Goal: Task Accomplishment & Management: Manage account settings

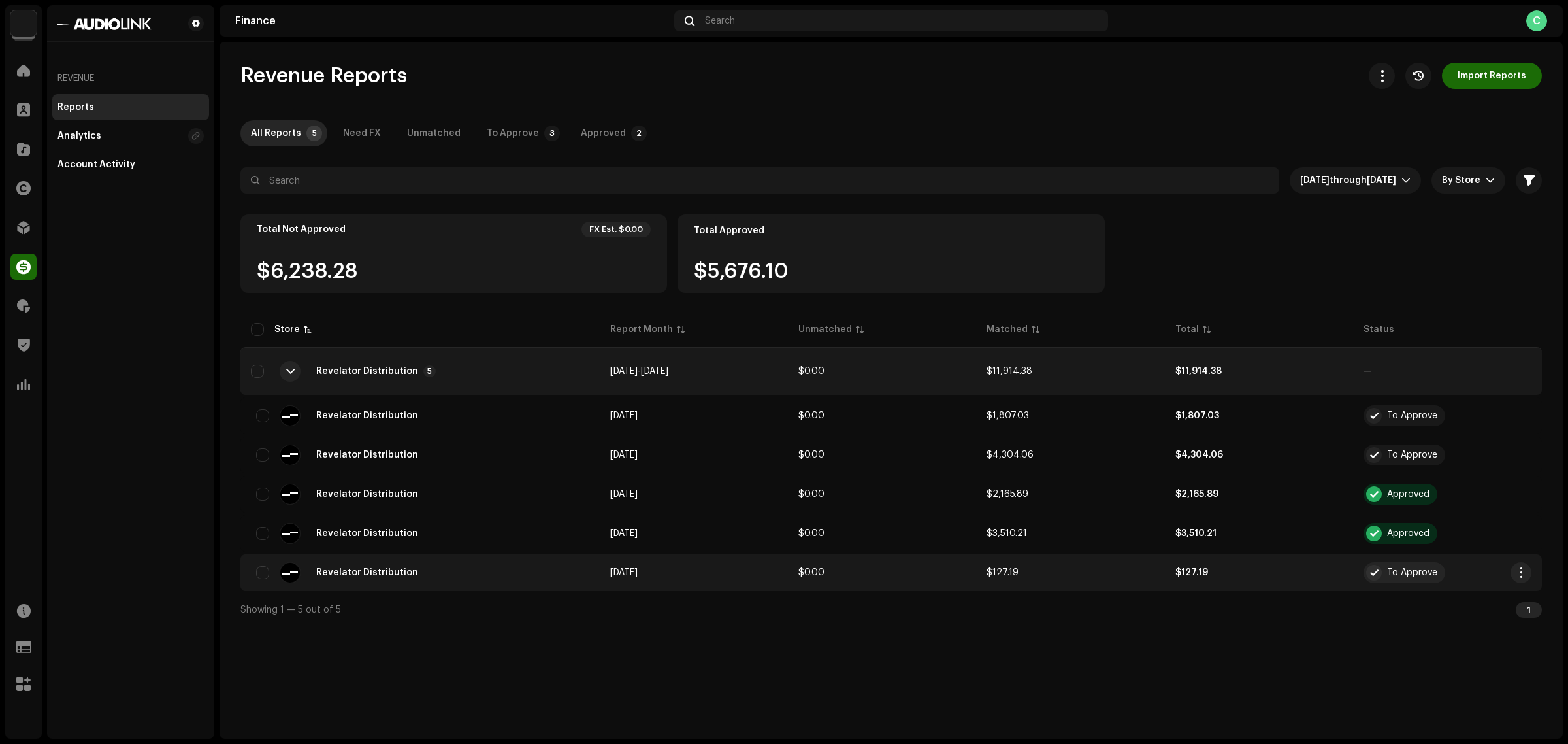
click at [762, 564] on td "Aug 2025" at bounding box center [694, 572] width 188 height 37
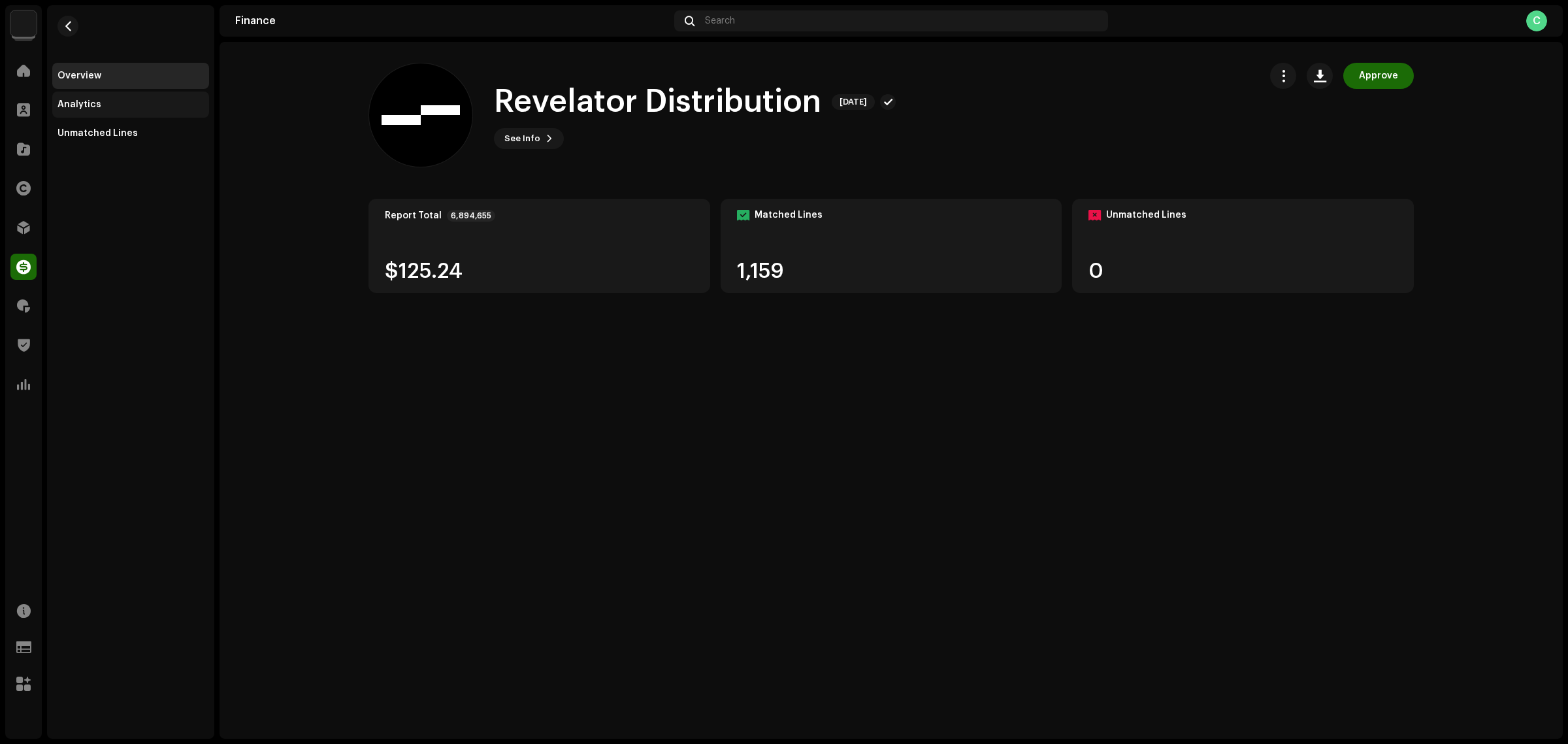
click at [121, 103] on div "Analytics" at bounding box center [131, 104] width 146 height 10
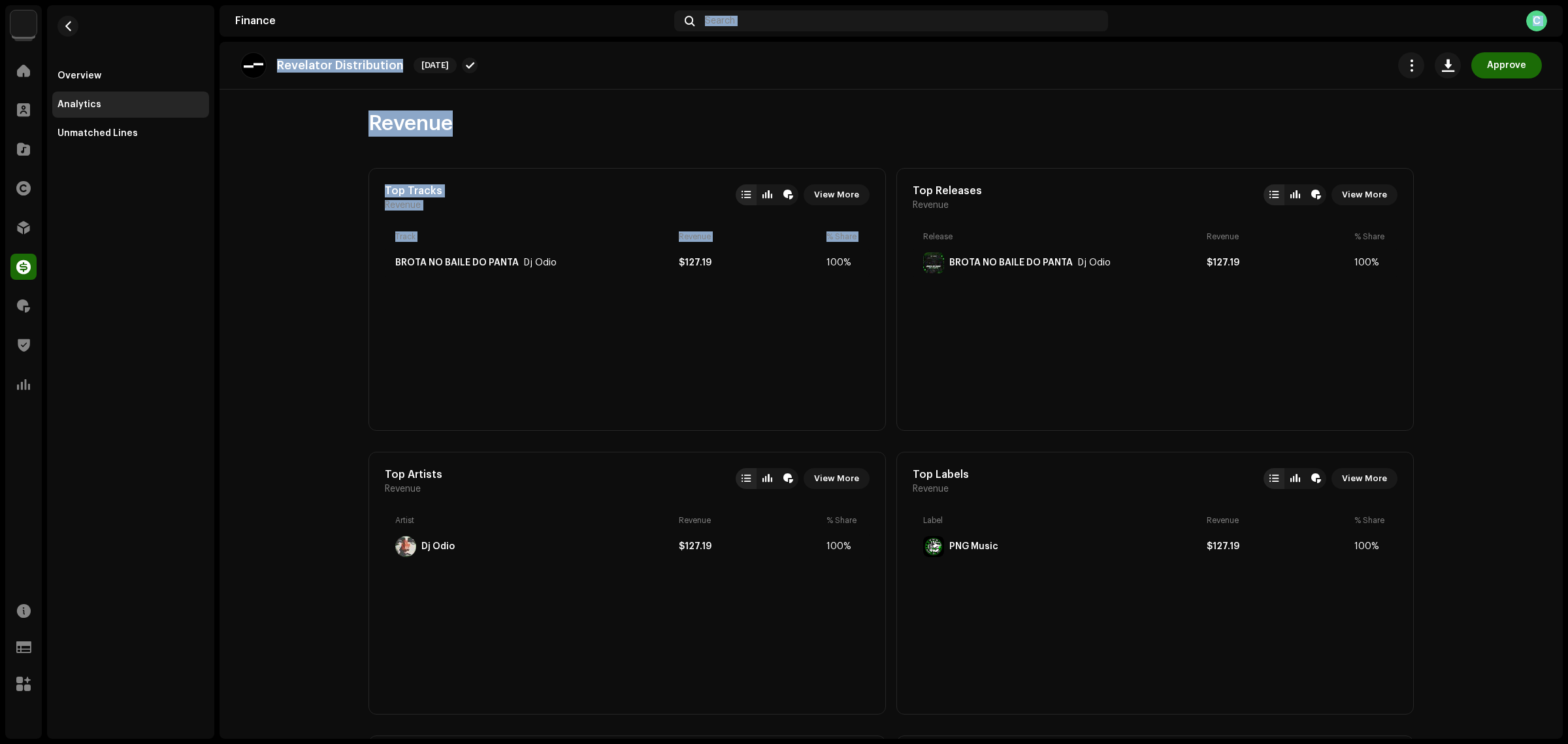
drag, startPoint x: 367, startPoint y: 189, endPoint x: 462, endPoint y: 32, distance: 183.5
click at [462, 32] on section "Finance Search C Revelator Distribution Aug 2025 Approve Revenue Top Tracks Rev…" at bounding box center [891, 371] width 1343 height 733
click at [347, 414] on div "Revenue Top Tracks Revenue View More Track Revenue % Share BROTA NO BAILE DO PA…" at bounding box center [891, 696] width 1087 height 1213
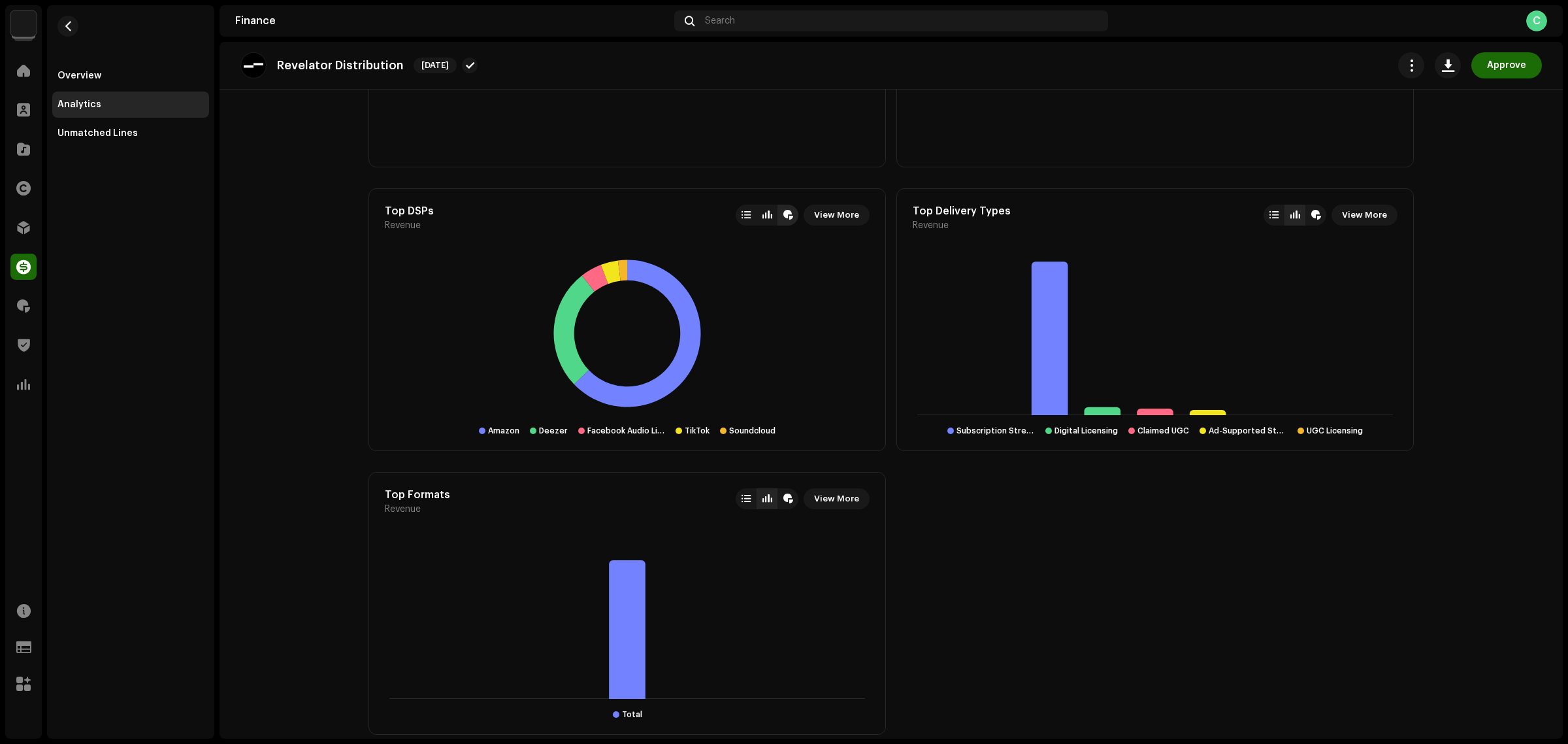
scroll to position [564, 0]
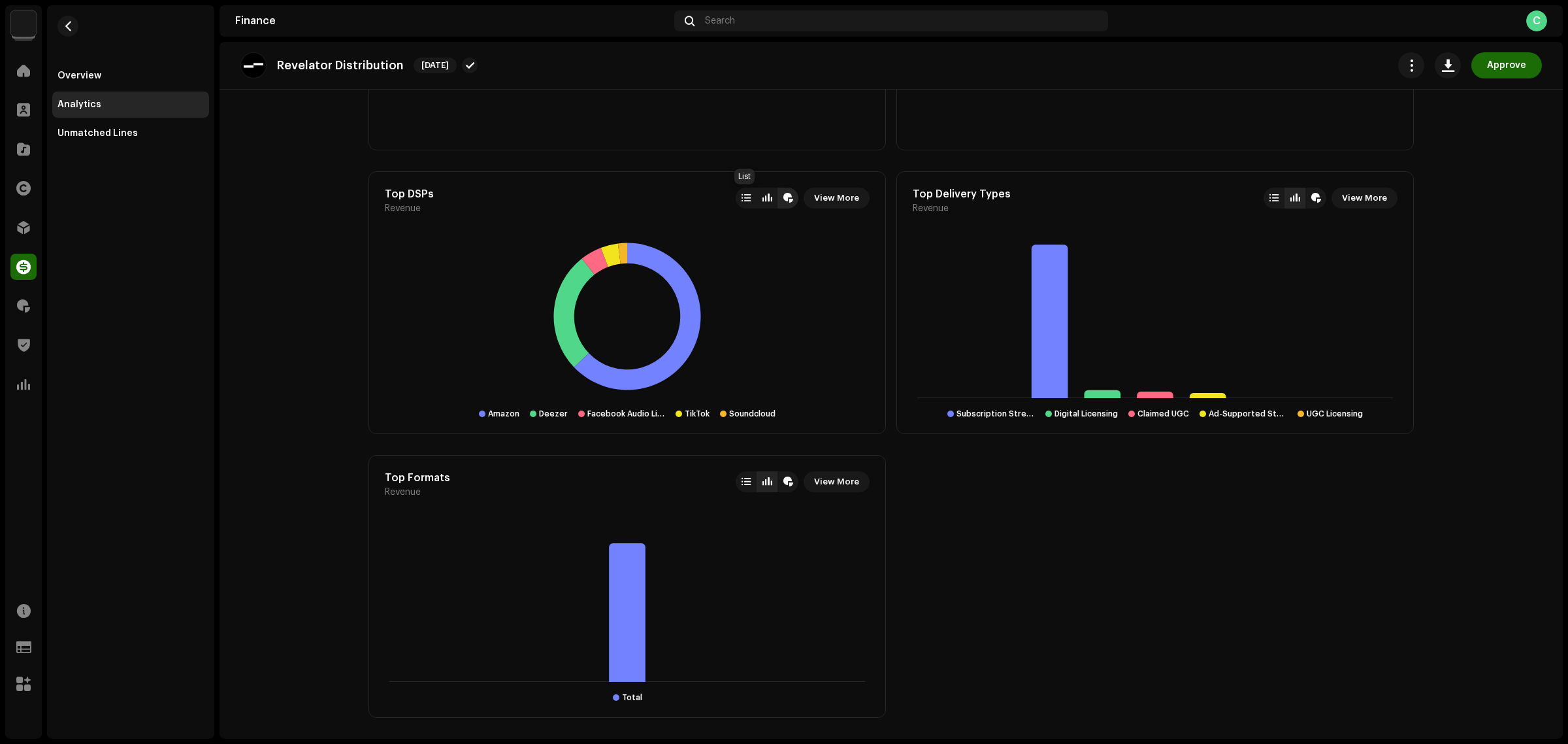
click at [737, 201] on div at bounding box center [746, 198] width 21 height 21
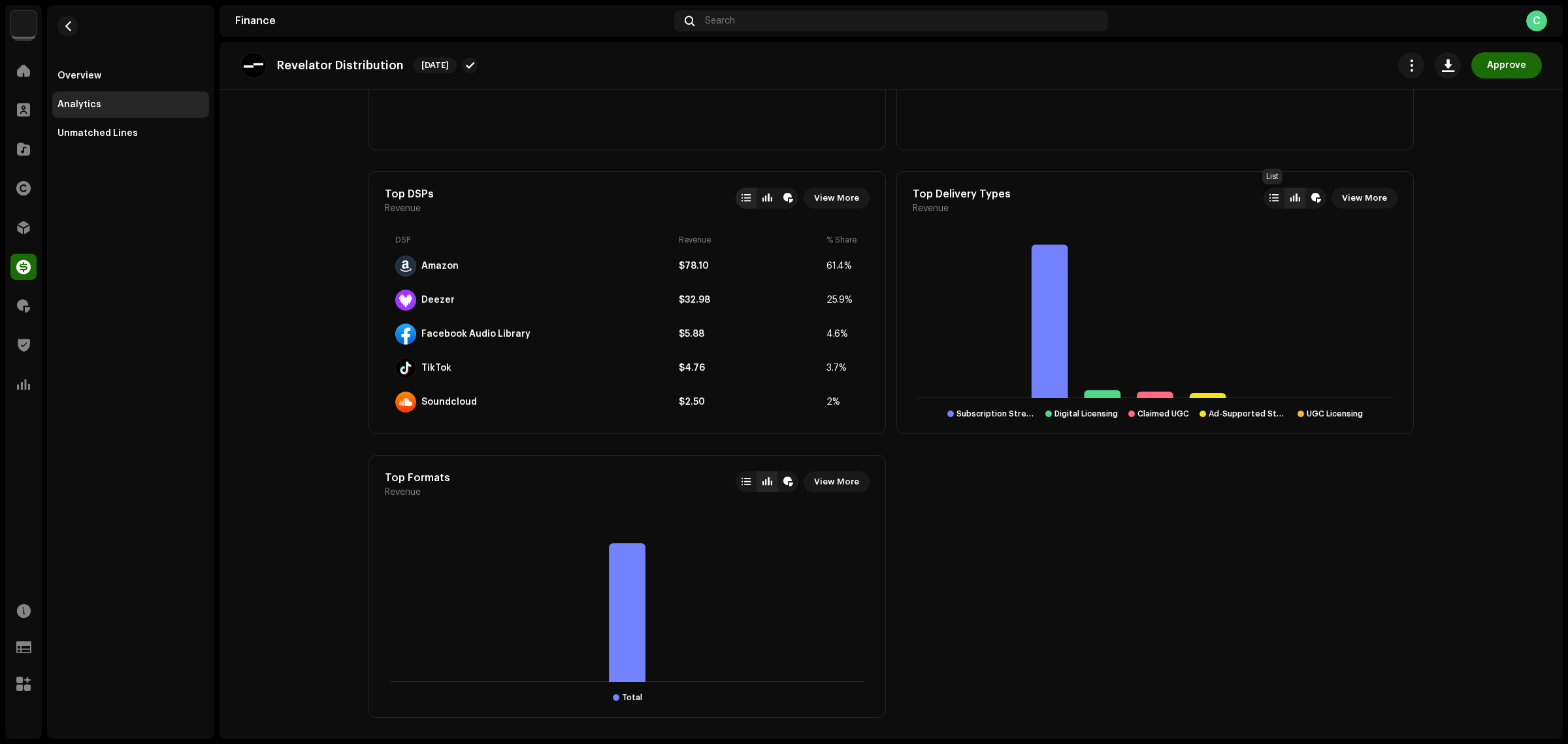
click at [1263, 197] on div at bounding box center [1273, 198] width 21 height 21
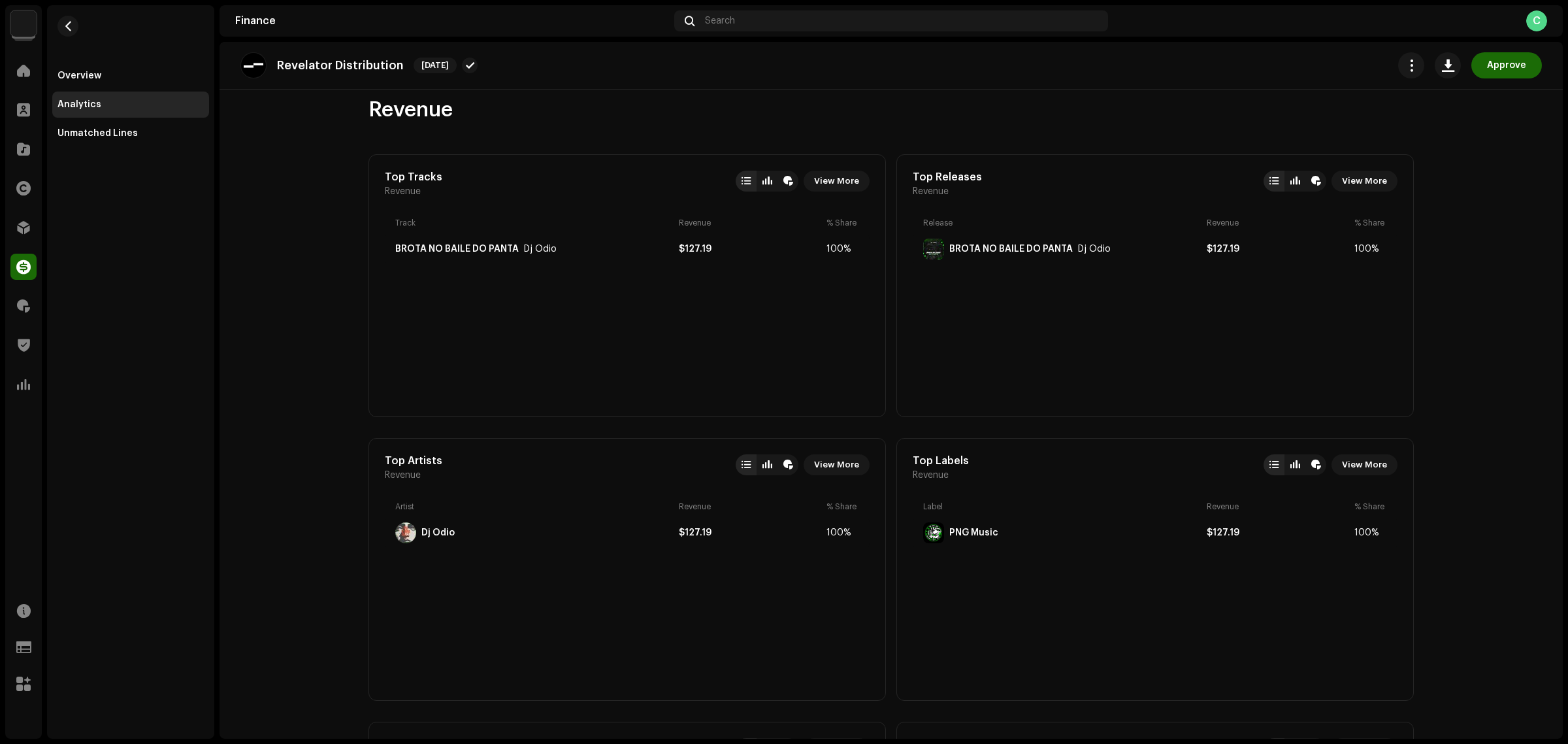
scroll to position [0, 0]
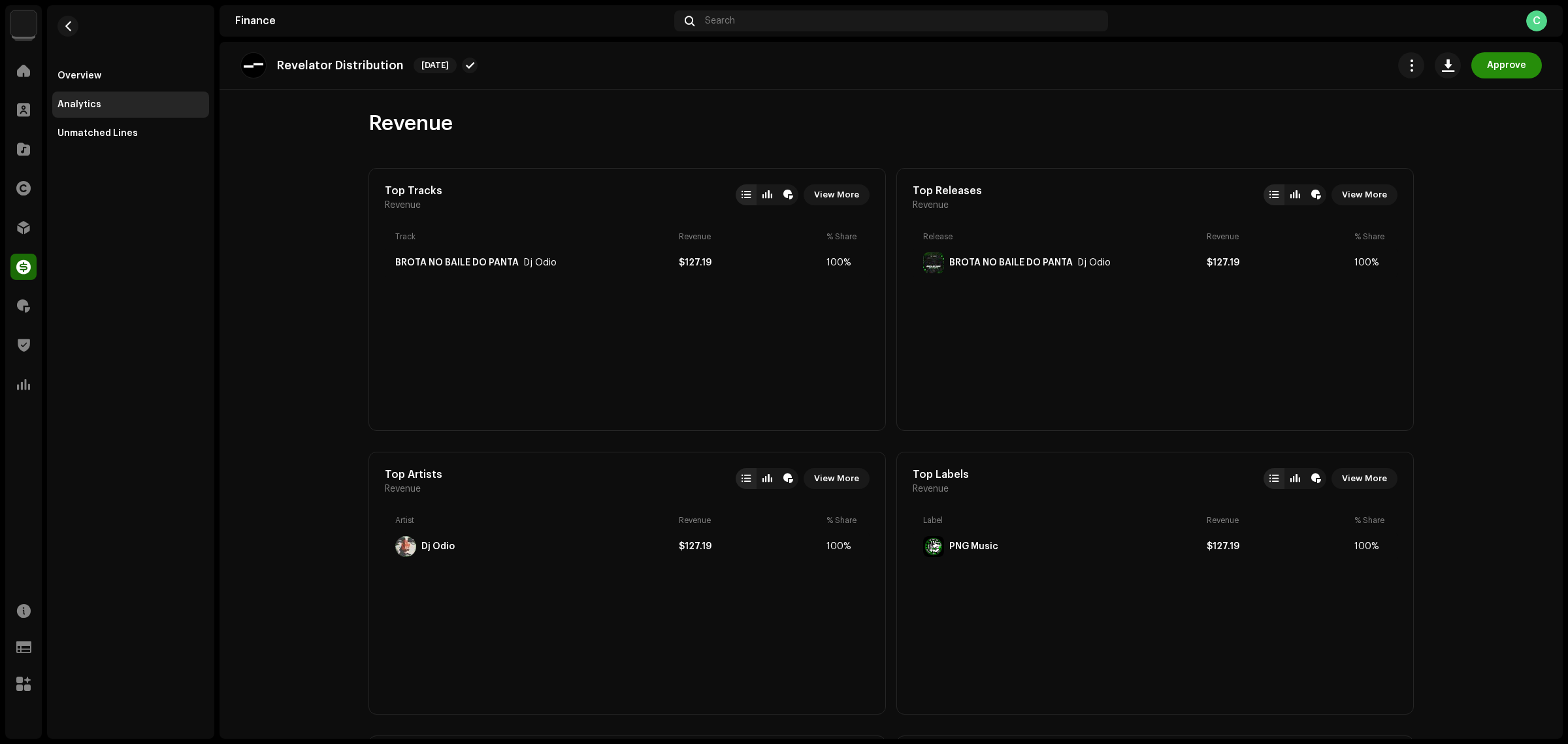
click at [1488, 64] on span "Approve" at bounding box center [1507, 65] width 39 height 26
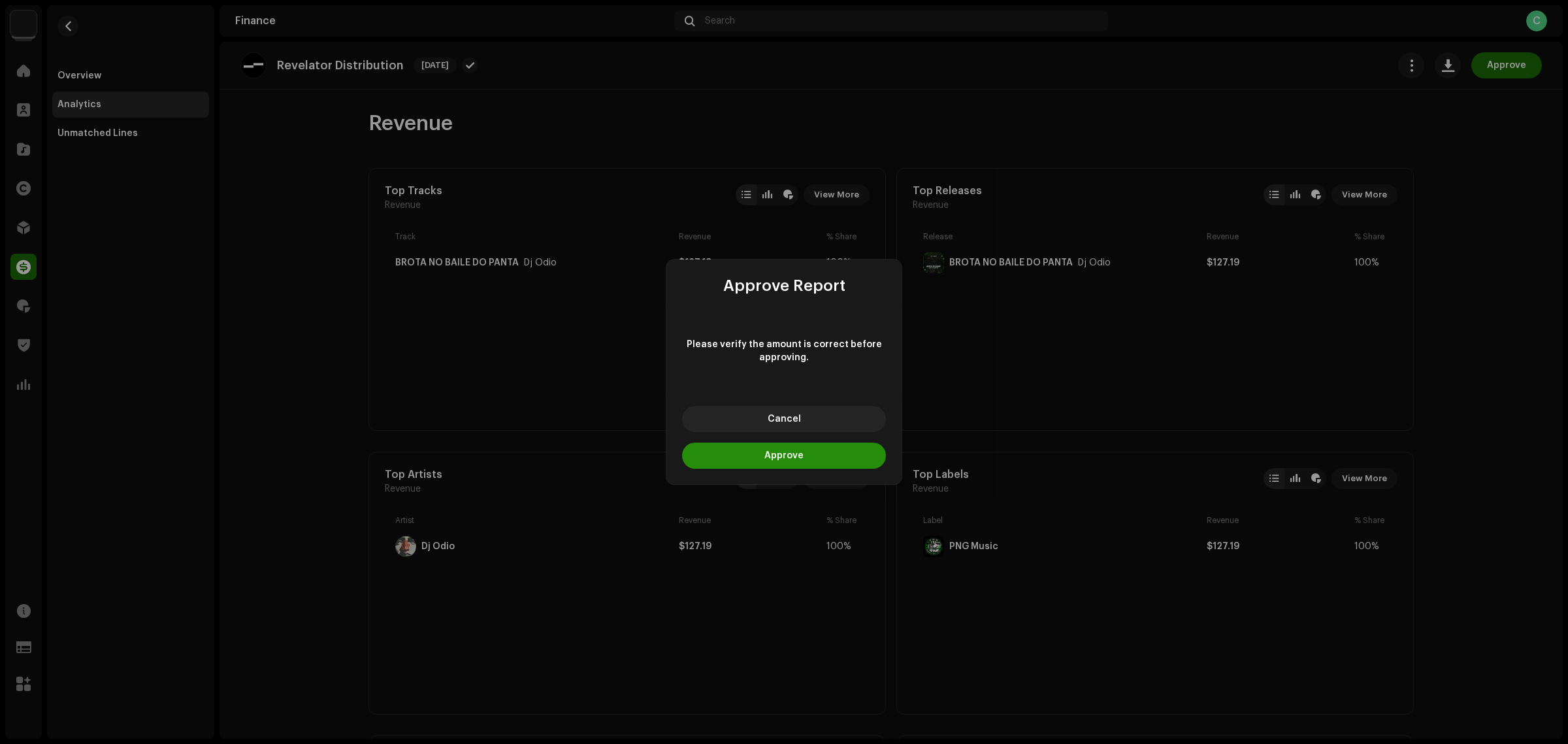
click at [773, 462] on button "Approve" at bounding box center [784, 455] width 204 height 26
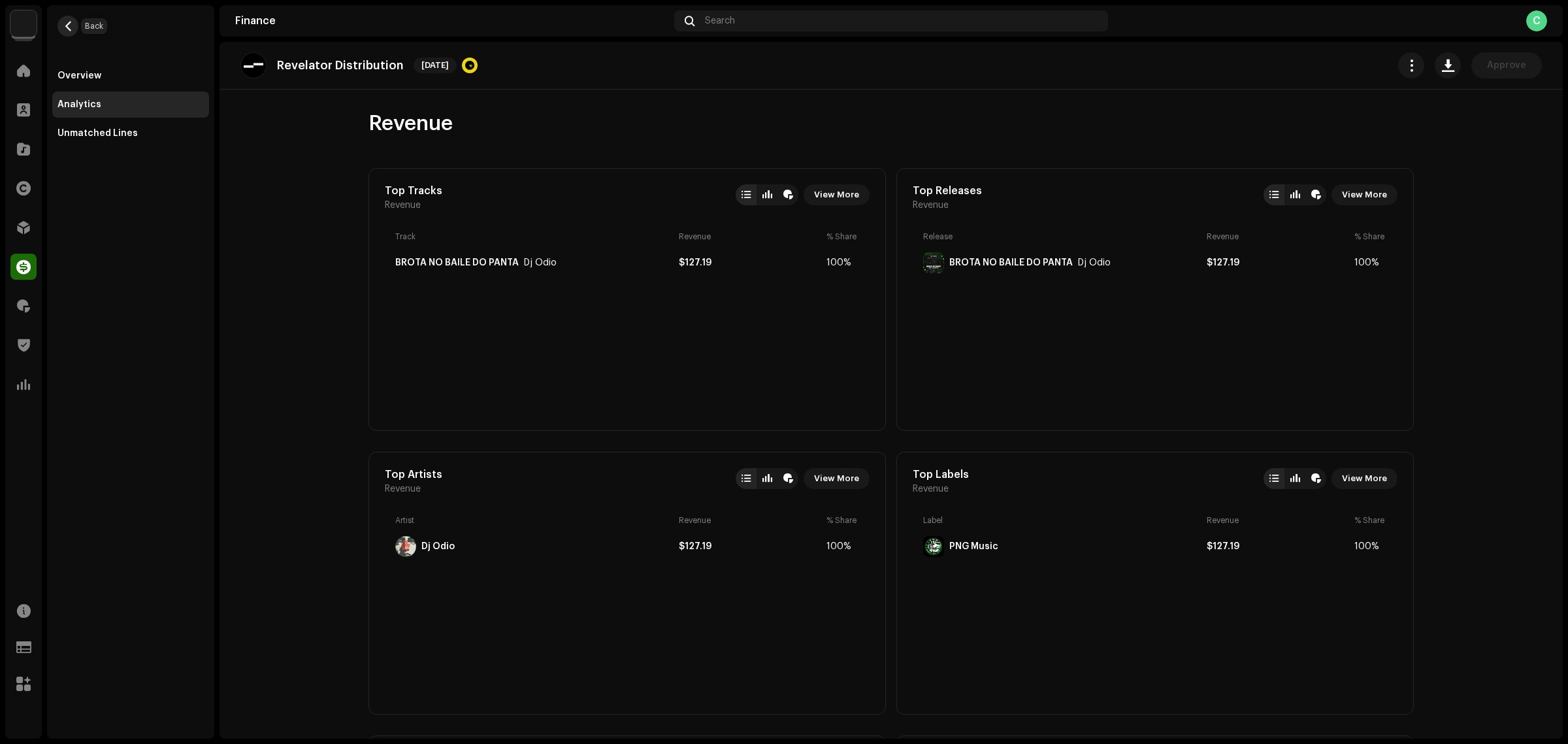
click at [70, 31] on span "button" at bounding box center [69, 26] width 10 height 10
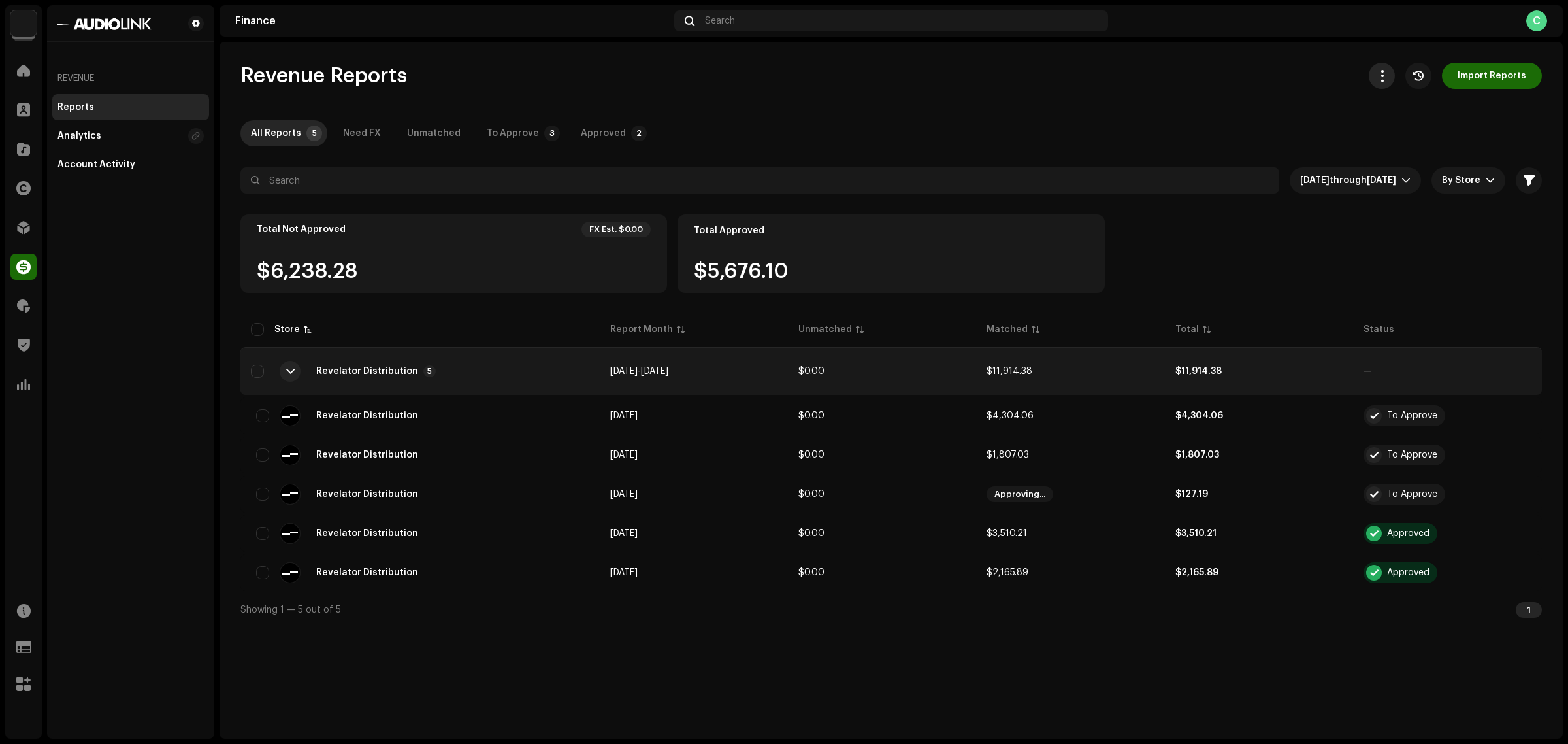
click at [1383, 64] on button "button" at bounding box center [1381, 76] width 26 height 26
click at [1474, 183] on span "By Store" at bounding box center [1464, 180] width 44 height 26
click at [1399, 172] on span "Aug 2025 through Oct 2025" at bounding box center [1350, 180] width 101 height 26
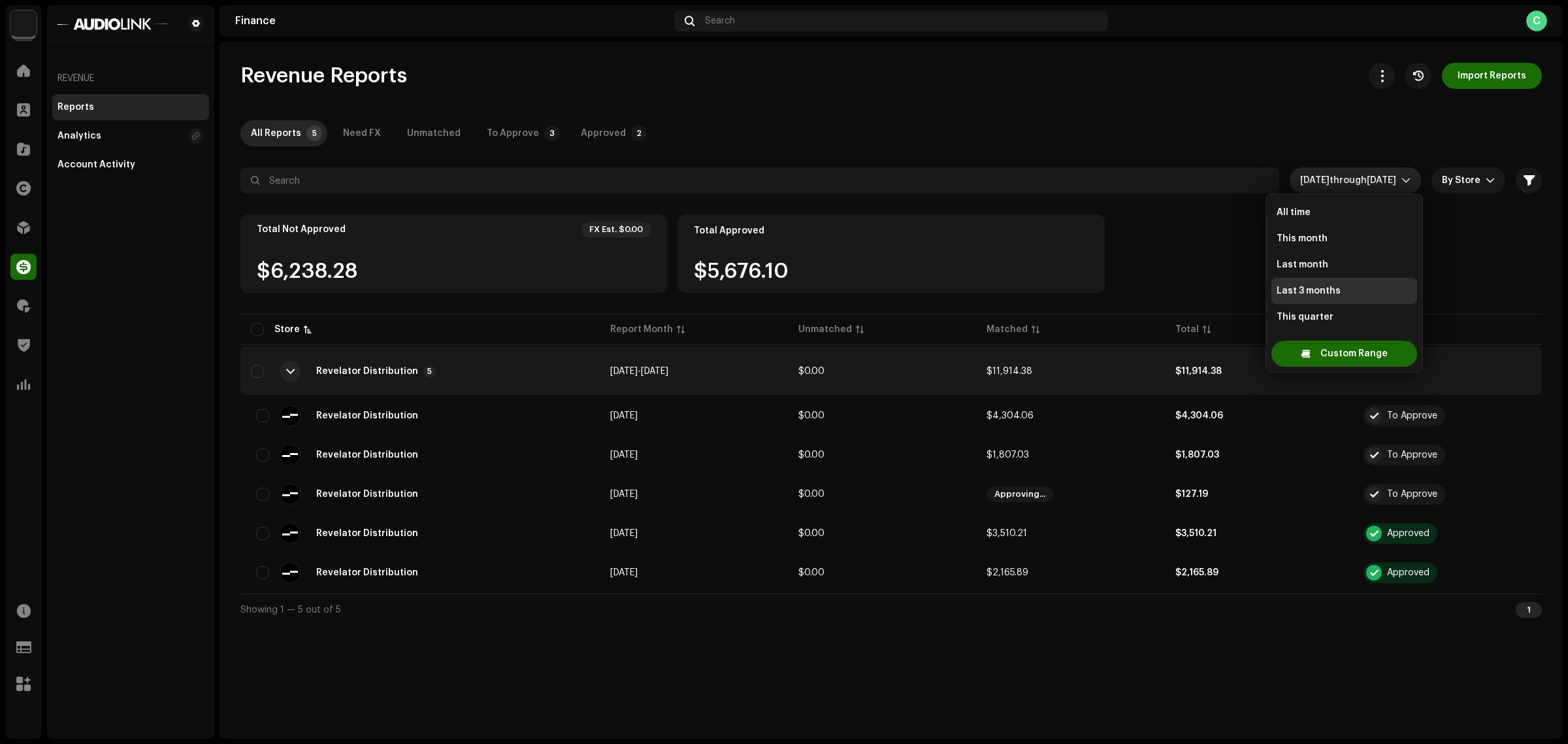
click at [1399, 172] on span "Aug 2025 through Oct 2025" at bounding box center [1350, 180] width 101 height 26
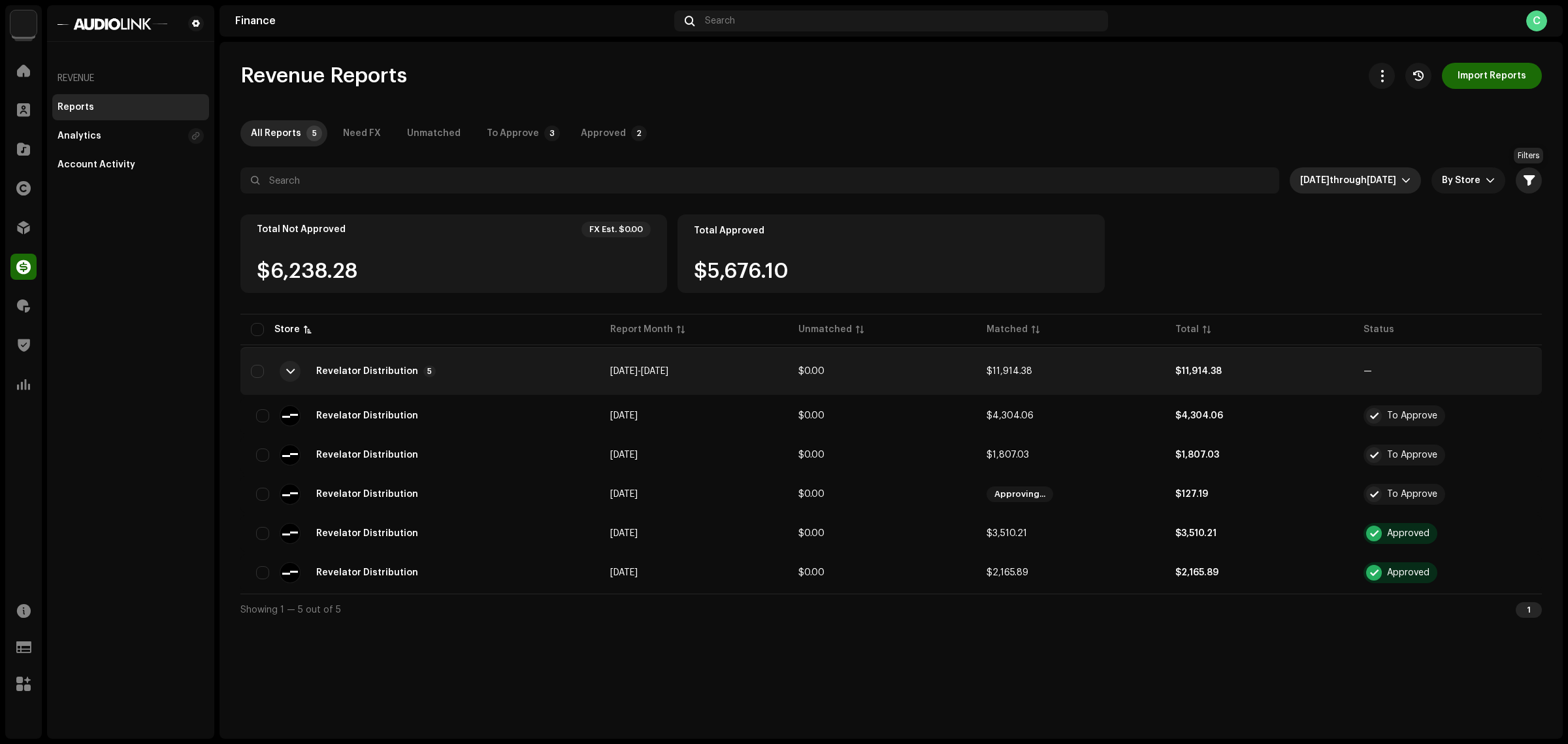
click at [1527, 171] on button "button" at bounding box center [1528, 180] width 26 height 26
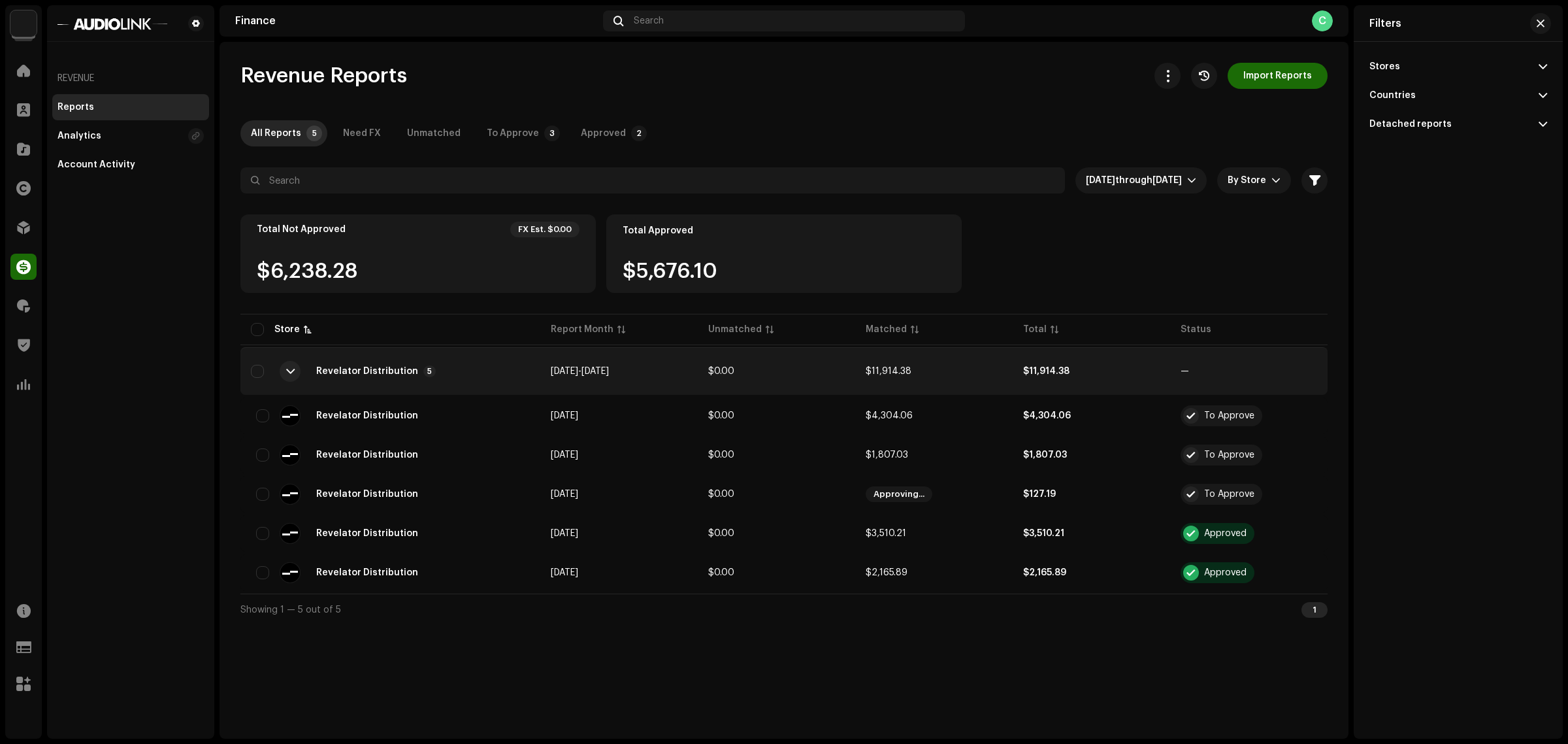
click at [1447, 116] on p-accordion-header "Detached reports" at bounding box center [1458, 124] width 177 height 29
click at [1407, 93] on div "Countries" at bounding box center [1392, 95] width 47 height 10
click at [1425, 70] on p-accordion-header "Stores" at bounding box center [1458, 67] width 177 height 29
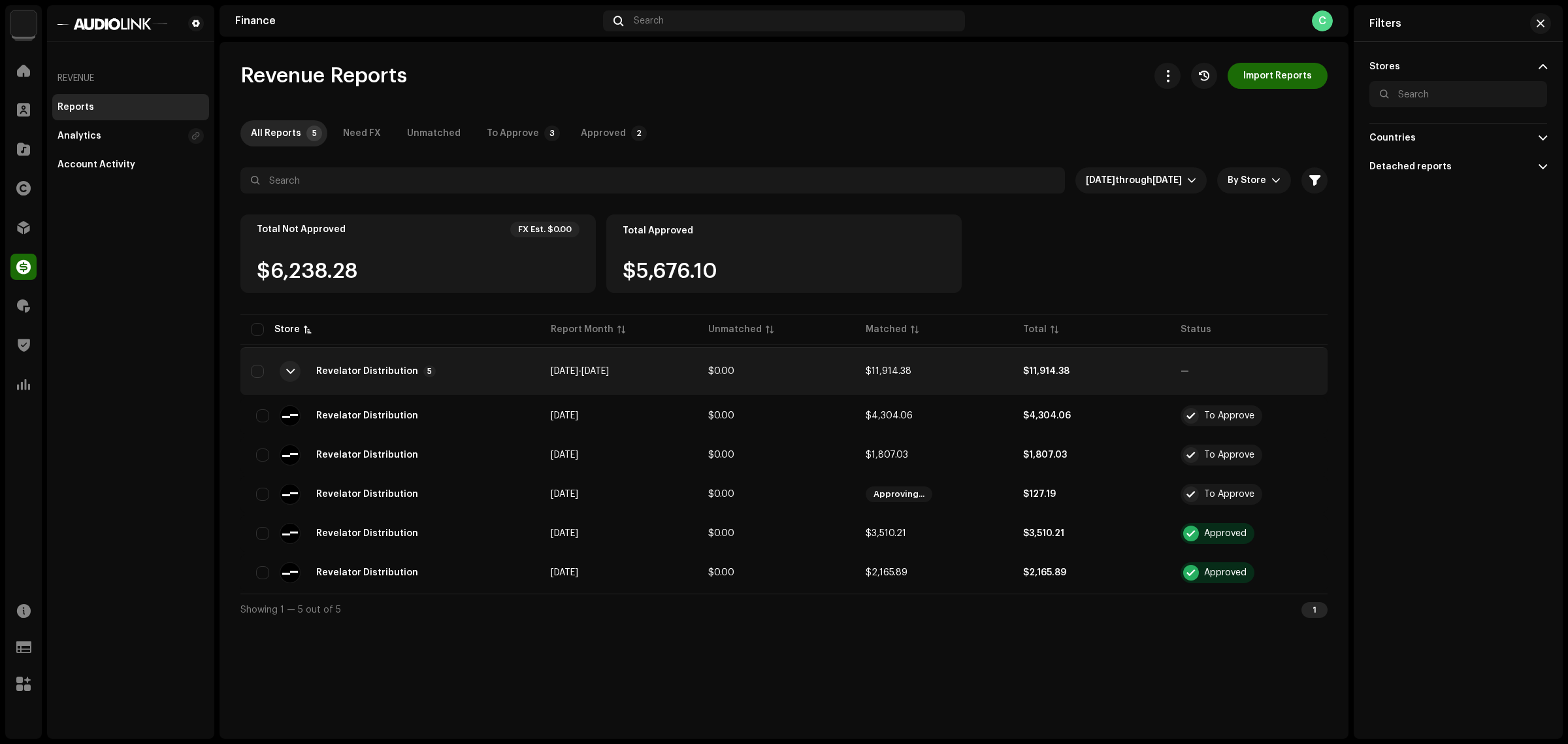
click at [1425, 70] on p-accordion-header "Stores" at bounding box center [1458, 67] width 177 height 29
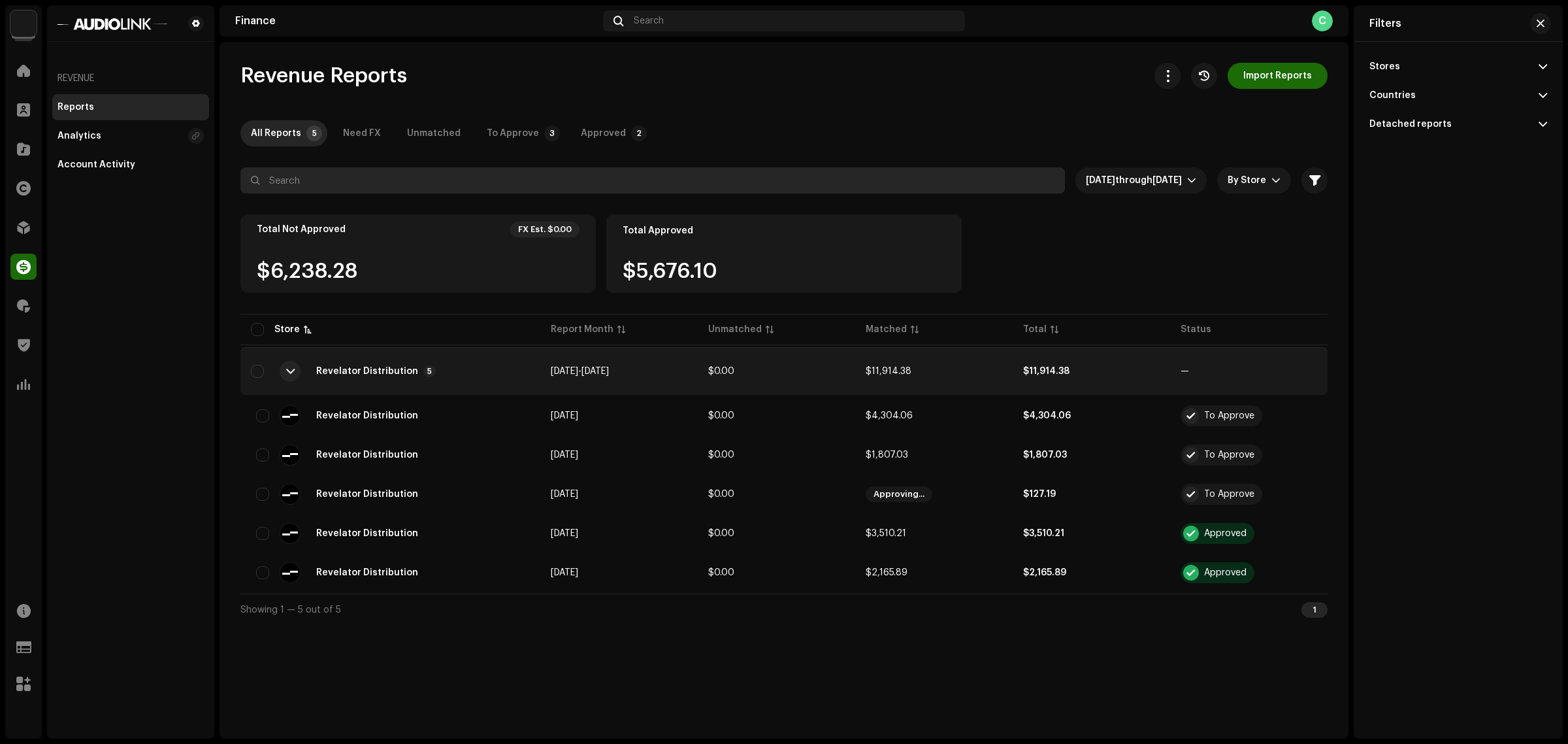
click at [851, 183] on input "text" at bounding box center [652, 180] width 824 height 26
click at [753, 129] on div "All Reports 5 Need FX Unmatched To Approve 3 Approved 2" at bounding box center [784, 133] width 1087 height 26
click at [546, 138] on p-badge "3" at bounding box center [552, 133] width 15 height 15
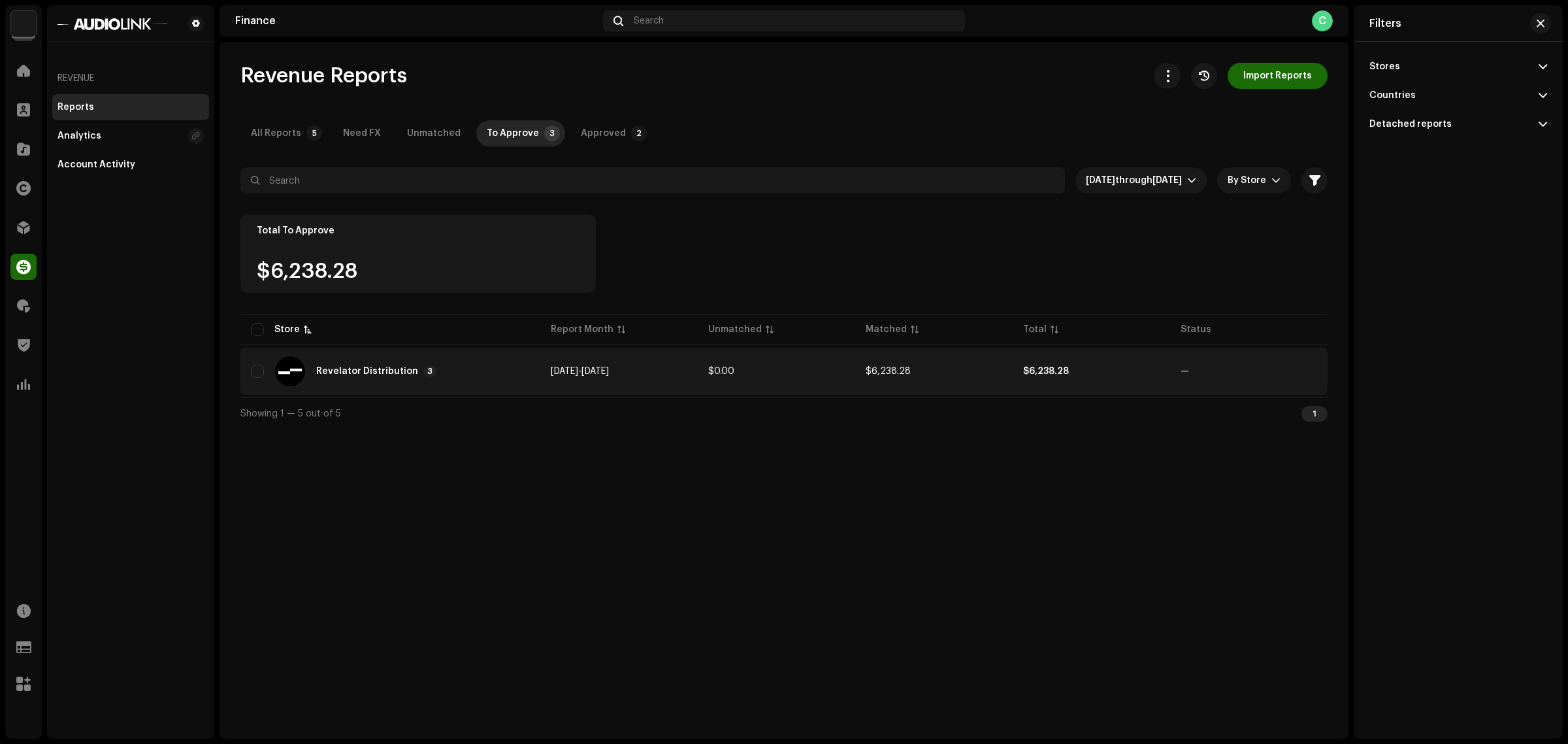
click at [846, 378] on td "$0.00" at bounding box center [776, 370] width 157 height 47
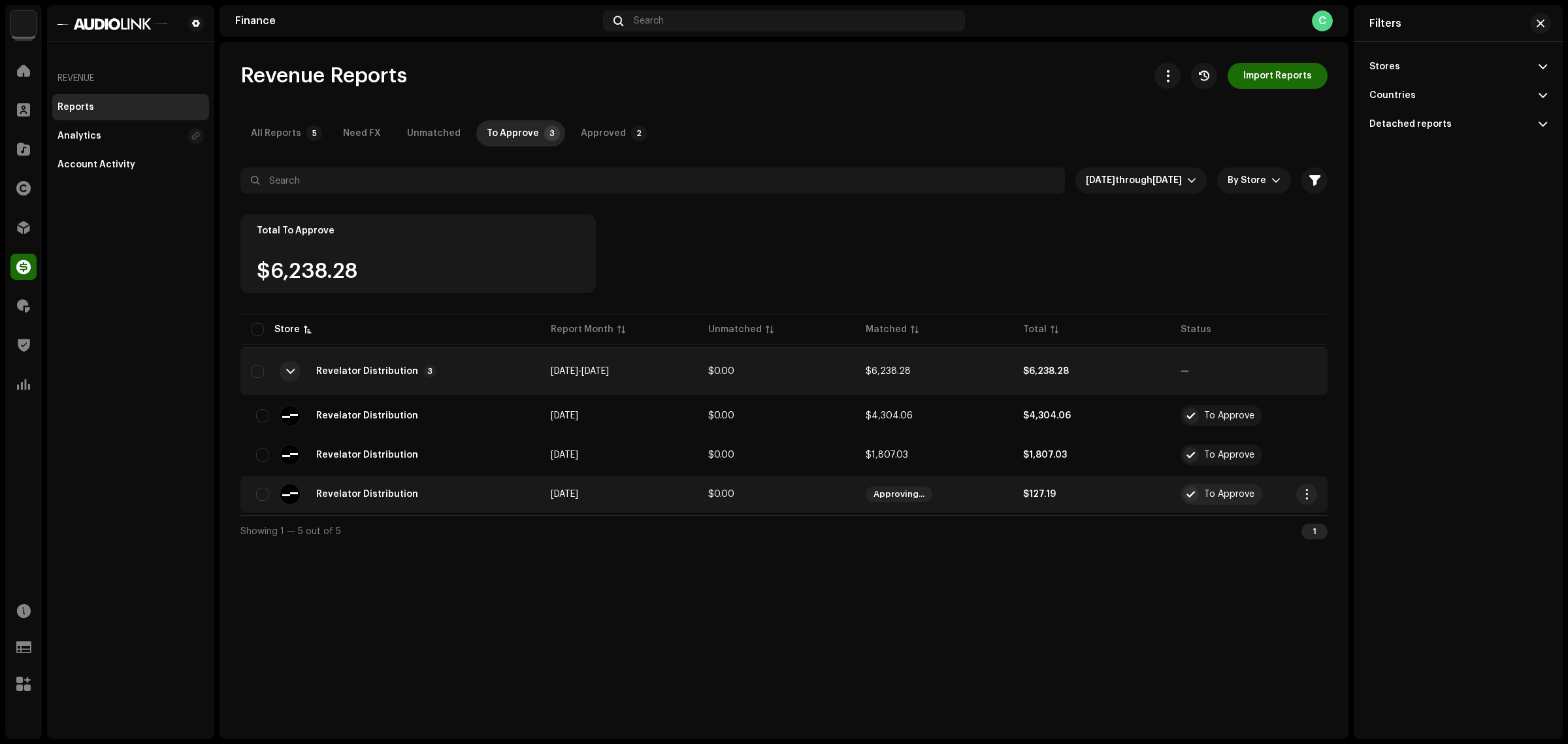
click at [1295, 488] on re-a-table-badge "To Approve" at bounding box center [1249, 493] width 137 height 21
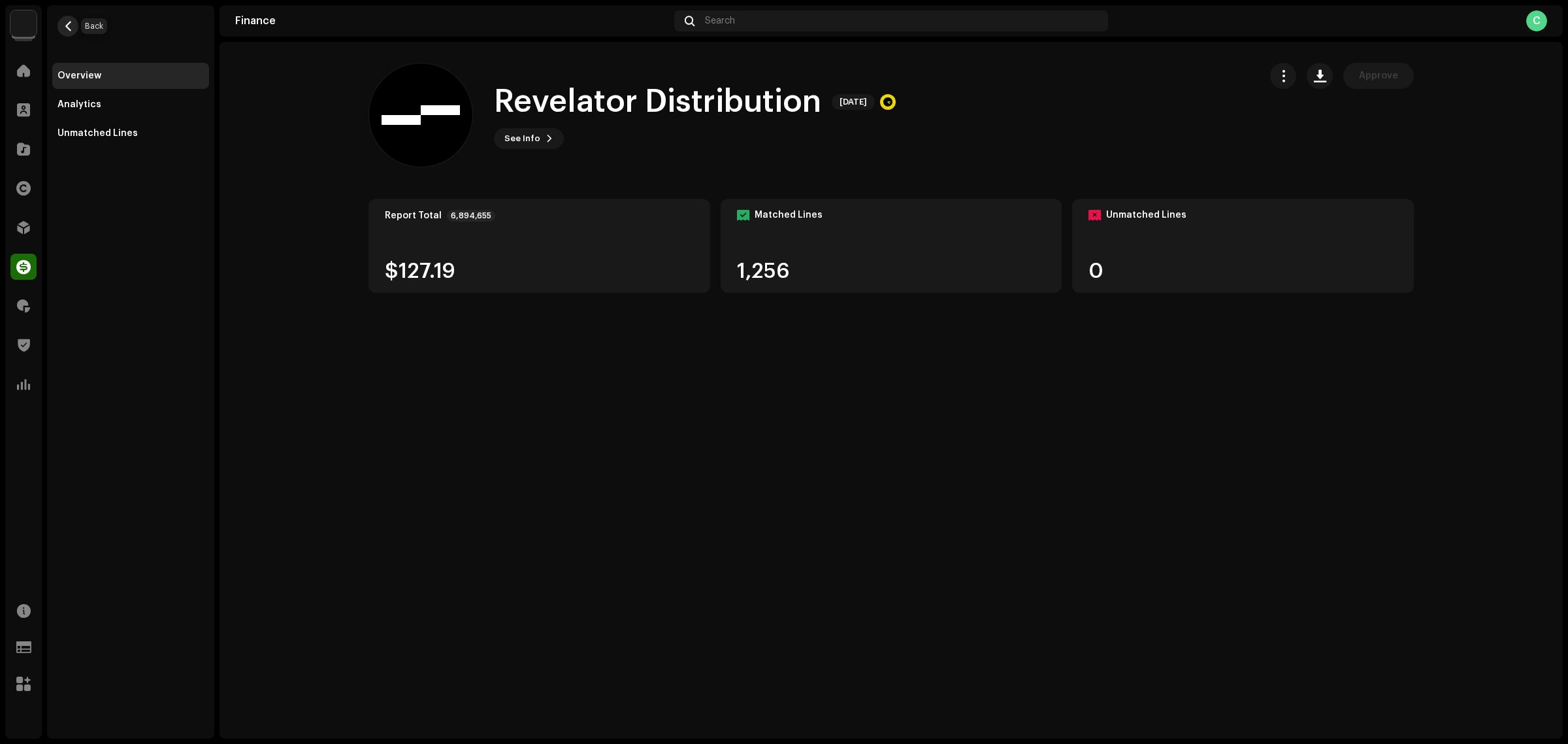
click at [70, 27] on span "button" at bounding box center [69, 26] width 10 height 10
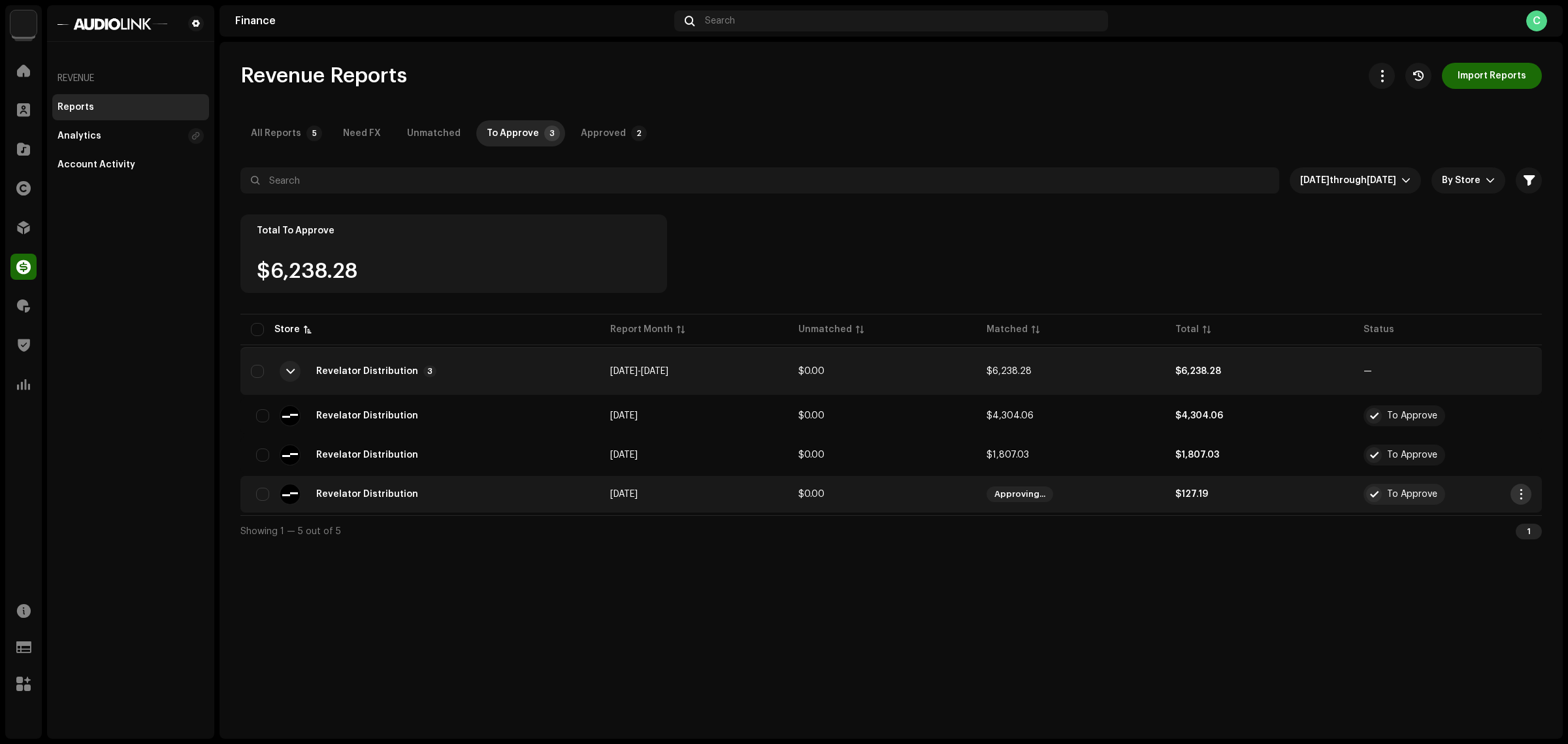
click at [1526, 492] on button "button" at bounding box center [1520, 493] width 21 height 21
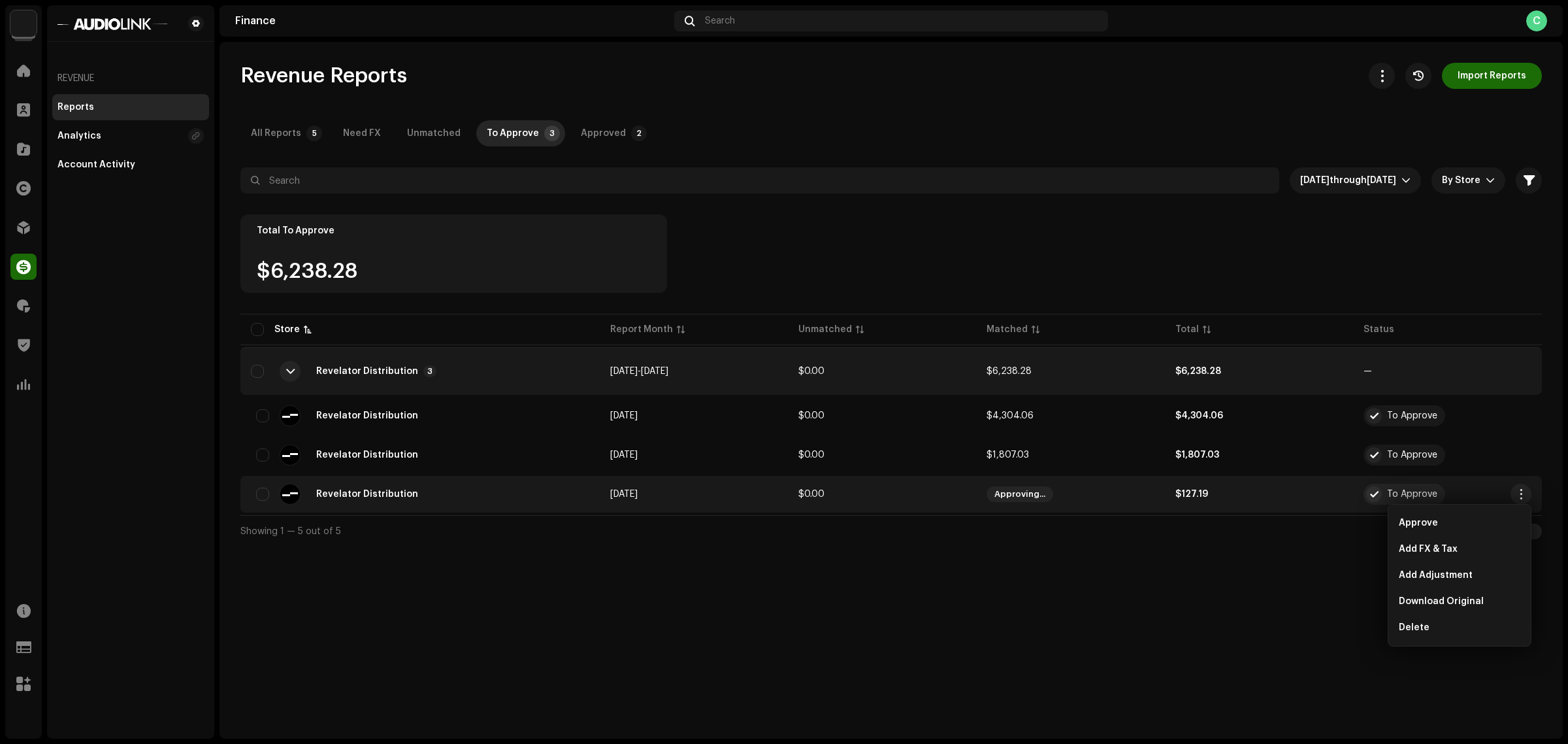
click at [1252, 582] on div "Revenue Reports Import Reports All Reports 5 Need FX Unmatched To Approve 3 App…" at bounding box center [891, 390] width 1343 height 696
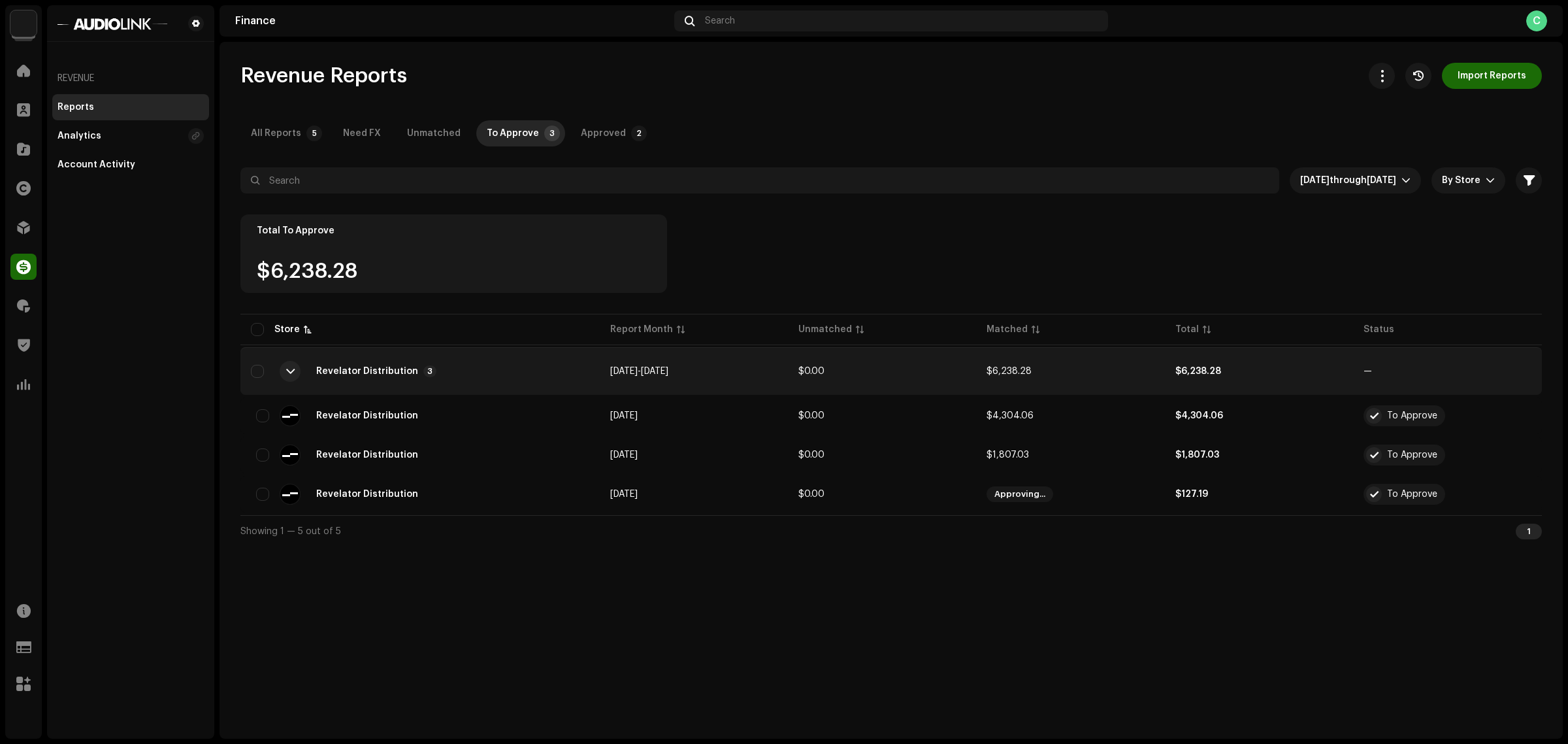
click at [880, 622] on div "Revenue Reports Import Reports All Reports 5 Need FX Unmatched To Approve 3 App…" at bounding box center [891, 390] width 1343 height 696
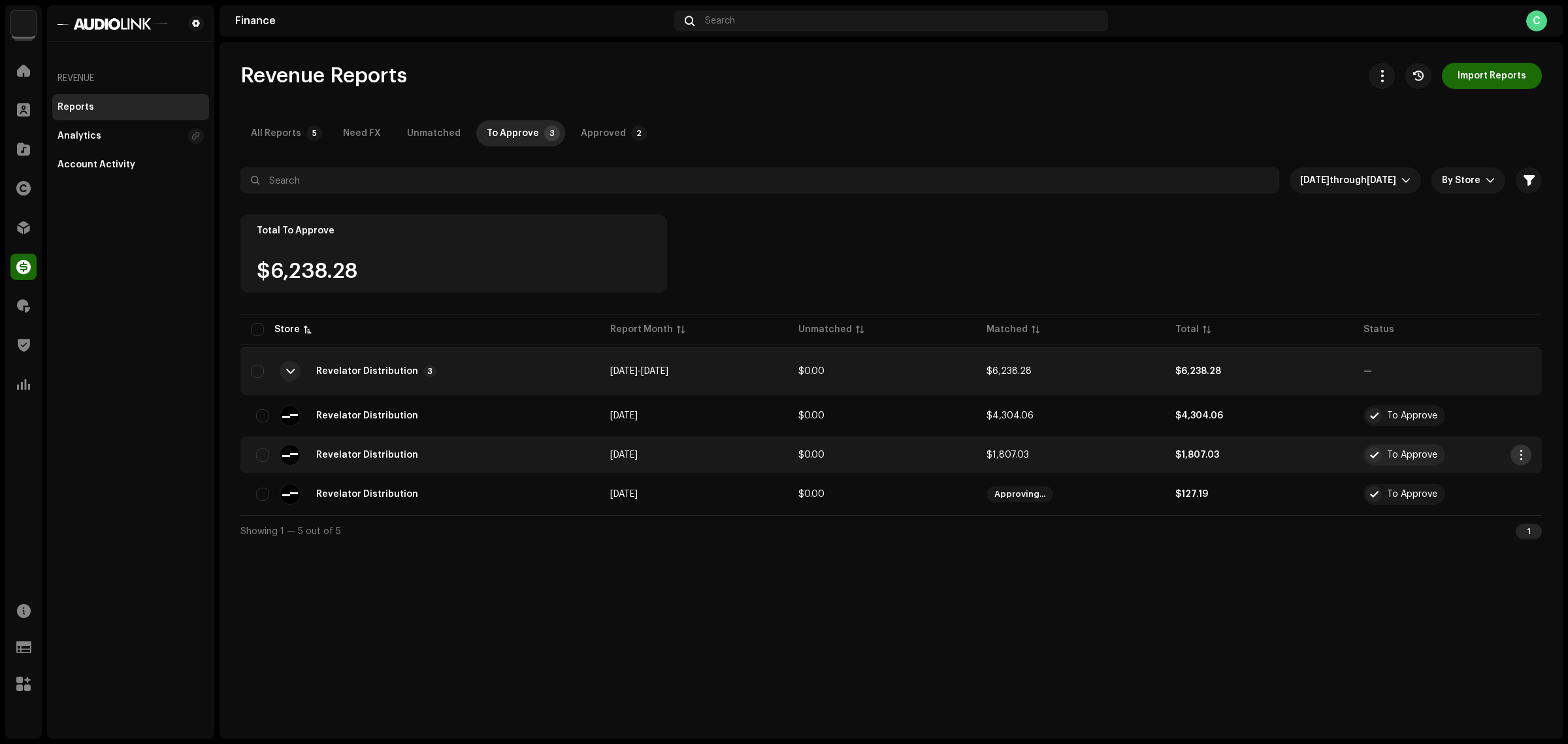
click at [1520, 459] on span "button" at bounding box center [1521, 454] width 10 height 10
click at [889, 672] on div "Revenue Reports Import Reports All Reports 5 Need FX Unmatched To Approve 3 App…" at bounding box center [891, 390] width 1343 height 696
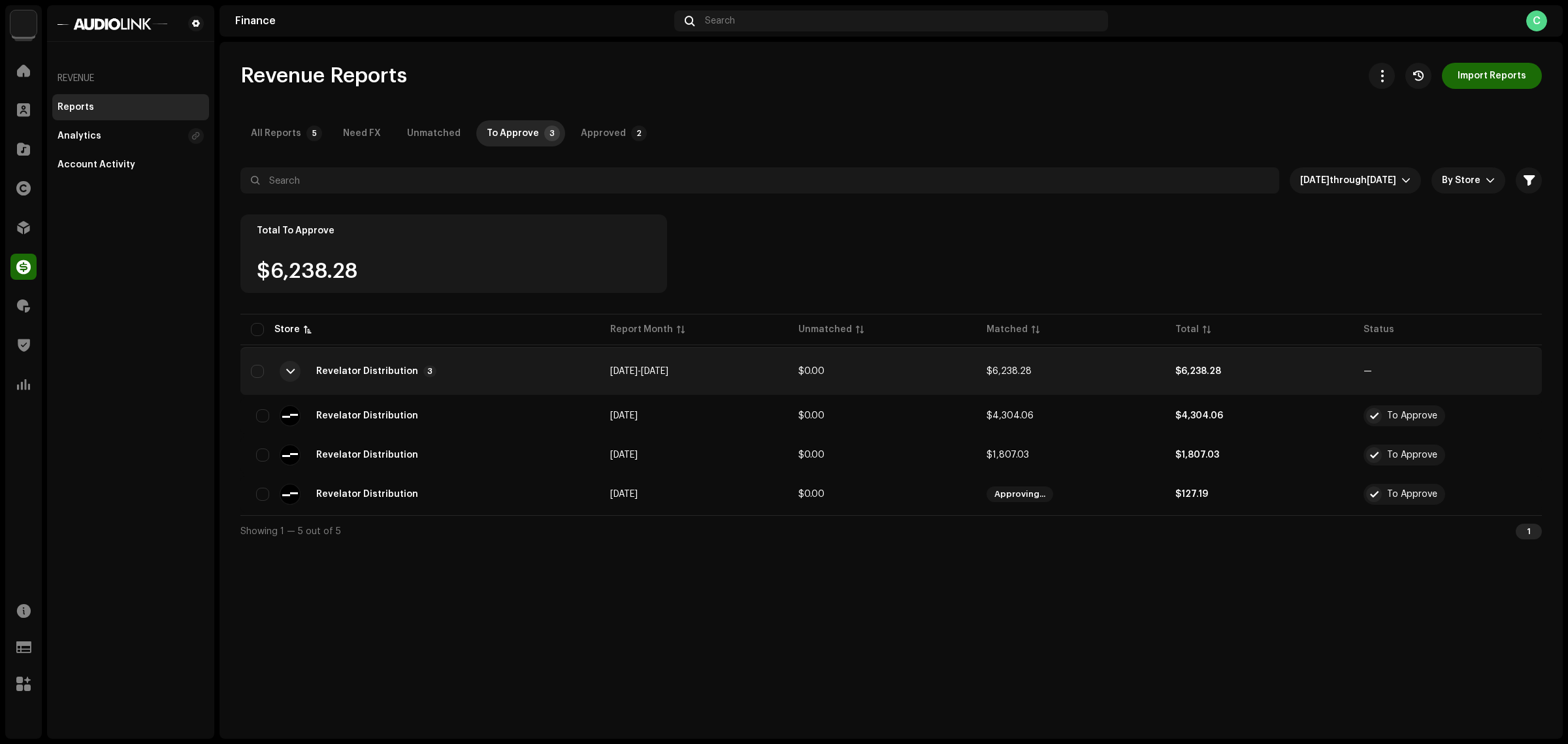
click at [930, 589] on div "Revenue Reports Import Reports All Reports 5 Need FX Unmatched To Approve 3 App…" at bounding box center [891, 390] width 1343 height 696
click at [949, 606] on div "Revenue Reports Import Reports All Reports 5 Need FX Unmatched To Approve 3 App…" at bounding box center [891, 390] width 1343 height 696
click at [428, 578] on div "Revenue Reports Import Reports All Reports 5 Need FX Unmatched To Approve 3 App…" at bounding box center [891, 390] width 1343 height 696
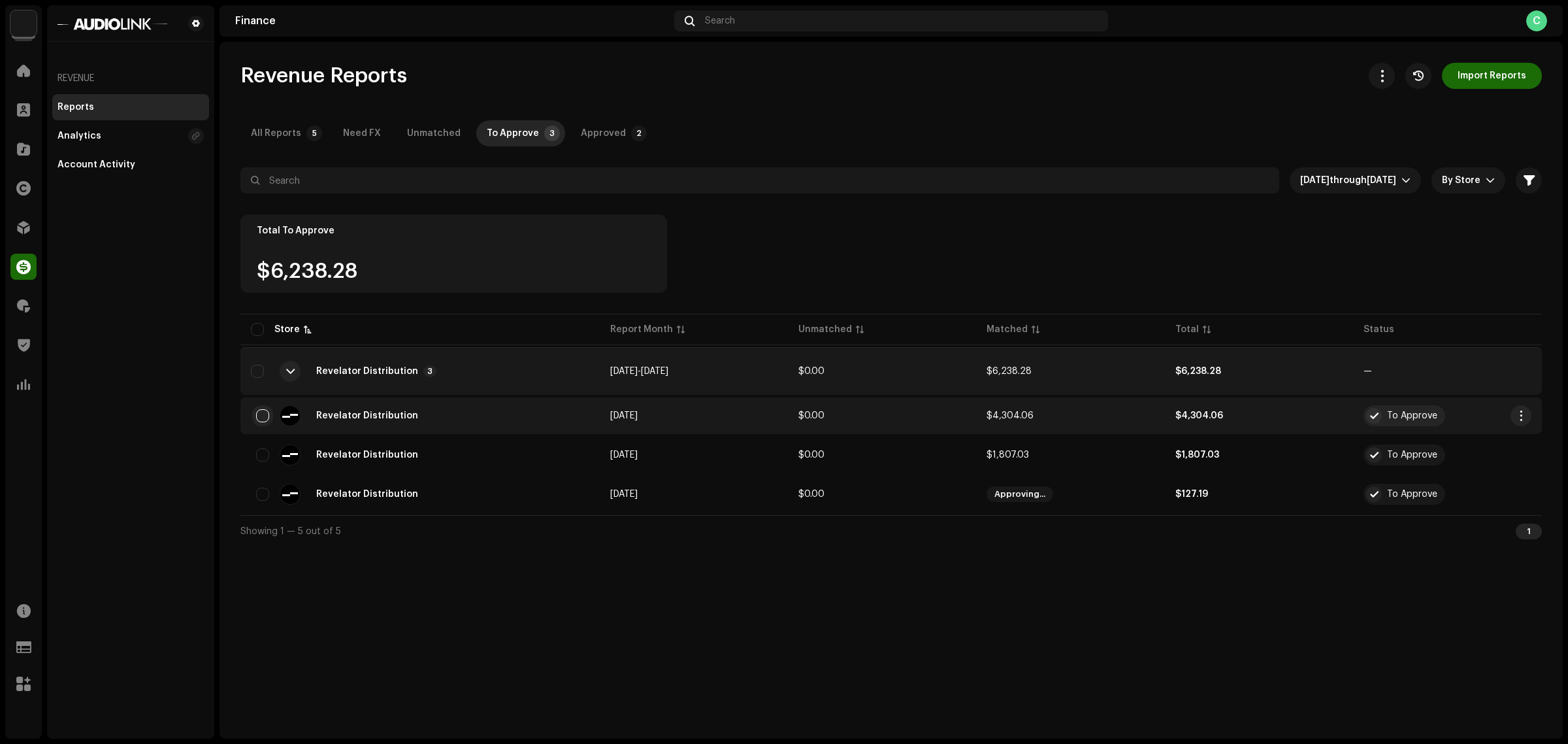
click at [263, 412] on input "checkbox" at bounding box center [262, 415] width 13 height 13
checkbox input "true"
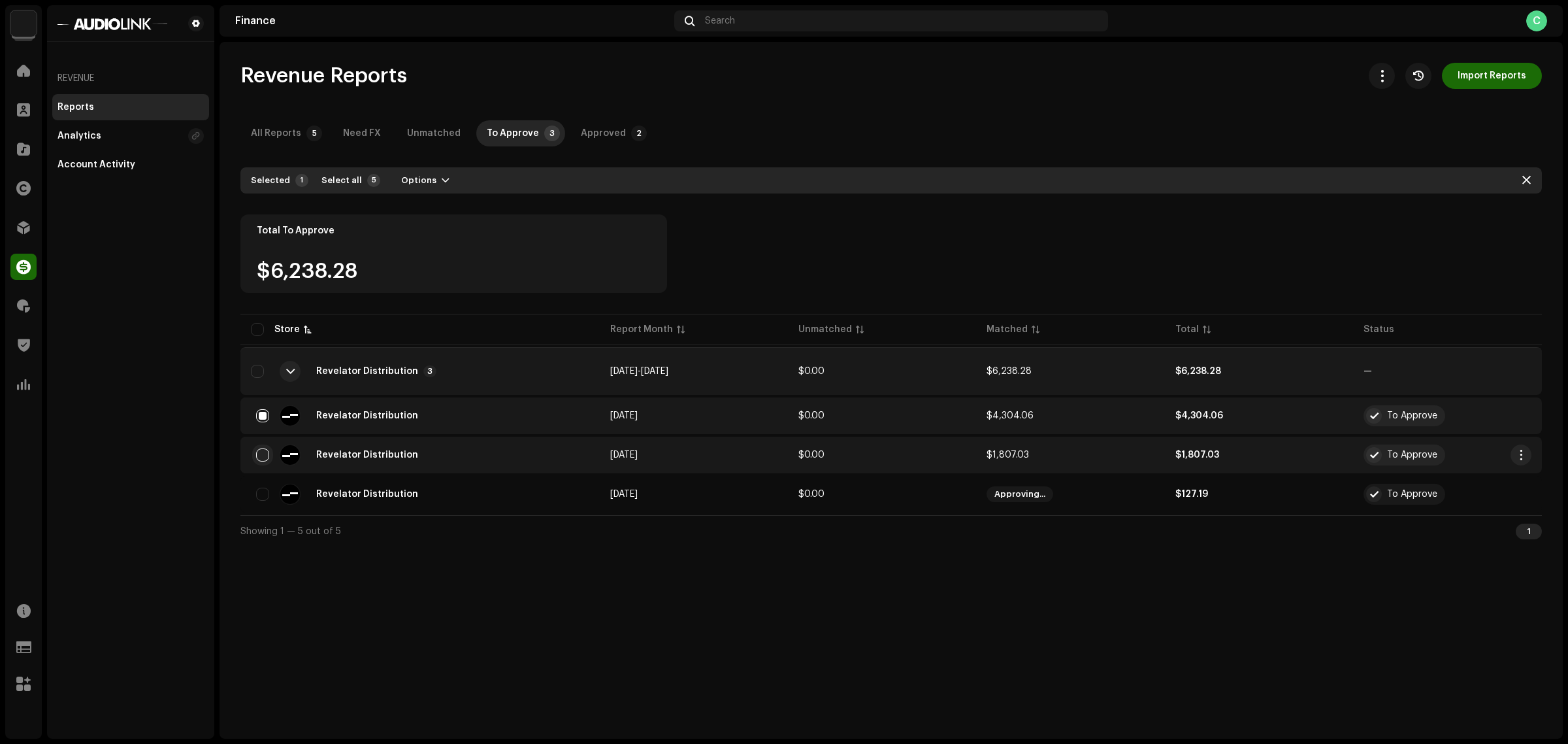
click at [265, 456] on input "checkbox" at bounding box center [262, 454] width 13 height 13
checkbox input "false"
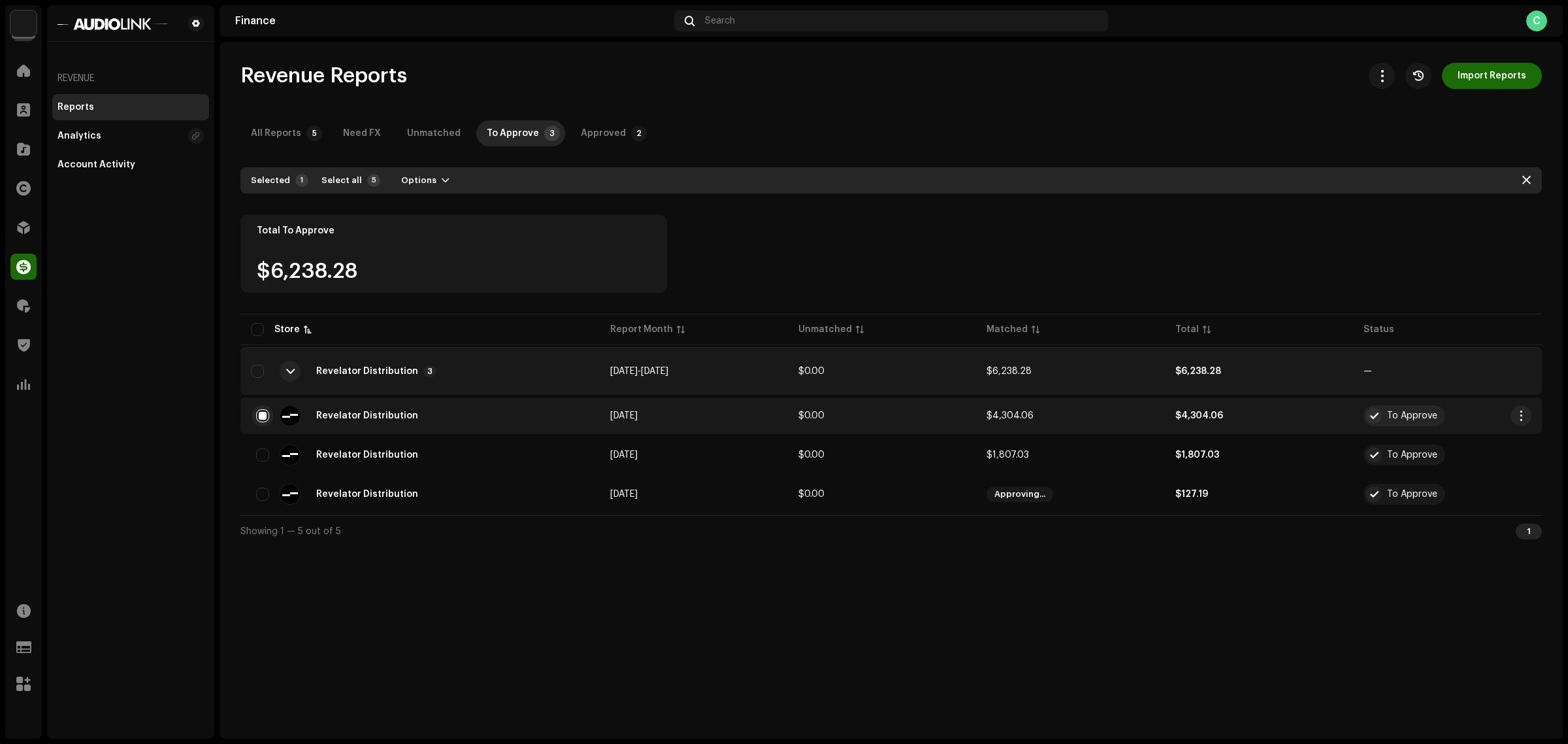
click at [262, 421] on input "checkbox" at bounding box center [262, 415] width 13 height 13
checkbox input "false"
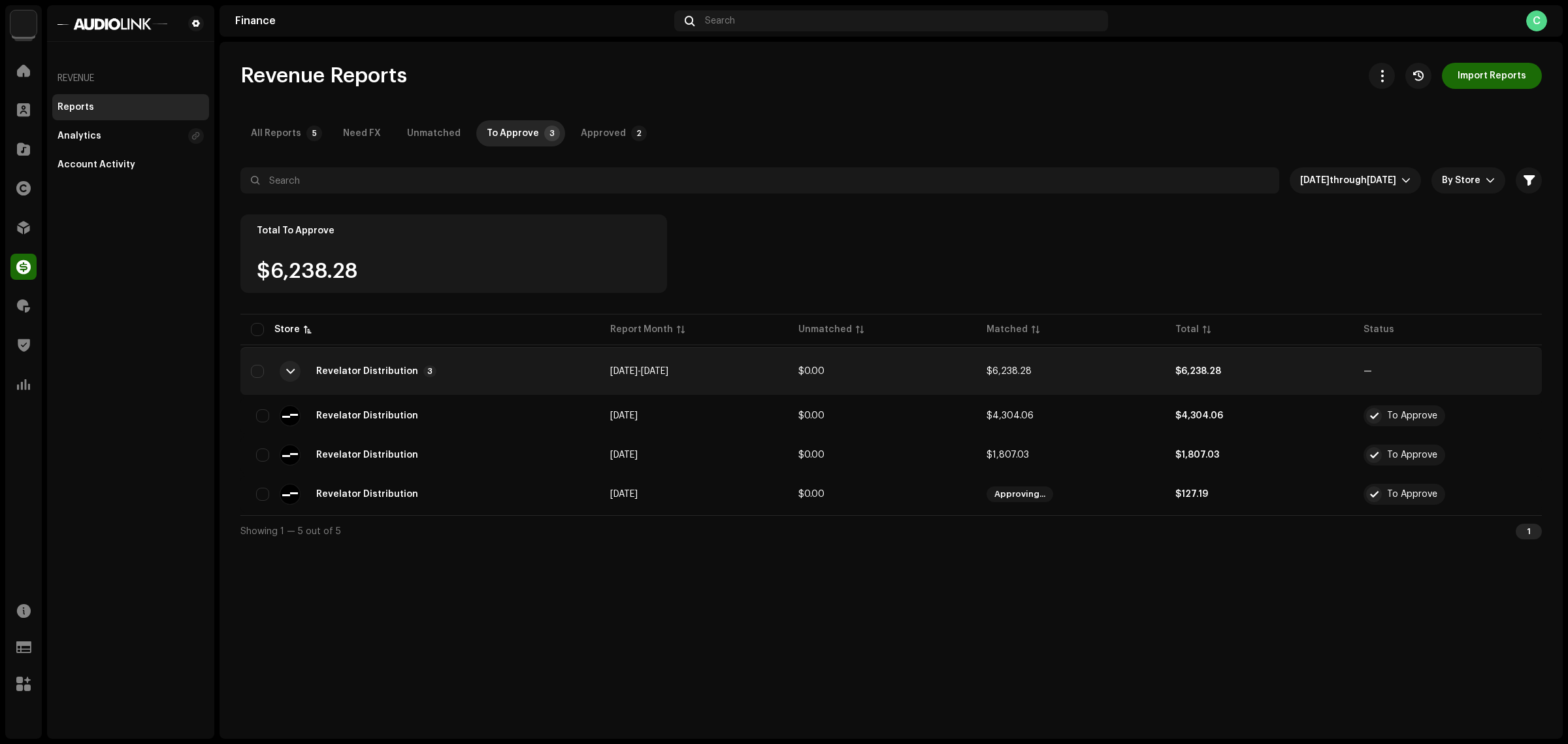
click at [991, 606] on div "Revenue Reports Import Reports All Reports 5 Need FX Unmatched To Approve 3 App…" at bounding box center [891, 390] width 1343 height 696
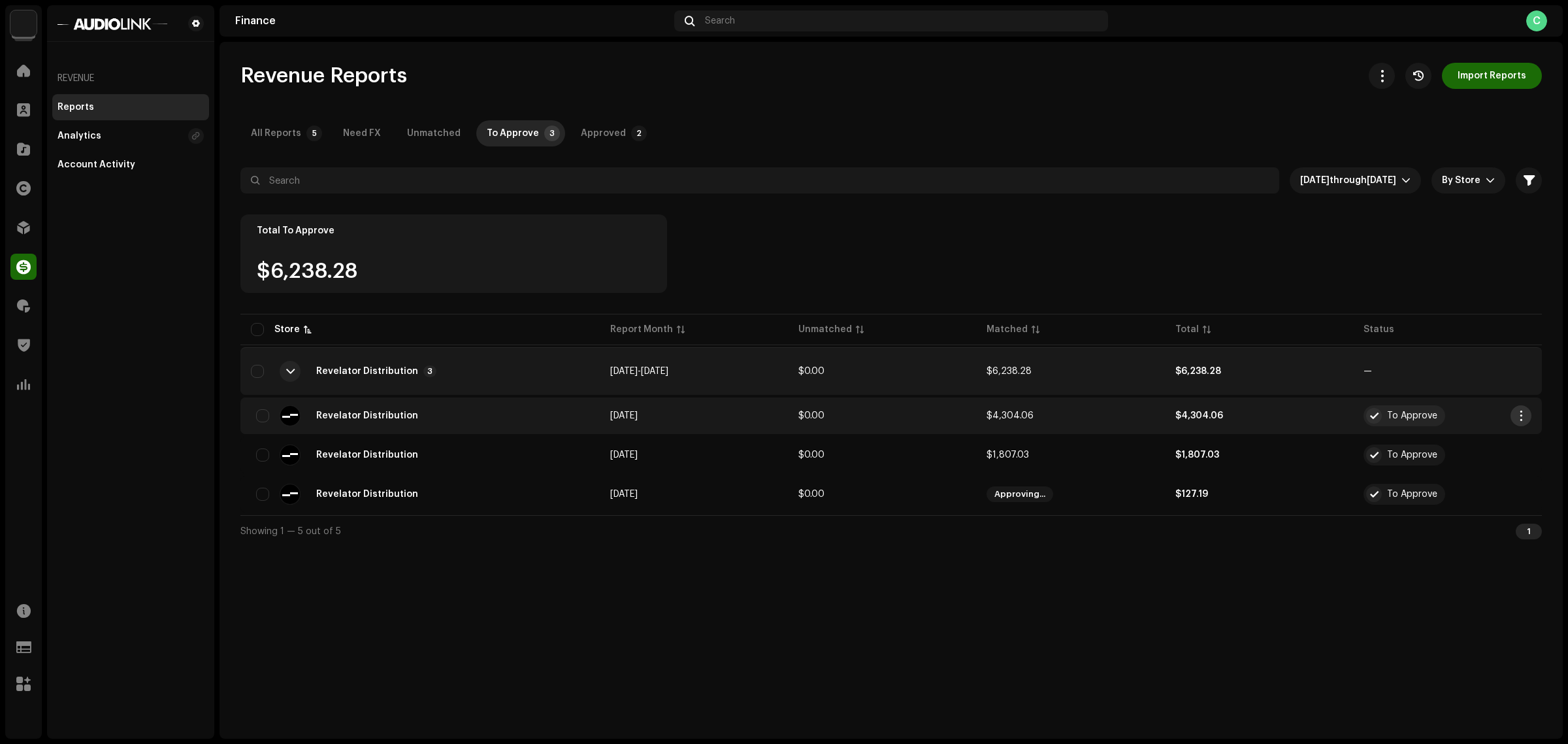
click at [1520, 412] on span "button" at bounding box center [1521, 415] width 10 height 10
click at [1454, 471] on span "Add FX & Tax" at bounding box center [1428, 471] width 59 height 10
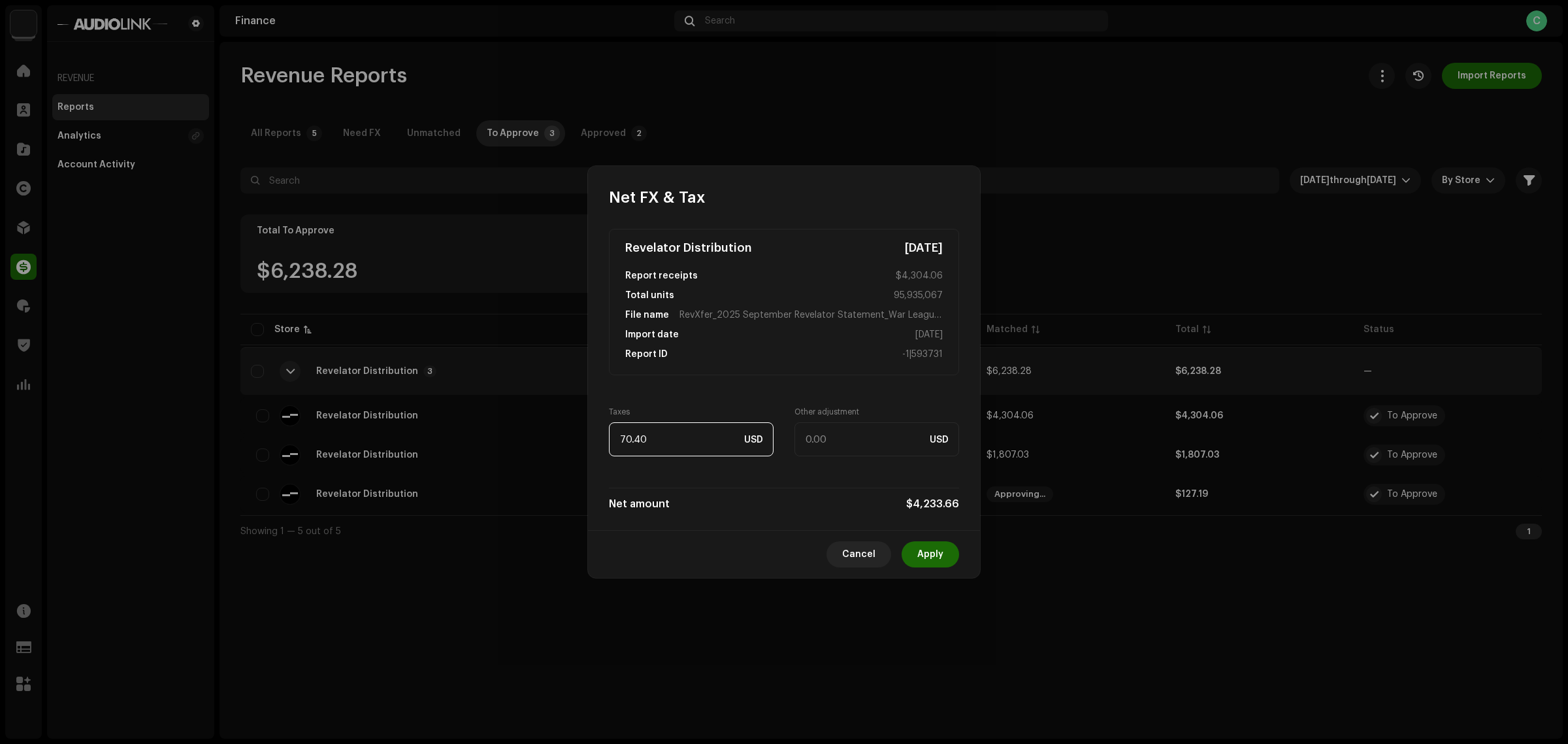
type input "70.43"
click at [940, 546] on span "Apply" at bounding box center [930, 554] width 26 height 26
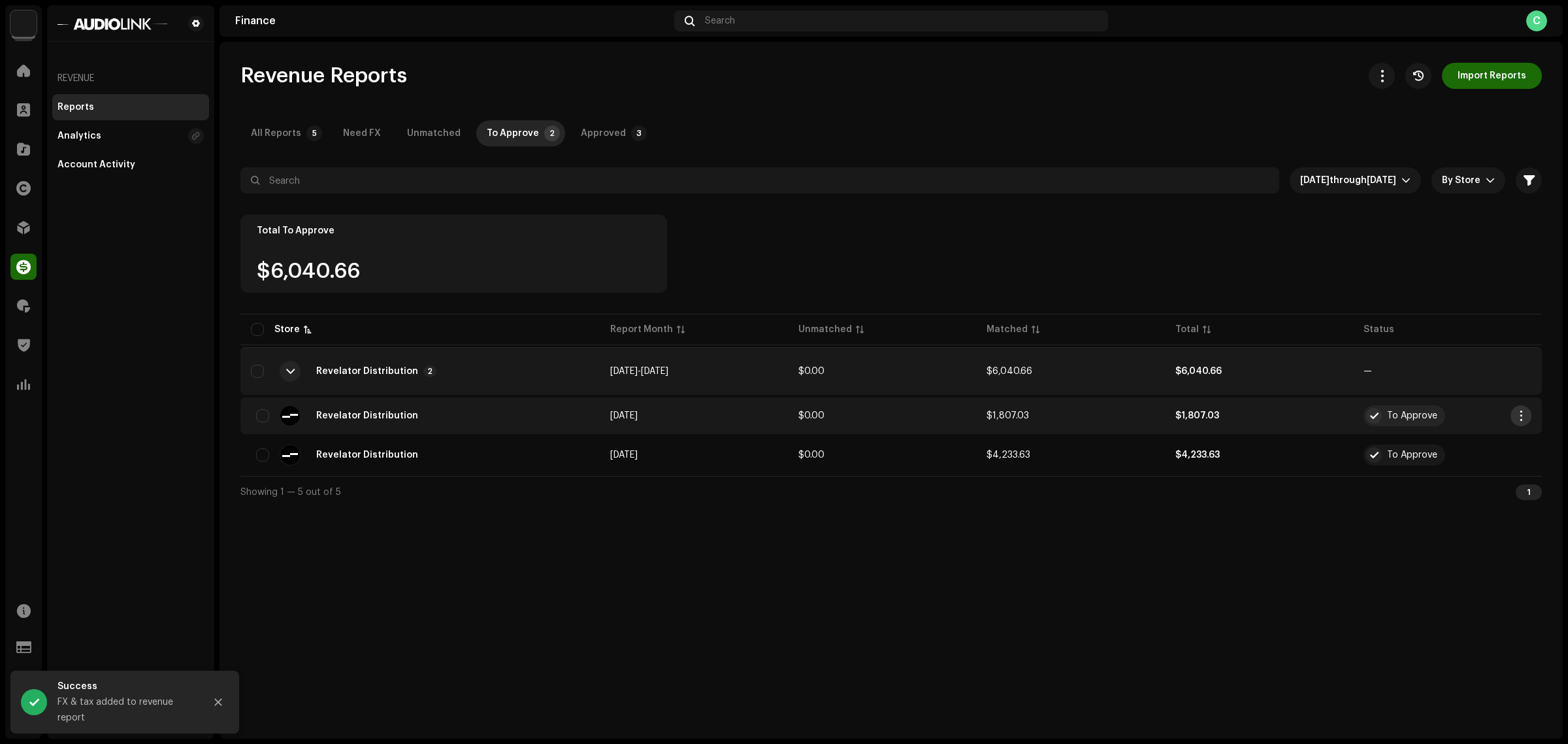
click at [1522, 415] on span "button" at bounding box center [1521, 415] width 10 height 10
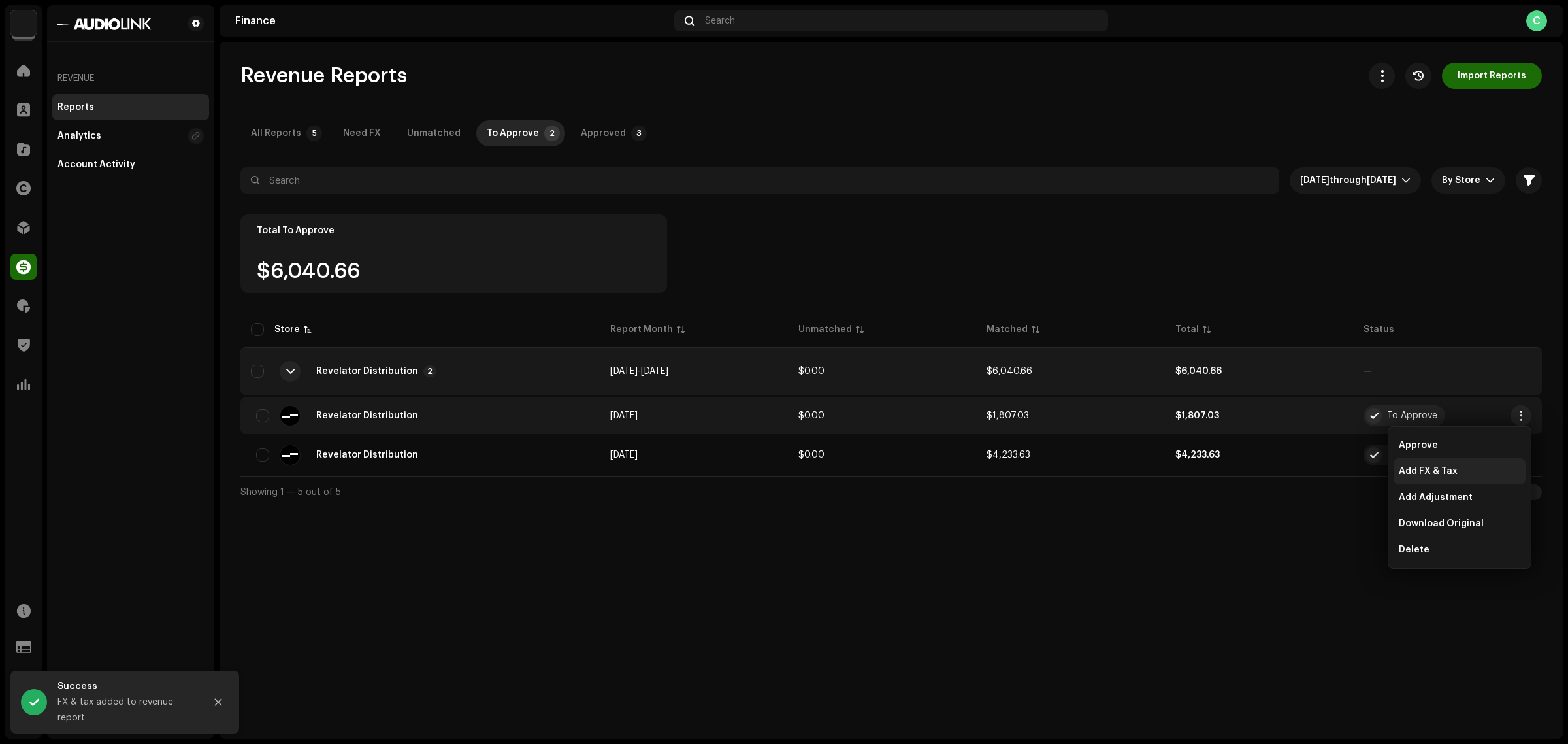
click at [1460, 463] on div "Add FX & Tax" at bounding box center [1459, 471] width 132 height 26
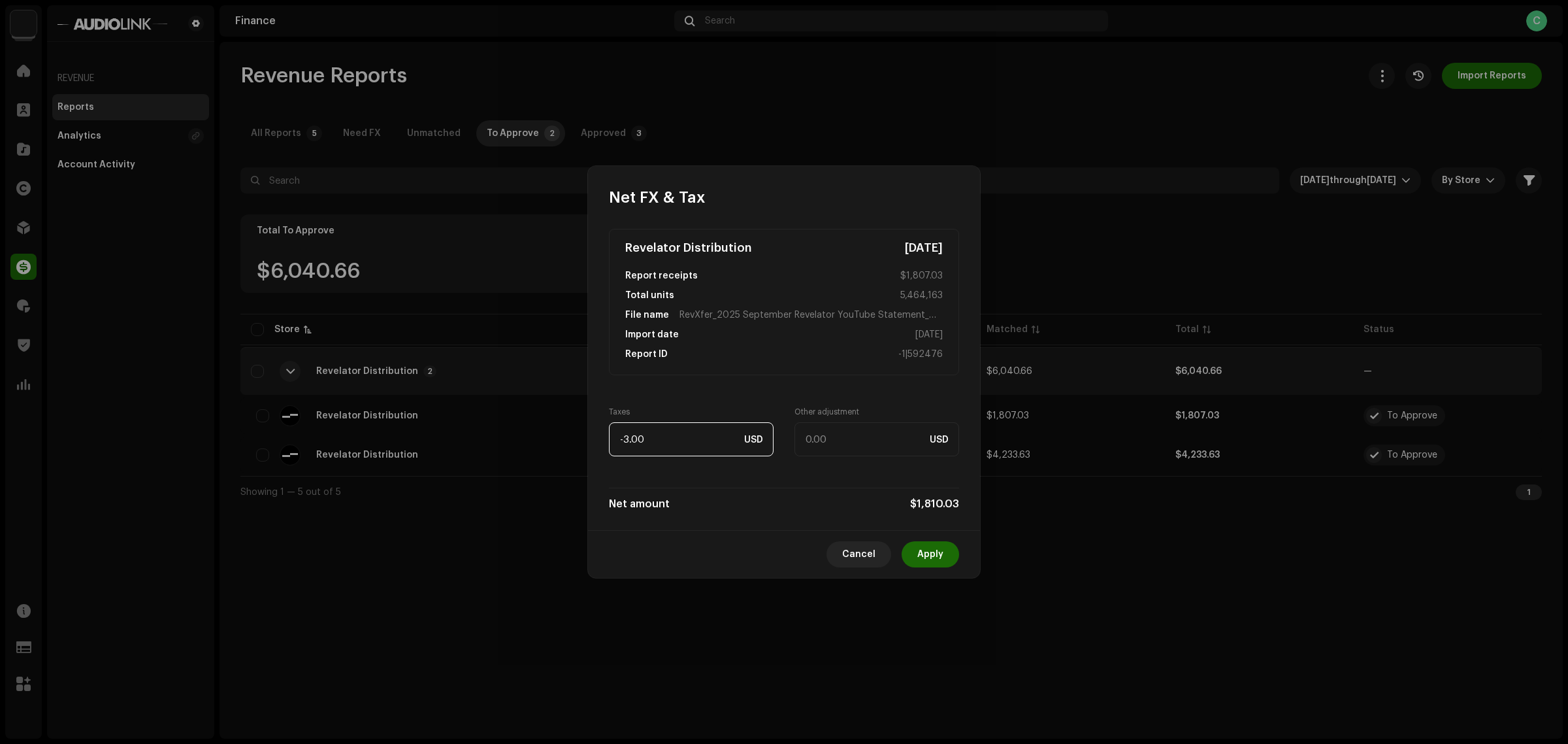
type input "3.00"
type input "-1.00"
type input "5.00"
type input "29.57"
click at [778, 495] on div "Net amount $1,777.46" at bounding box center [784, 498] width 350 height 21
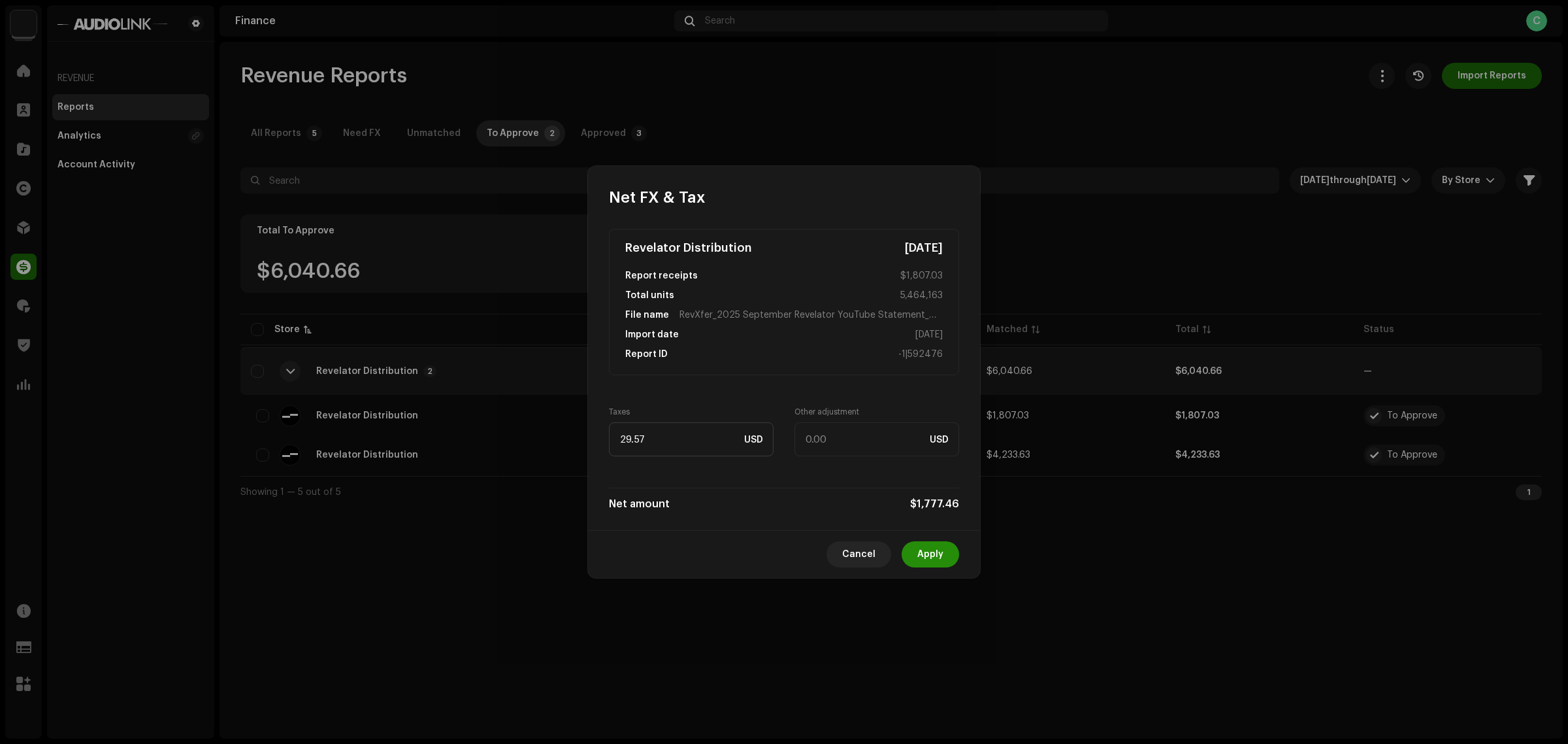
click at [929, 555] on span "Apply" at bounding box center [930, 554] width 26 height 26
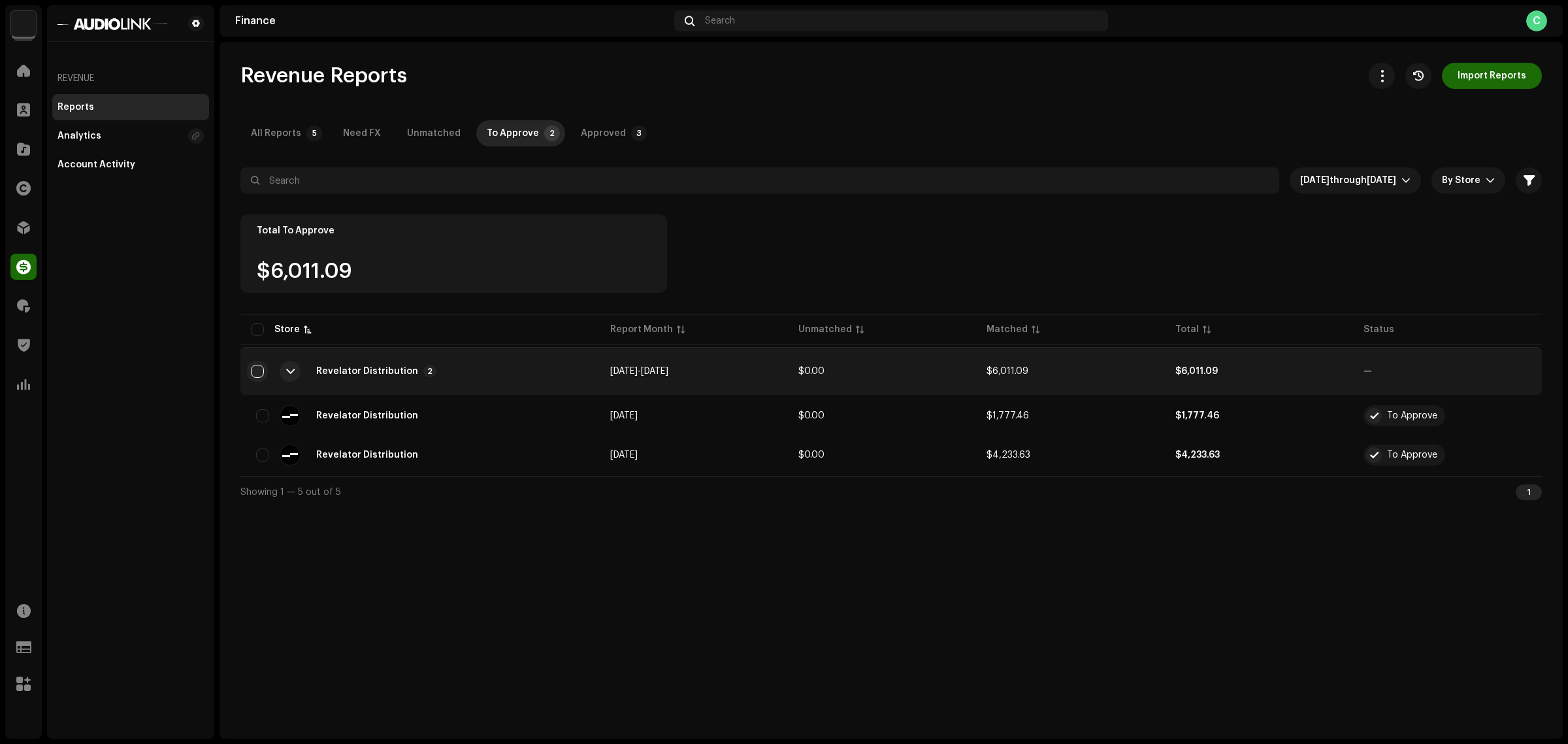
click at [261, 364] on input "checkbox" at bounding box center [257, 370] width 13 height 13
checkbox input "true"
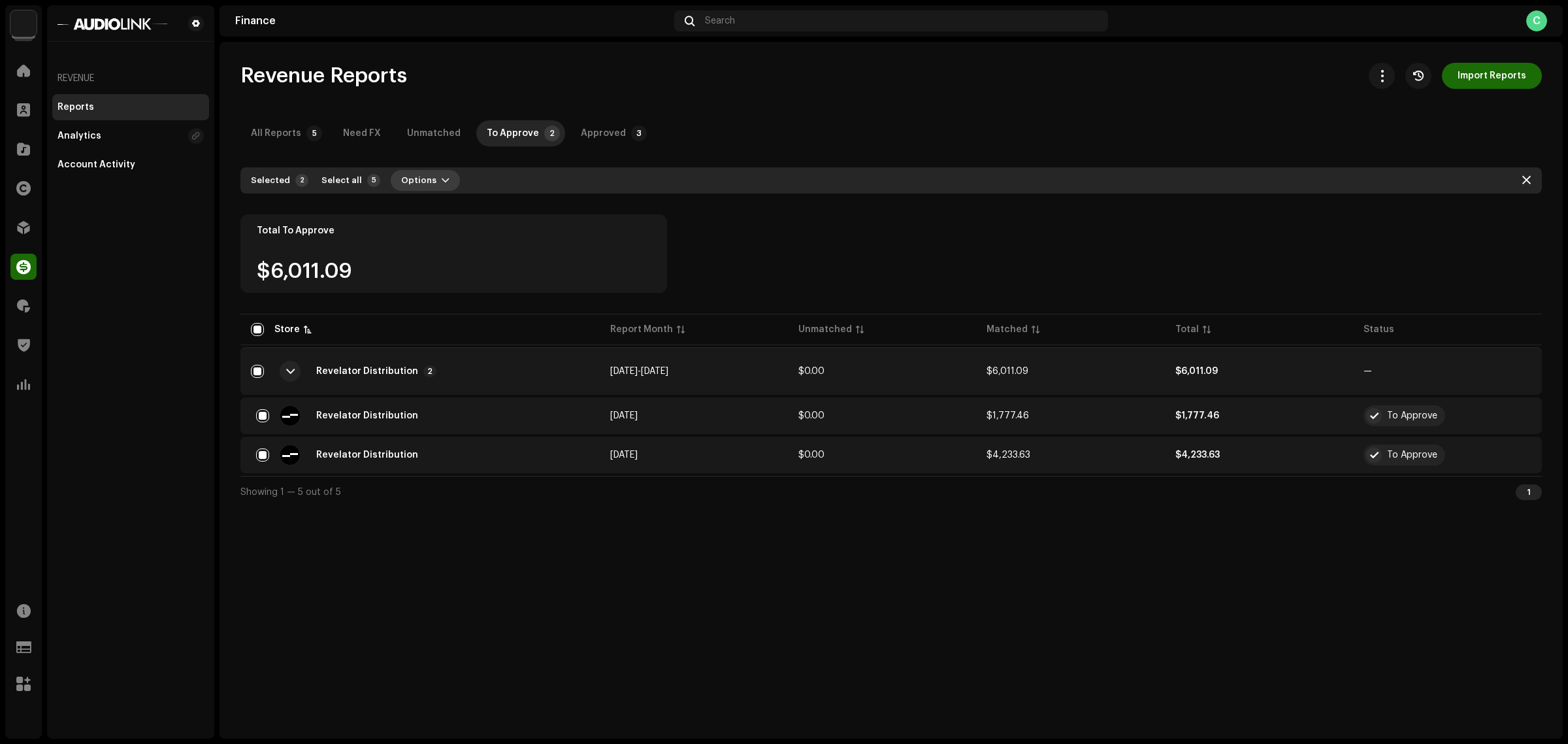
click at [423, 186] on span "Options" at bounding box center [419, 180] width 36 height 26
click at [424, 243] on div "Approve" at bounding box center [455, 235] width 132 height 26
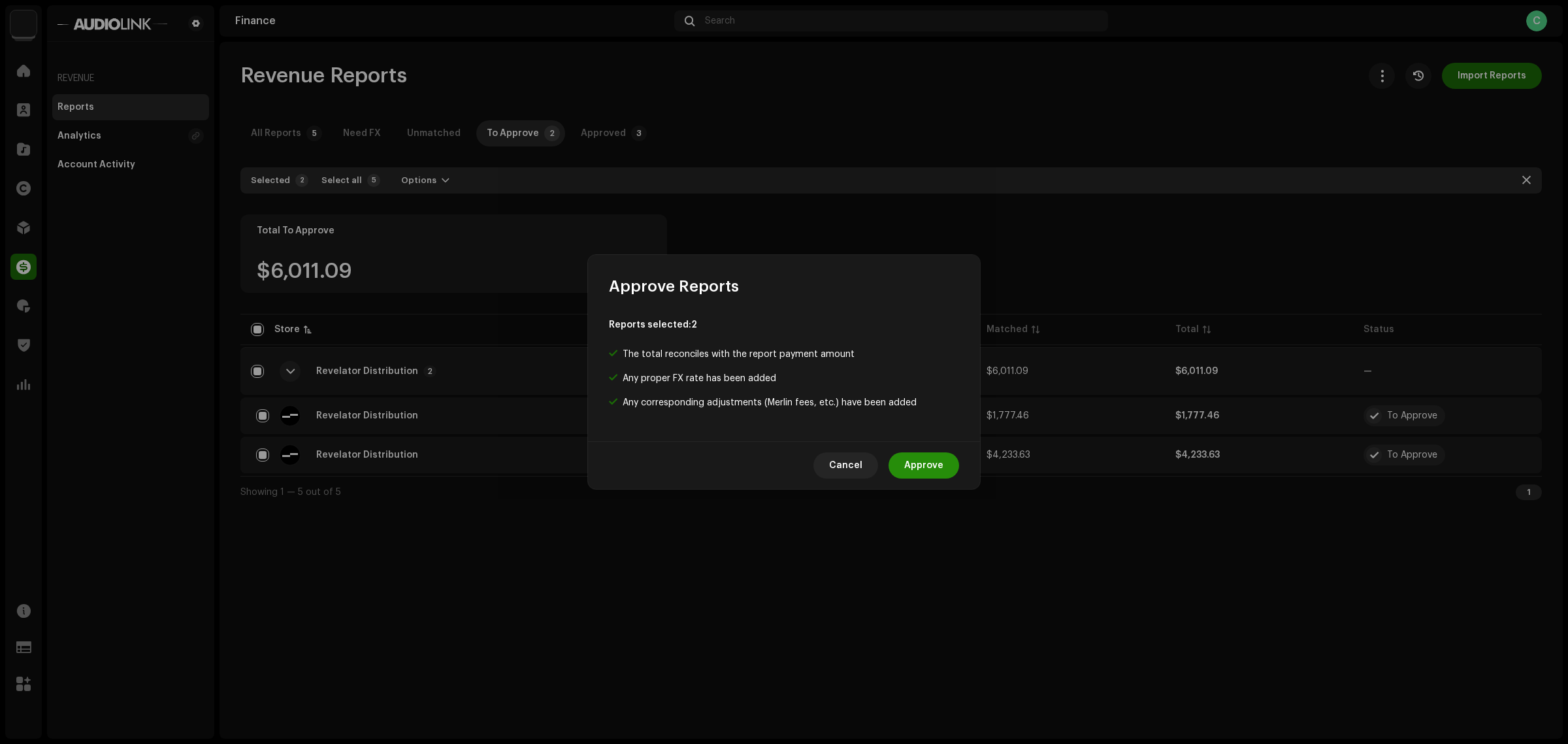
click at [935, 464] on span "Approve" at bounding box center [924, 465] width 39 height 26
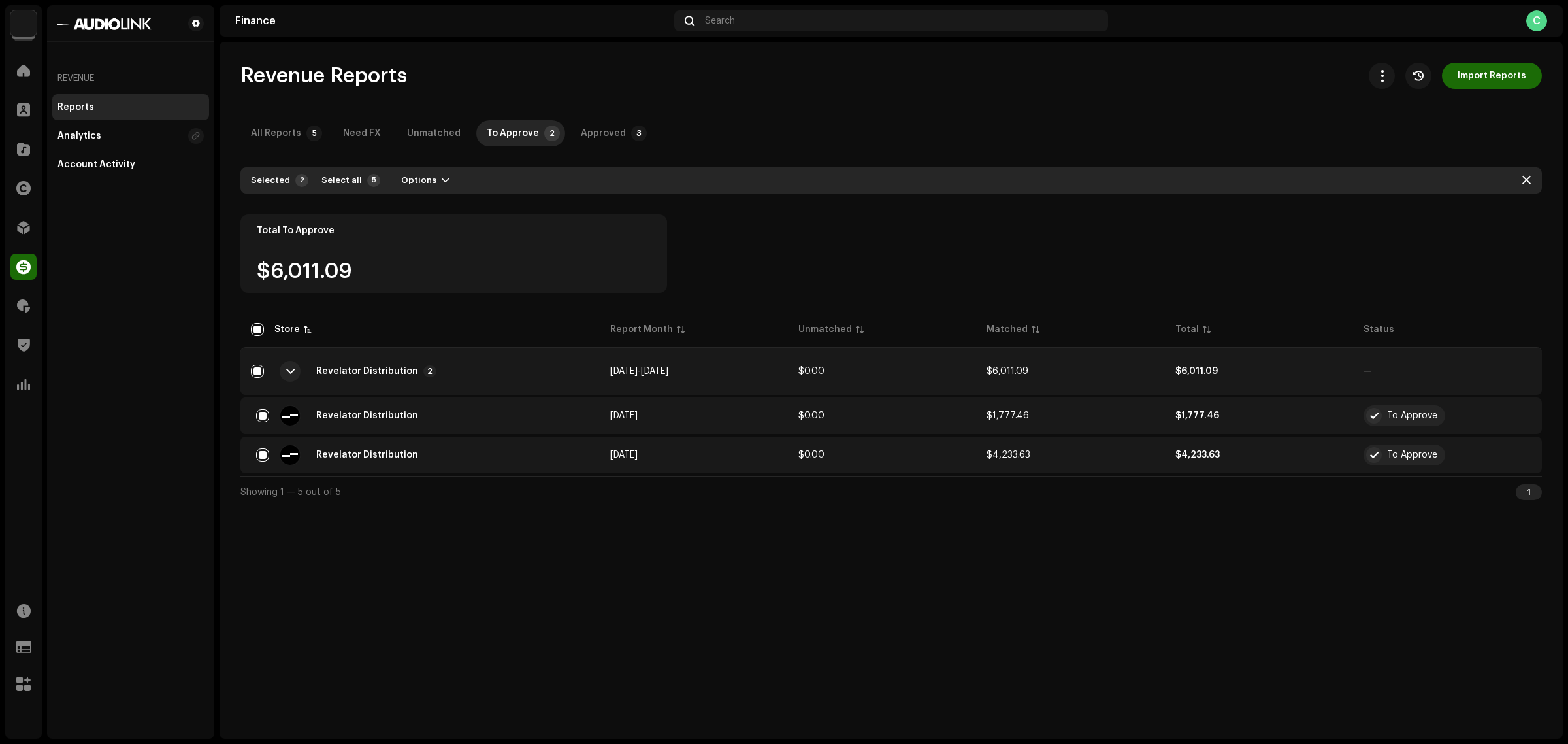
checkbox input "false"
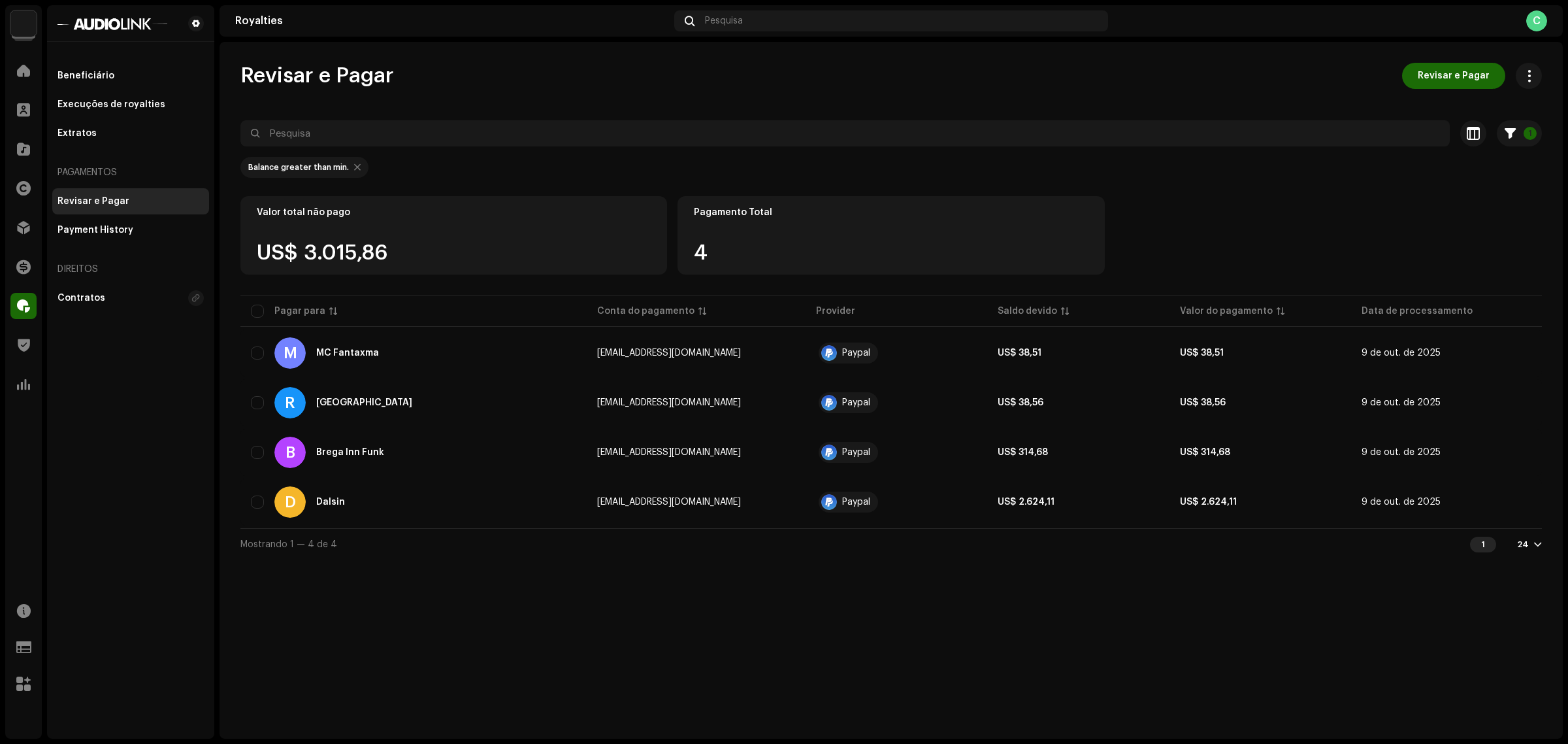
click at [1262, 572] on div "Revisar e Pagar Revisar e Pagar 1 Selecionado 0 Selecionar todos 4 Opções Filtr…" at bounding box center [891, 390] width 1343 height 696
click at [1104, 151] on re-m-filter-chips "Balance greater than min." at bounding box center [891, 171] width 1301 height 49
click at [1025, 651] on div "Revisar e Pagar Revisar e Pagar 1 Selecionado 0 Selecionar todos 4 Opções Filtr…" at bounding box center [891, 390] width 1343 height 696
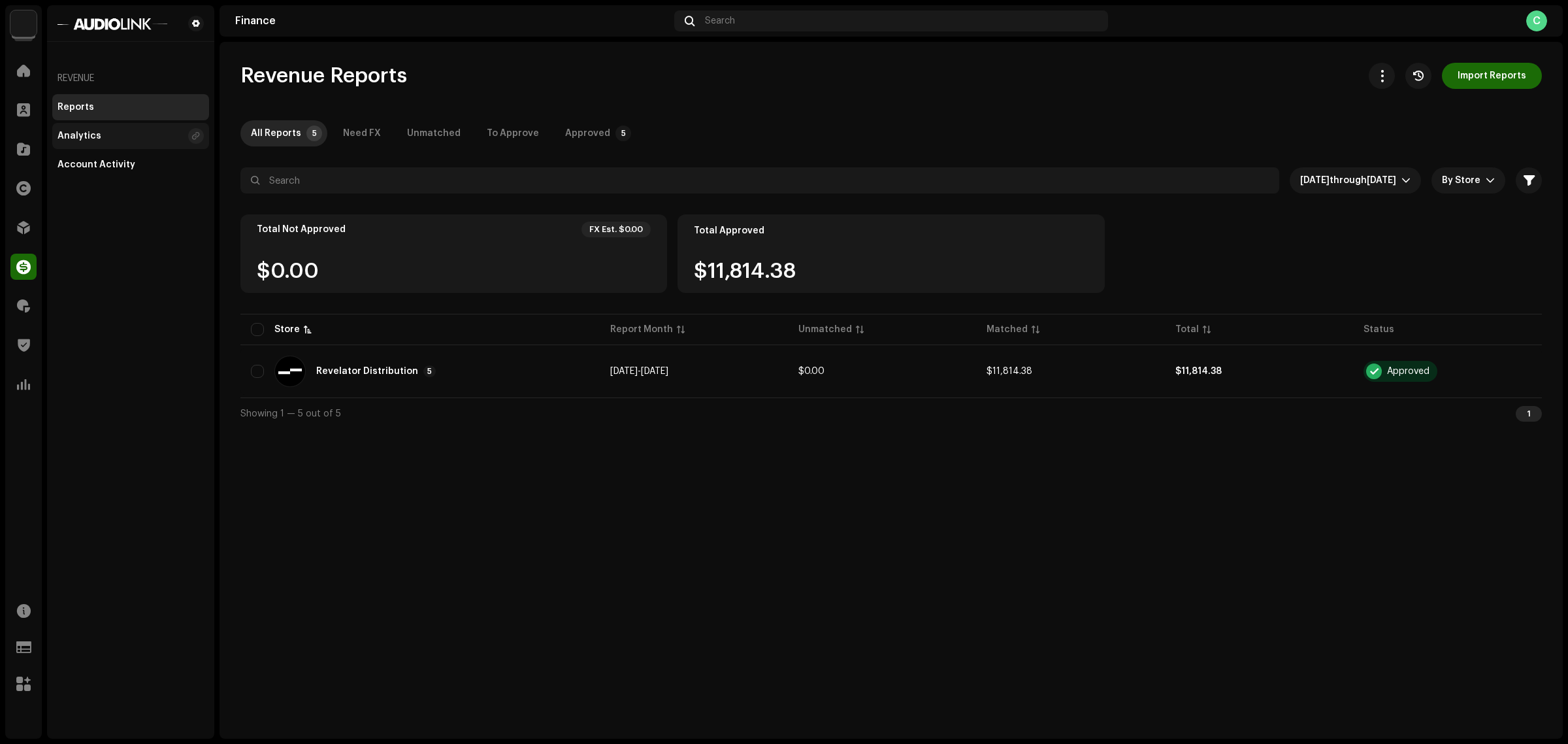
click at [98, 144] on div "Analytics" at bounding box center [131, 136] width 157 height 26
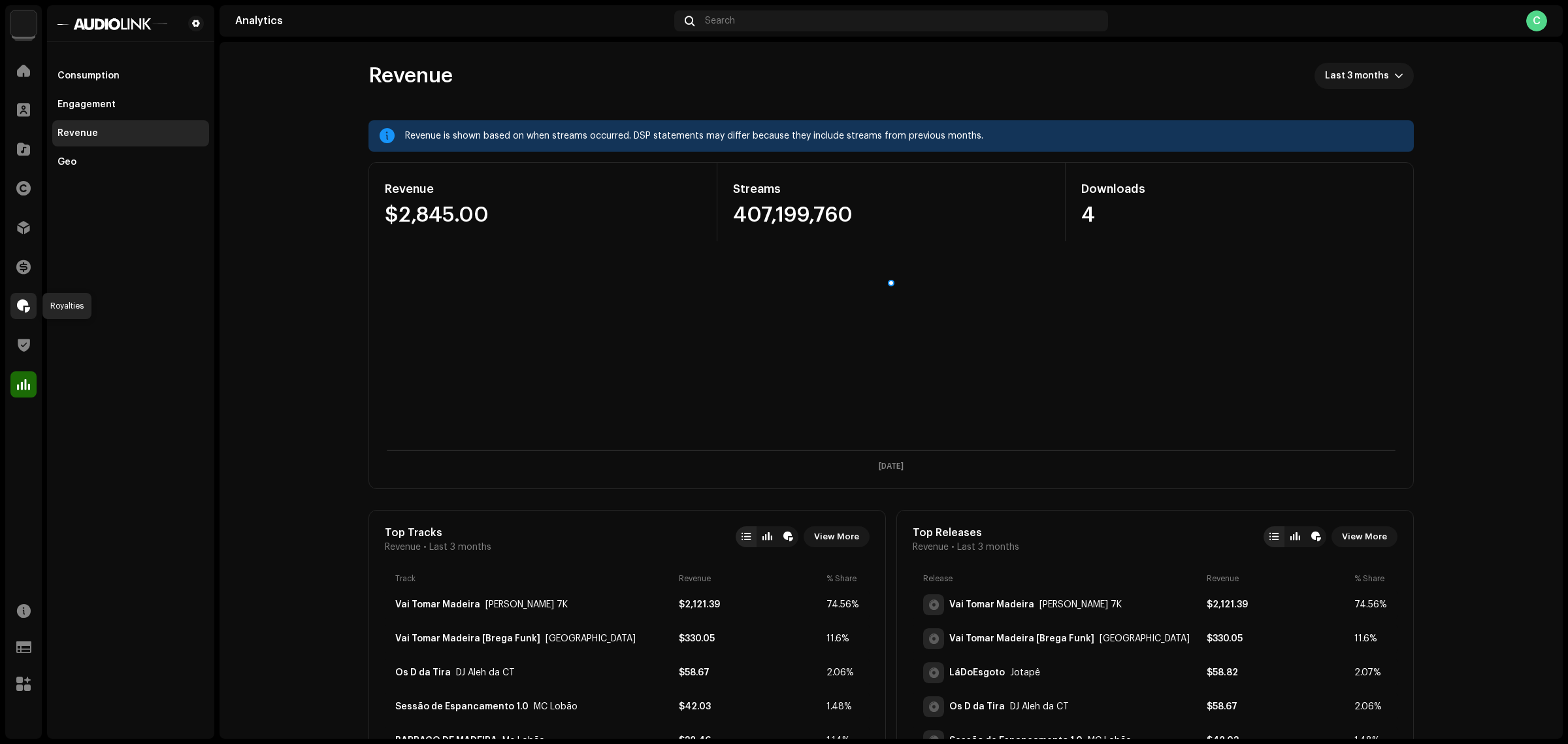
click at [26, 304] on span at bounding box center [23, 306] width 13 height 10
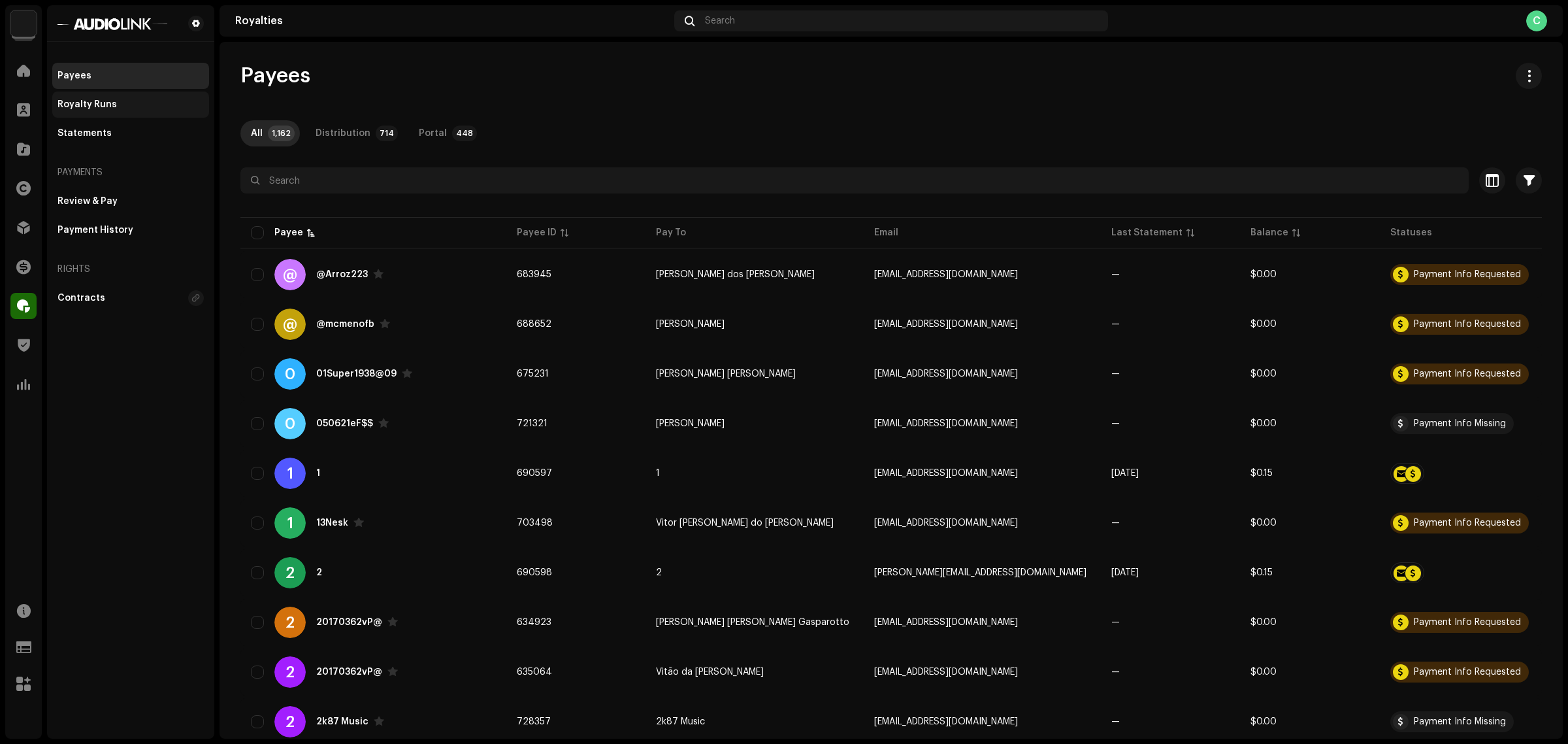
click at [159, 95] on div "Royalty Runs" at bounding box center [131, 104] width 157 height 26
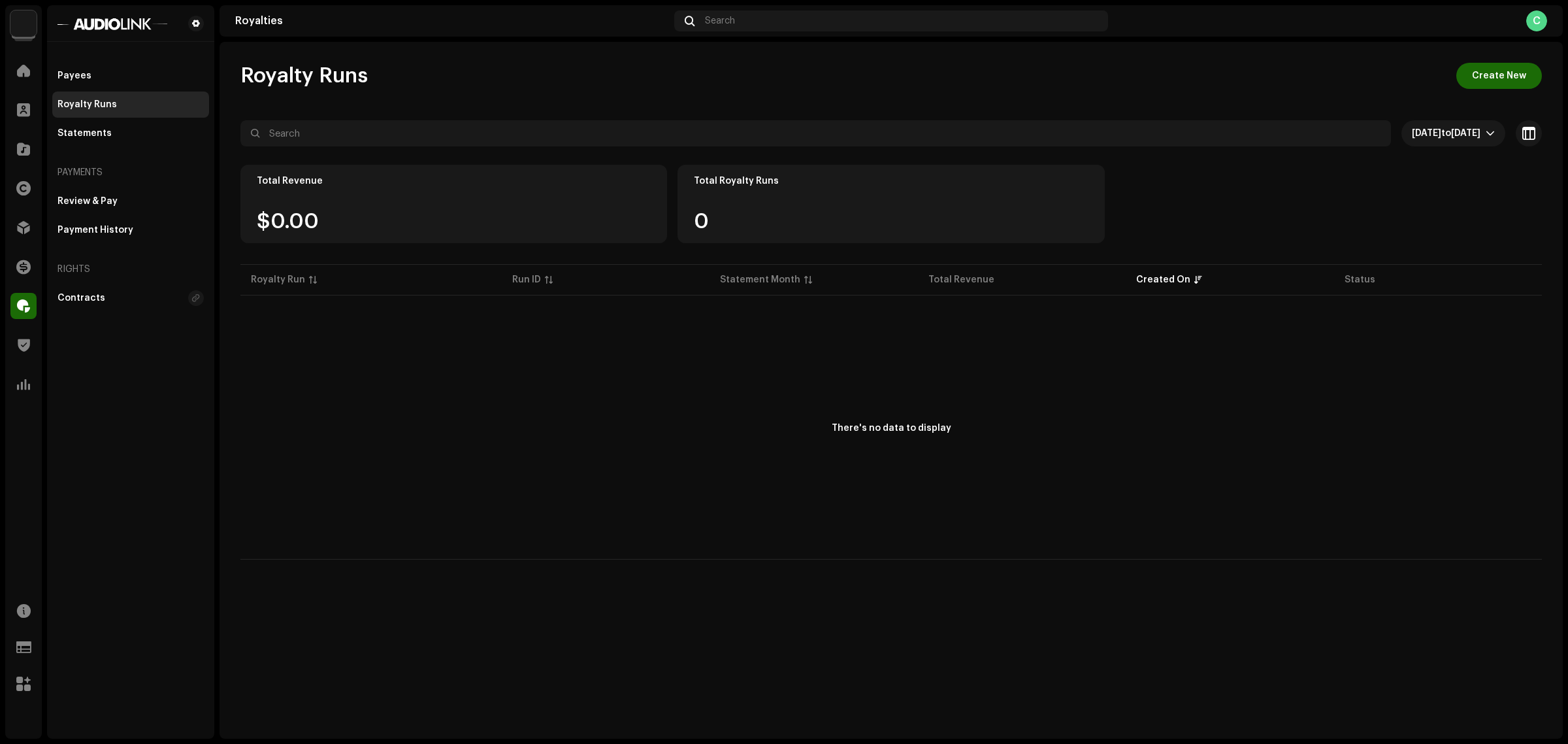
click at [159, 95] on div "Royalty Runs" at bounding box center [131, 104] width 157 height 26
click at [132, 141] on div "Statements" at bounding box center [131, 133] width 157 height 26
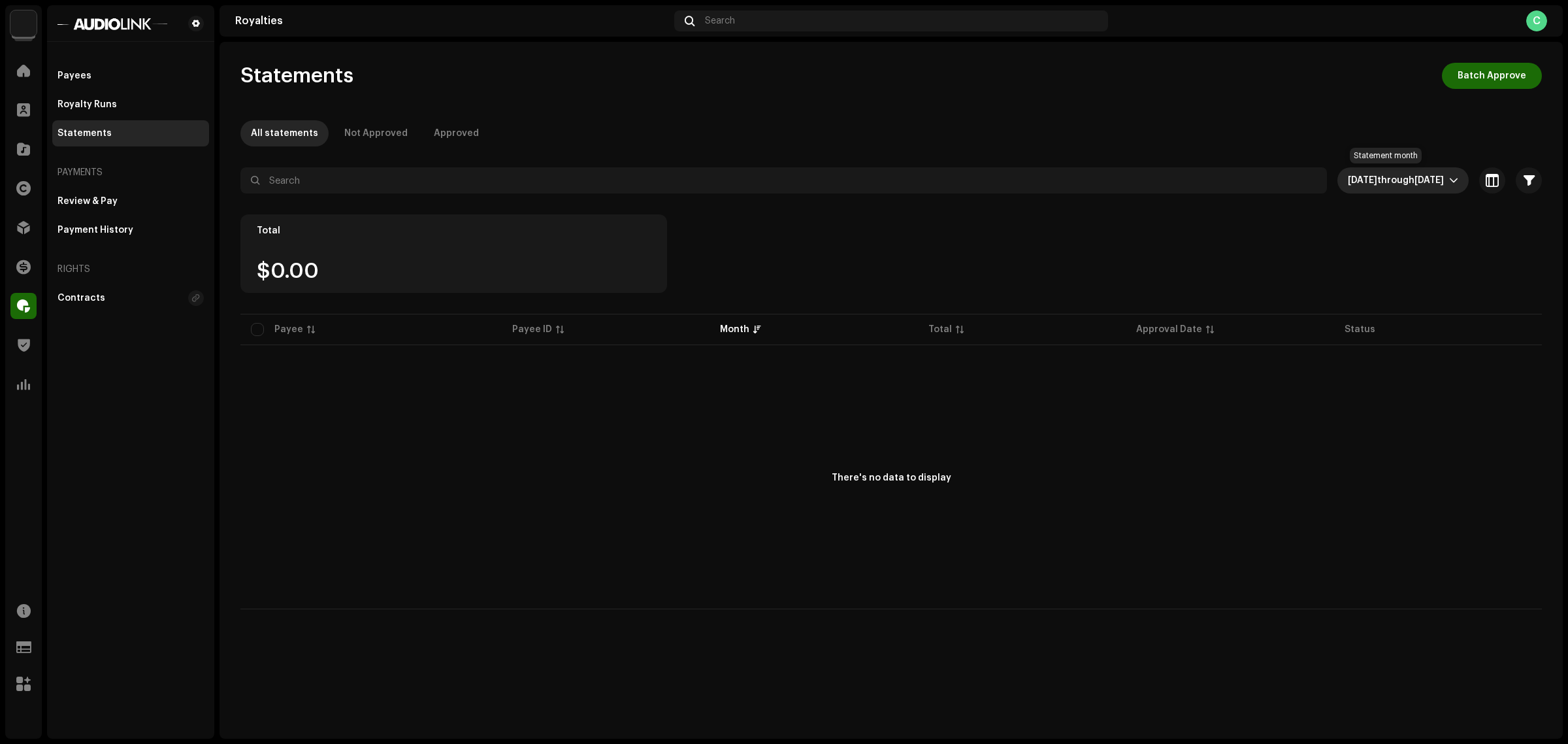
click at [1392, 178] on span "through" at bounding box center [1396, 180] width 37 height 9
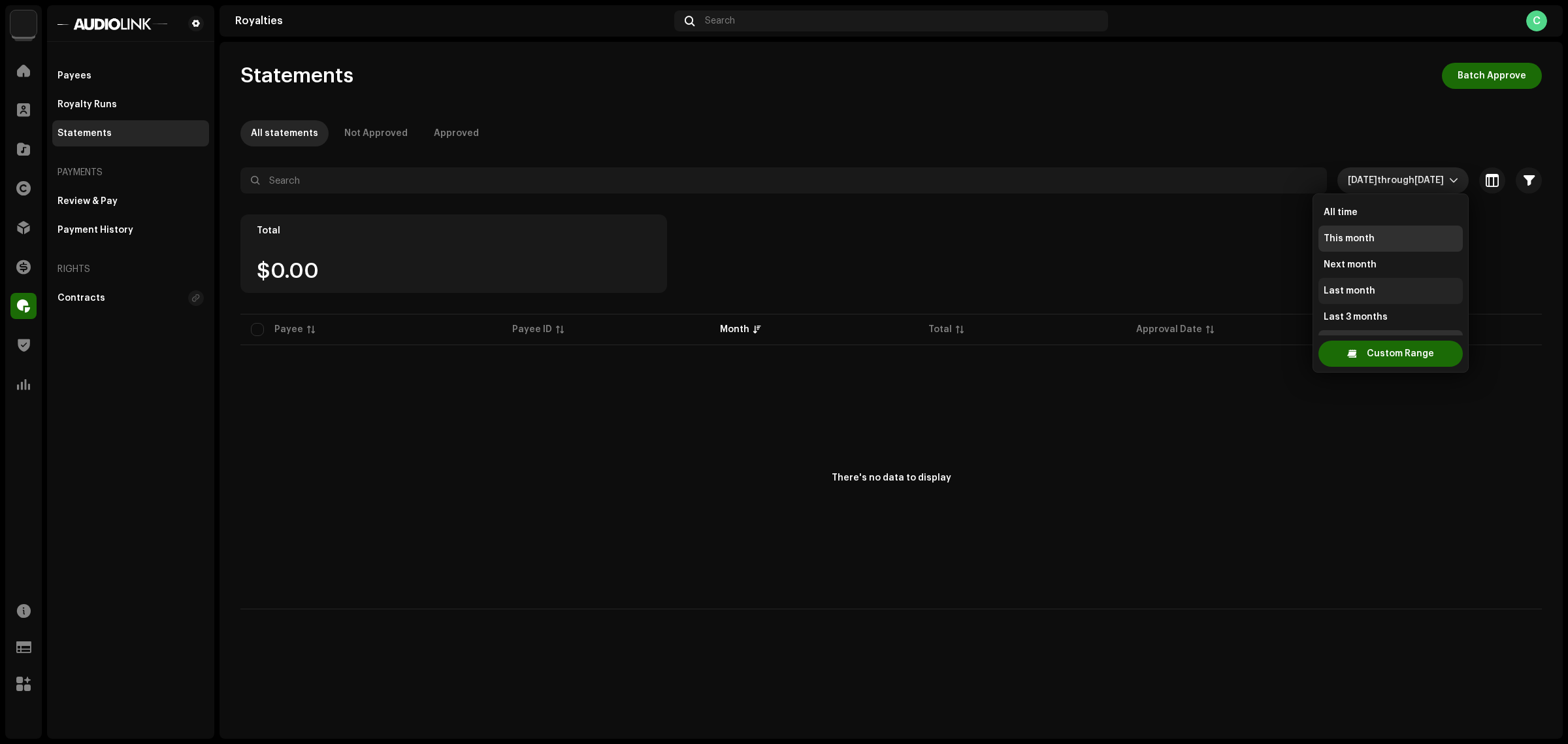
click at [1377, 289] on li "Last month" at bounding box center [1391, 290] width 144 height 26
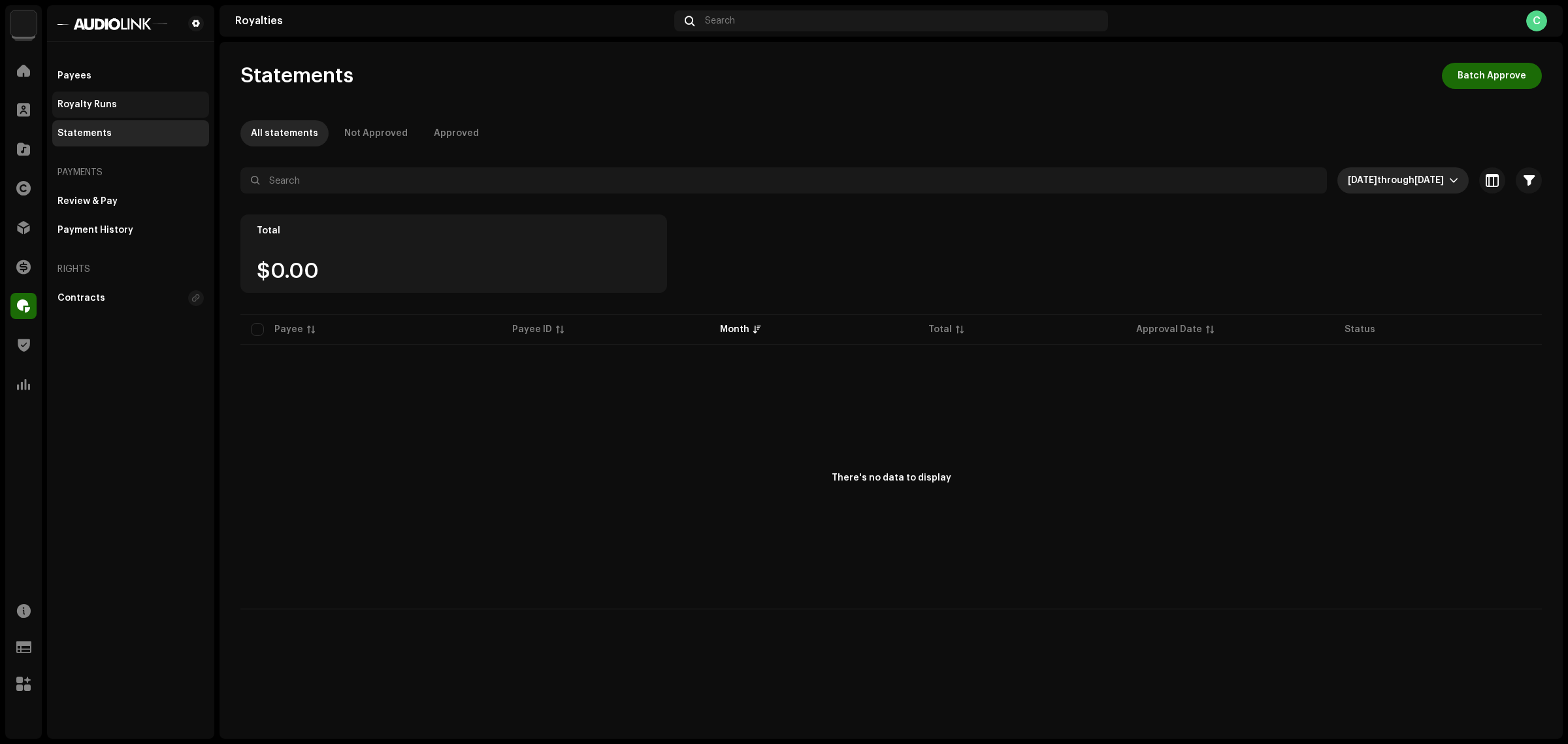
click at [66, 111] on div "Royalty Runs" at bounding box center [131, 104] width 157 height 26
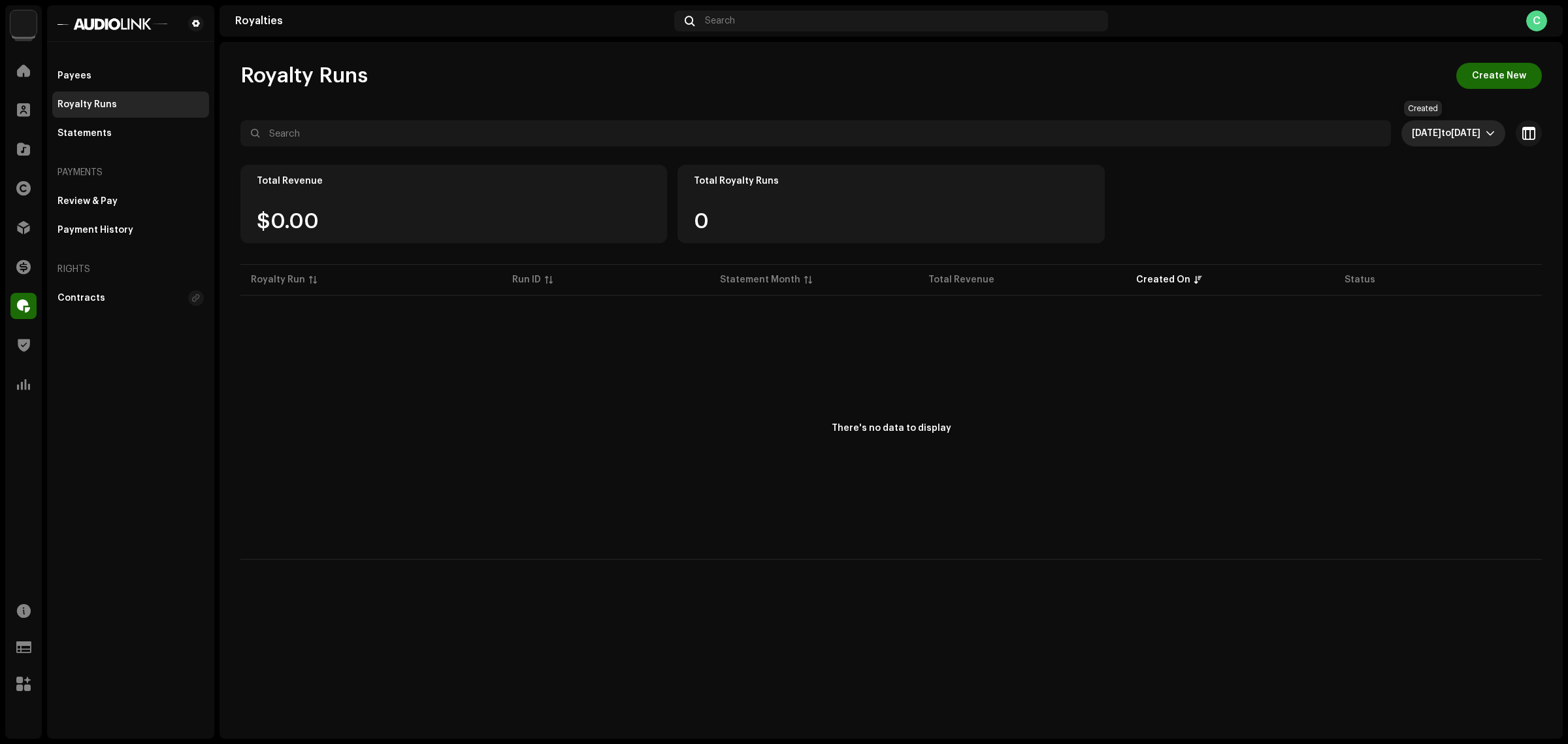
click at [1425, 123] on span "Sep 10, 2025 to Oct 9, 2025" at bounding box center [1448, 133] width 74 height 26
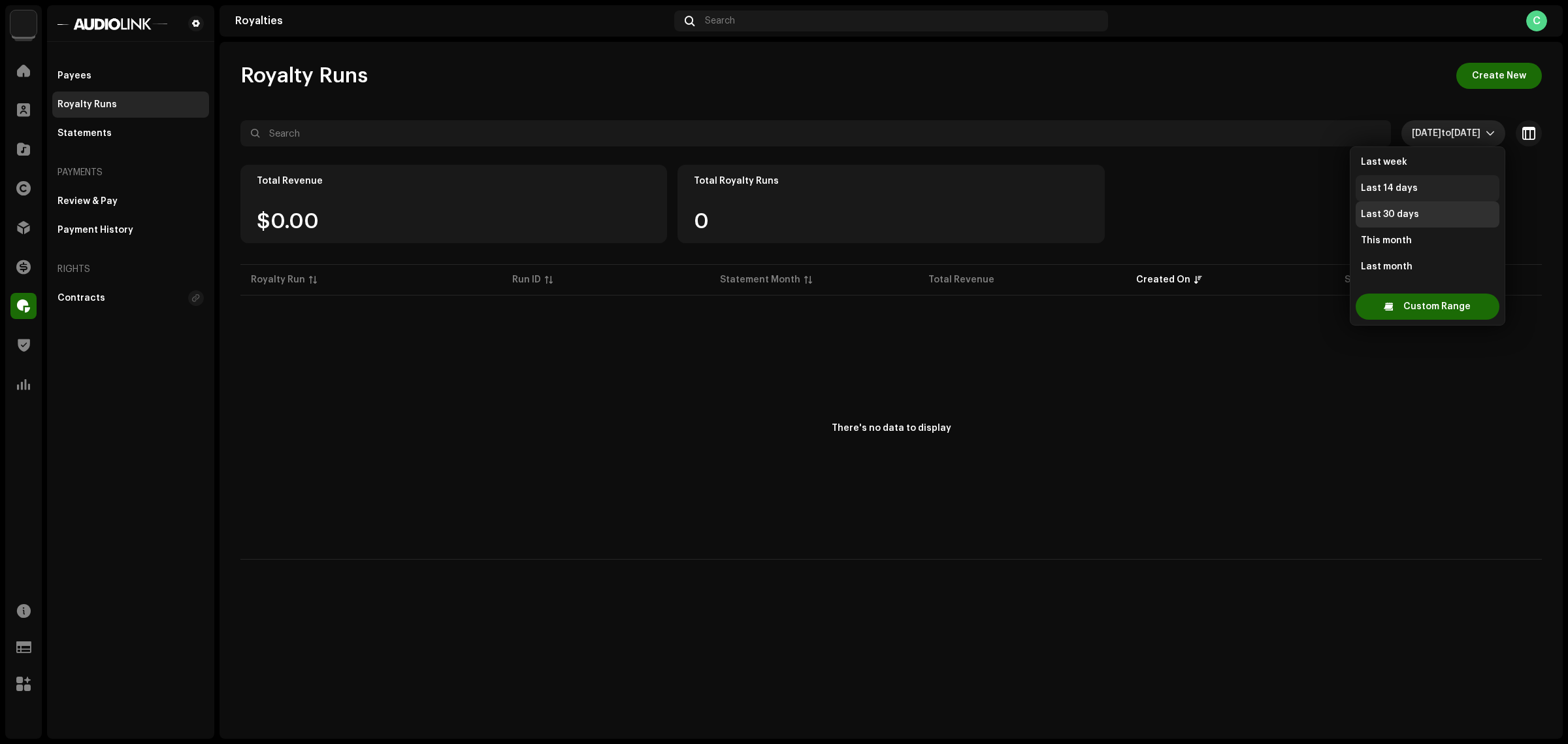
scroll to position [149, 0]
click at [1419, 200] on li "Last month" at bounding box center [1427, 199] width 143 height 26
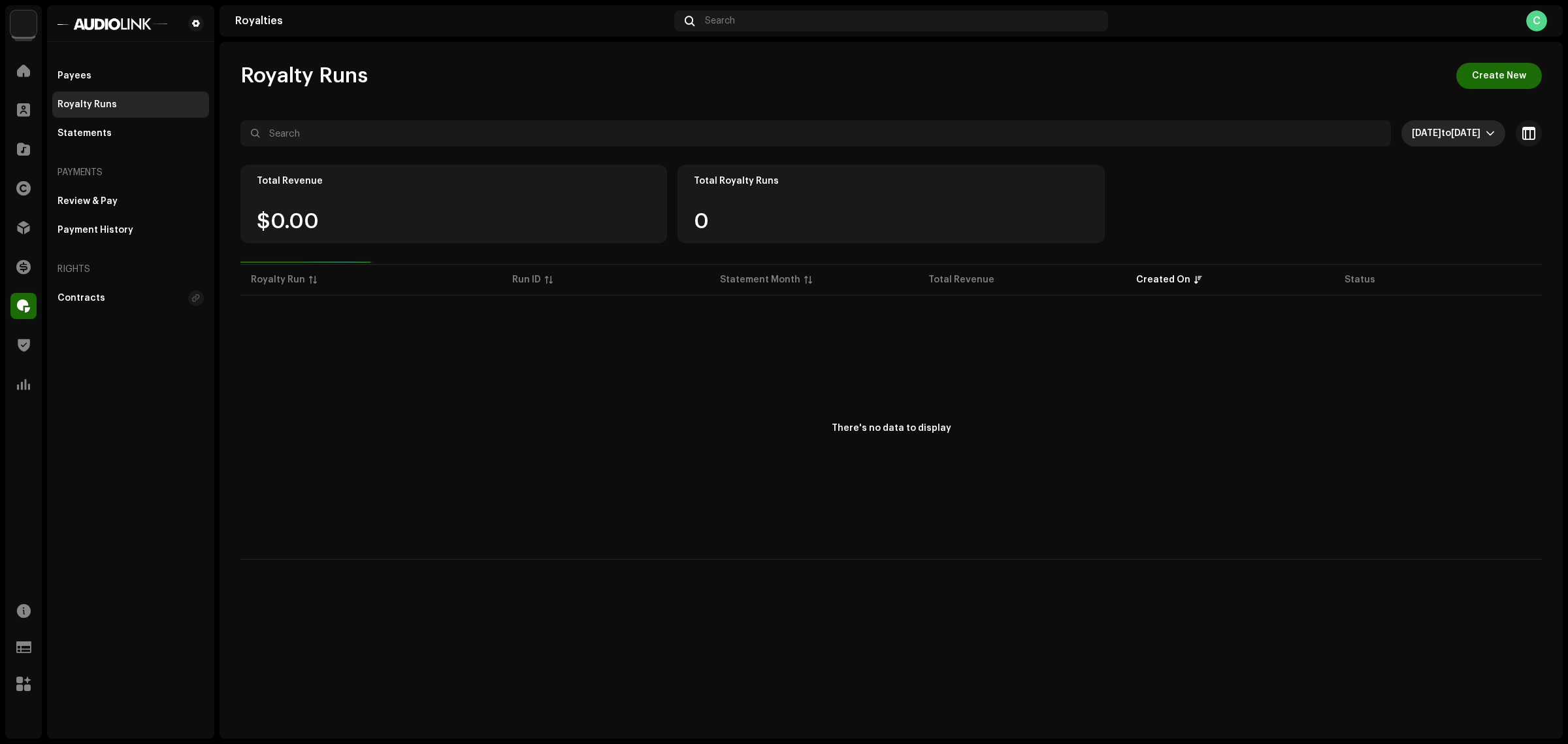
scroll to position [135, 0]
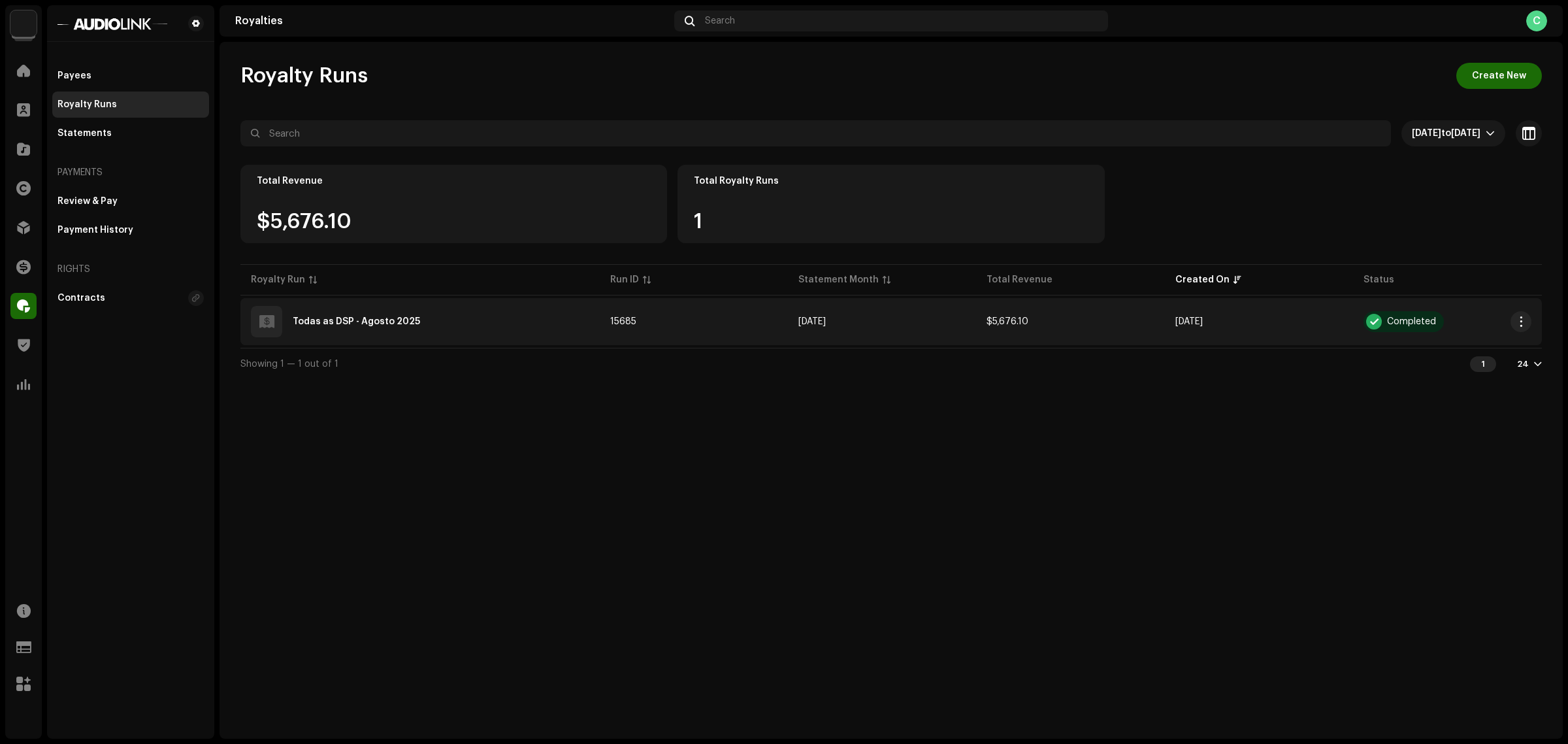
click at [1490, 317] on span "Completed" at bounding box center [1447, 321] width 167 height 21
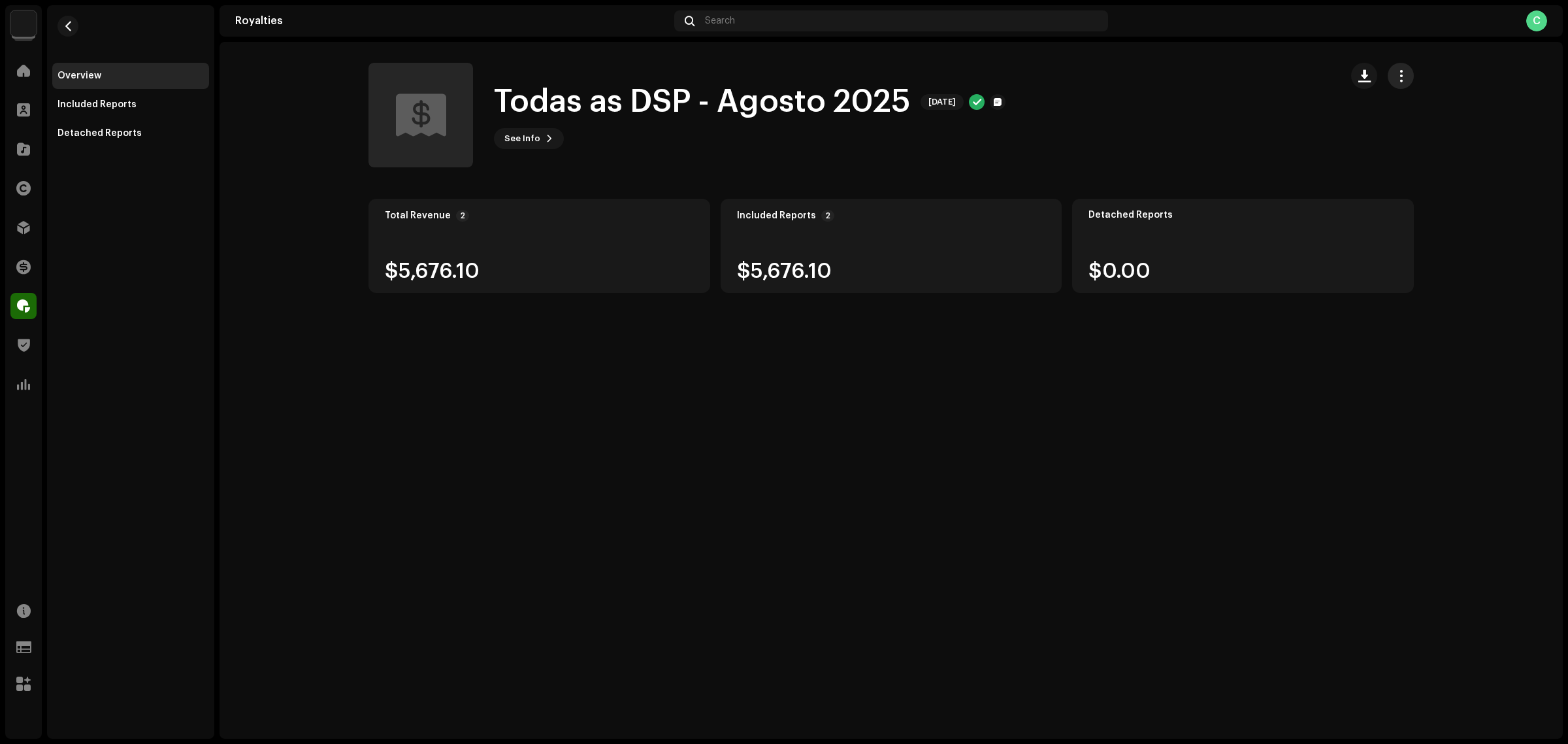
click at [1406, 72] on span "button" at bounding box center [1401, 76] width 13 height 10
click at [1291, 164] on div "Todas as DSP - Agosto 2025 Aug 2025 See Info" at bounding box center [849, 115] width 962 height 104
click at [1368, 66] on button "button" at bounding box center [1364, 76] width 26 height 26
click at [1394, 110] on span "Download summary" at bounding box center [1407, 108] width 89 height 10
click at [66, 32] on re-m-nav-back at bounding box center [68, 34] width 31 height 58
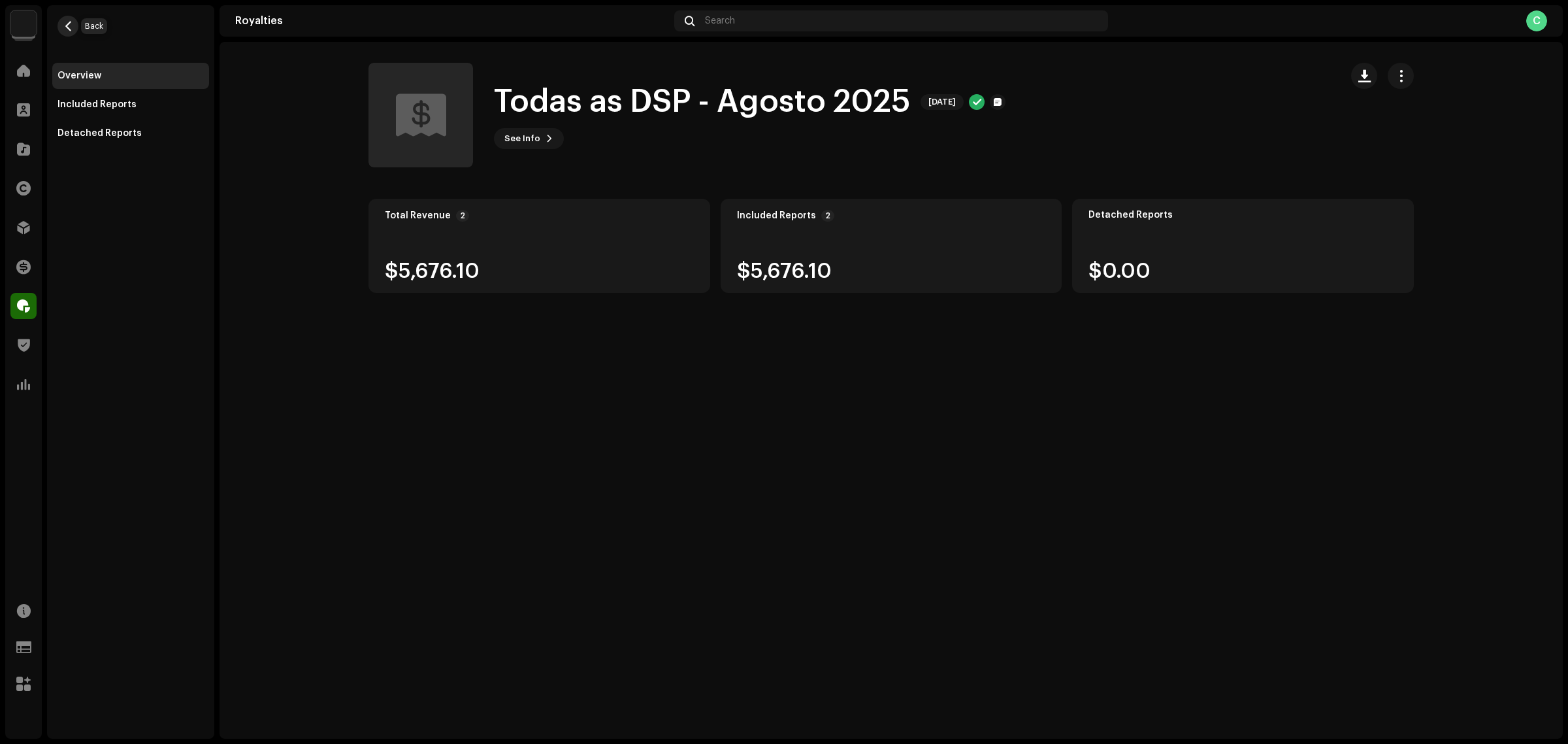
click at [66, 32] on button "button" at bounding box center [68, 25] width 21 height 21
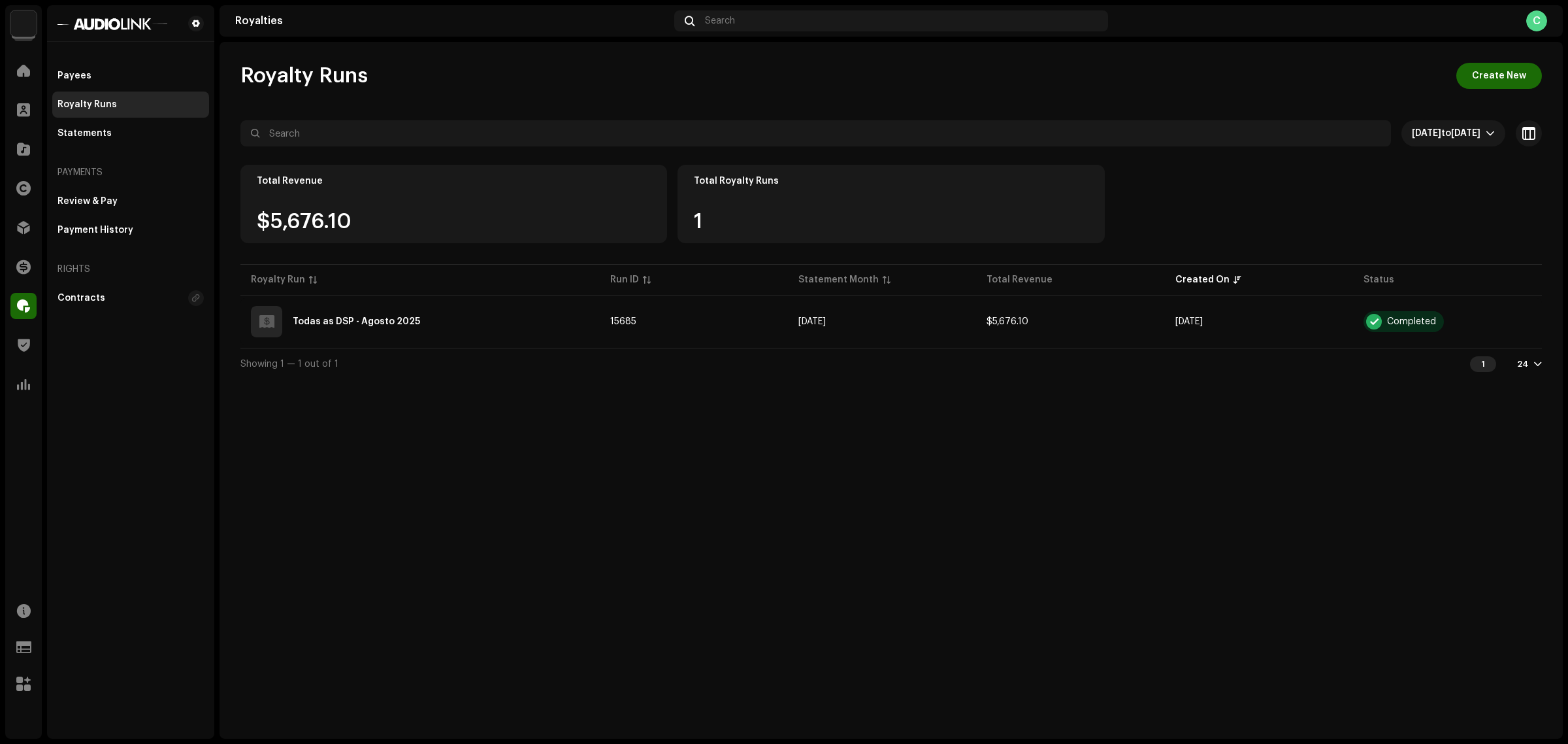
click at [829, 559] on div "Royalty Runs Create New Sep 1, 2025 to Sep 30, 2025 Selected 0 Select all Optio…" at bounding box center [891, 390] width 1343 height 696
click at [883, 523] on div "Royalty Runs Create New Sep 1, 2025 to Sep 30, 2025 Selected 0 Select all Optio…" at bounding box center [891, 390] width 1343 height 696
drag, startPoint x: 671, startPoint y: 720, endPoint x: 694, endPoint y: 486, distance: 235.1
click at [694, 486] on div "Royalty Runs Create New Sep 1, 2025 to Sep 30, 2025 Selected 0 Select all Optio…" at bounding box center [891, 390] width 1343 height 696
click at [452, 510] on div "Royalty Runs Create New Sep 1, 2025 to Sep 30, 2025 Selected 0 Select all Optio…" at bounding box center [891, 390] width 1343 height 696
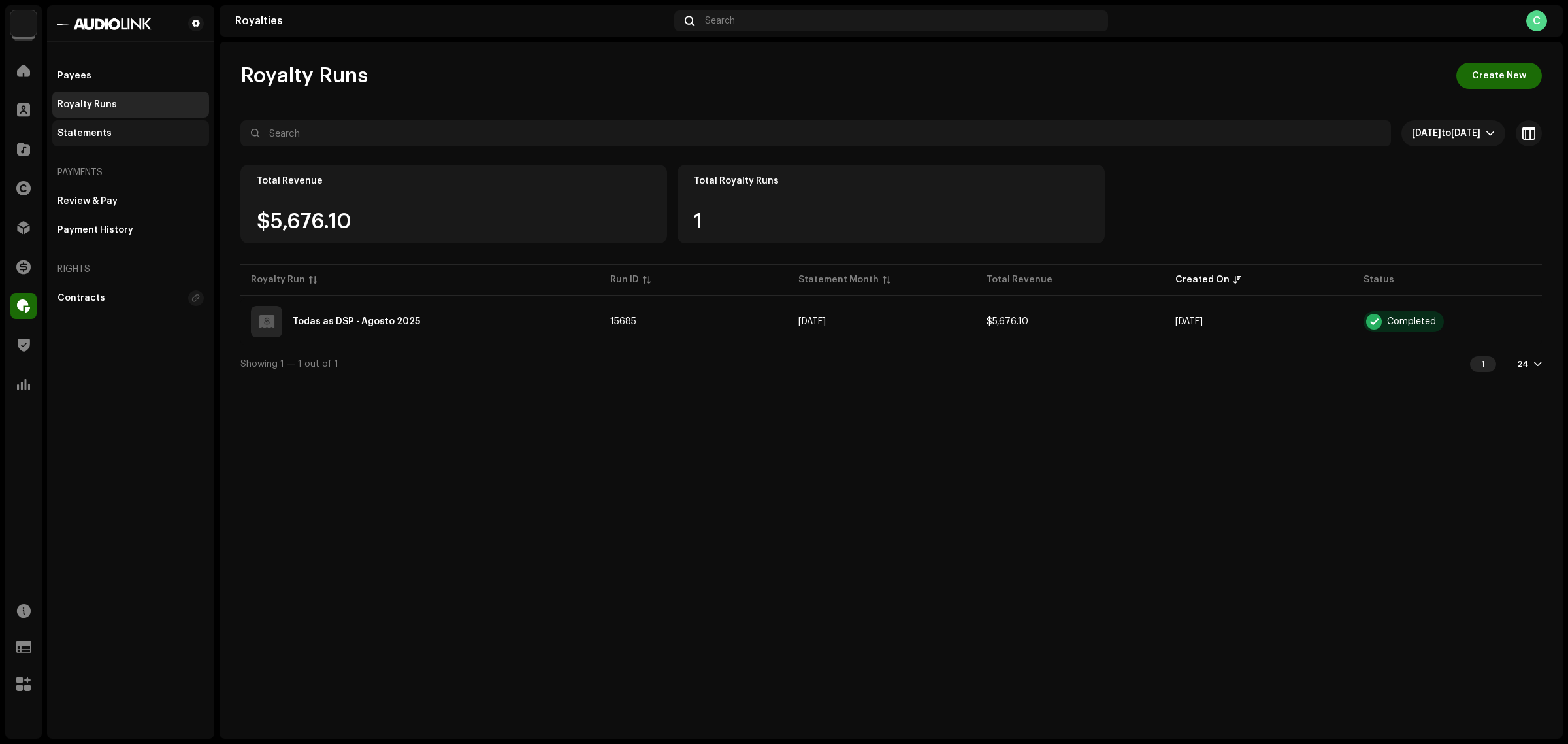
click at [121, 127] on div "Statements" at bounding box center [131, 133] width 157 height 26
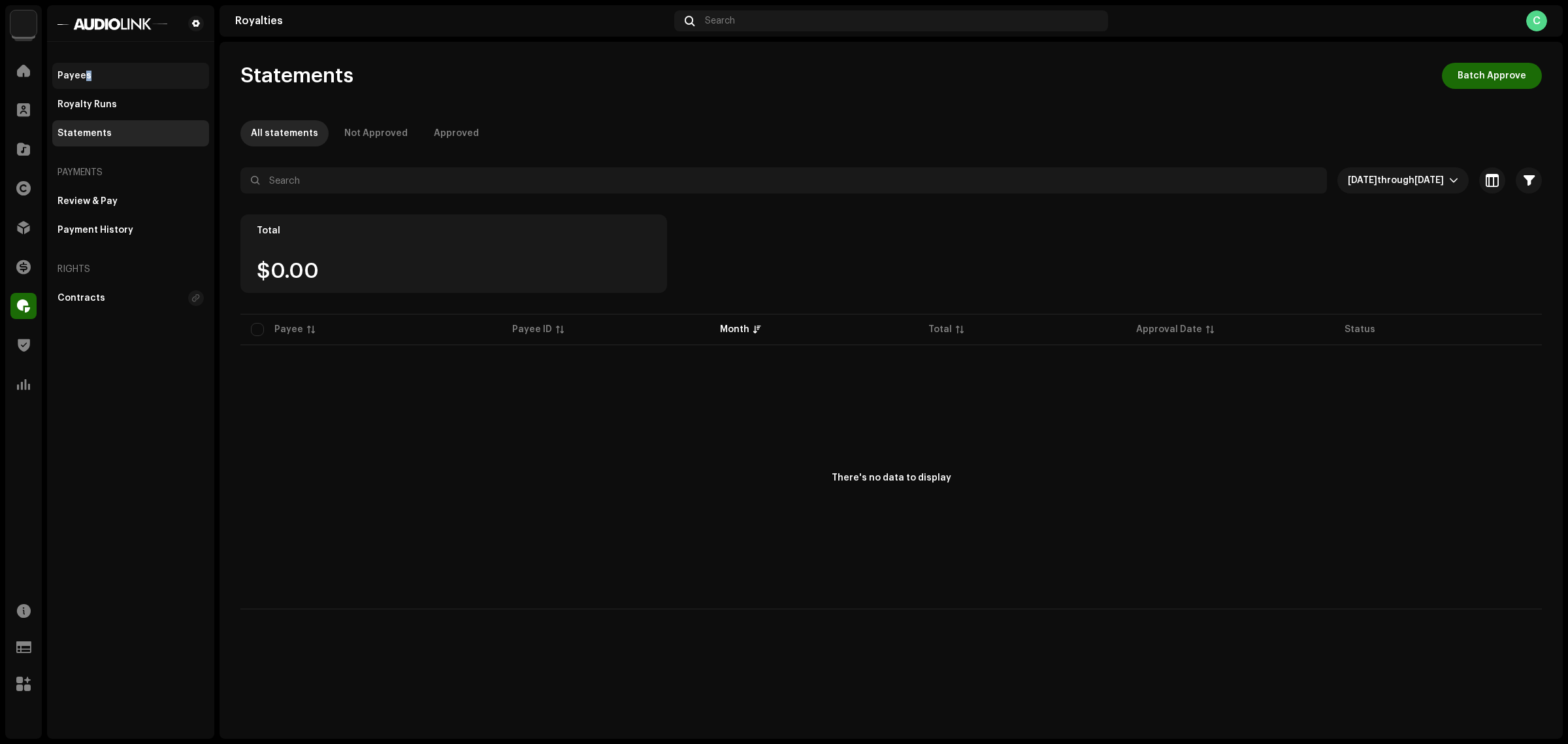
drag, startPoint x: 90, startPoint y: 56, endPoint x: 82, endPoint y: 63, distance: 10.6
click at [82, 63] on div "Payees Royalty Runs Statements Payments Review & Pay Payment History Rights Con…" at bounding box center [131, 178] width 157 height 264
click at [82, 63] on div "Payees" at bounding box center [131, 76] width 157 height 26
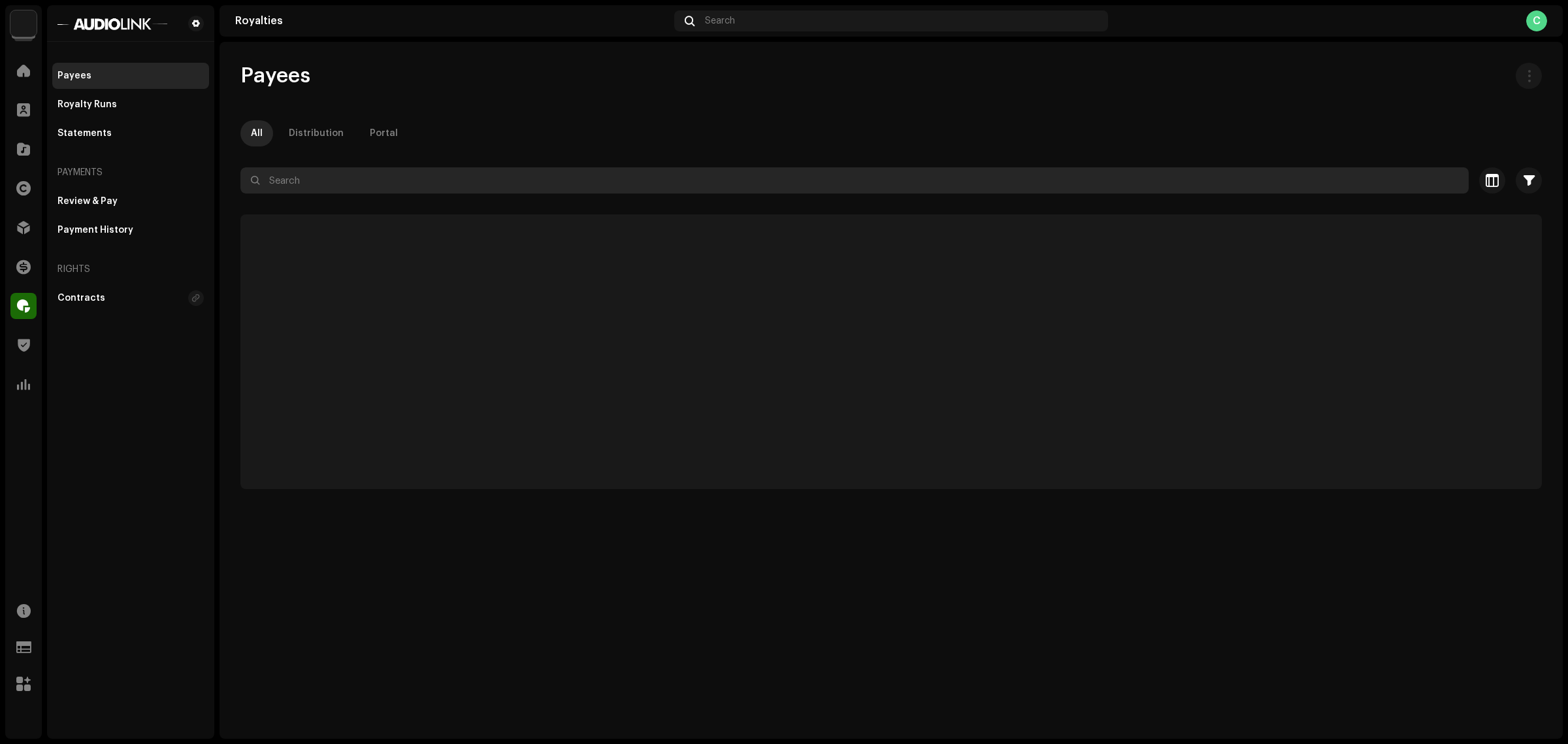
click at [422, 178] on input "text" at bounding box center [854, 180] width 1228 height 26
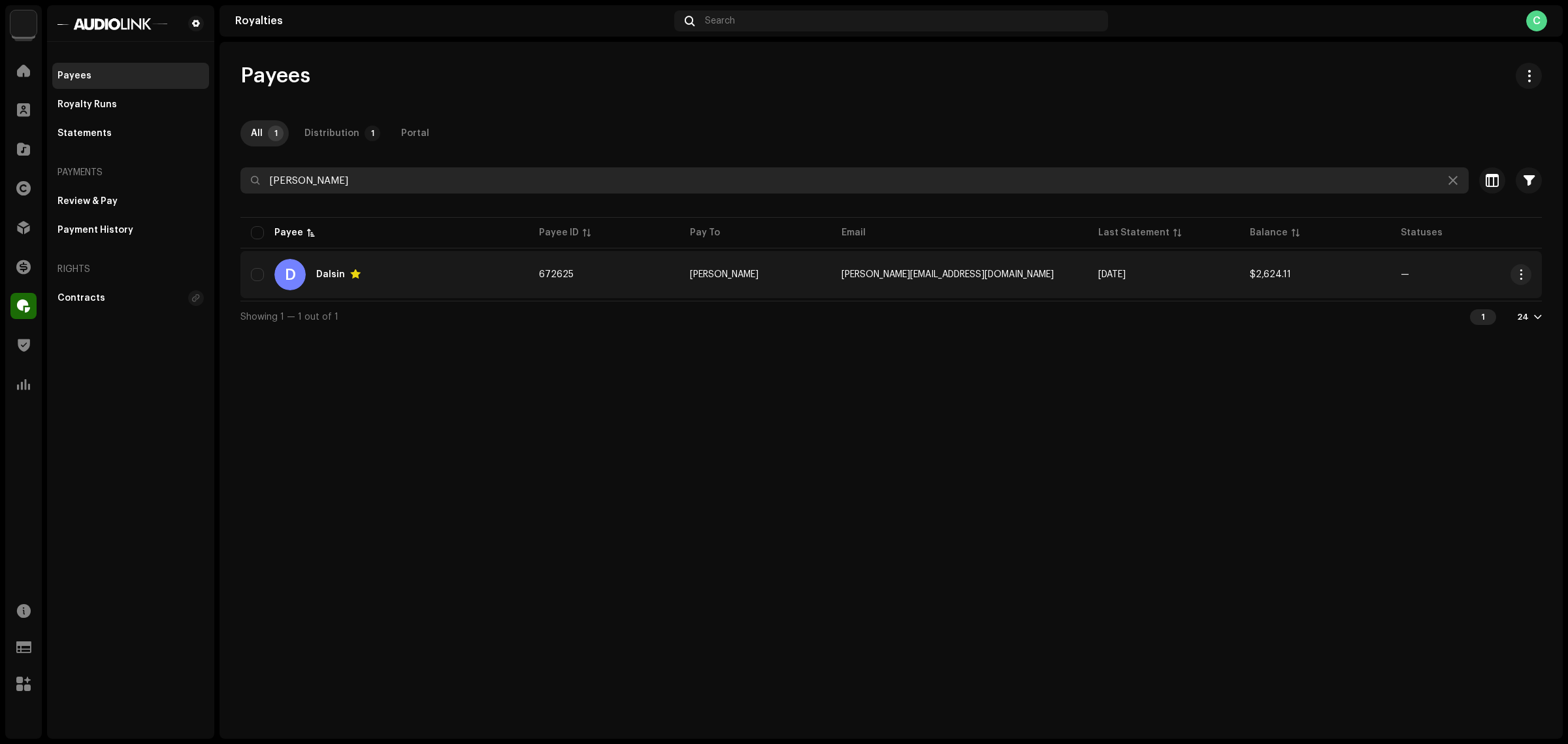
type input "dalsin"
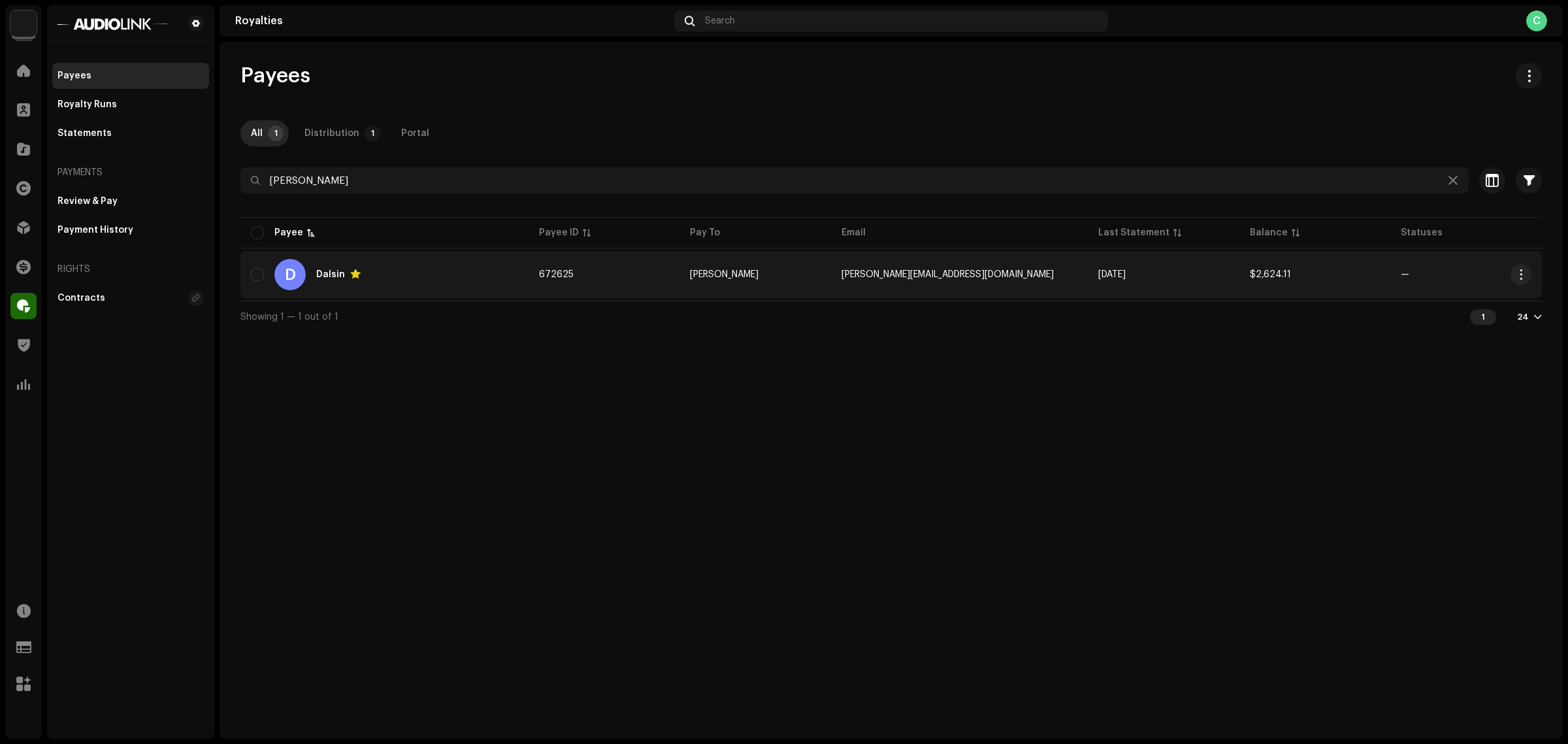
click at [322, 269] on div "Dalsin" at bounding box center [338, 274] width 44 height 10
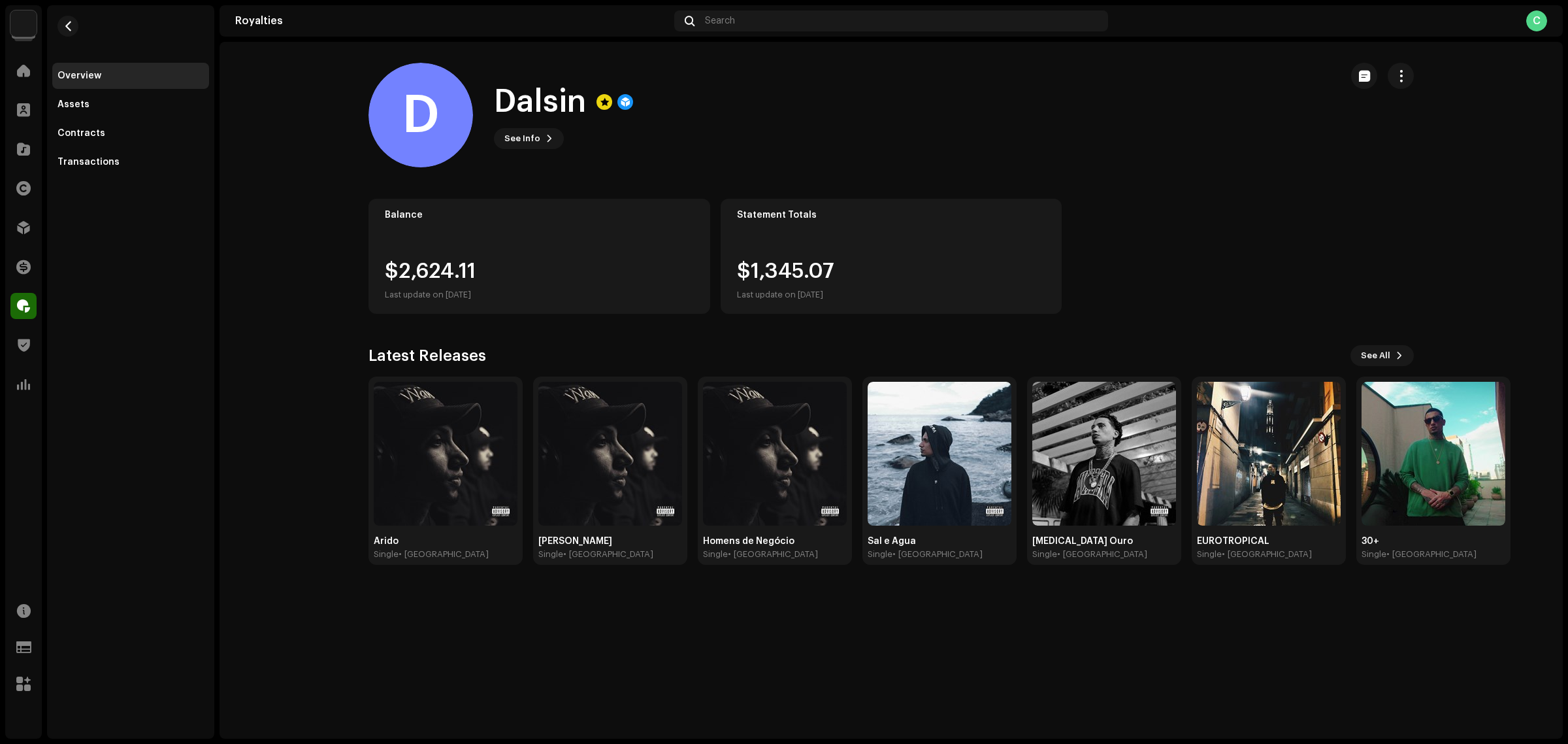
click at [867, 223] on div "Statement Totals $1,345.07 Last update on Oct 9, 2025" at bounding box center [891, 256] width 341 height 115
click at [554, 234] on div "Balance $2,624.11 Last update on Oct 9, 2025" at bounding box center [539, 256] width 341 height 115
click at [166, 148] on div "Overview Assets Contracts Transactions" at bounding box center [131, 119] width 157 height 112
click at [155, 151] on div "Transactions" at bounding box center [131, 161] width 157 height 26
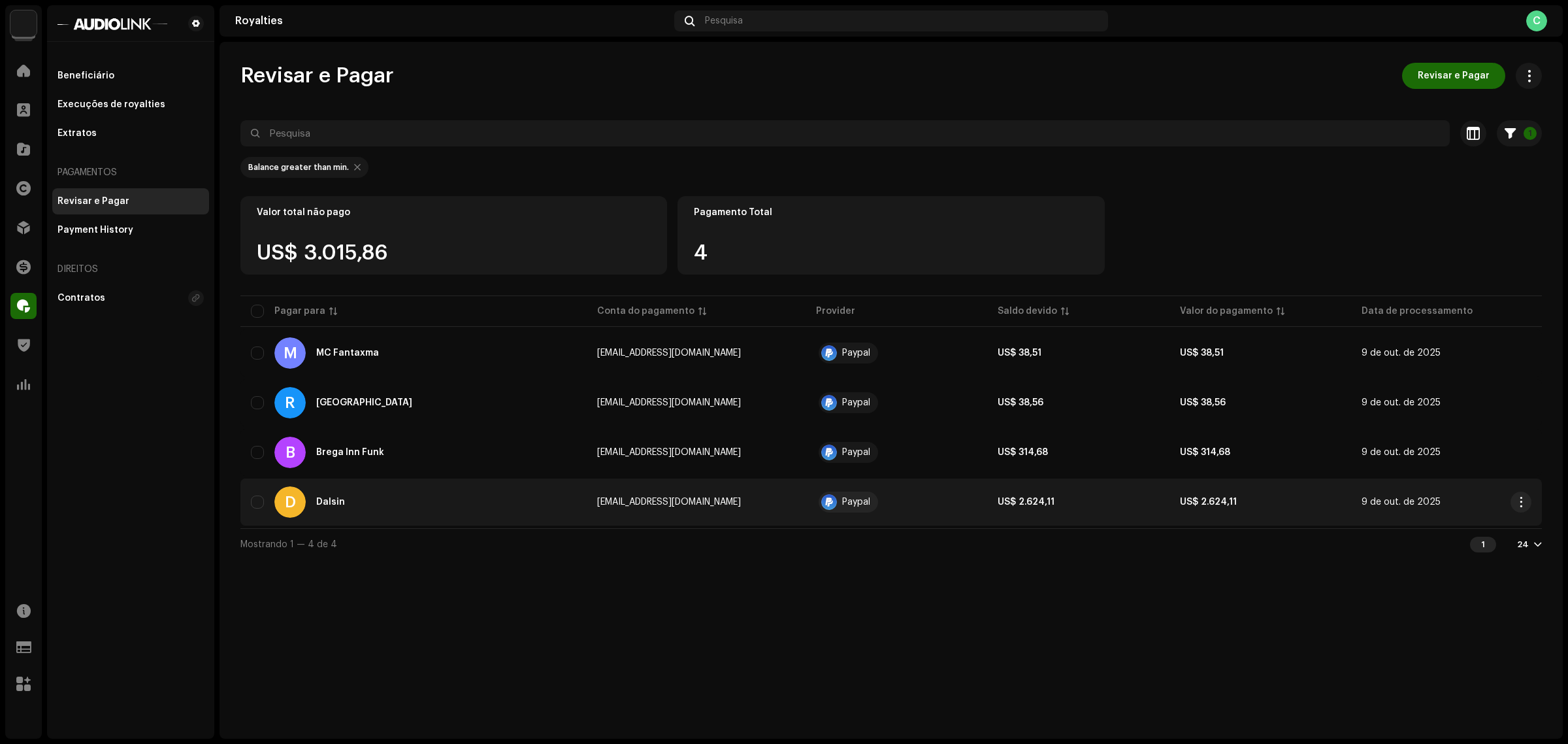
click at [318, 504] on div "Dalsin" at bounding box center [330, 502] width 29 height 9
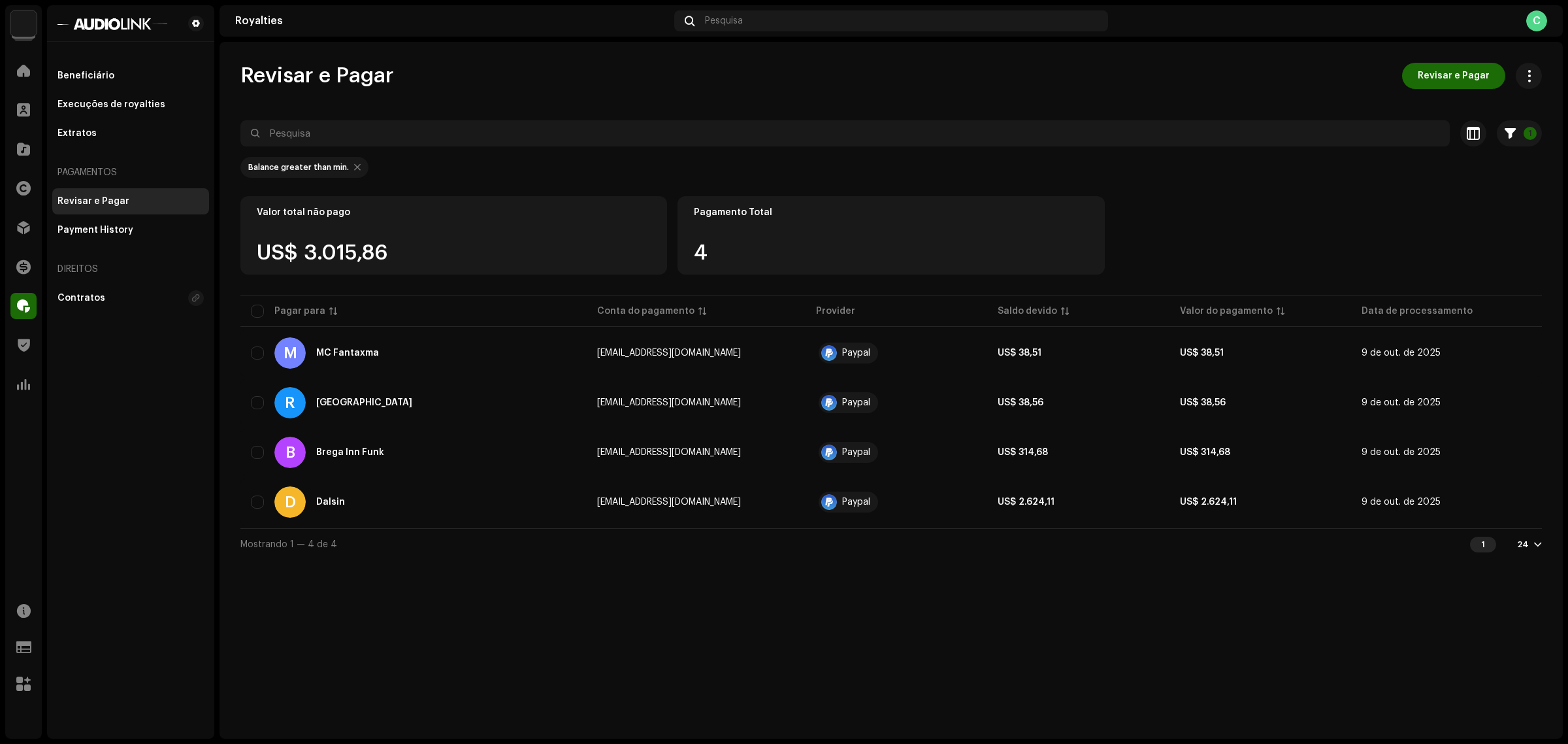
click at [1083, 304] on div "Revisar e Pagar [PERSON_NAME] ID do beneficiário 672625 E-mail do provedor [EMA…" at bounding box center [784, 372] width 1568 height 744
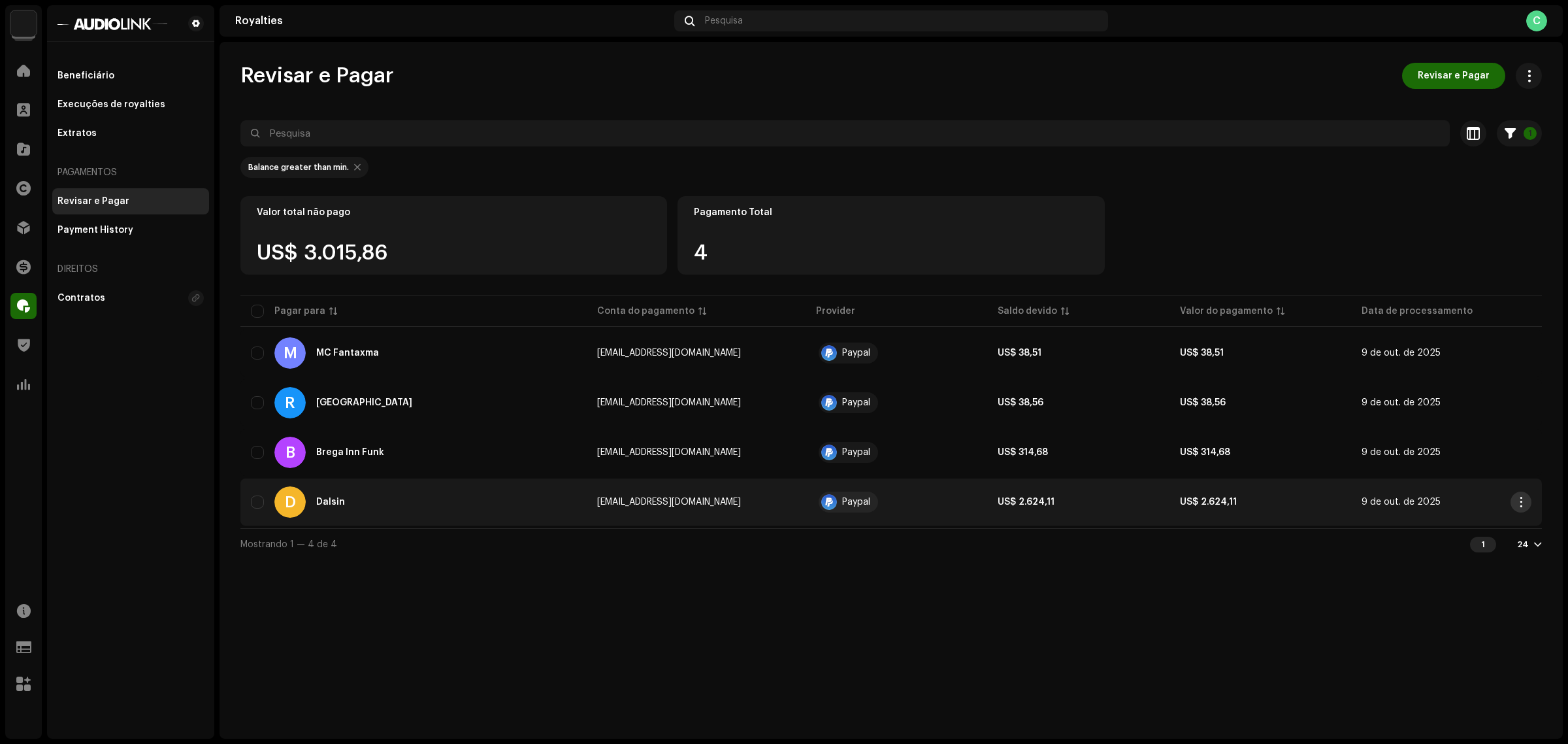
click at [1524, 505] on span "button" at bounding box center [1521, 502] width 10 height 10
click at [1429, 535] on span "View Payee" at bounding box center [1425, 531] width 53 height 10
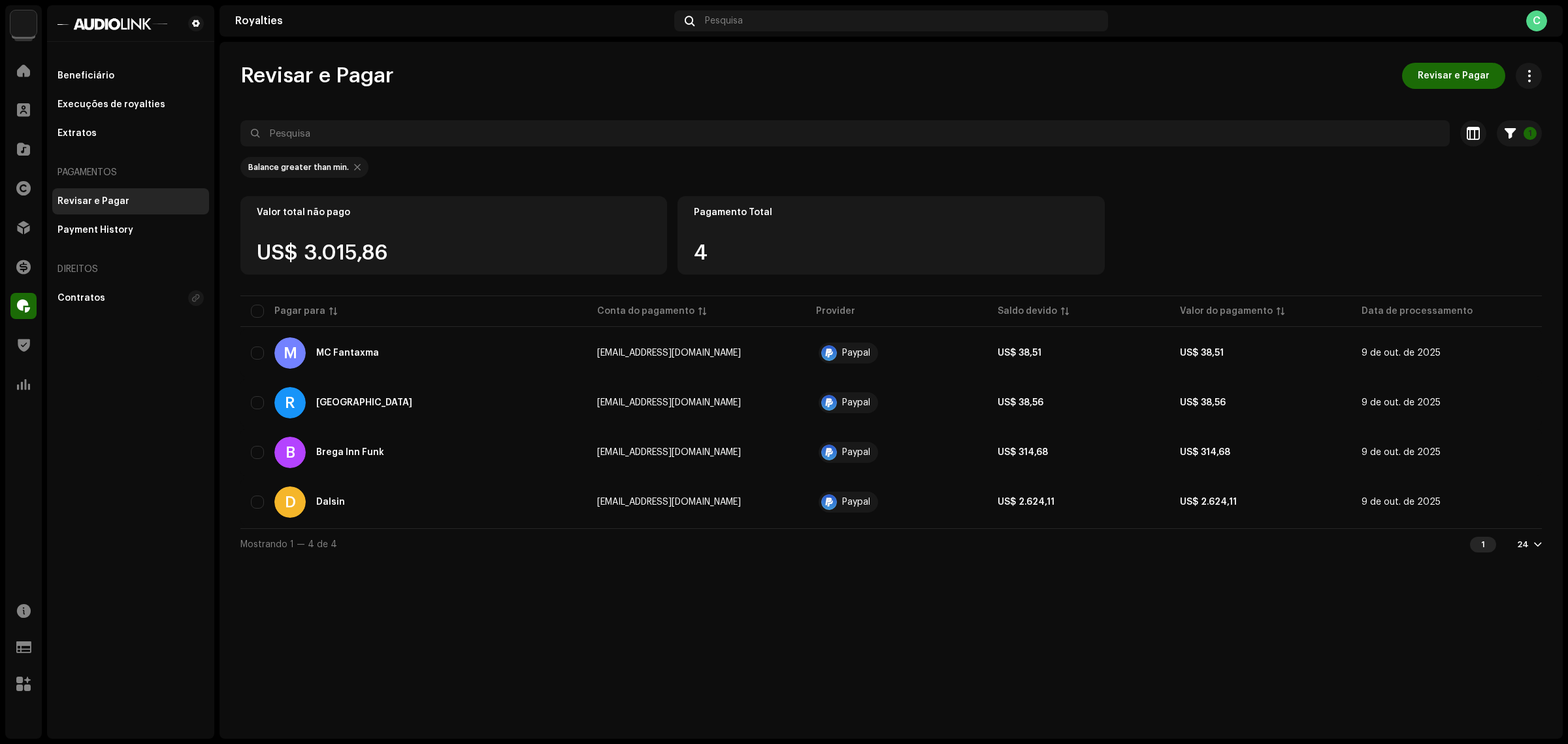
click at [748, 634] on div "Revisar e Pagar Revisar e Pagar 1 Selecionado 0 Selecionar todos 4 Opções Filtr…" at bounding box center [891, 390] width 1343 height 696
click at [19, 70] on span at bounding box center [23, 70] width 13 height 10
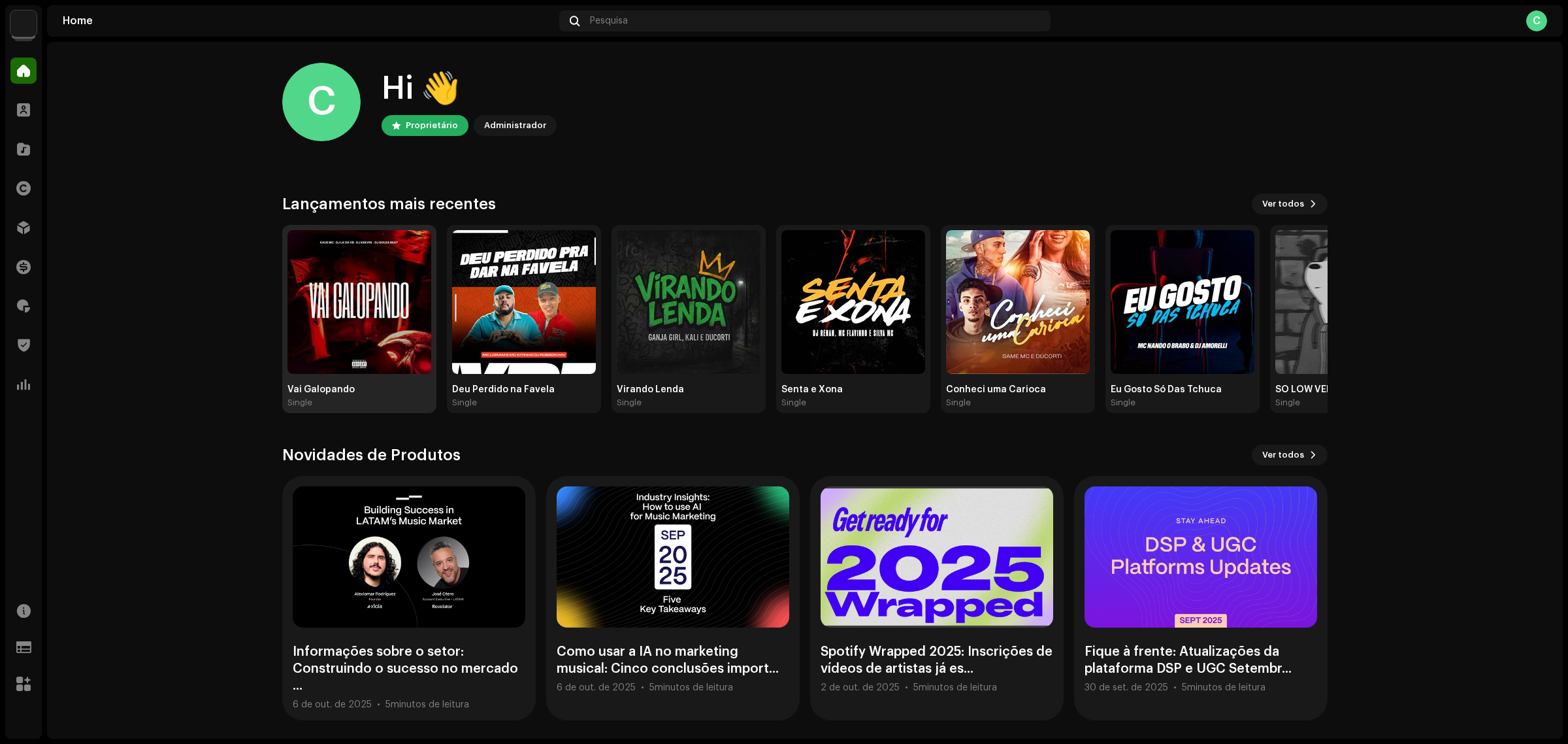
click at [364, 327] on img at bounding box center [359, 302] width 143 height 144
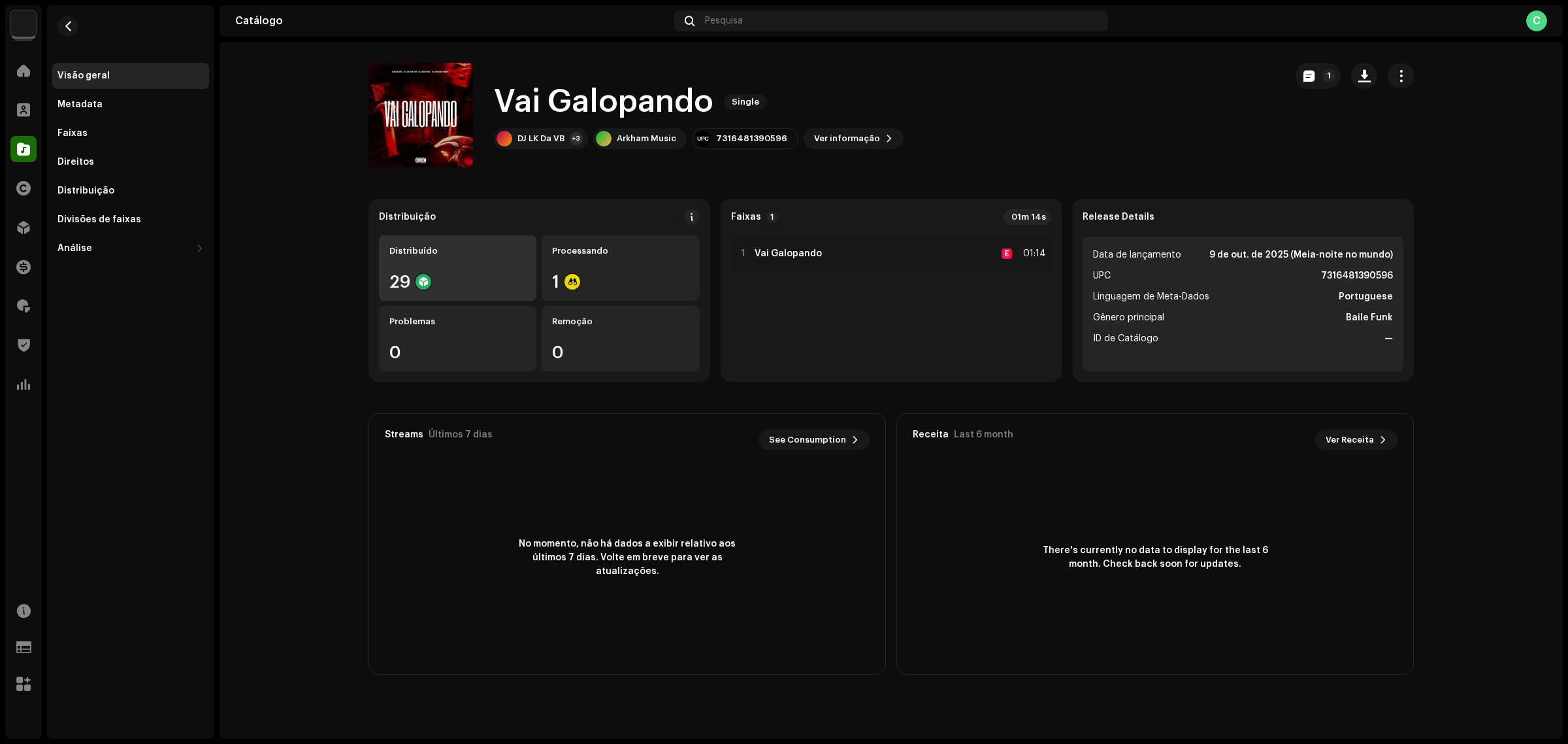
click at [486, 268] on div "Distribuído 29" at bounding box center [457, 268] width 157 height 65
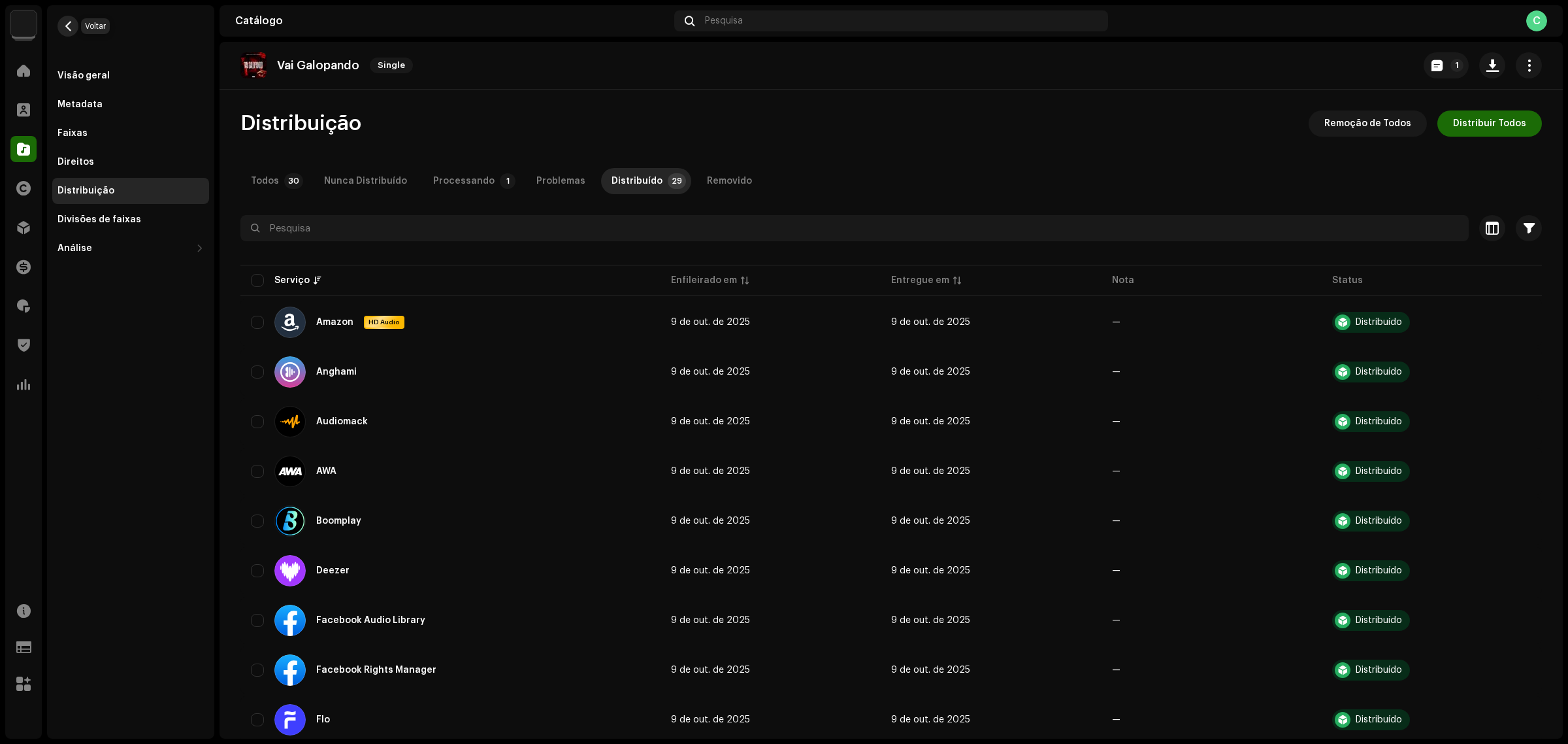
click at [66, 31] on button "button" at bounding box center [68, 25] width 21 height 21
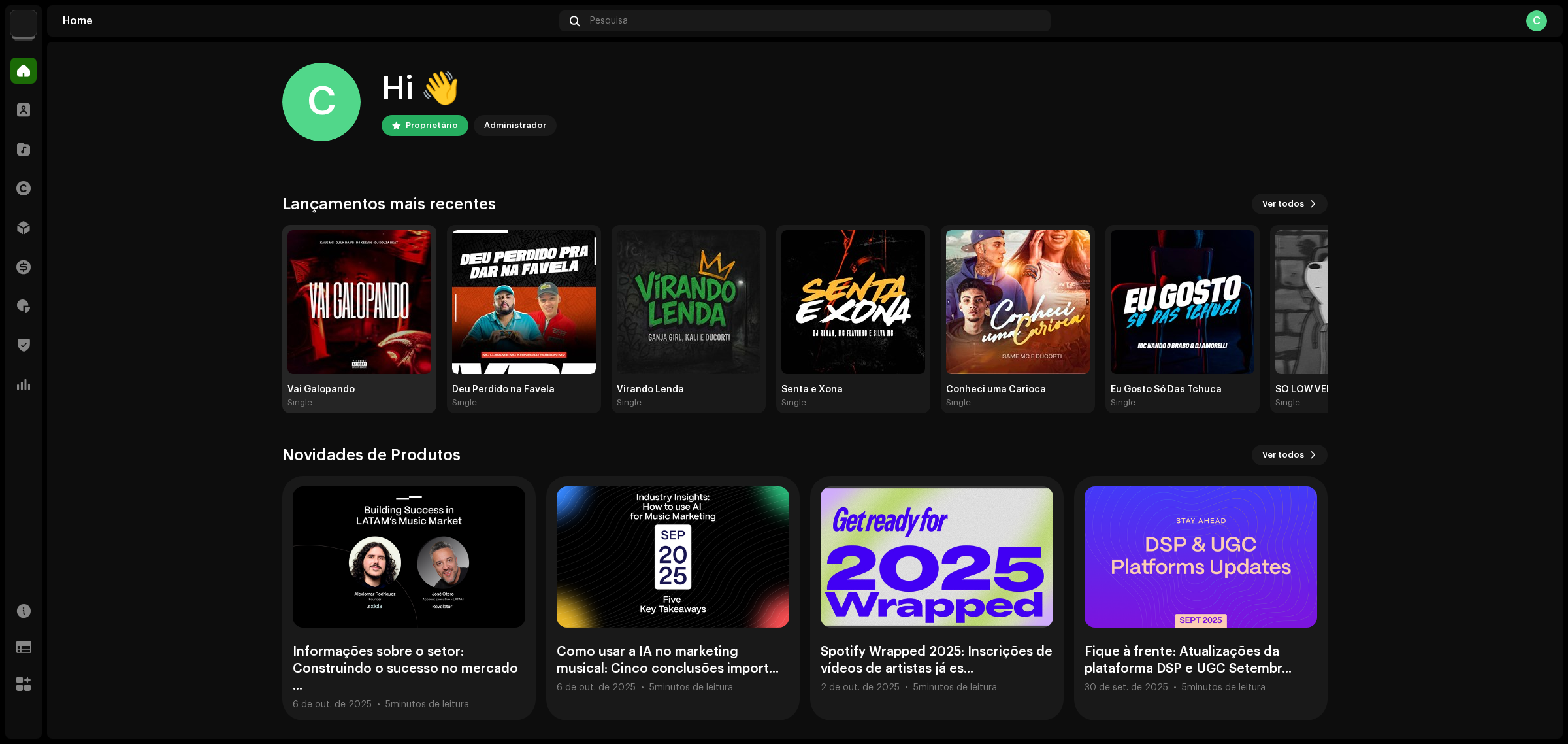
click at [366, 299] on img at bounding box center [359, 302] width 143 height 144
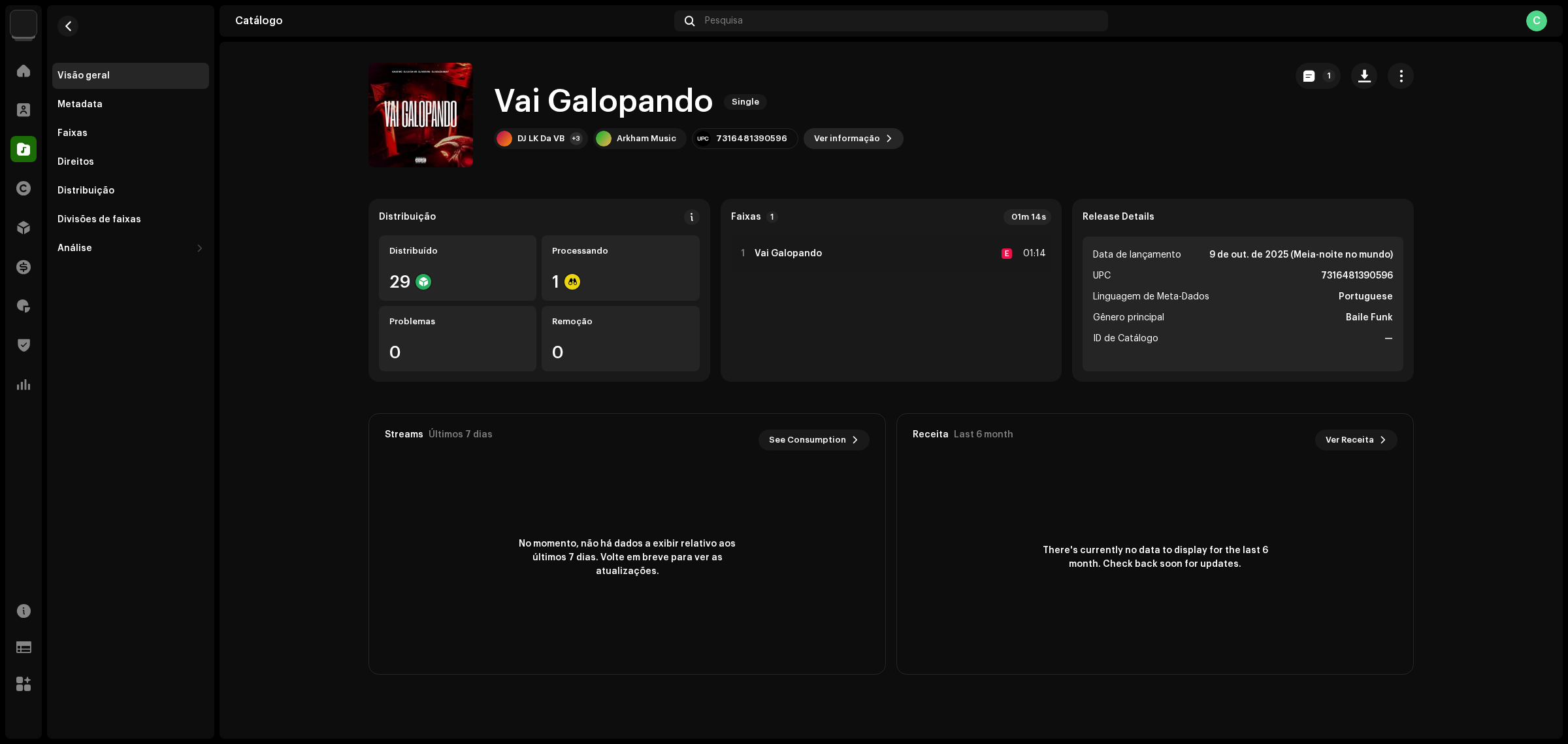
click at [840, 132] on span "Ver informação" at bounding box center [847, 138] width 66 height 26
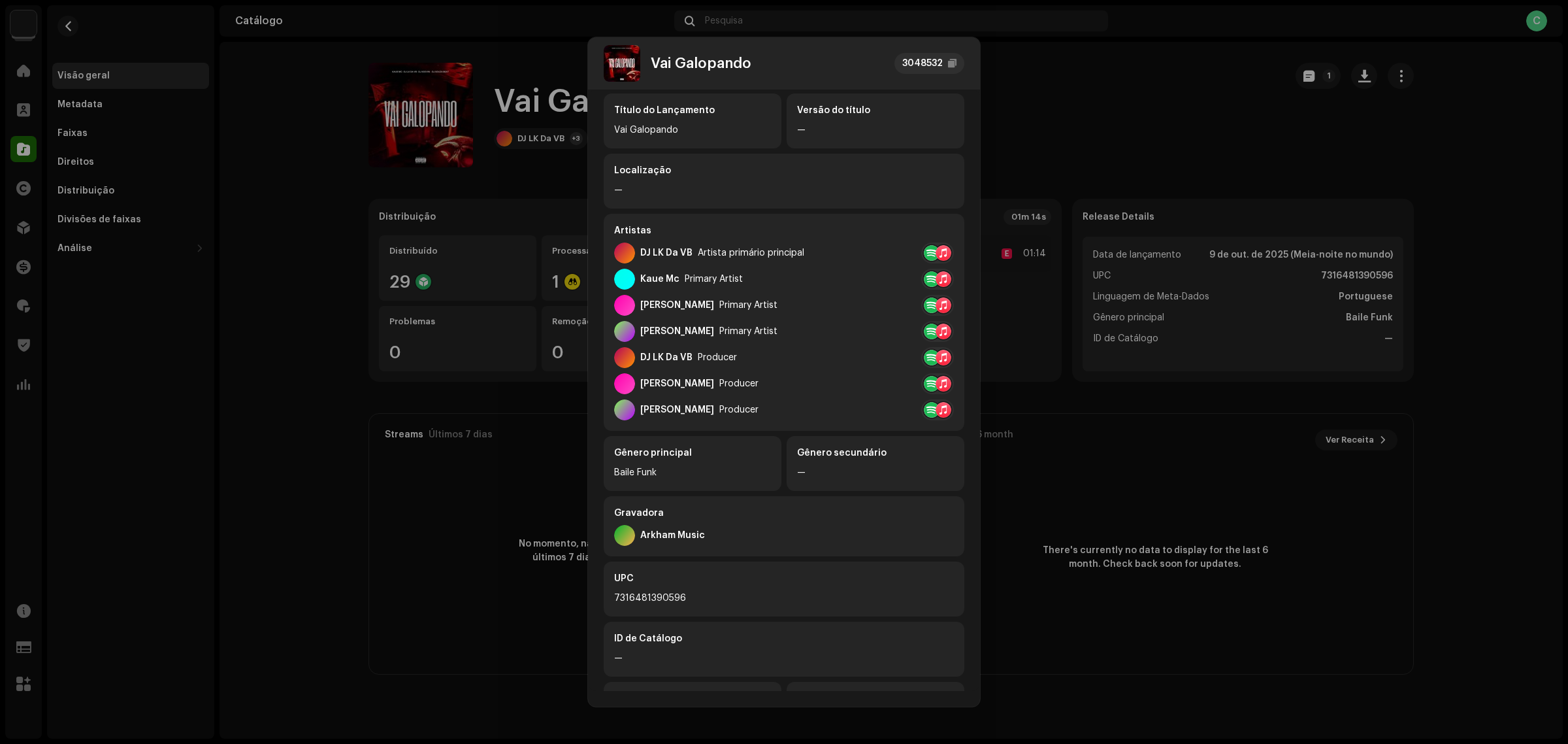
scroll to position [163, 0]
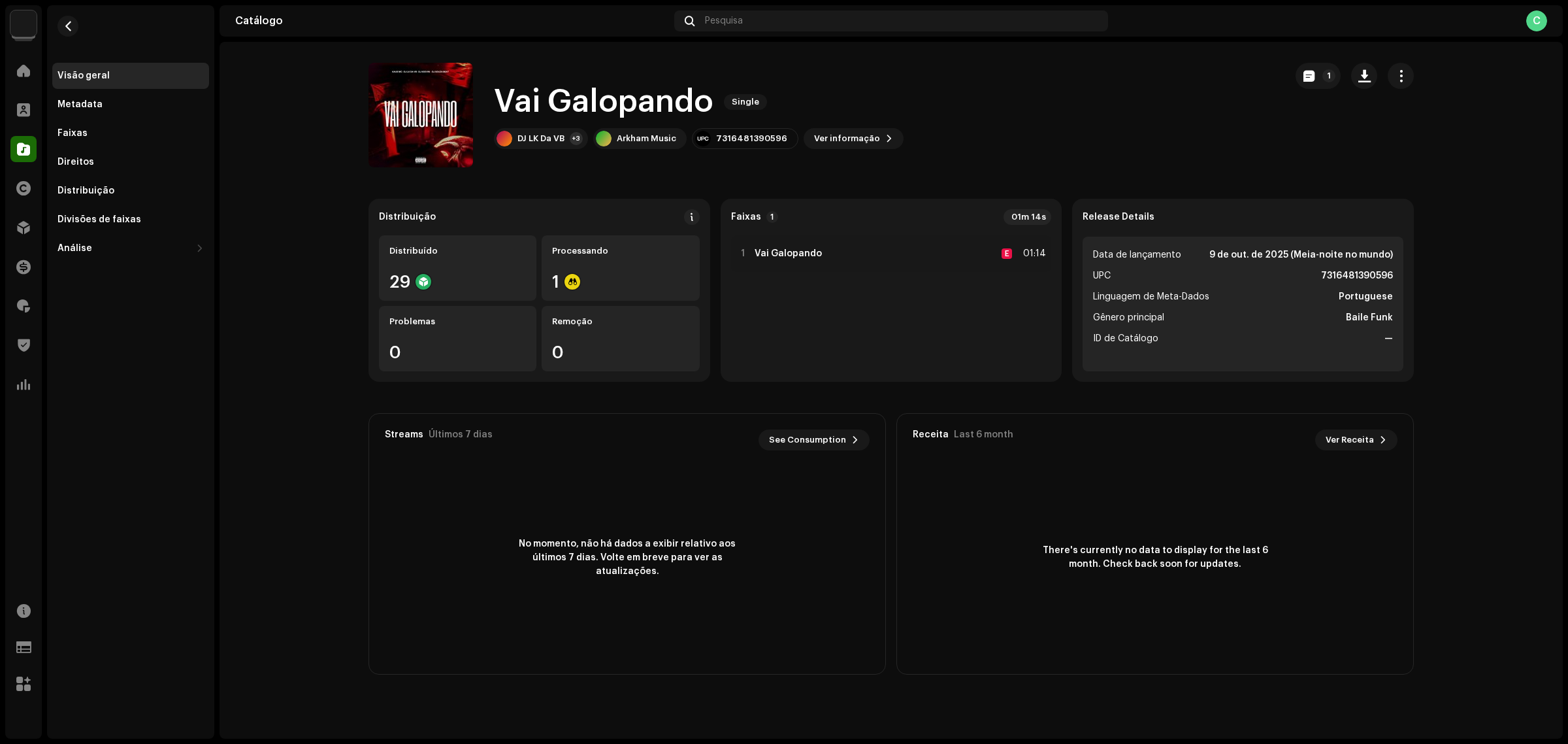
click at [1119, 121] on div "Vai Galopando 3048532 Metadata Distribuição Linguagem de Meta-Dados Portuguese …" at bounding box center [784, 372] width 1568 height 744
click at [110, 132] on div "Faixas" at bounding box center [131, 133] width 146 height 10
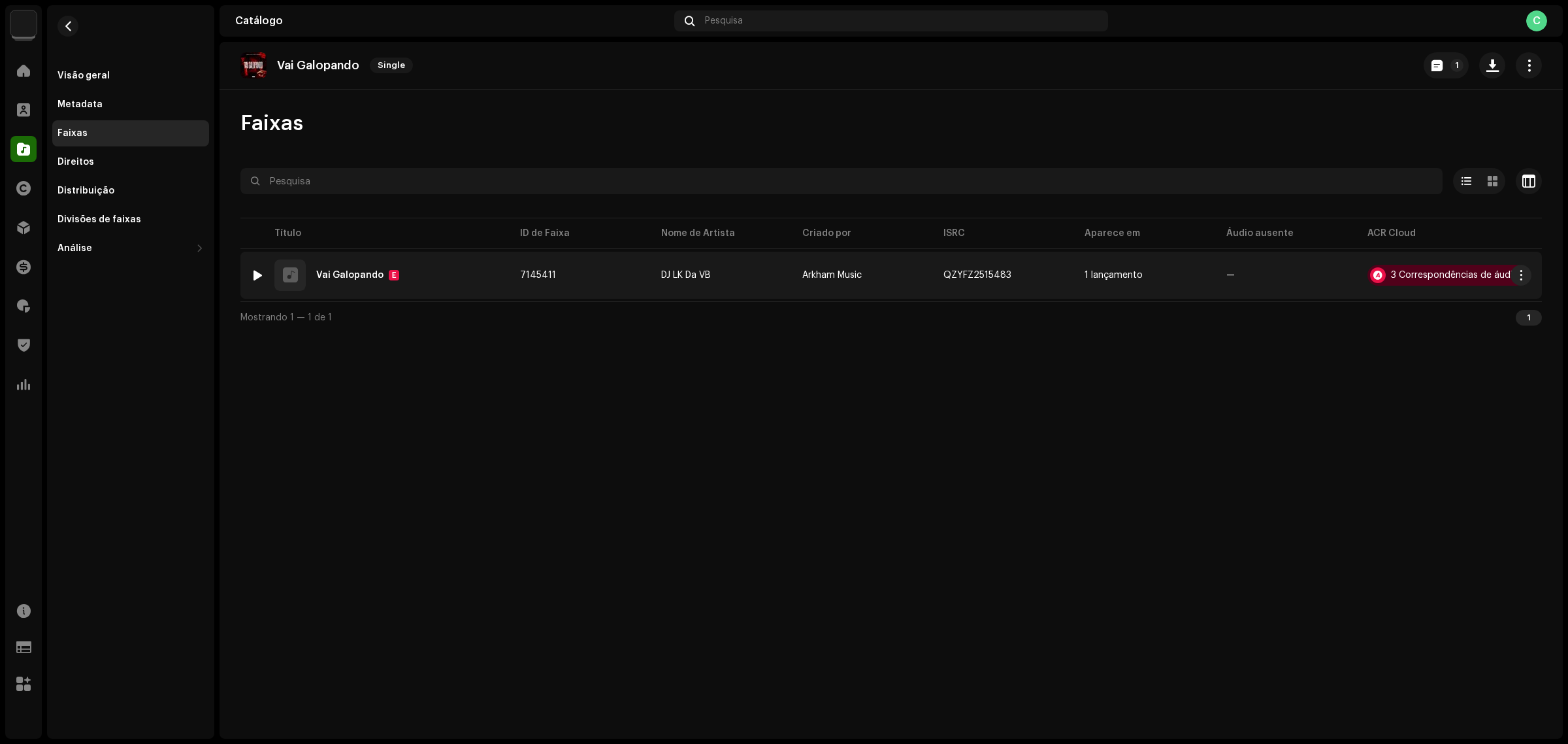
click at [455, 288] on div "1 Vai Galopando E" at bounding box center [375, 275] width 248 height 31
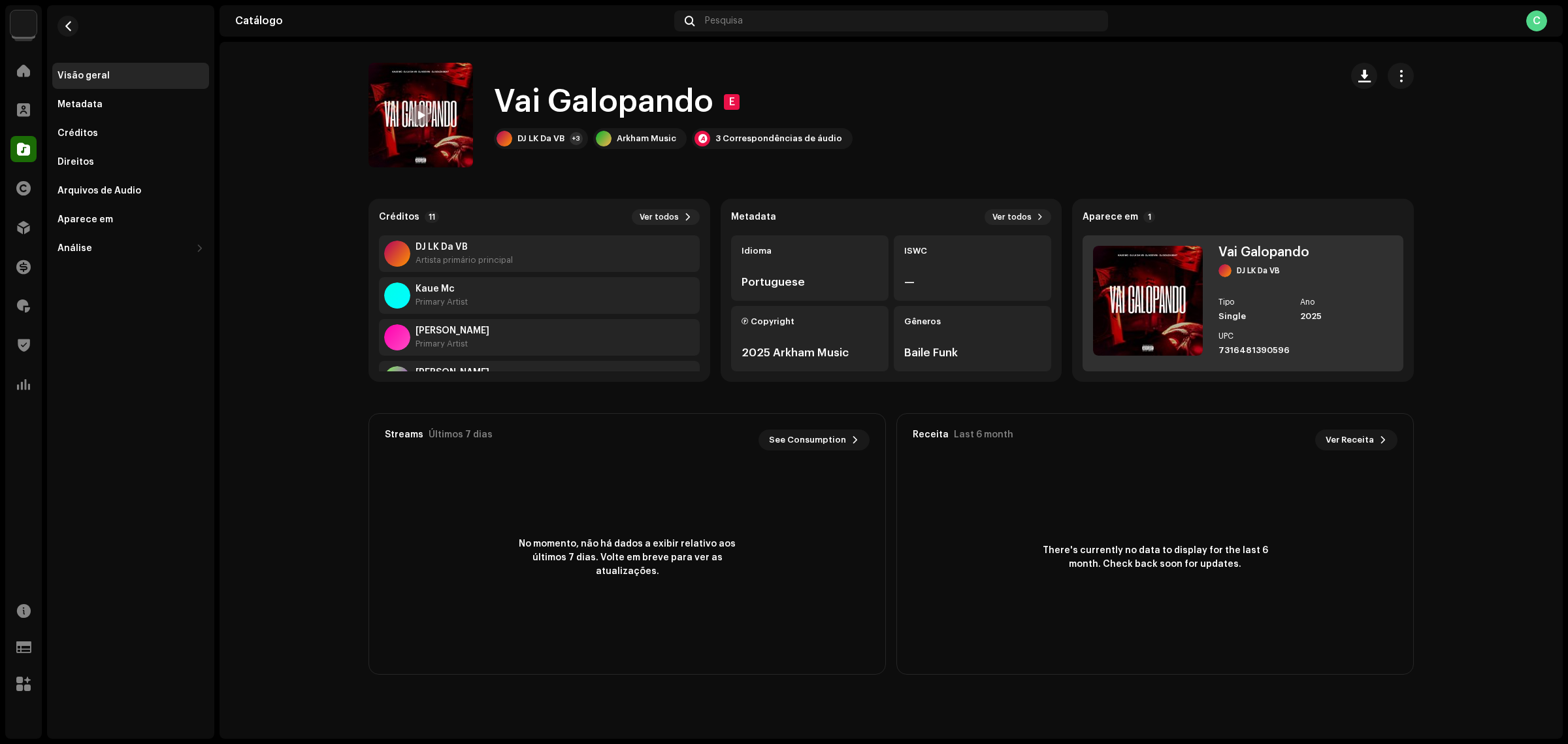
click at [1286, 291] on div "Vai Galopando DJ LK Da VB Tipo Single Ano 2025 UPC 7316481390596" at bounding box center [1295, 302] width 153 height 115
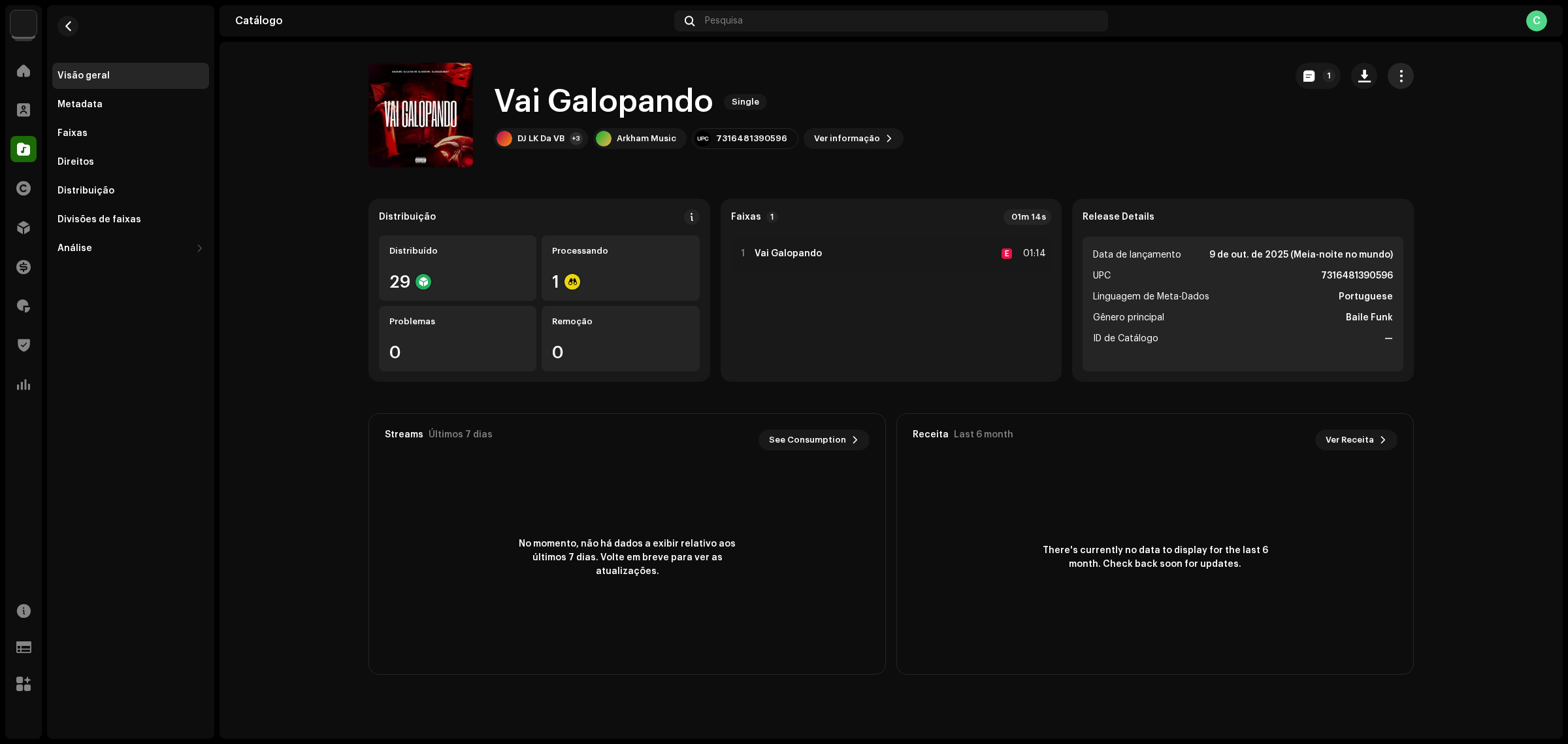
click at [1402, 77] on span "button" at bounding box center [1401, 76] width 13 height 10
click at [1168, 121] on div "Vai Galopando Single DJ LK Da VB +3 Arkham Music 7316481390596 Ver informação 1" at bounding box center [821, 115] width 906 height 104
click at [1407, 63] on re-m-actions-button at bounding box center [1401, 76] width 26 height 26
click at [1397, 73] on span "button" at bounding box center [1401, 76] width 13 height 10
click at [959, 166] on div "Vai Galopando Single DJ LK Da VB +3 Arkham Music 7316481390596 Ver informação 1" at bounding box center [821, 115] width 906 height 104
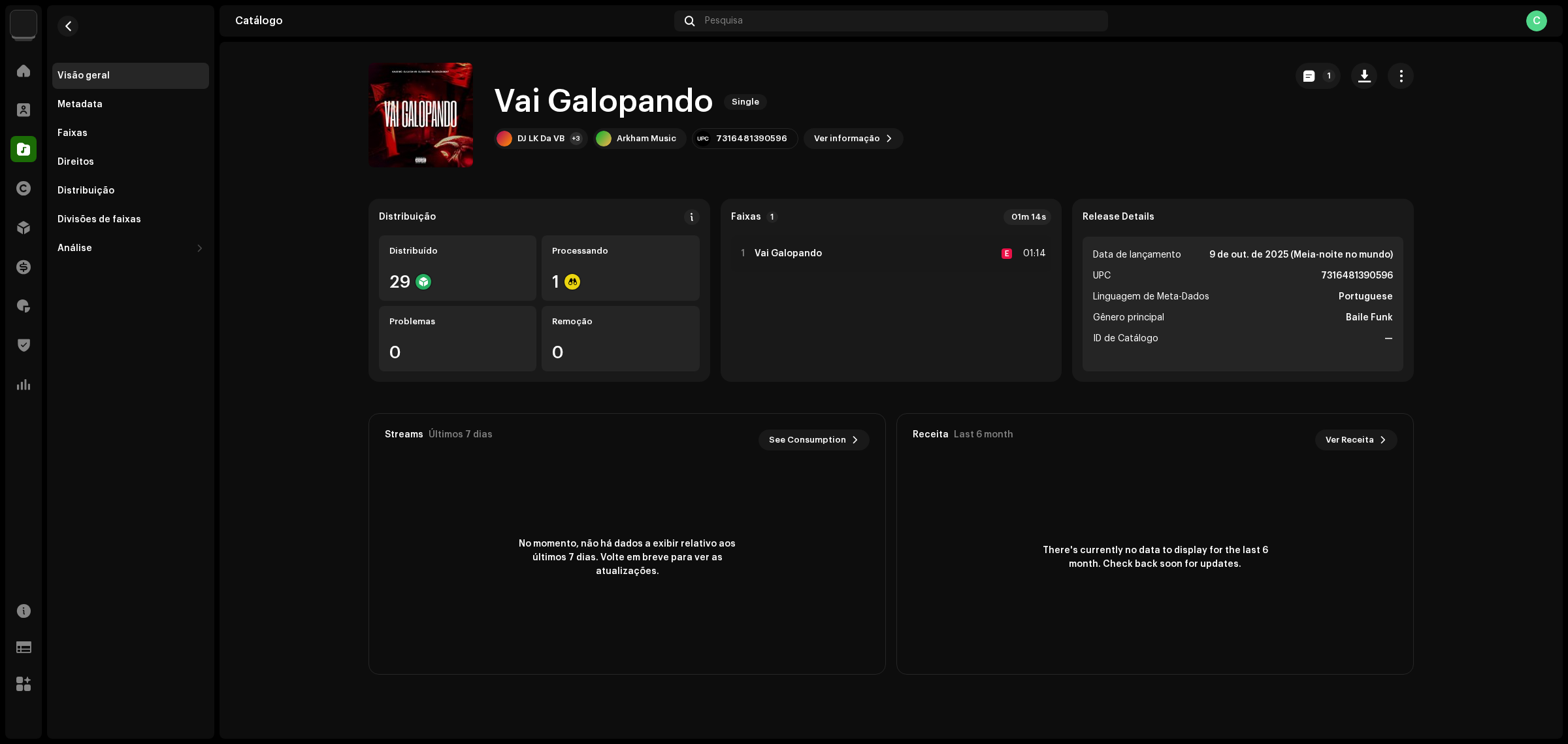
click at [655, 103] on h1 "Vai Galopando" at bounding box center [604, 101] width 220 height 42
copy div "Vai Galopando Single"
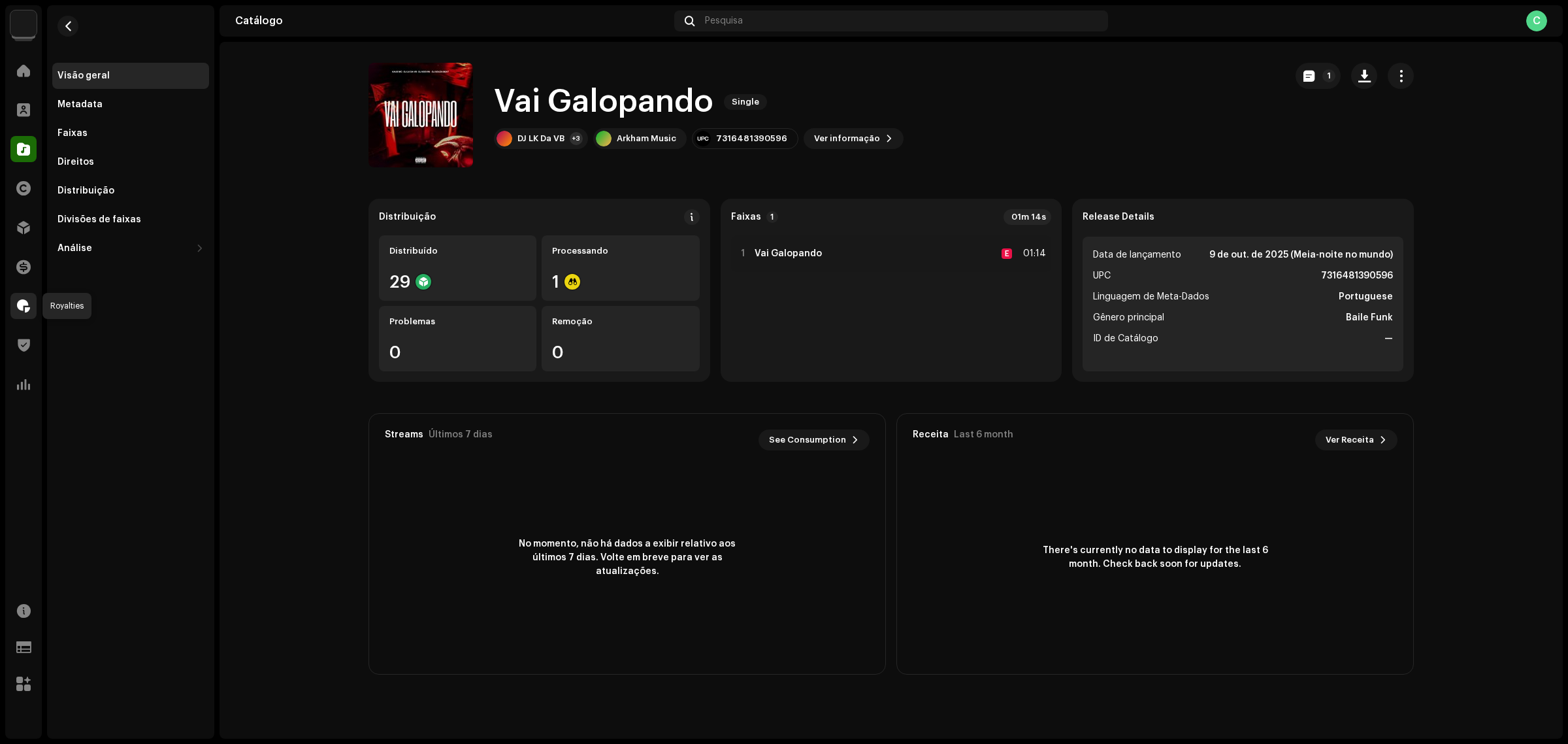
click at [19, 305] on span at bounding box center [23, 306] width 13 height 10
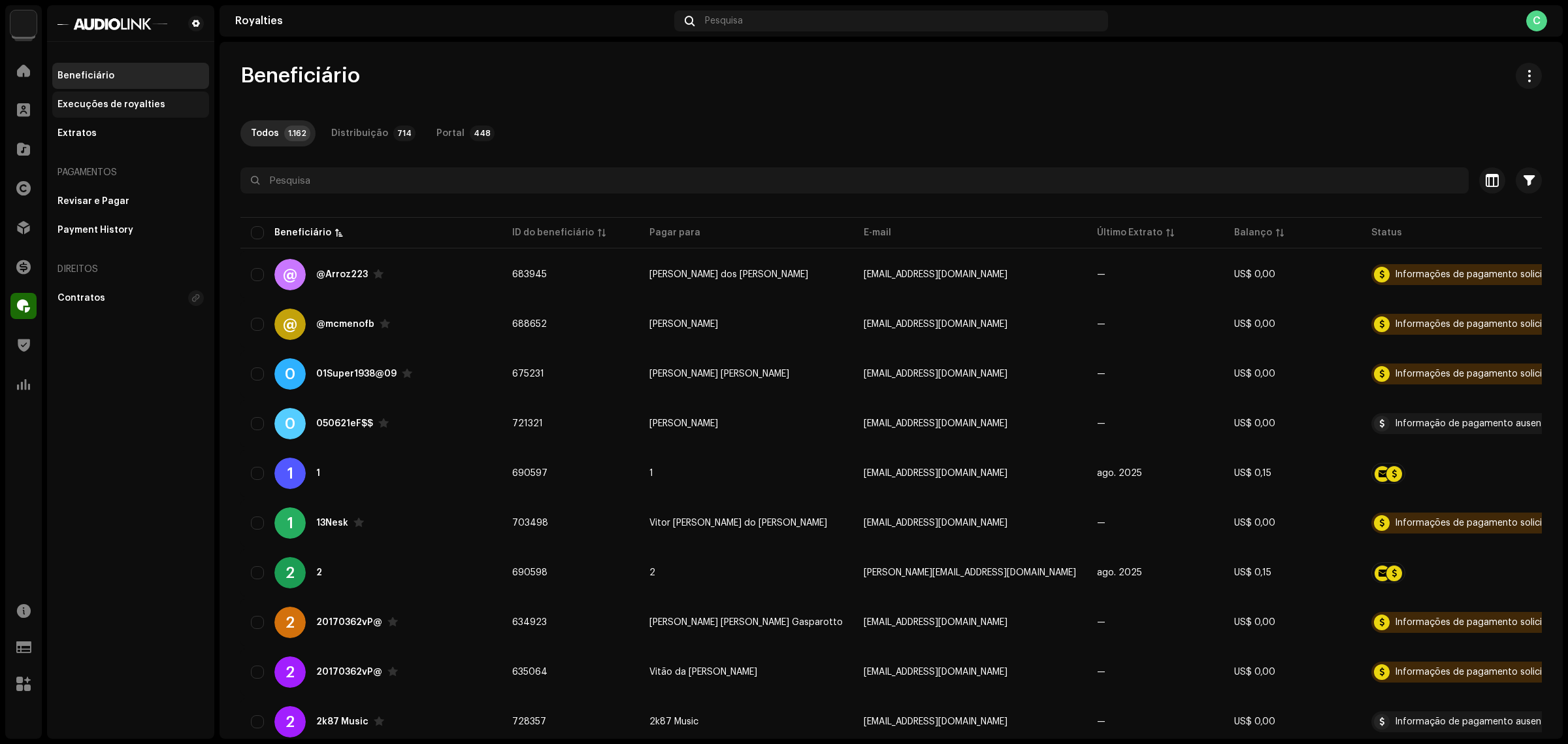
click at [152, 109] on div "Execuções de royalties" at bounding box center [111, 104] width 108 height 10
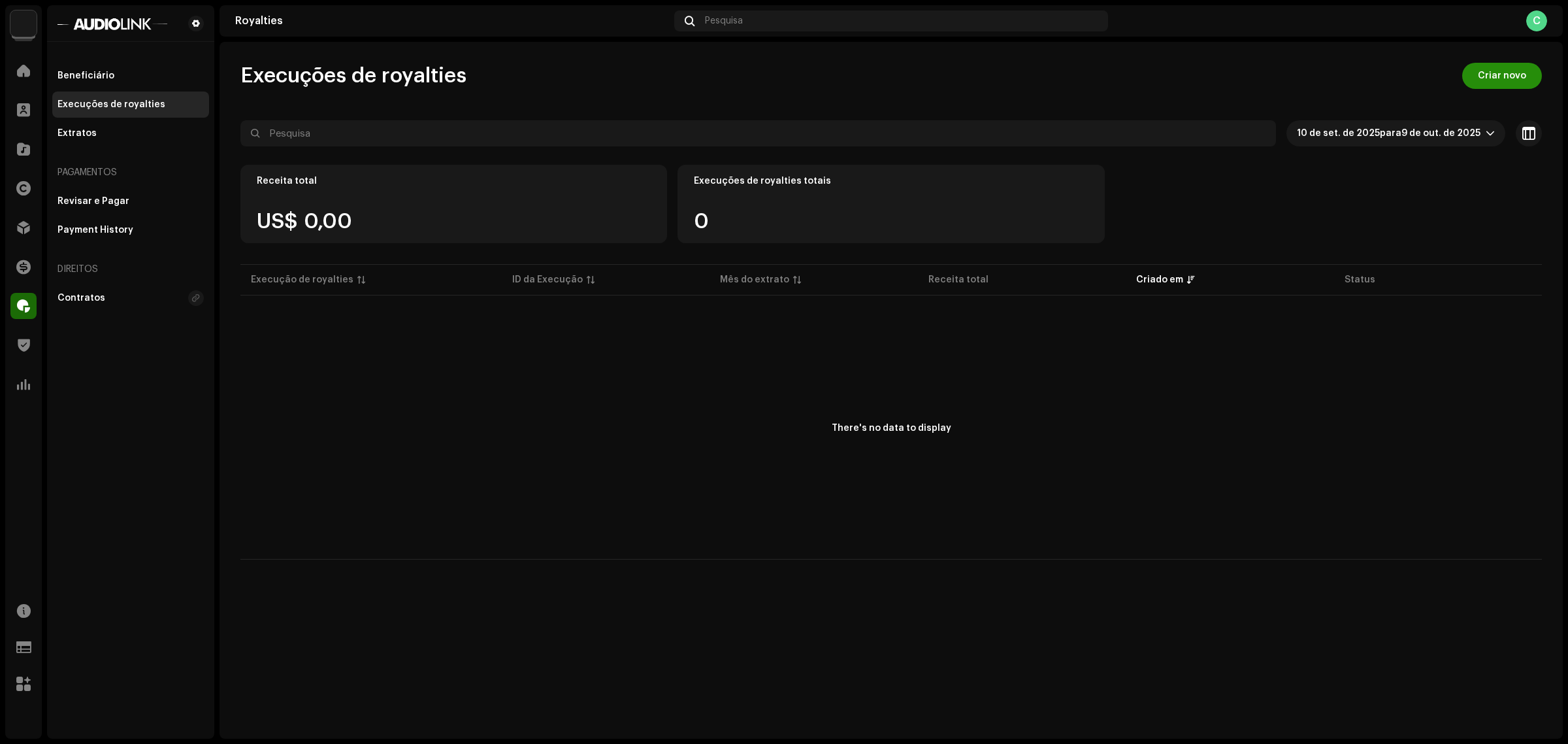
click at [1500, 67] on span "Criar novo" at bounding box center [1502, 76] width 48 height 26
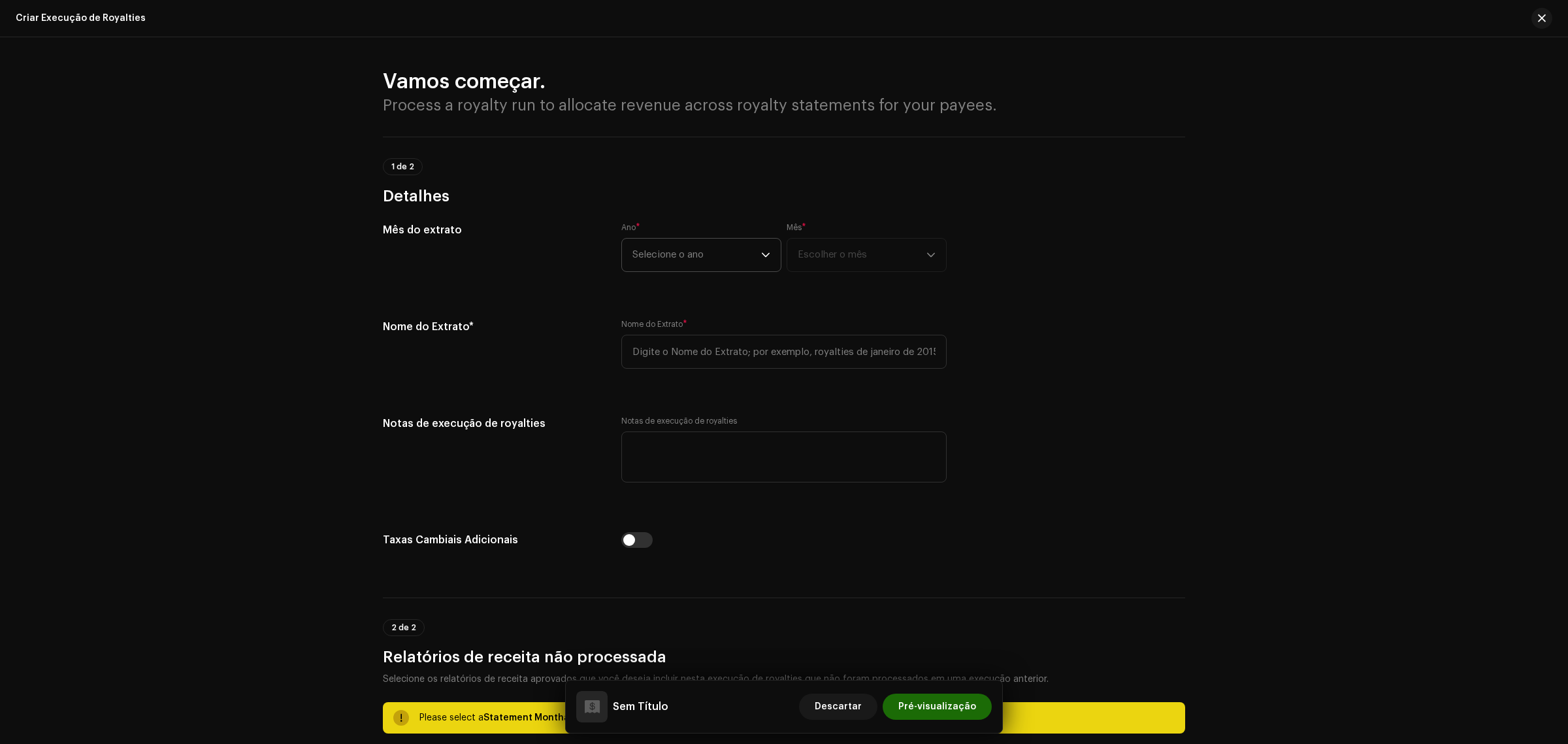
click at [688, 250] on span "Selecione o ano" at bounding box center [697, 255] width 129 height 32
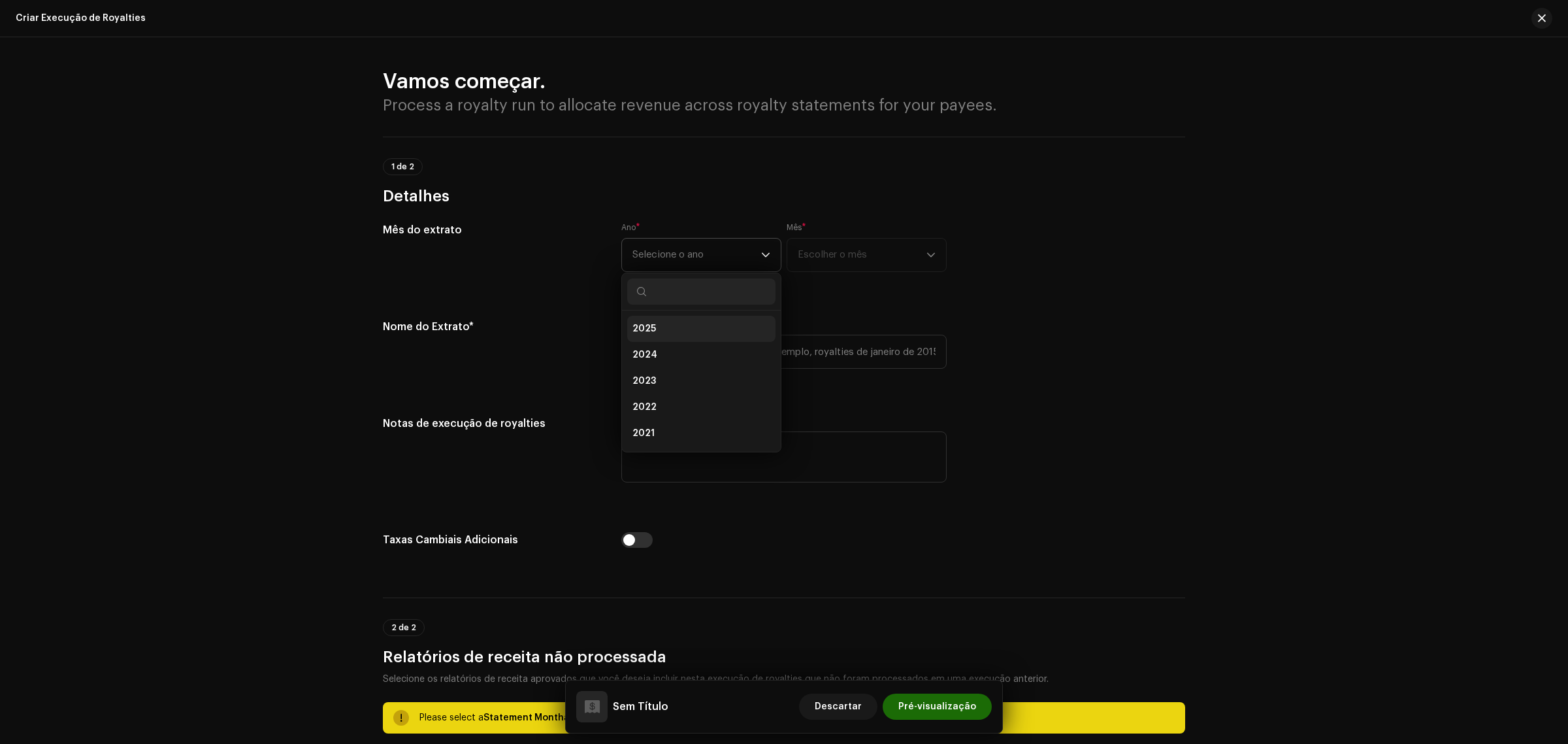
click at [673, 324] on li "2025" at bounding box center [701, 329] width 149 height 26
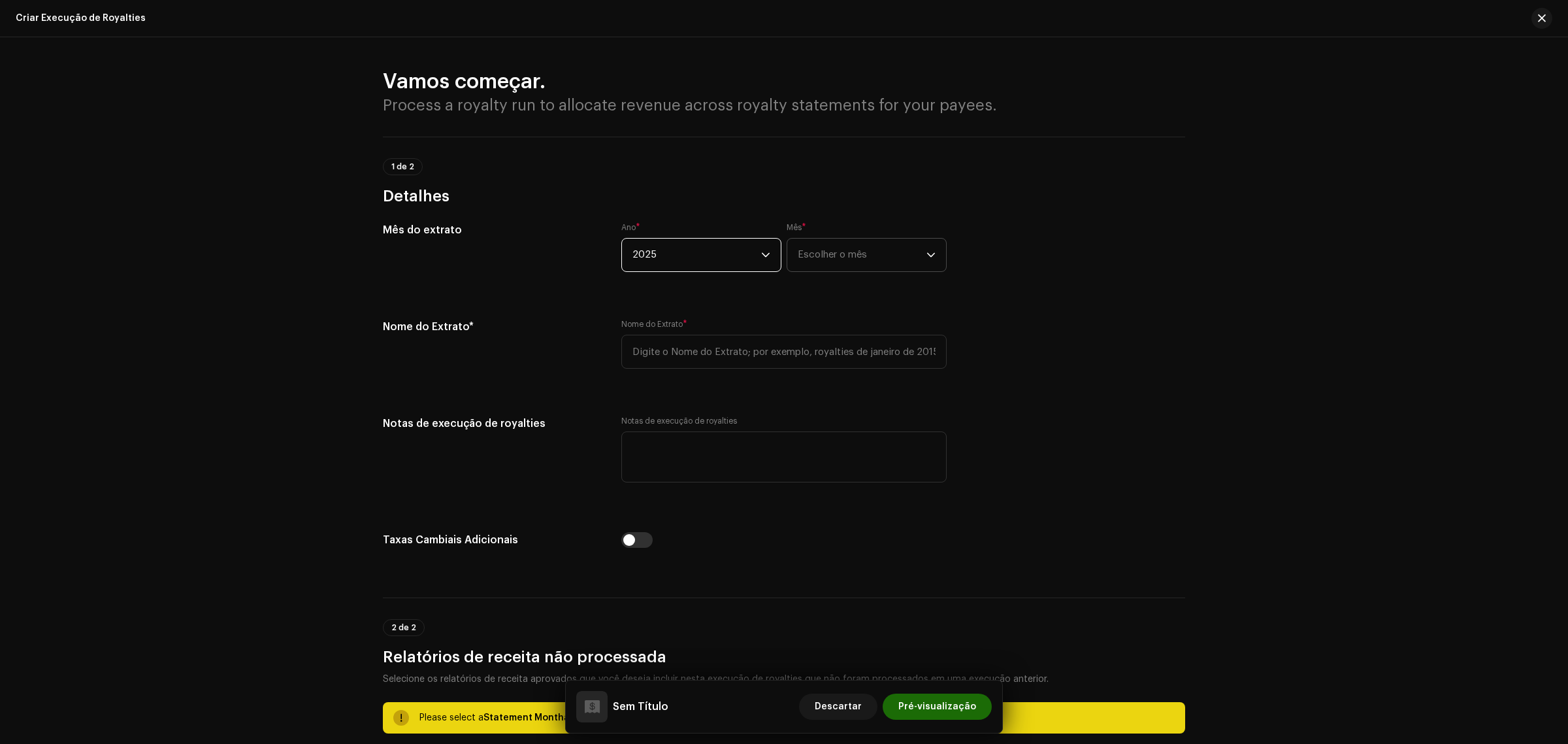
click at [851, 265] on span "Escolher o mês" at bounding box center [863, 255] width 129 height 32
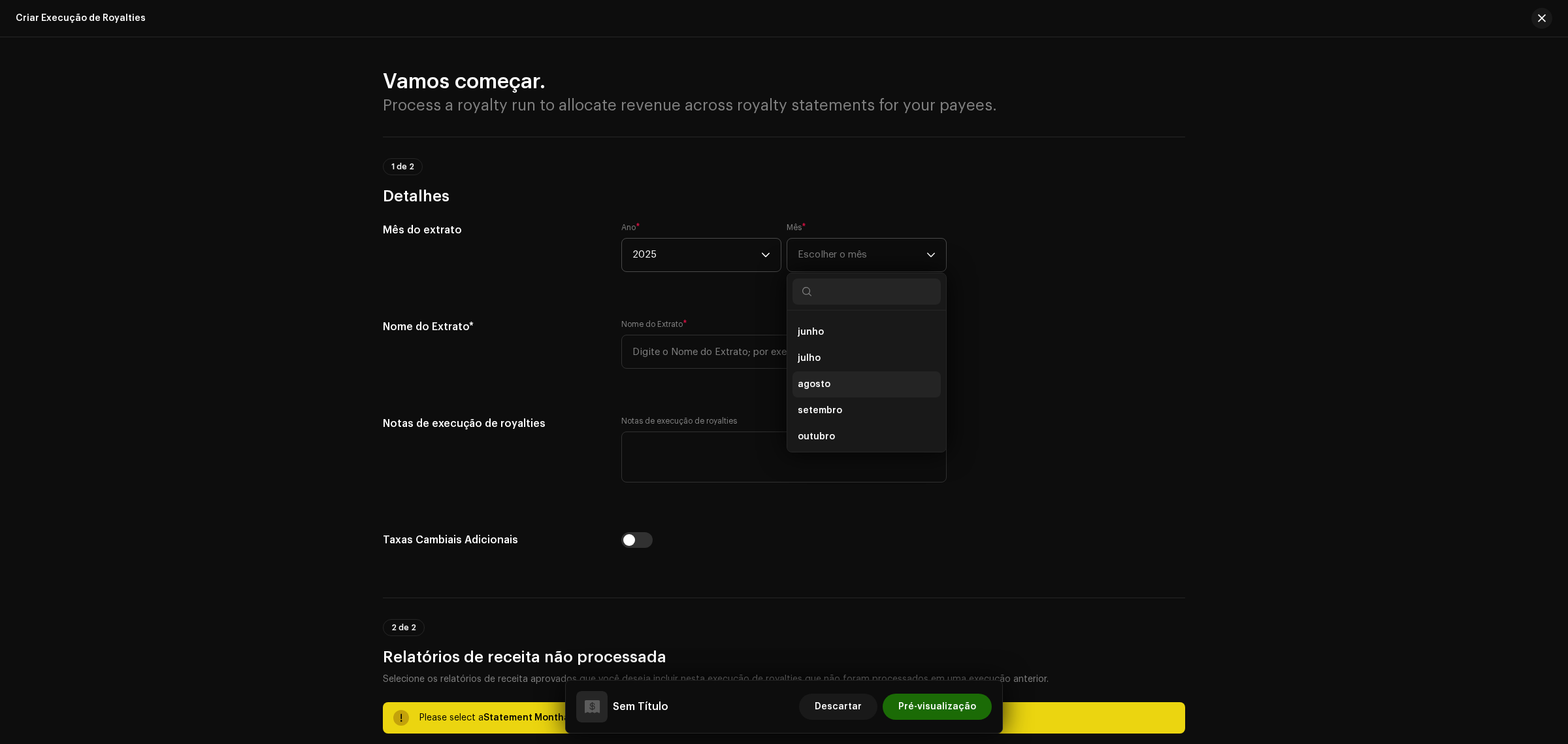
scroll to position [131, 0]
click at [869, 397] on li "setembro" at bounding box center [867, 407] width 149 height 26
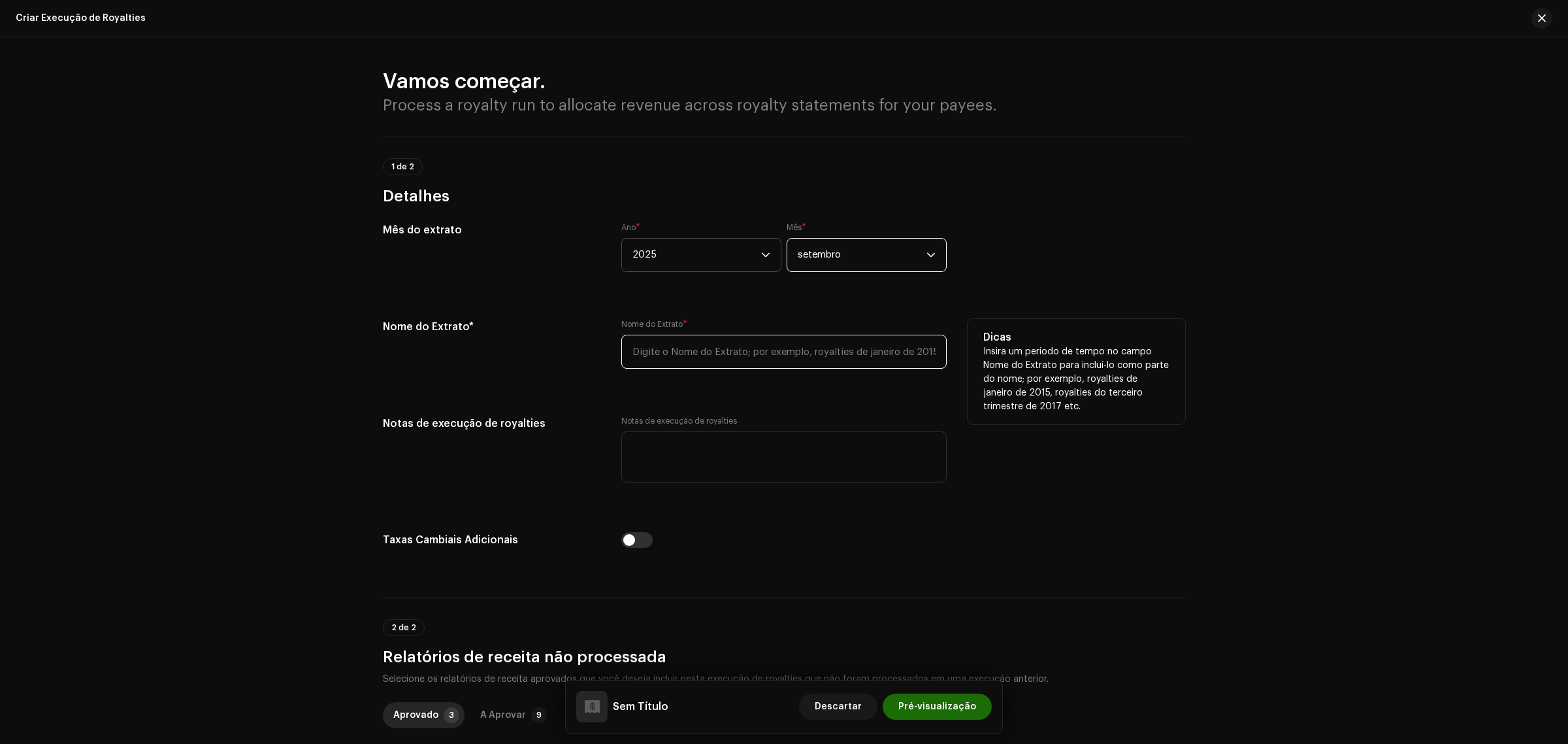
click at [736, 354] on input "text" at bounding box center [784, 352] width 325 height 34
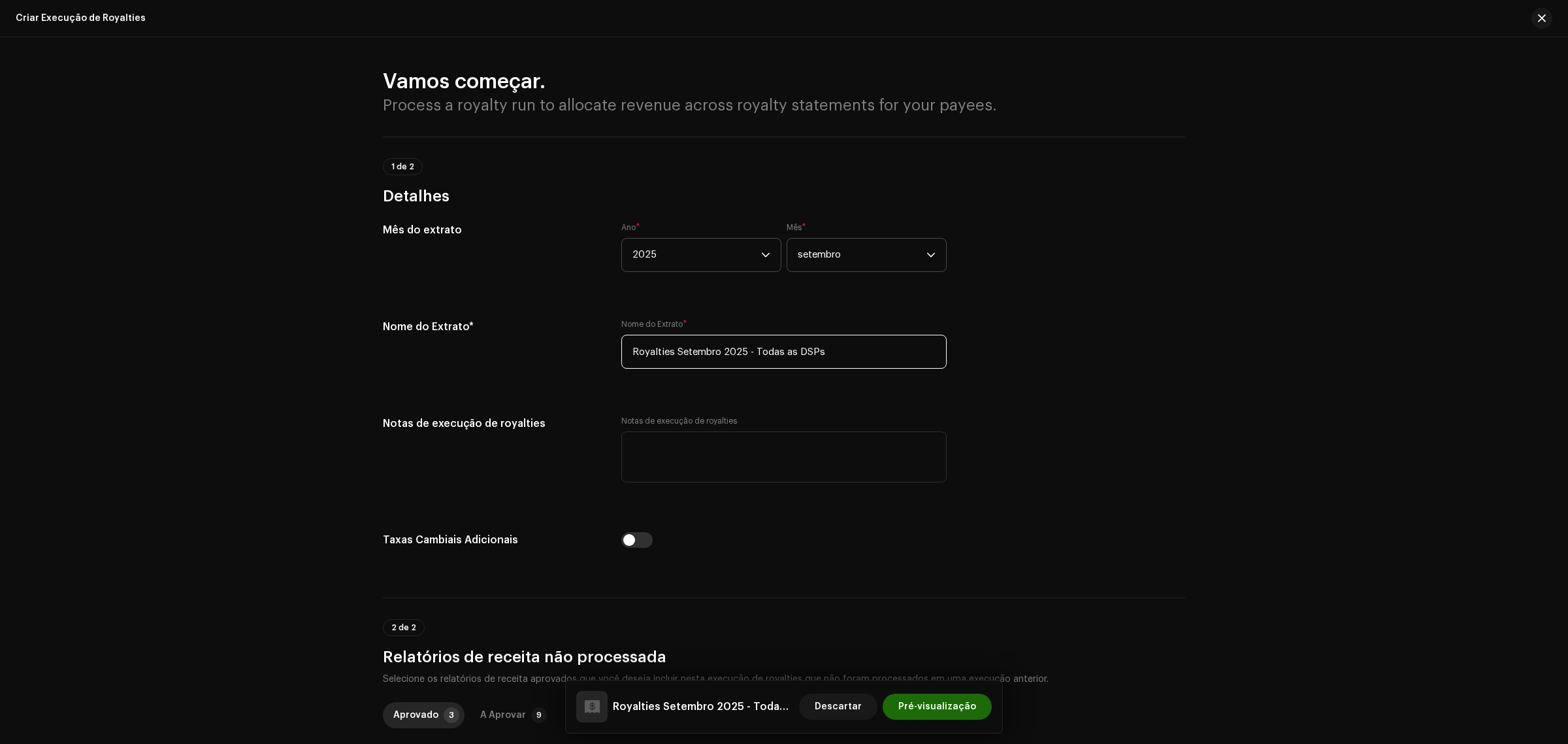
type input "Royalties Setembro 2025 - Todas as DSPs"
click at [1313, 472] on div "Vamos começar. Process a royalty run to allocate revenue across royalty stateme…" at bounding box center [784, 391] width 1568 height 707
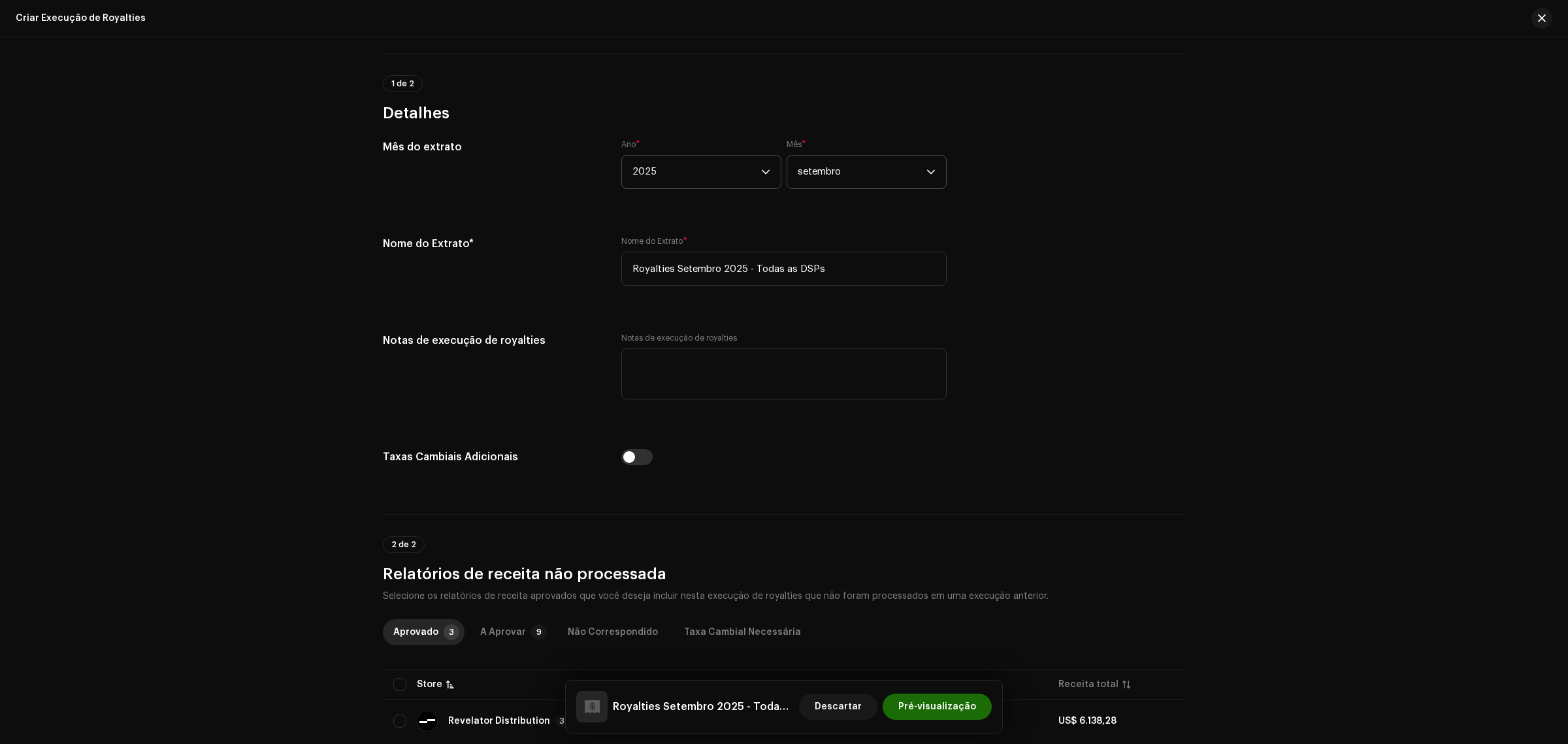
scroll to position [84, 0]
click at [637, 458] on input "checkbox" at bounding box center [637, 456] width 31 height 15
checkbox input "true"
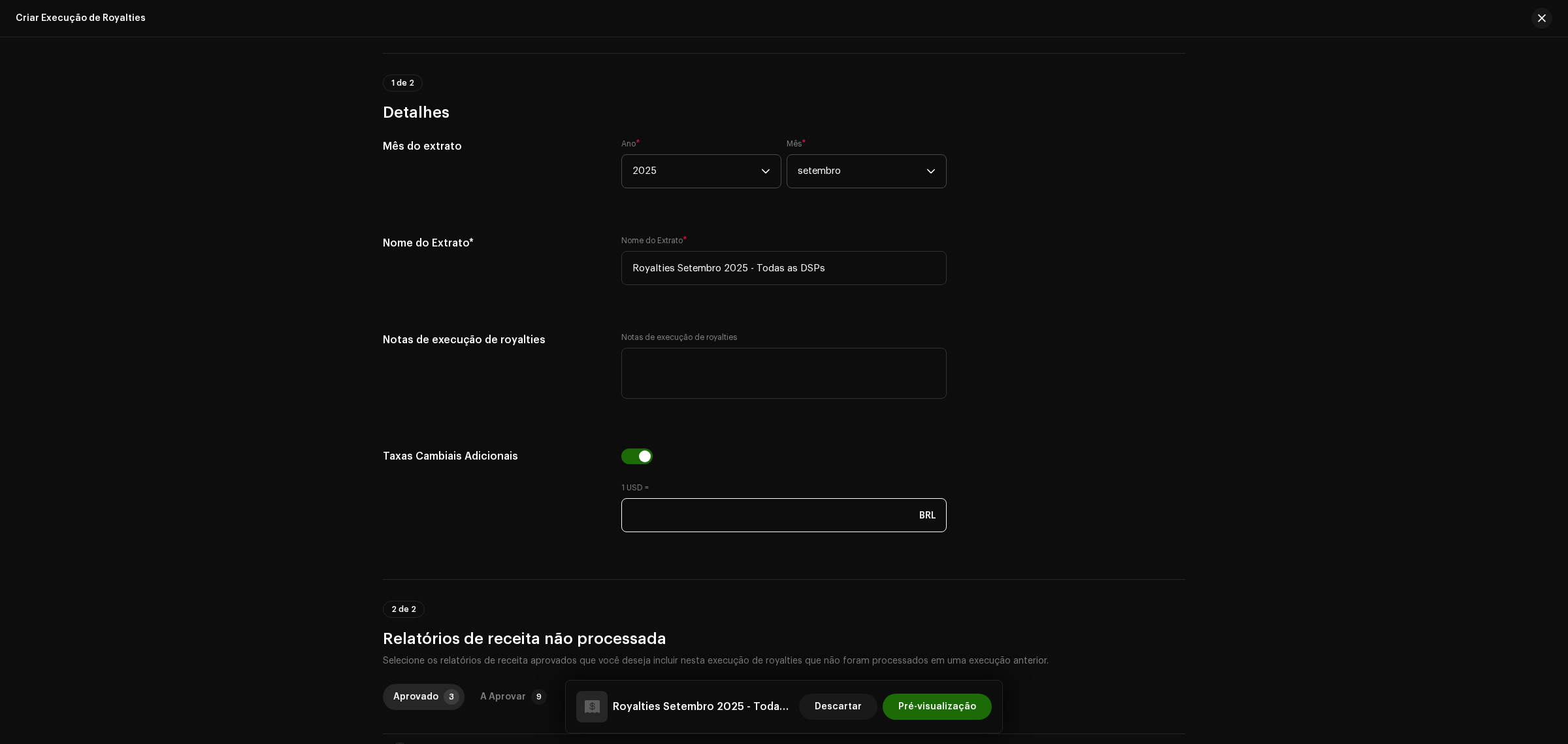
click at [752, 521] on input "number" at bounding box center [784, 515] width 325 height 34
type input "5.31"
click at [1117, 553] on div "Vamos começar. Process a royalty run to allocate revenue across royalty stateme…" at bounding box center [784, 510] width 844 height 1052
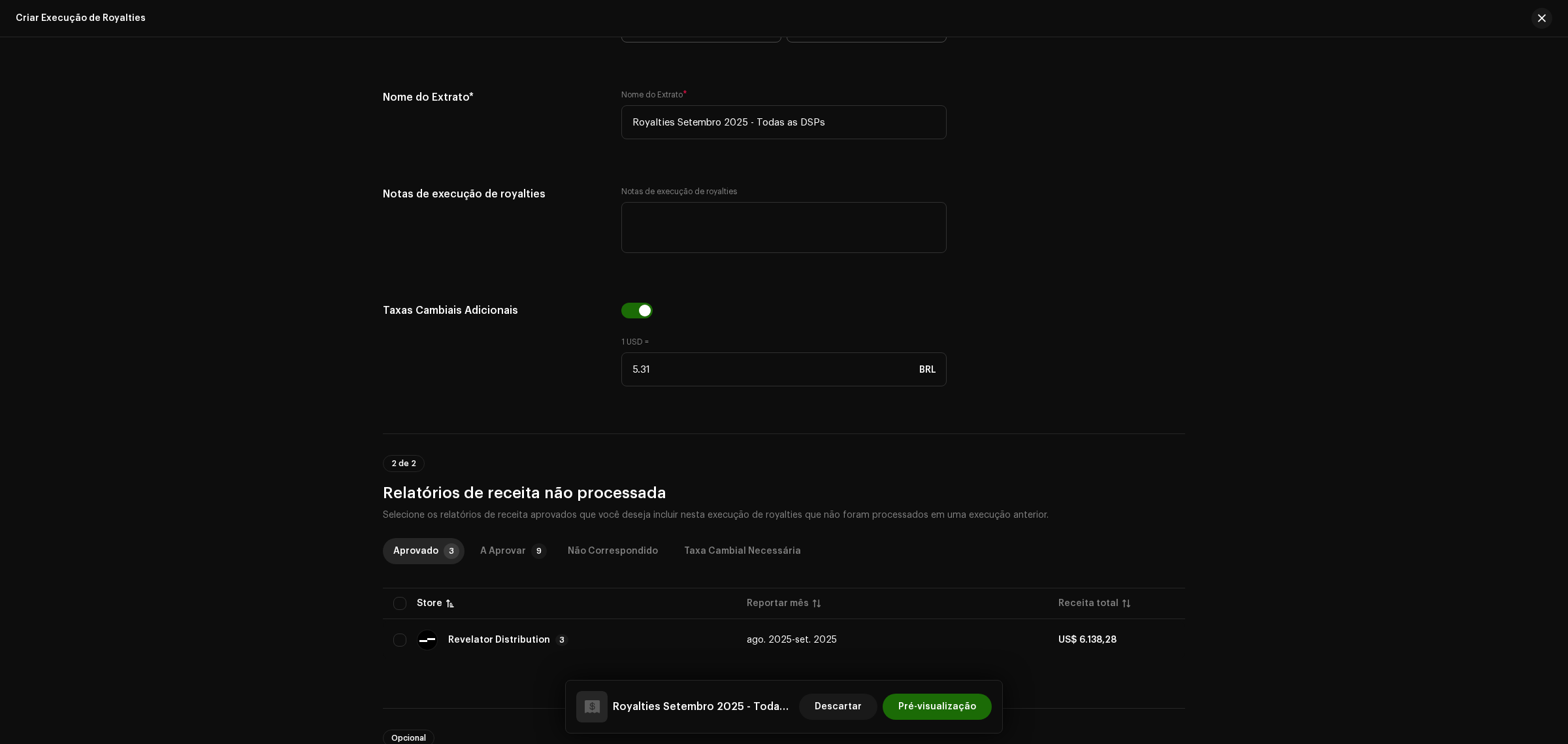
scroll to position [235, 0]
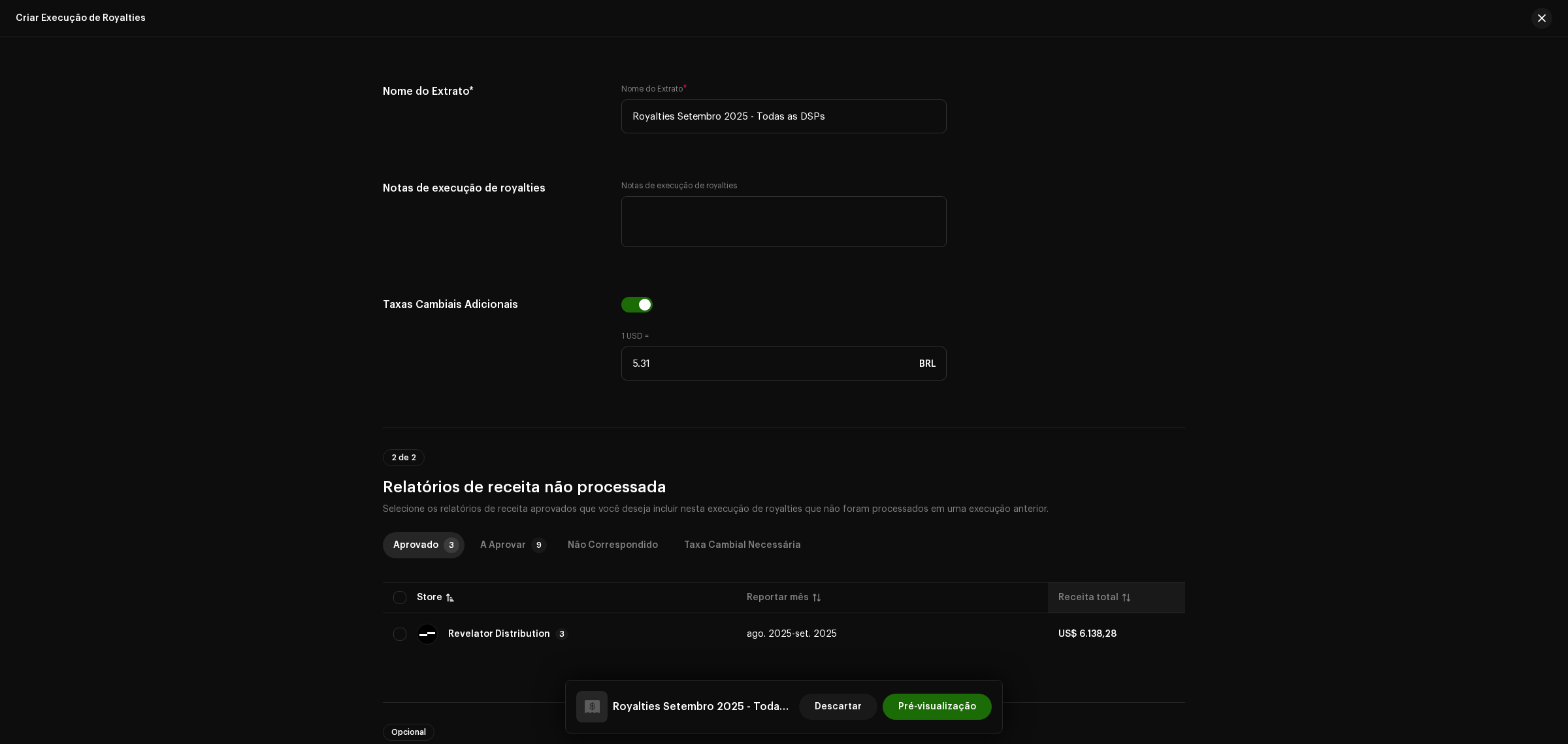
click at [1083, 609] on th "Receita total" at bounding box center [1116, 597] width 138 height 31
click at [486, 555] on div "A Aprovar" at bounding box center [503, 544] width 46 height 26
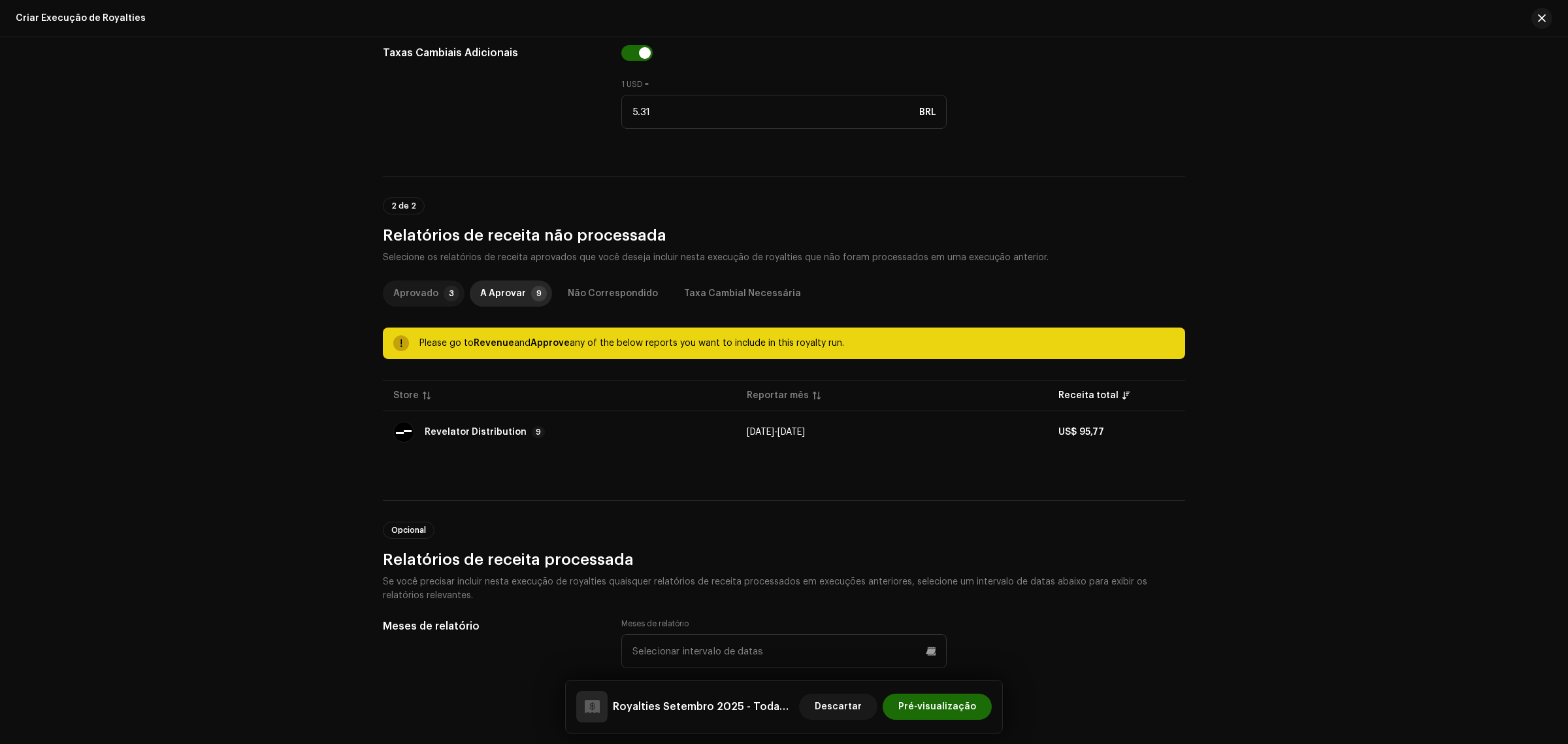
scroll to position [536, 0]
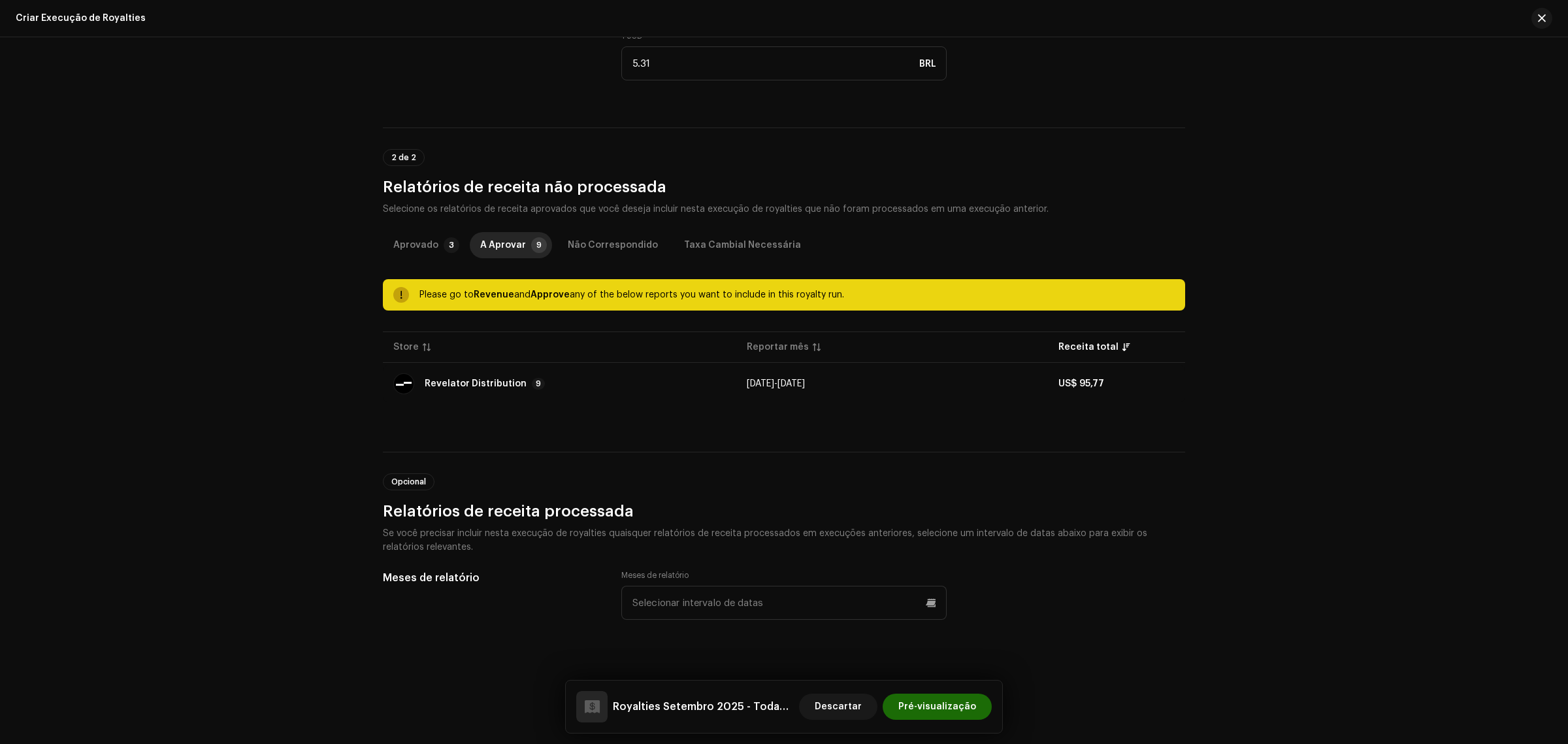
click at [520, 419] on div "Vamos começar. Process a royalty run to allocate revenue across royalty stateme…" at bounding box center [784, 85] width 844 height 1102
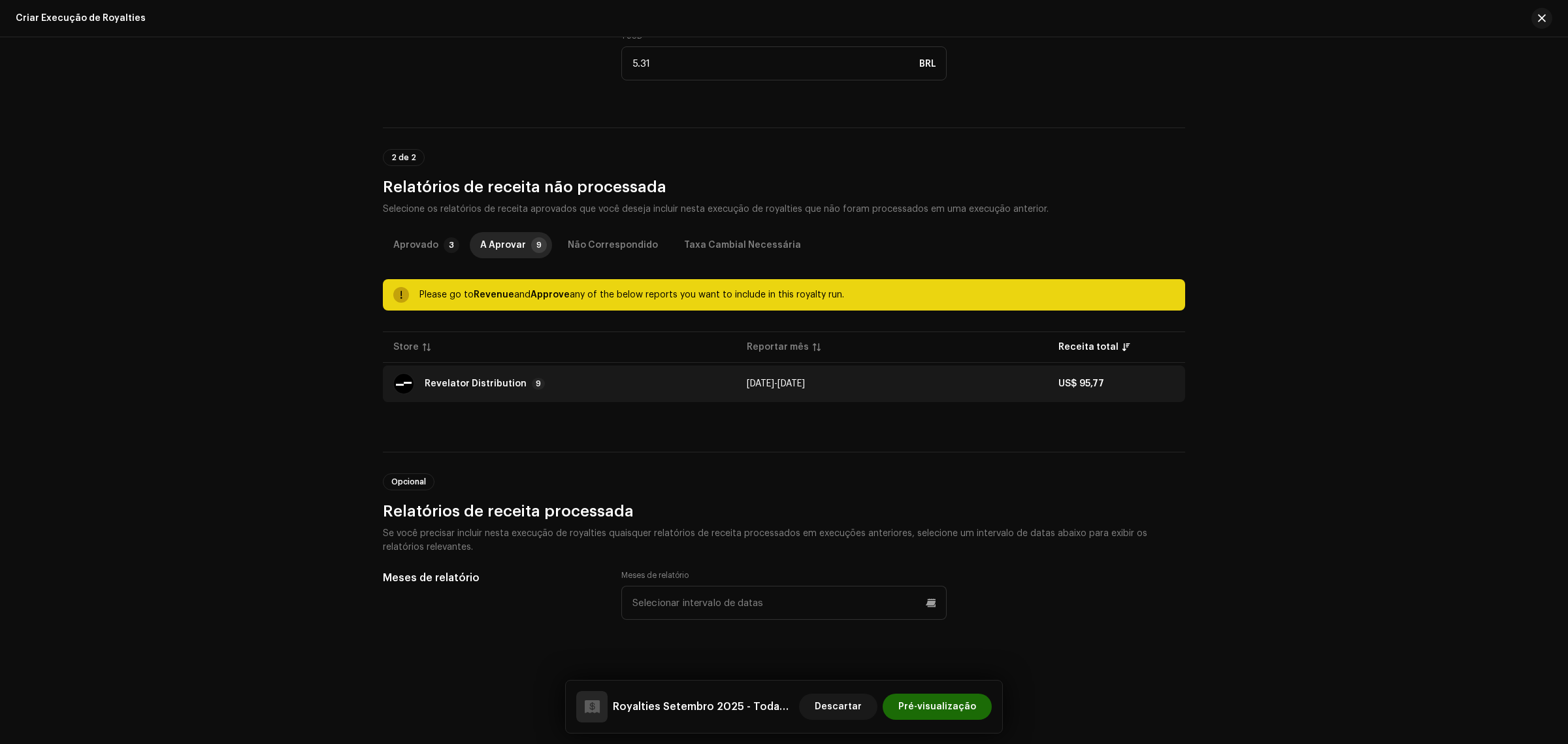
click at [583, 393] on div "Revelator Distribution 9" at bounding box center [559, 383] width 333 height 21
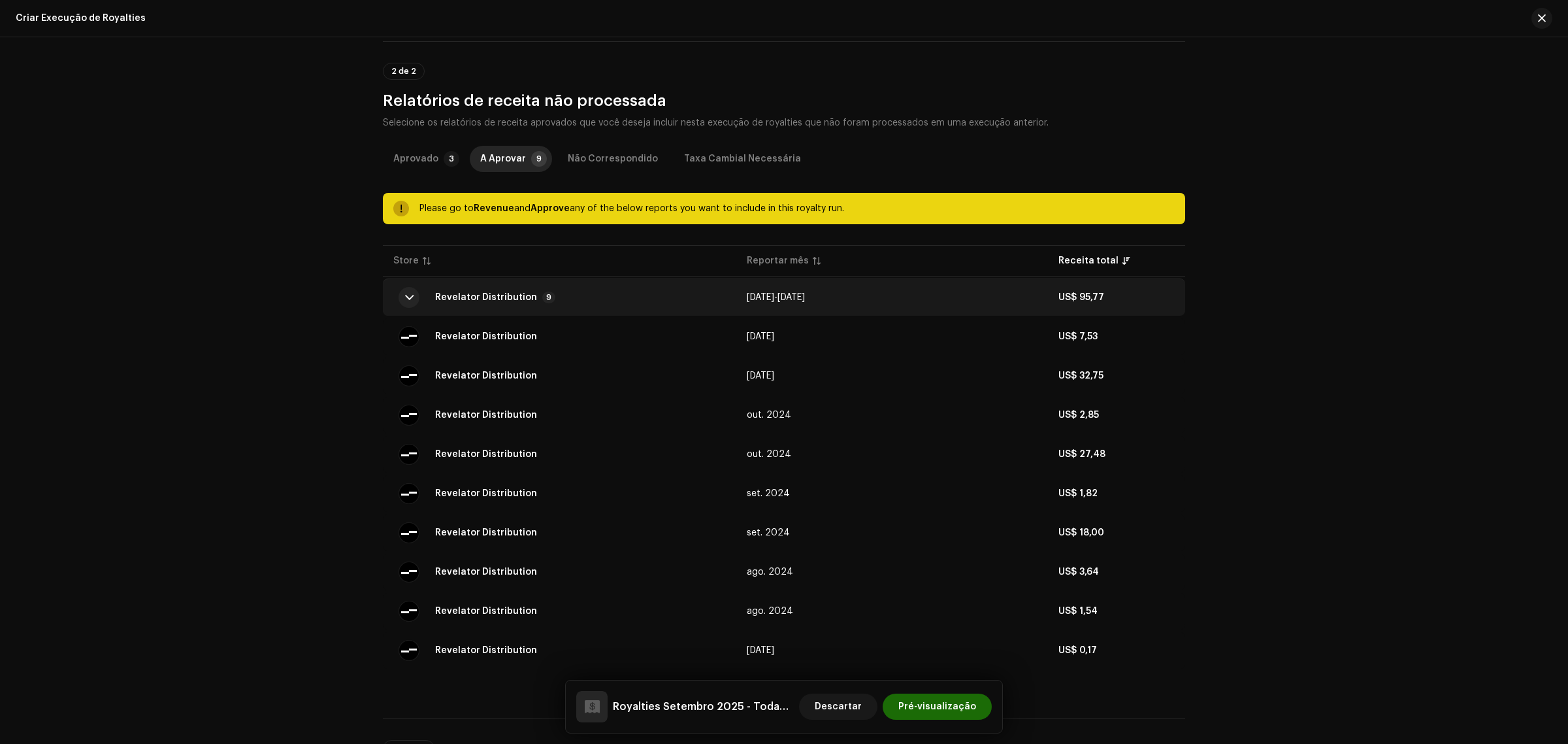
scroll to position [682, 0]
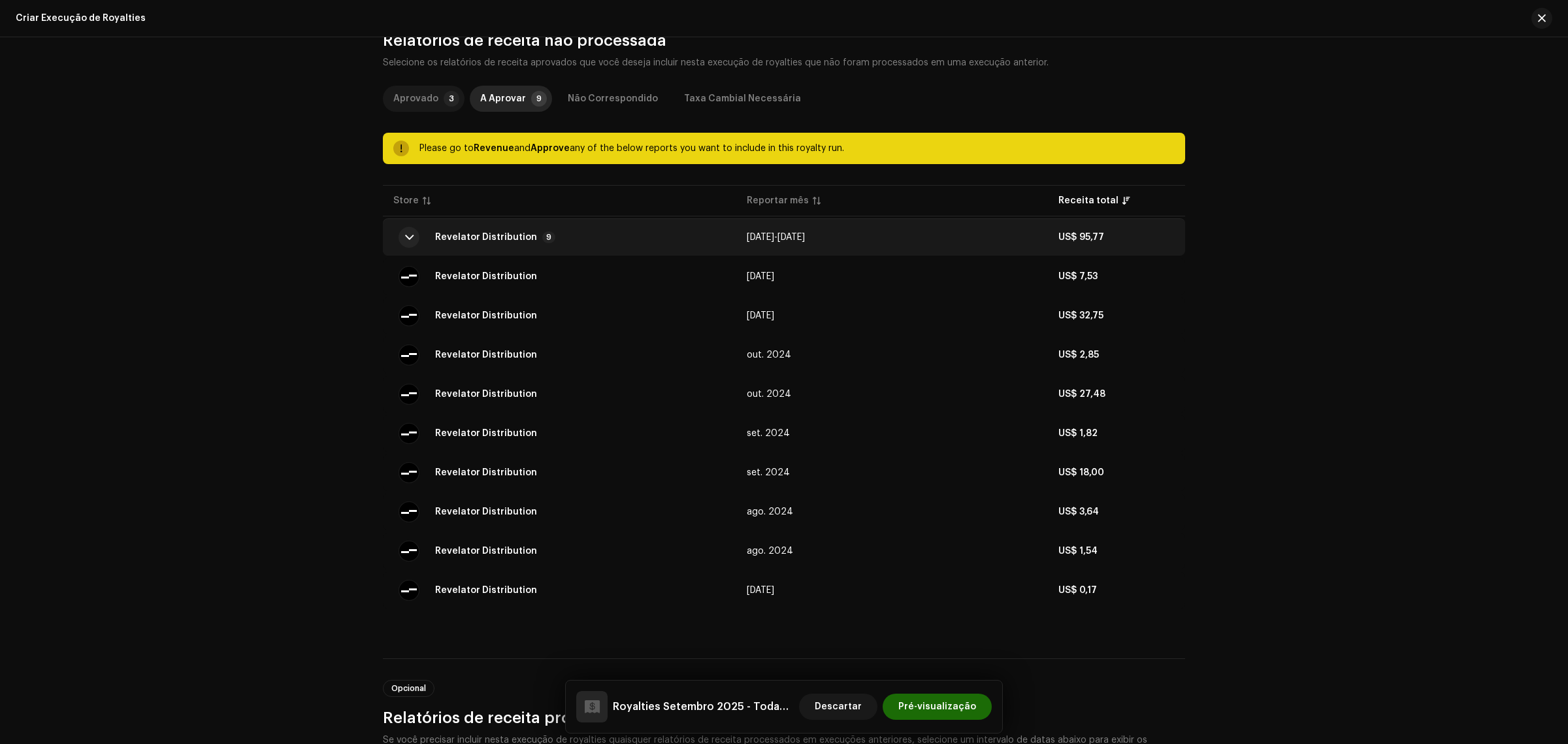
click at [424, 87] on div "Aprovado" at bounding box center [415, 99] width 45 height 26
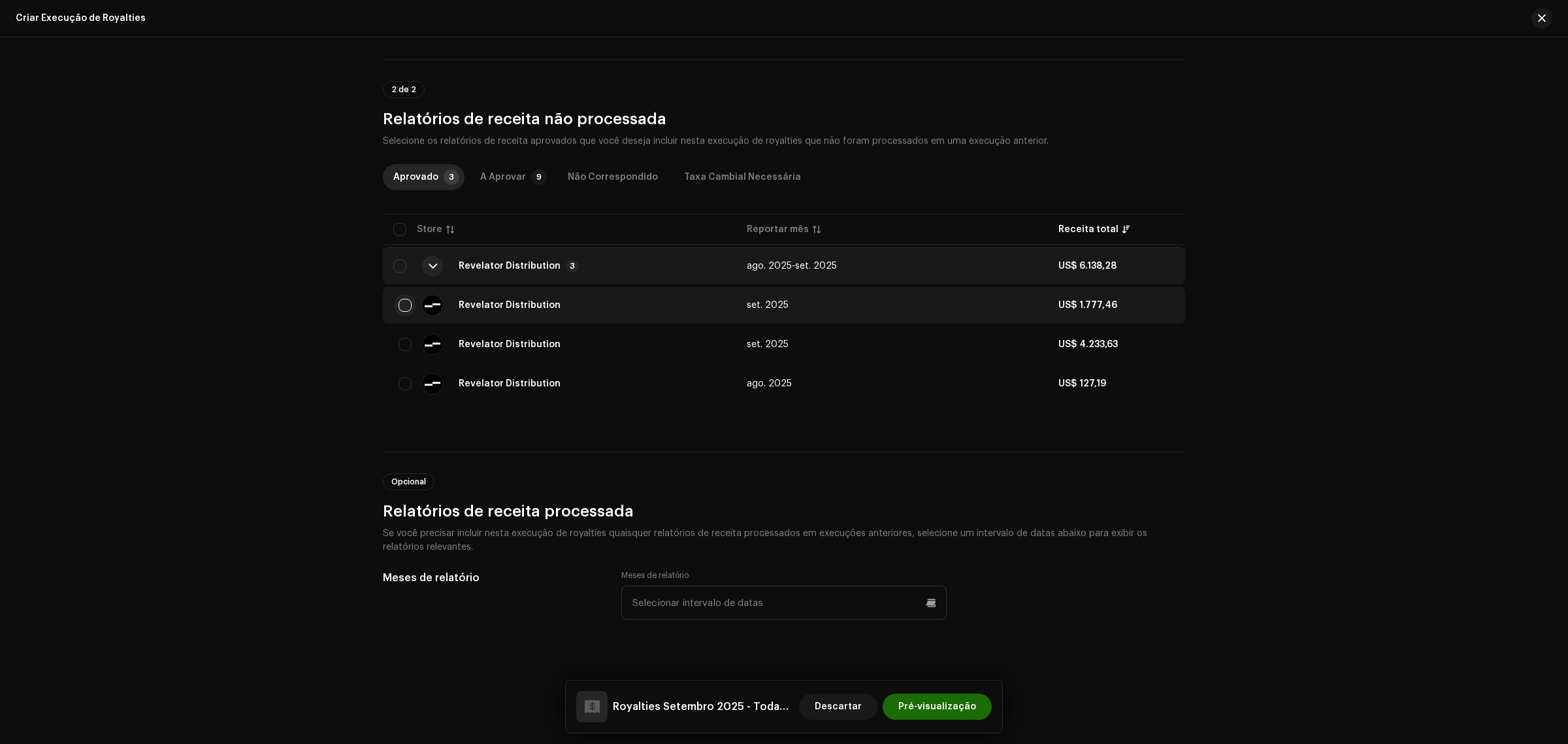
click at [402, 302] on input "checkbox" at bounding box center [404, 305] width 13 height 13
checkbox input "true"
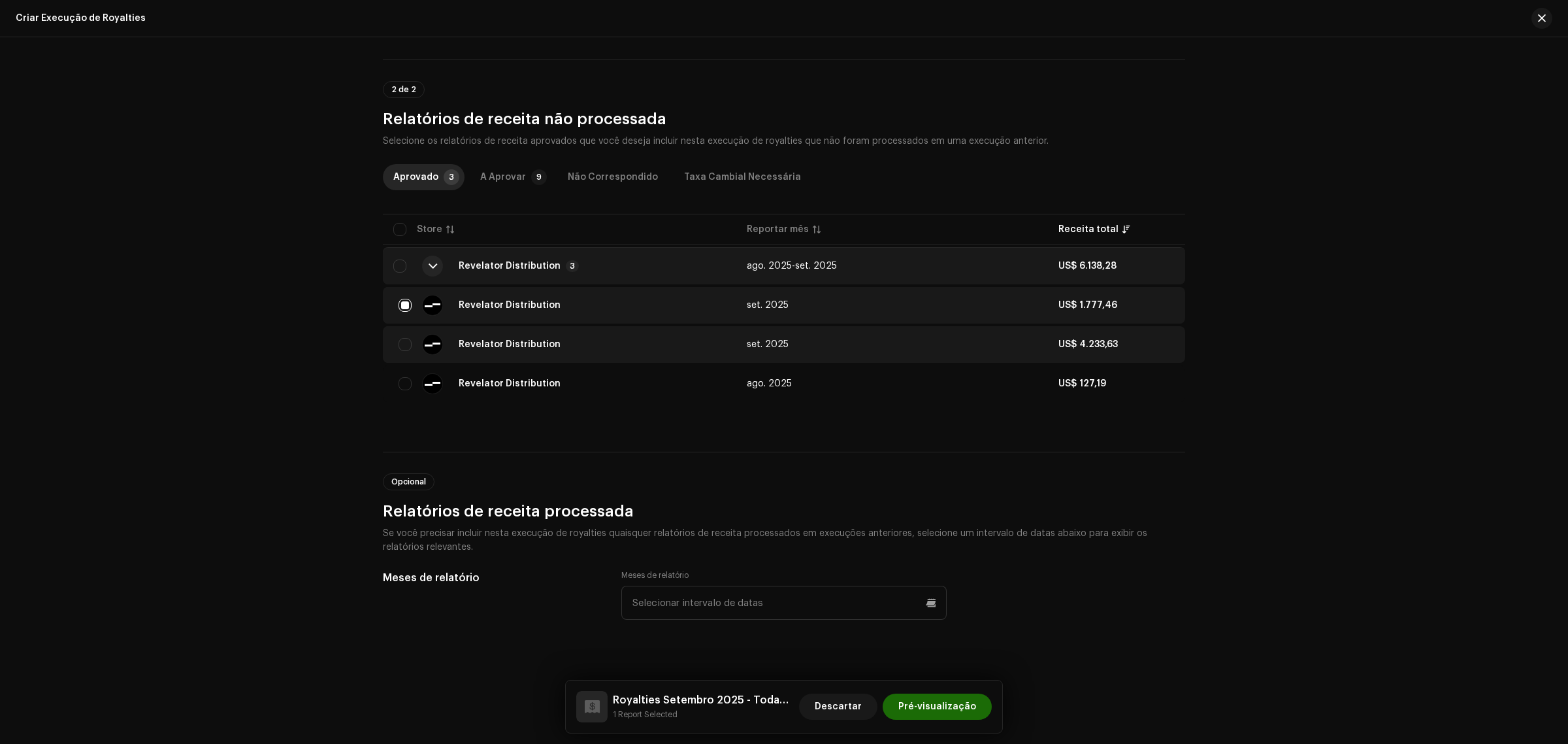
click at [403, 354] on div "Revelator Distribution" at bounding box center [559, 344] width 333 height 21
click at [403, 350] on input "checkbox" at bounding box center [404, 344] width 13 height 13
checkbox input "true"
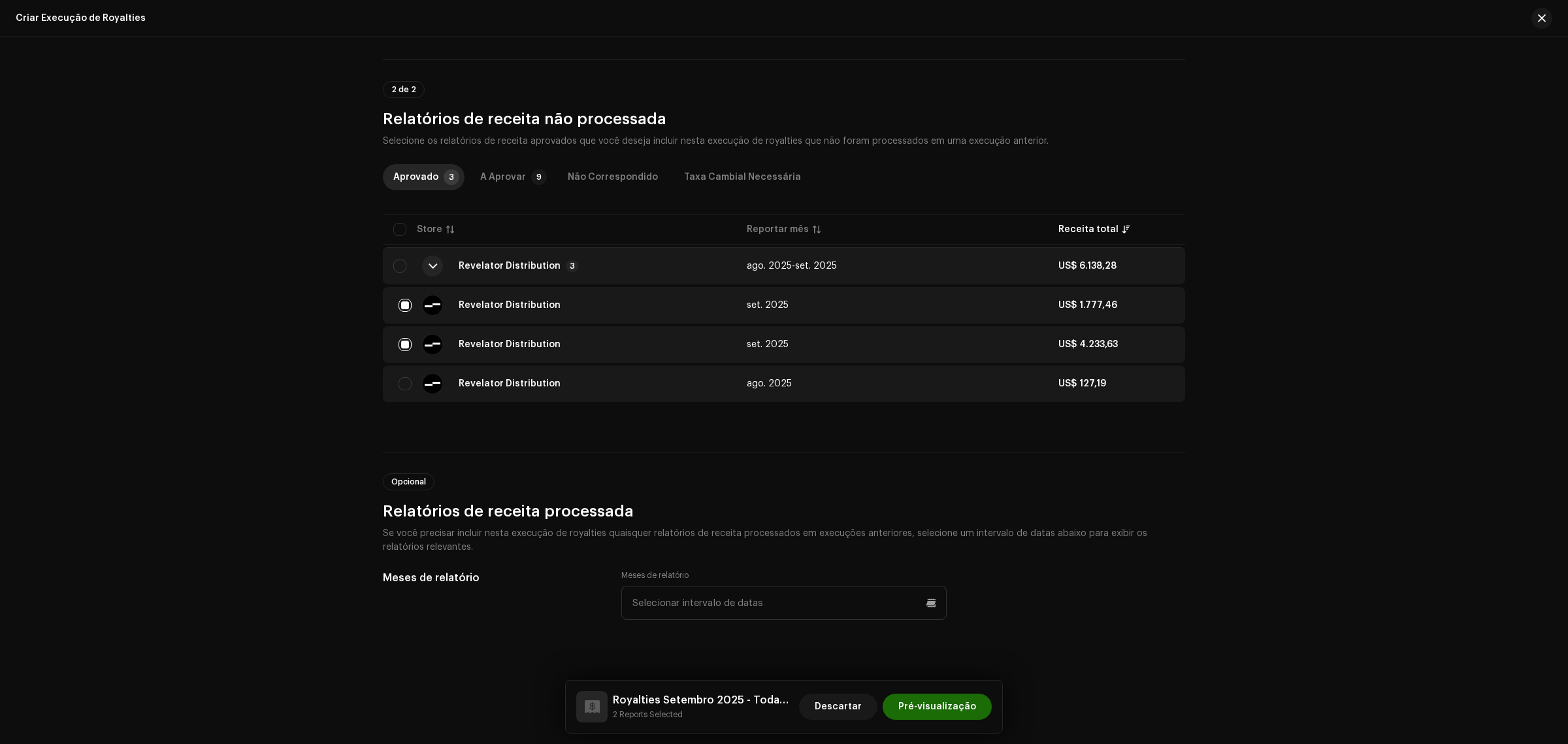
click at [400, 369] on td "Revelator Distribution" at bounding box center [559, 383] width 353 height 37
click at [402, 382] on input "checkbox" at bounding box center [404, 383] width 13 height 13
checkbox input "true"
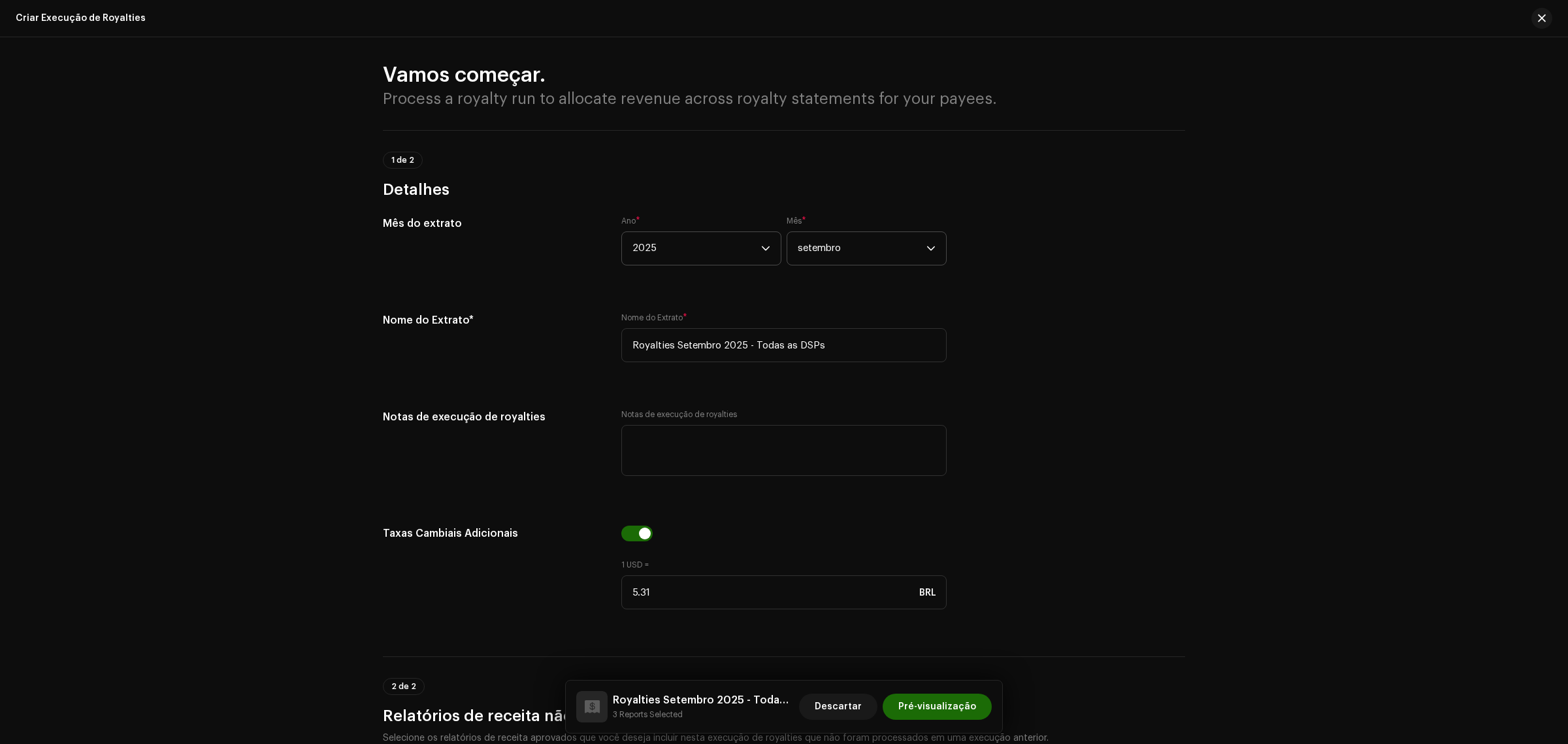
scroll to position [0, 0]
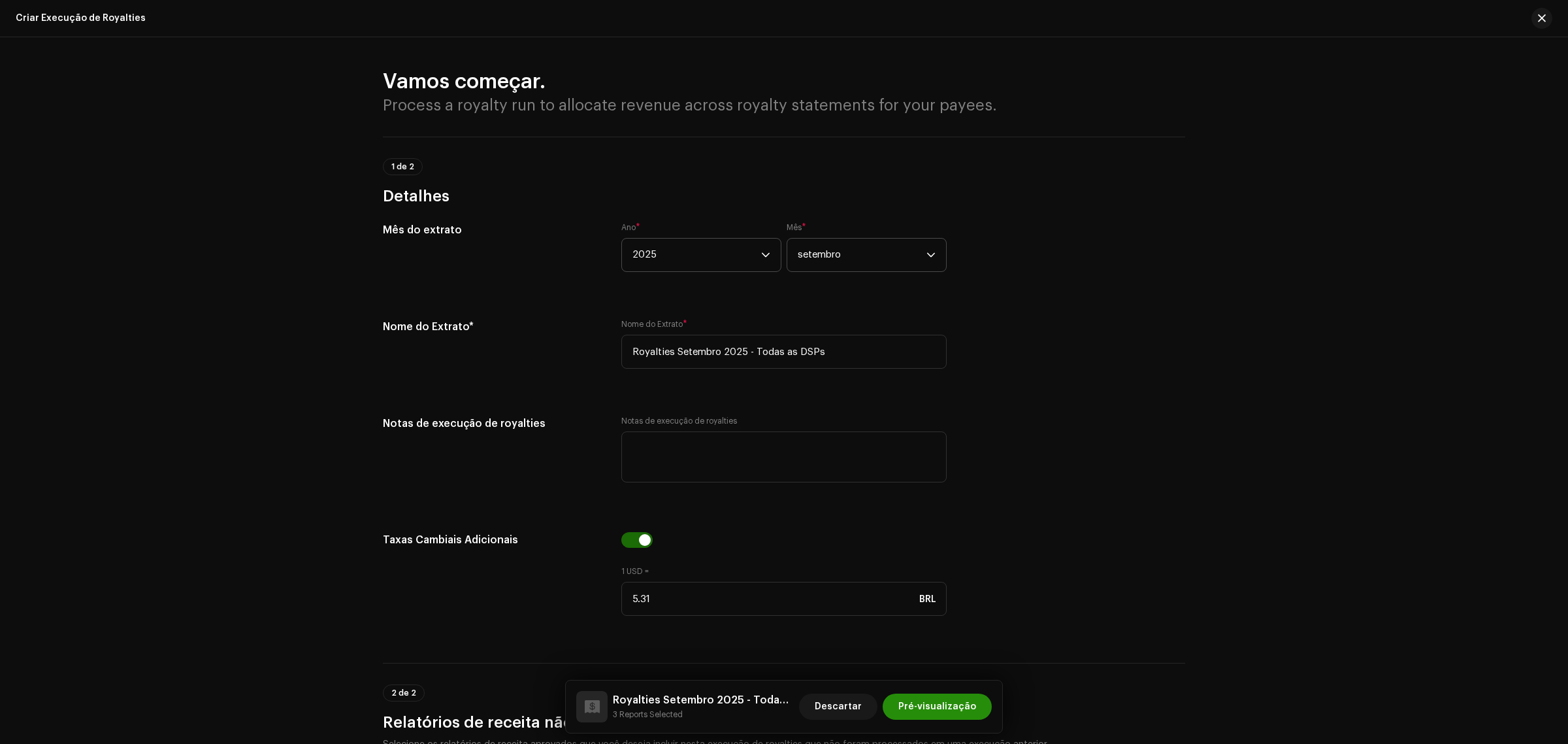
click at [921, 714] on span "Pré-visualização" at bounding box center [937, 707] width 78 height 26
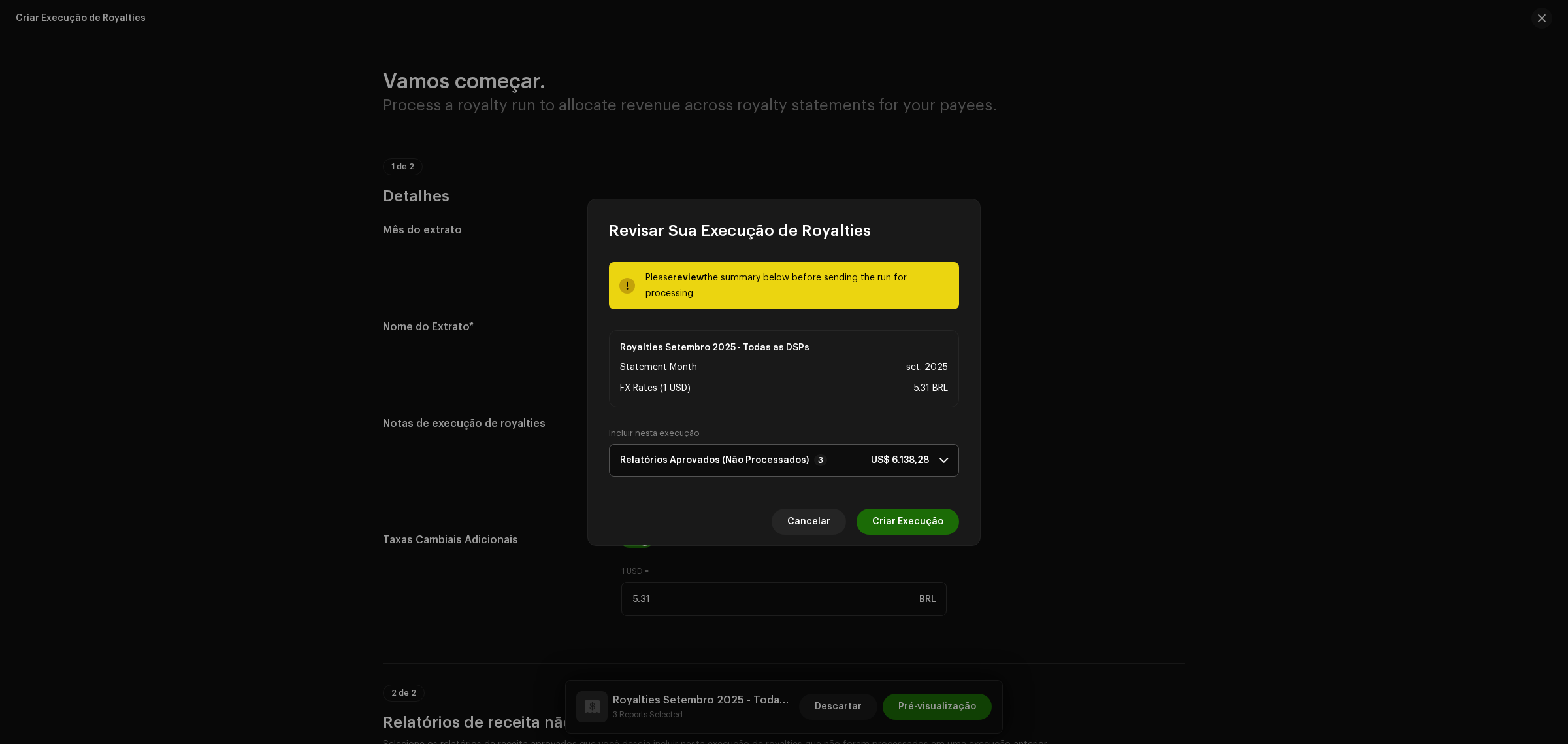
click at [958, 467] on p-accordion-header "Relatórios Aprovados (Não Processados) 3 US$ 6.138,28" at bounding box center [784, 459] width 349 height 31
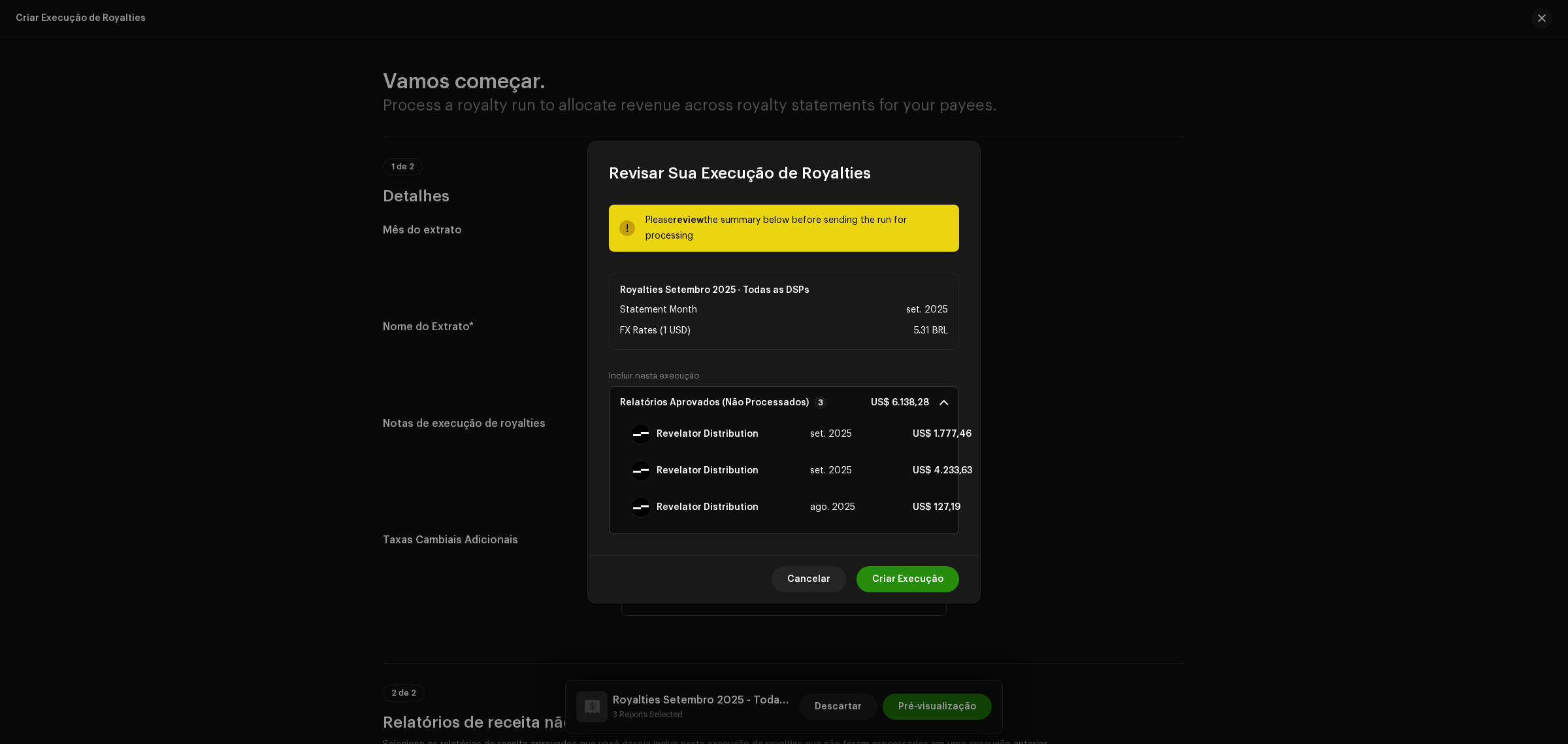
click at [936, 566] on span "Criar Execução" at bounding box center [908, 578] width 71 height 26
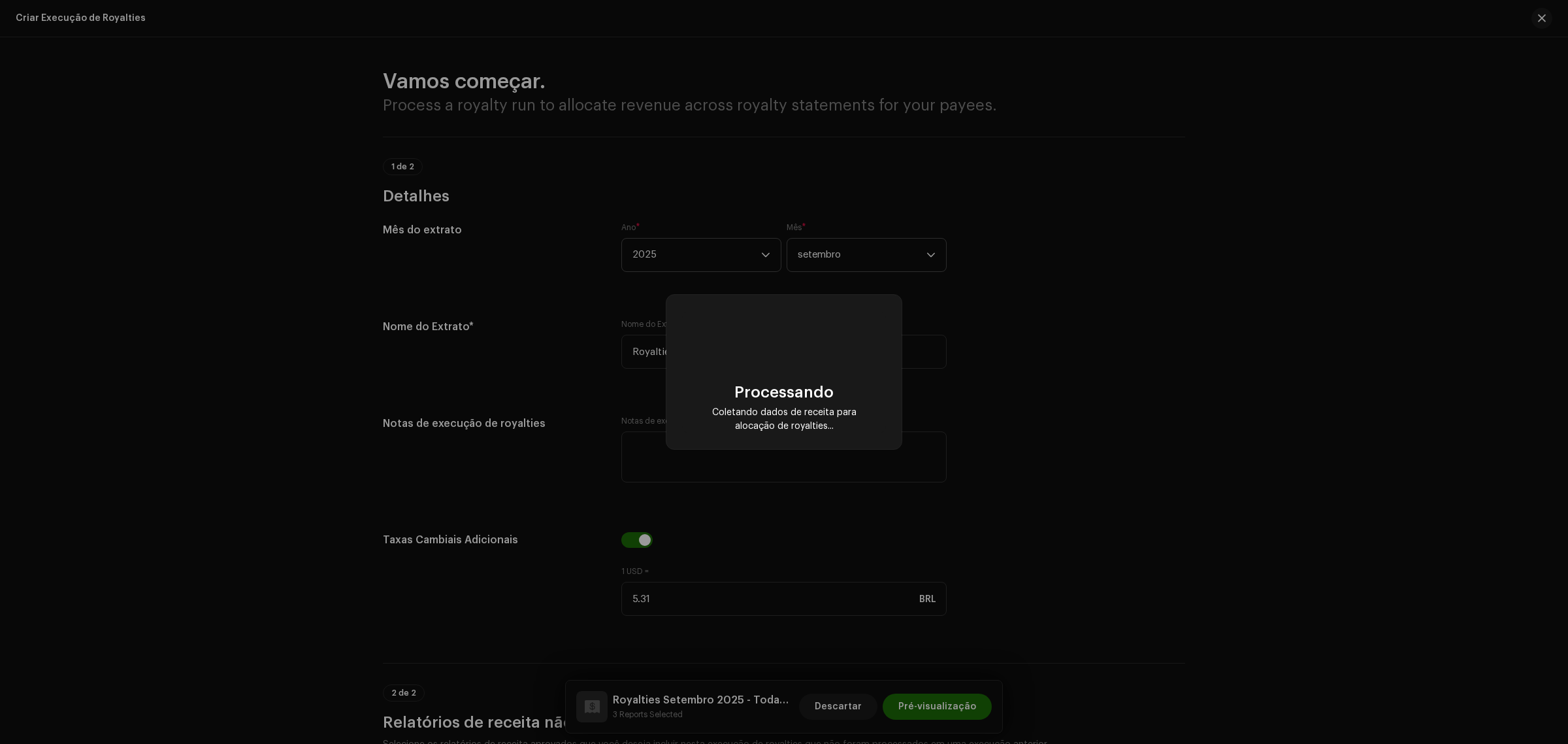
checkbox input "false"
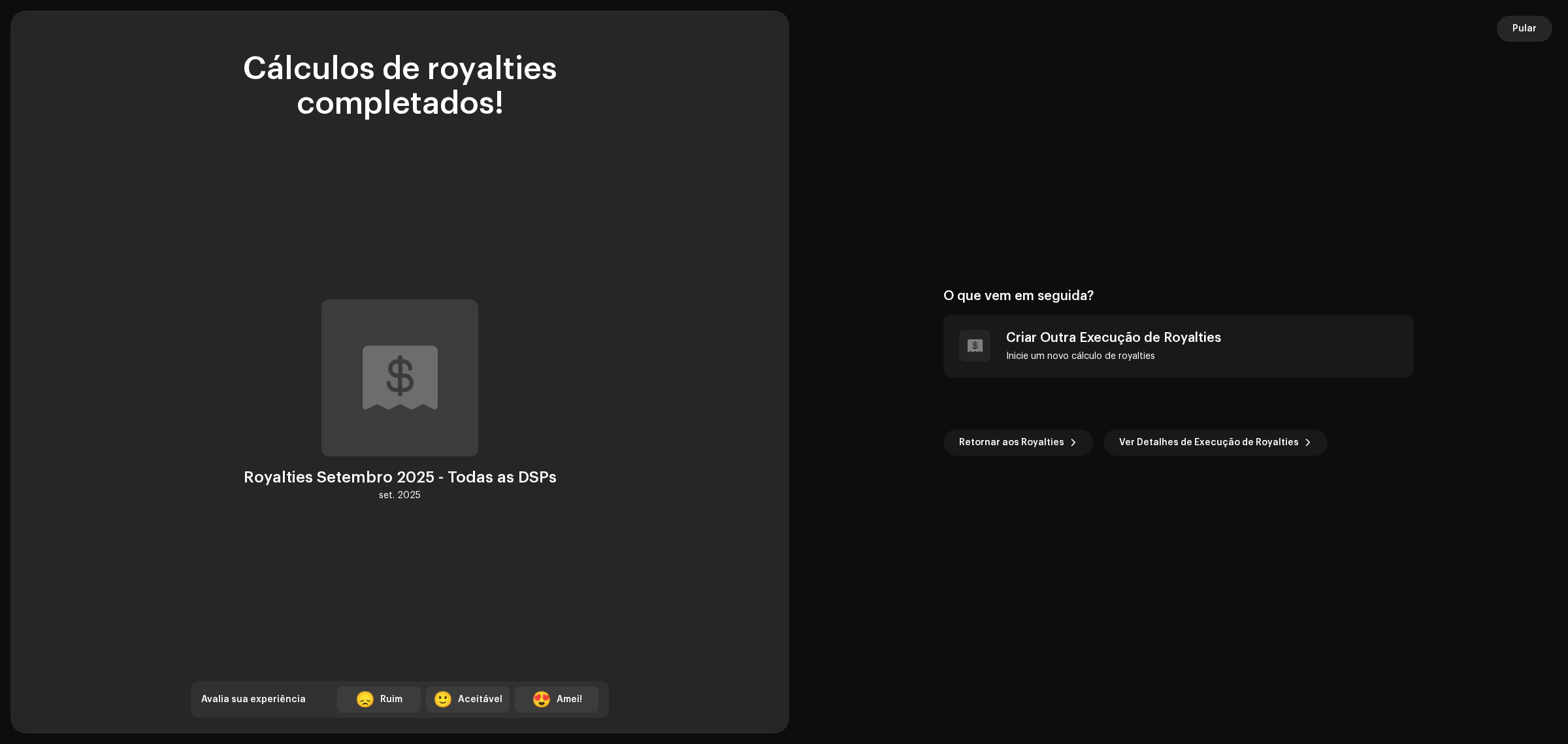
click at [1524, 31] on span "Pular" at bounding box center [1525, 28] width 24 height 26
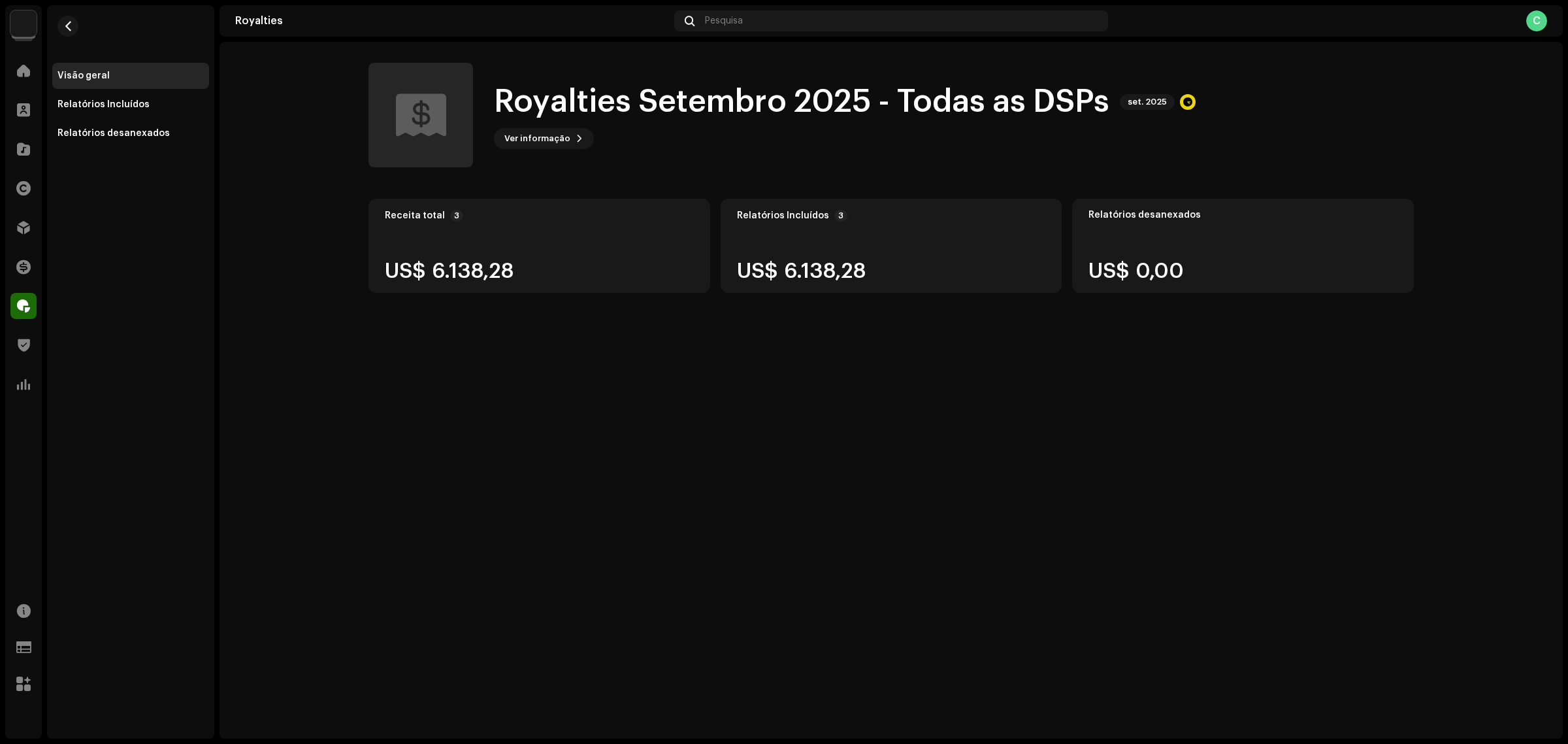
click at [432, 428] on div "Royalties Setembro 2025 - Todas as DSPs set. 2025 Royalties Setembro 2025 - Tod…" at bounding box center [891, 390] width 1343 height 696
click at [77, 27] on button "button" at bounding box center [68, 25] width 21 height 21
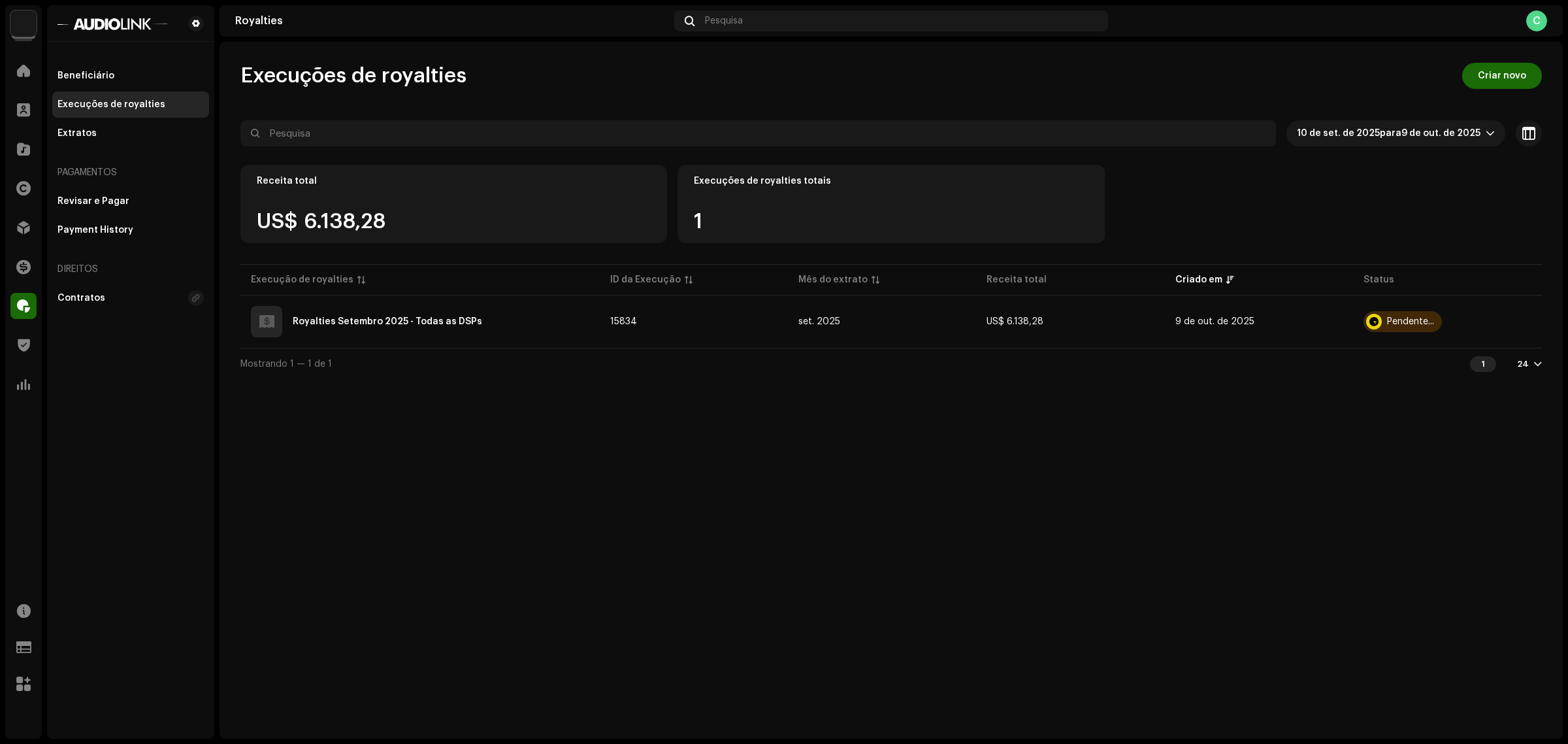
click at [1020, 561] on div "Execuções de royalties Criar novo 10 de set. de 2025 para 9 de out. de 2025 Sel…" at bounding box center [891, 390] width 1343 height 696
click at [126, 118] on div "Beneficiário Execuções de royalties Extratos" at bounding box center [131, 104] width 157 height 84
click at [99, 135] on div "Extratos" at bounding box center [131, 133] width 146 height 10
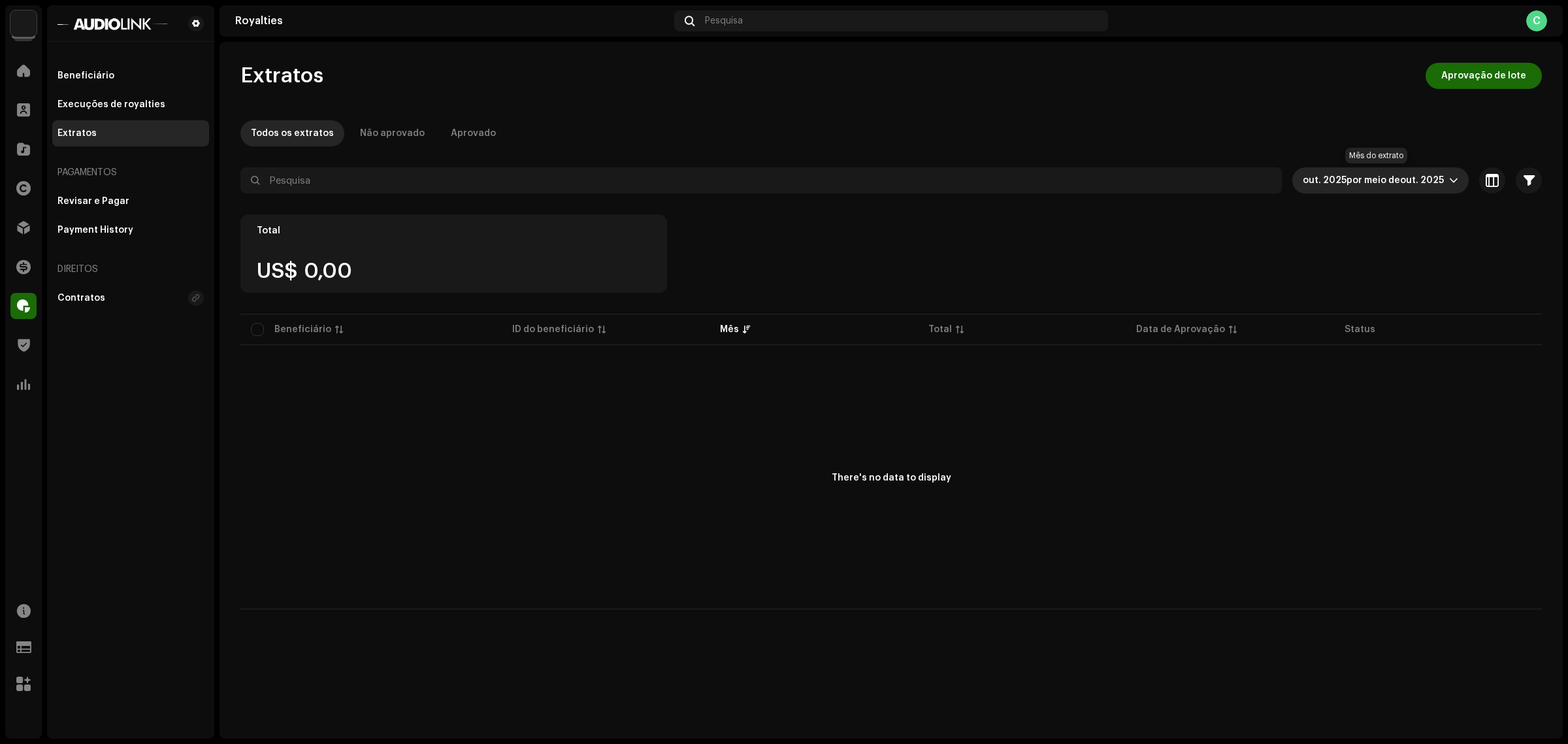
click at [1384, 188] on span "out. 2025 por meio de out. 2025" at bounding box center [1376, 180] width 146 height 26
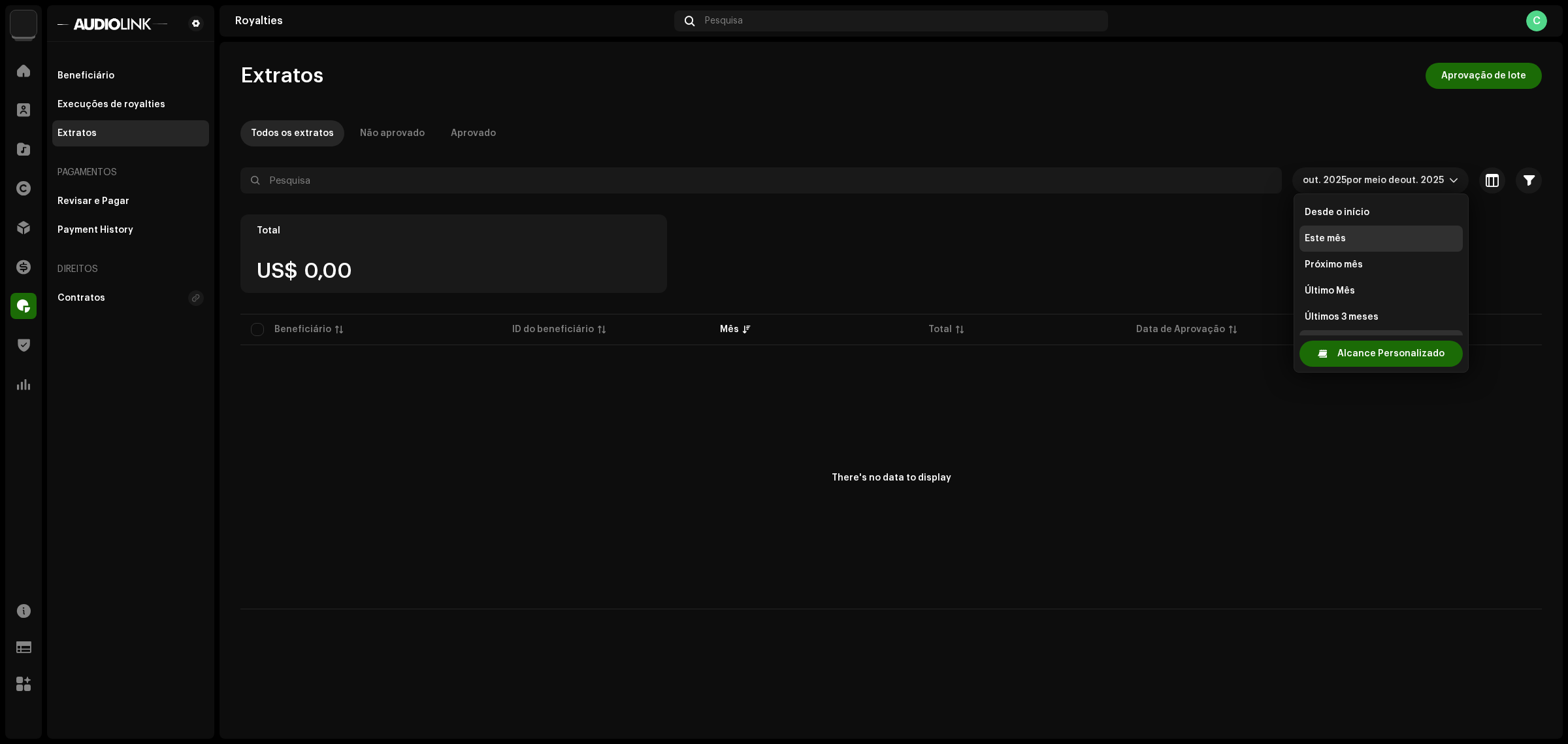
click at [1336, 243] on span "Este mês" at bounding box center [1325, 238] width 41 height 13
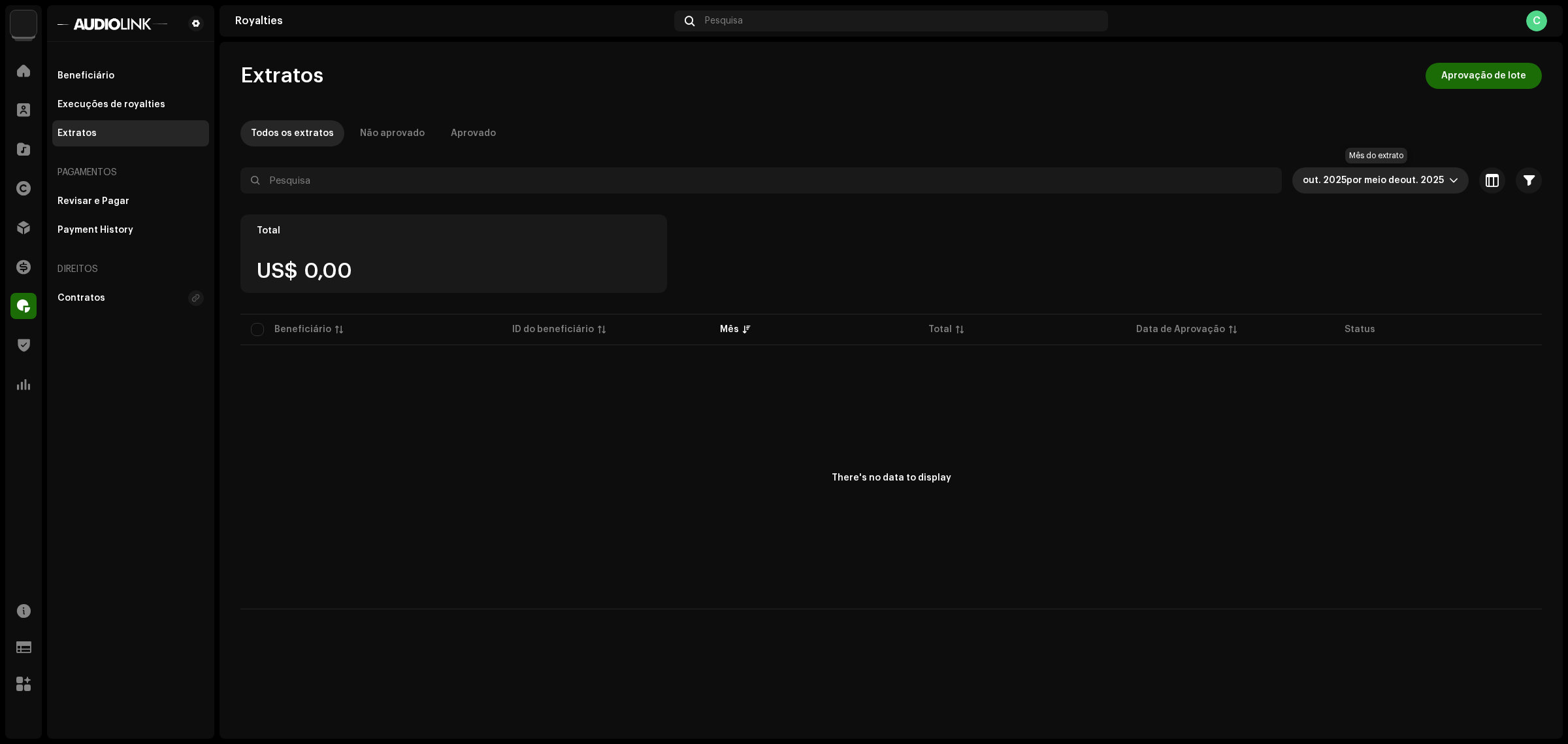
click at [1409, 176] on span "out. 2025" at bounding box center [1422, 180] width 44 height 9
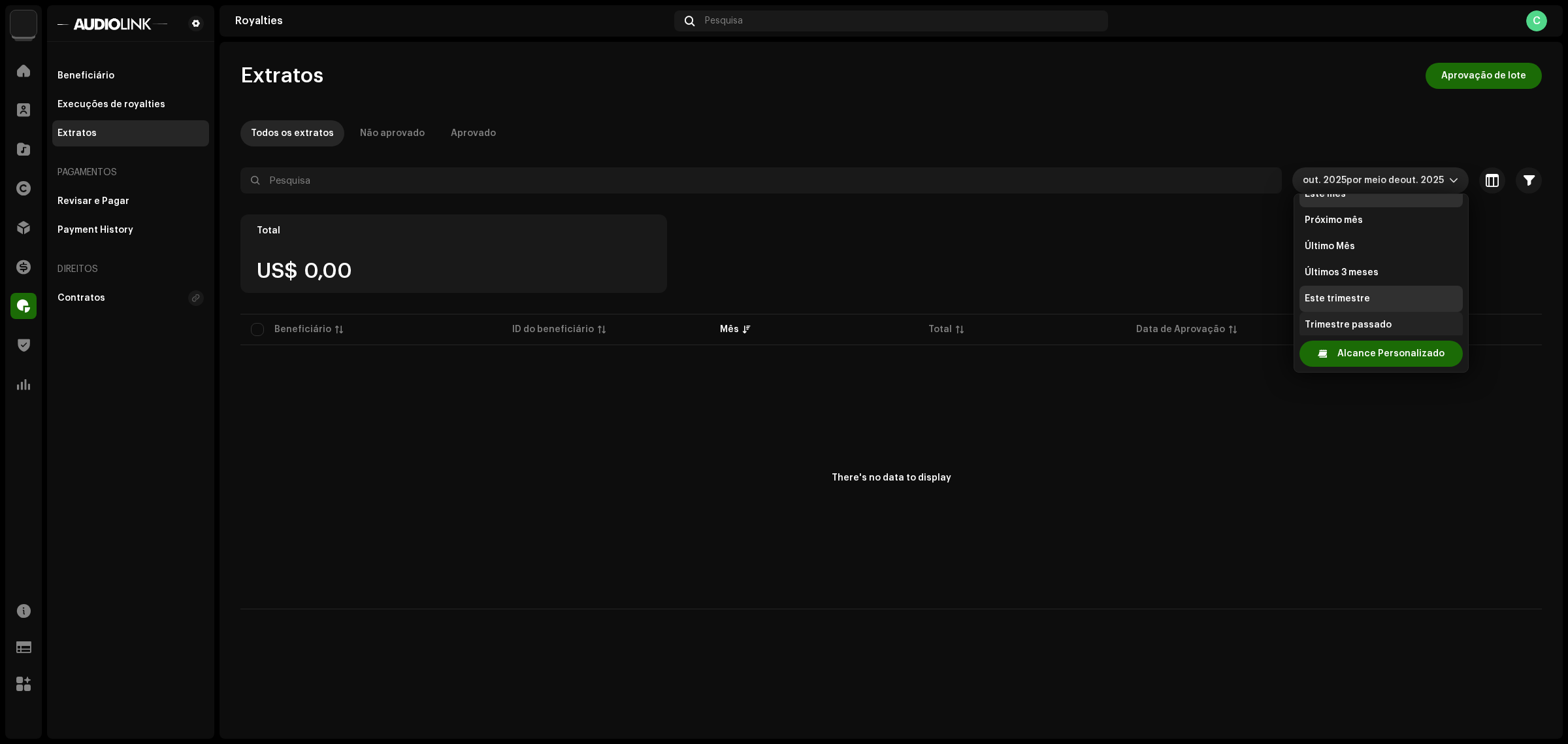
scroll to position [37, 0]
click at [1382, 260] on li "Último Mês" at bounding box center [1381, 254] width 163 height 26
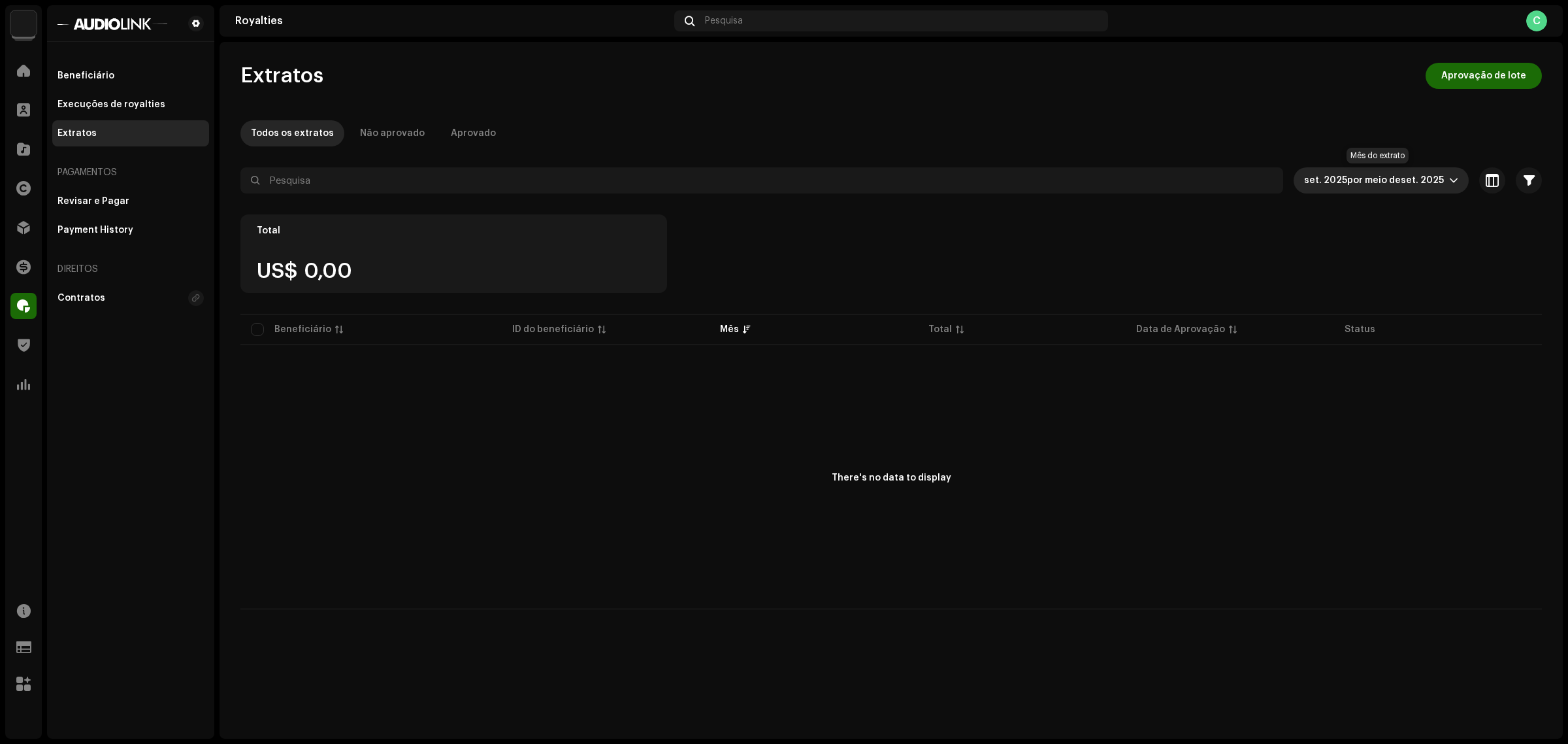
click at [1385, 176] on span "por meio de" at bounding box center [1374, 180] width 53 height 9
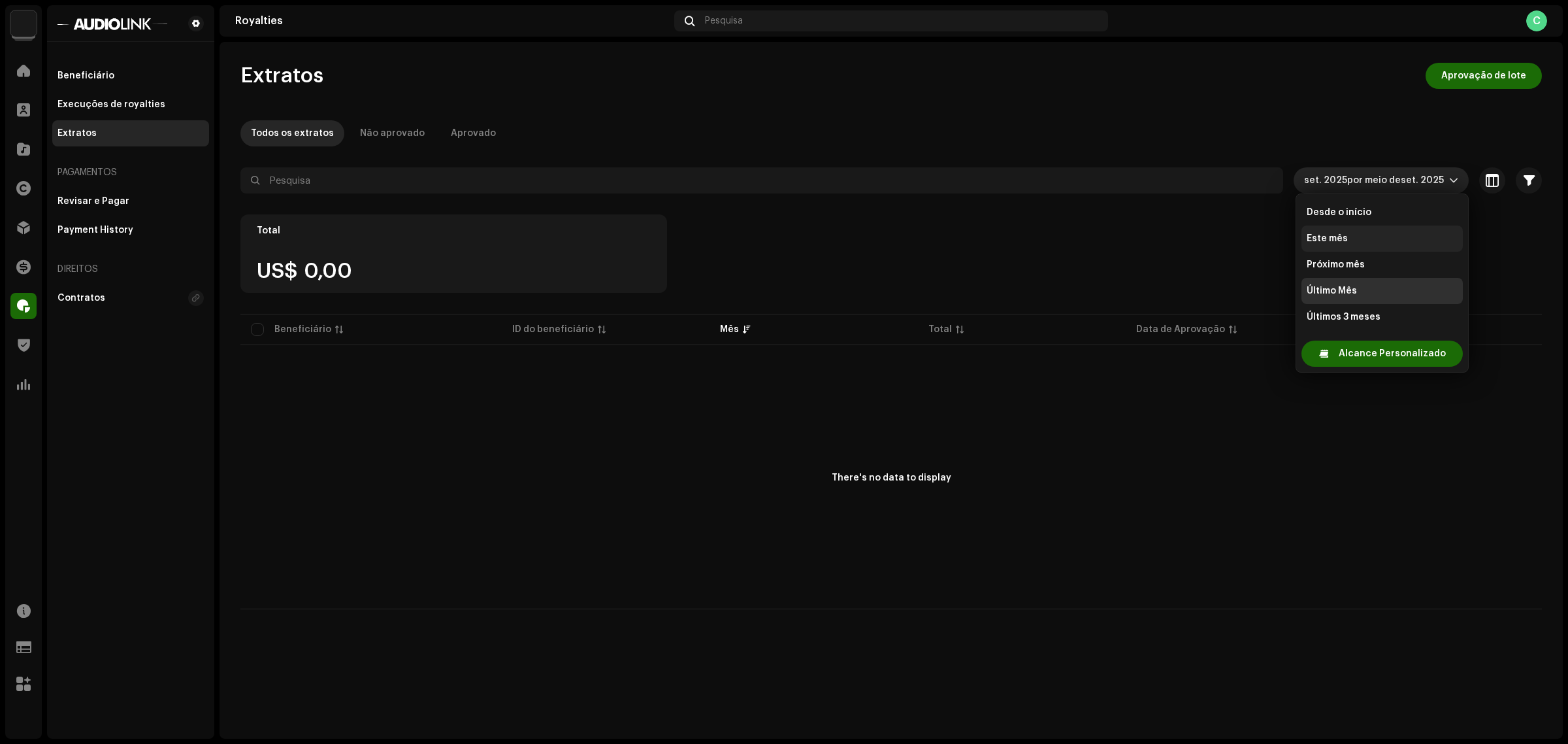
click at [1325, 229] on li "Este mês" at bounding box center [1382, 239] width 161 height 26
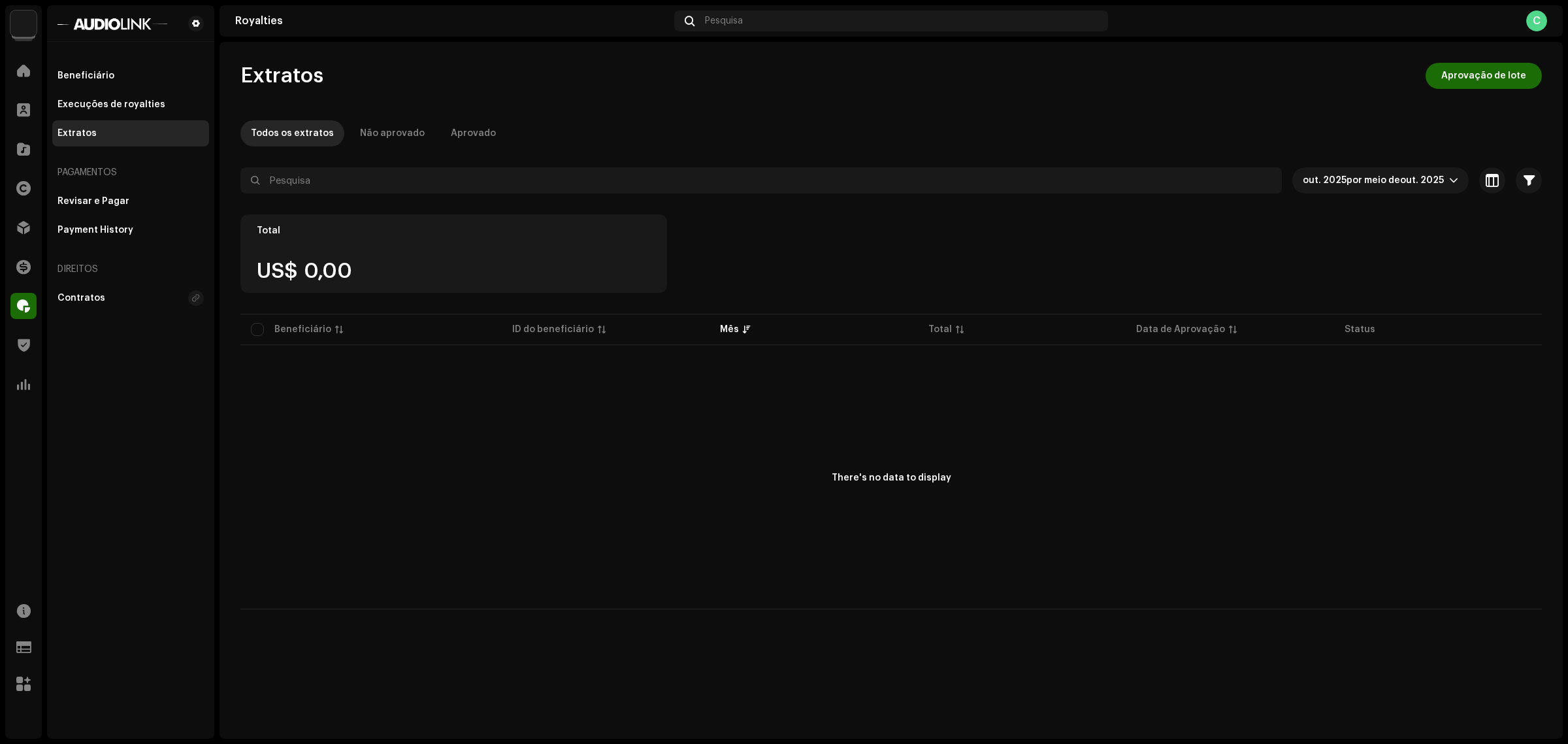
click at [1036, 259] on div "Total US$ 0,00" at bounding box center [891, 262] width 1301 height 97
click at [1349, 186] on span "out. 2025 por meio de out. 2025" at bounding box center [1376, 180] width 146 height 26
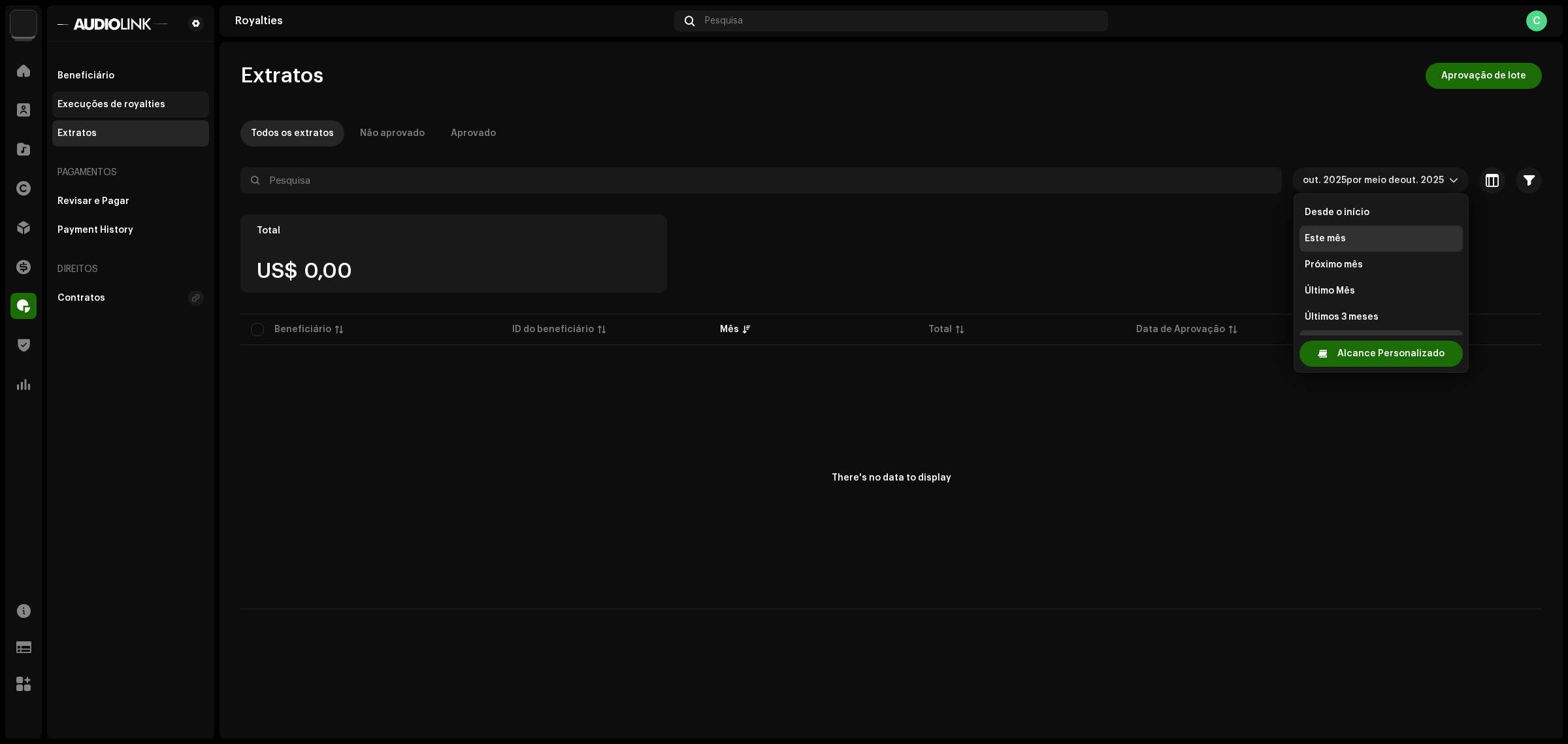
click at [112, 96] on div "Execuções de royalties" at bounding box center [131, 104] width 157 height 26
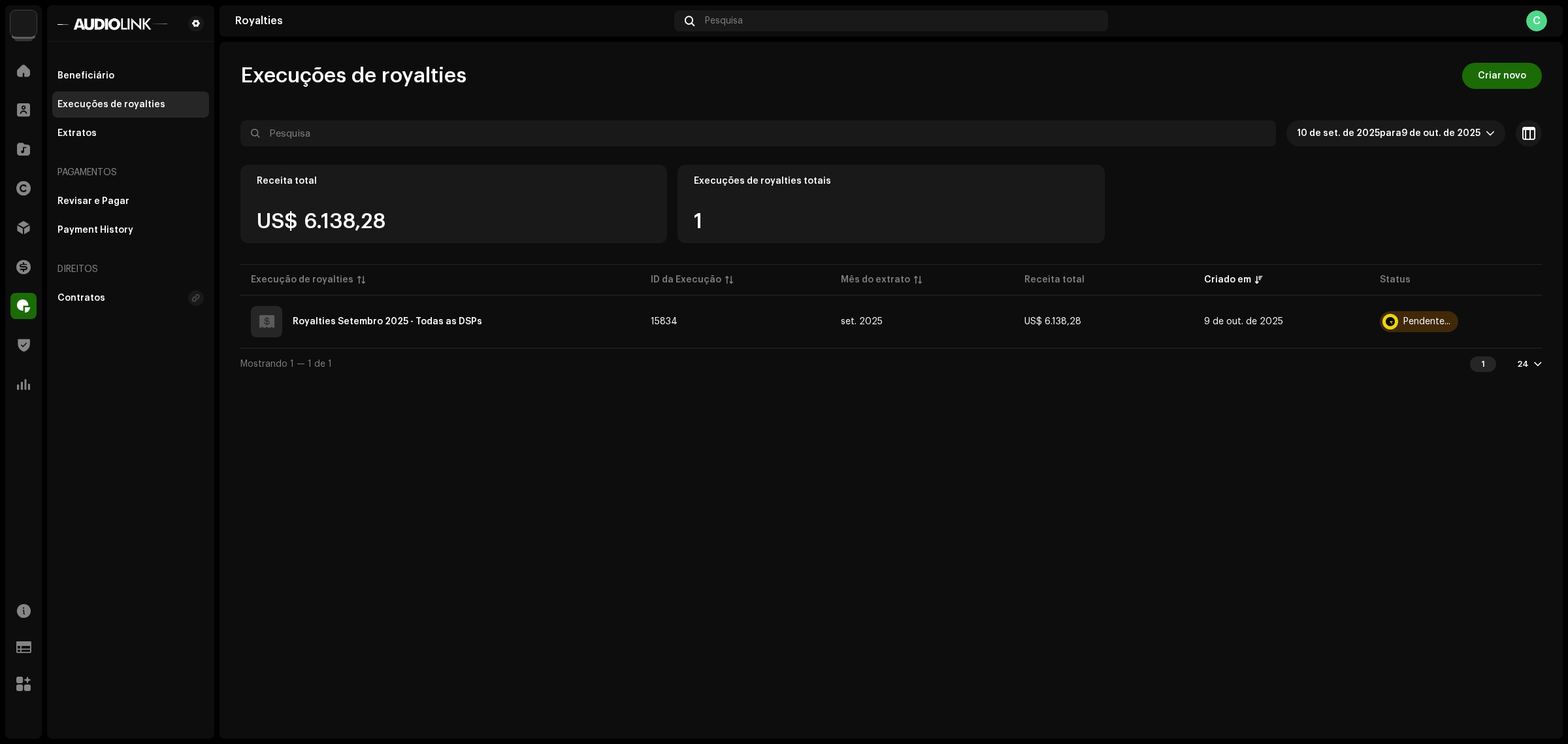
click at [1252, 512] on div "Execuções de royalties Criar novo 10 de set. de 2025 para 9 de out. de 2025 Sel…" at bounding box center [891, 390] width 1343 height 696
click at [74, 132] on div "Extratos" at bounding box center [77, 133] width 39 height 10
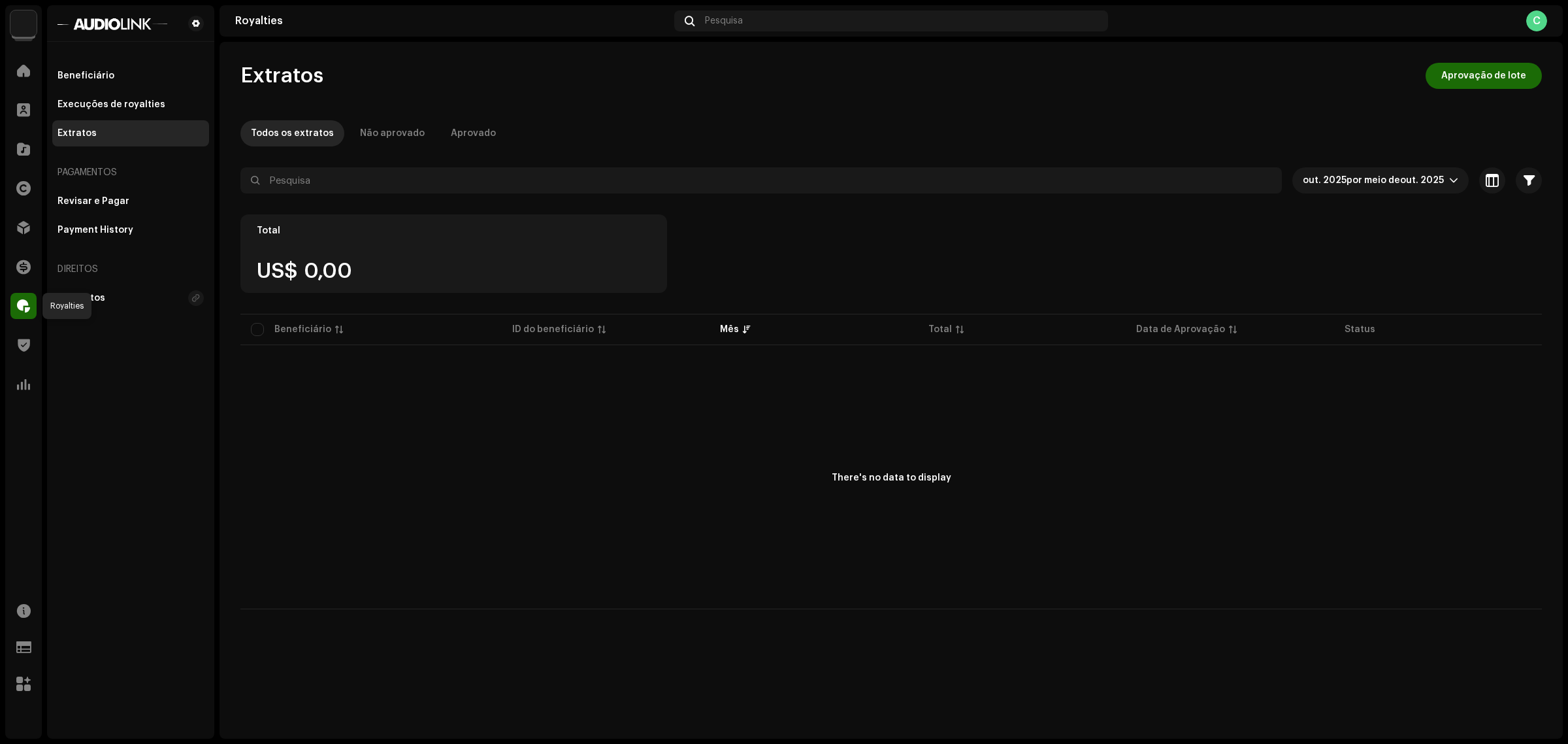
click at [21, 302] on span at bounding box center [23, 306] width 13 height 10
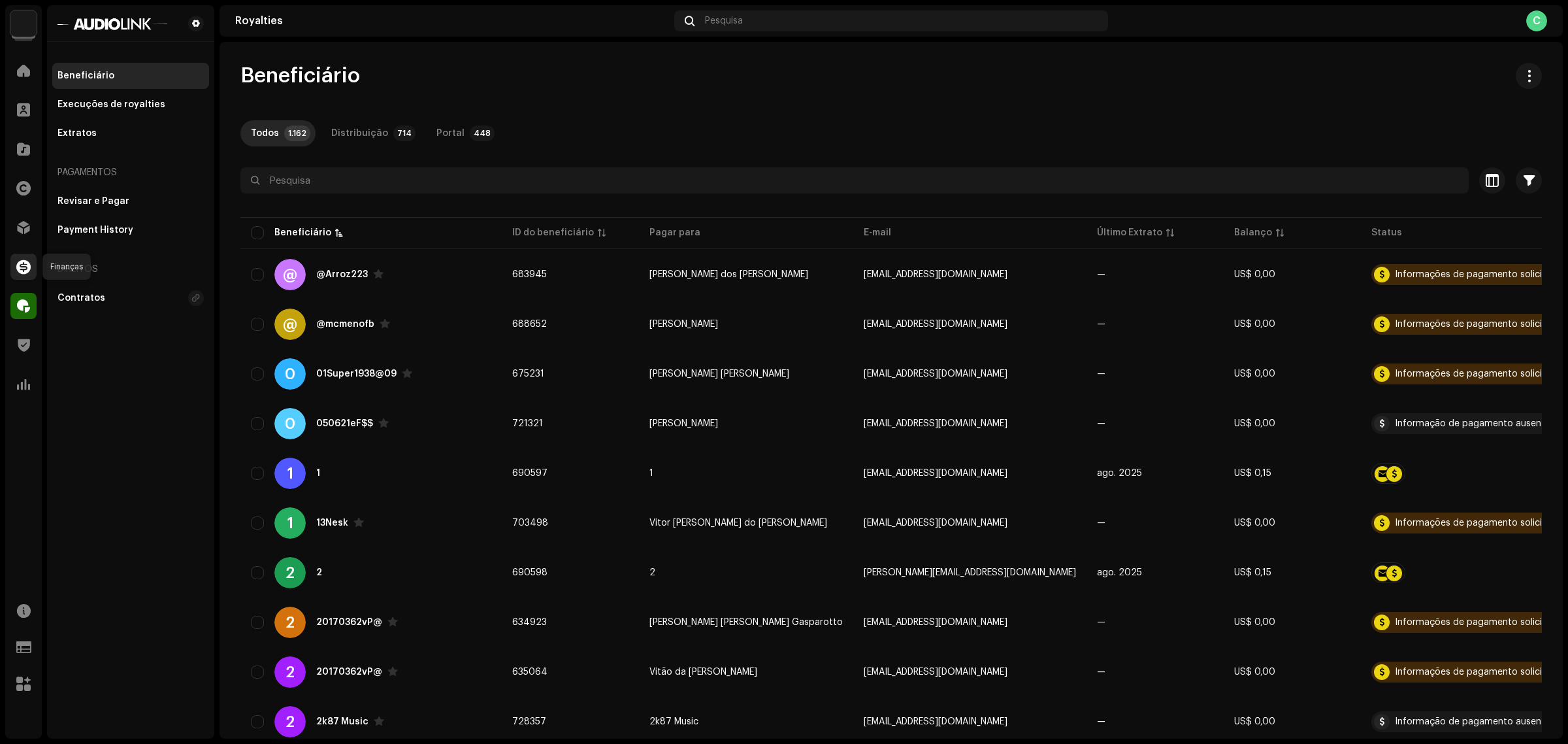
click at [20, 268] on span at bounding box center [23, 267] width 14 height 10
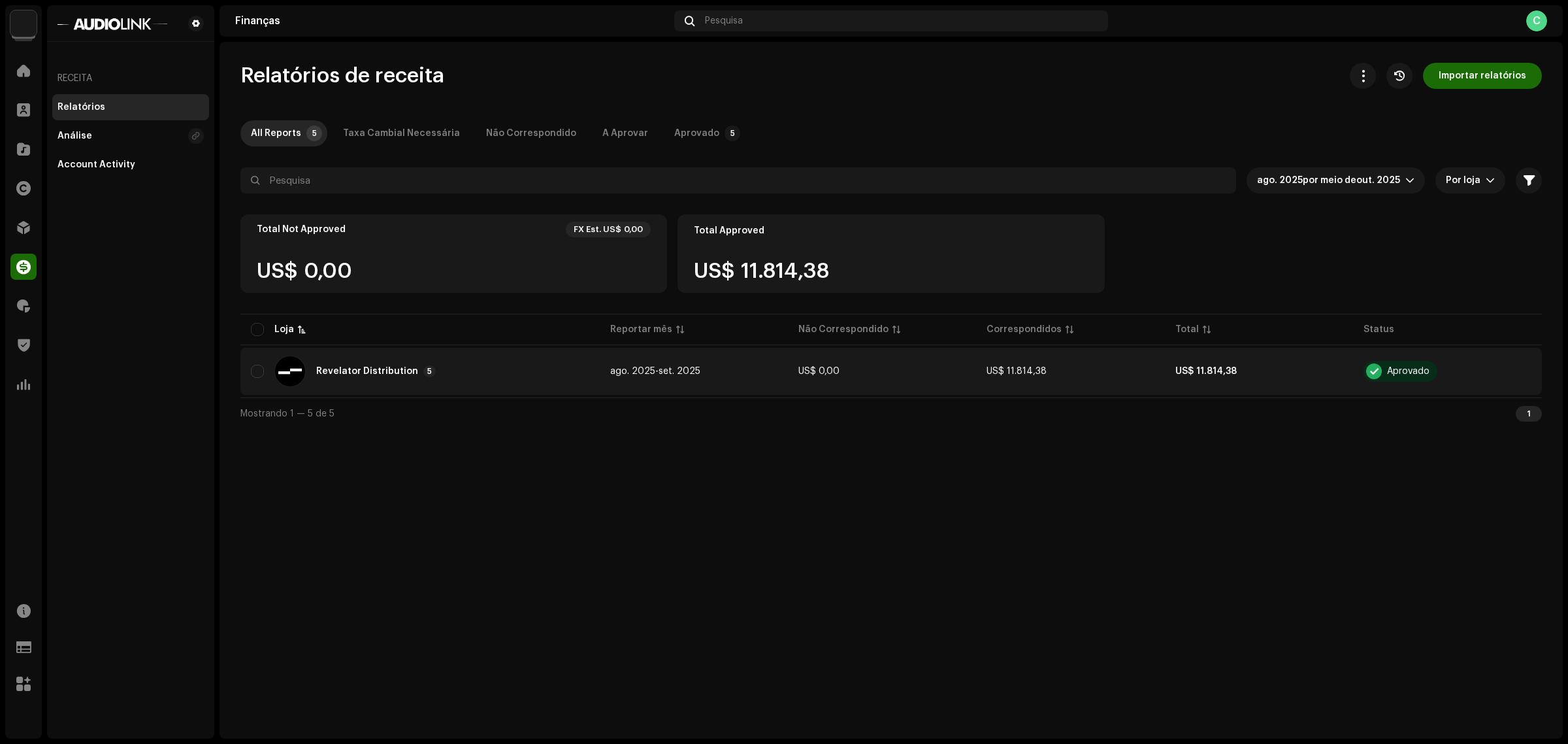
click at [654, 393] on td "ago. 2025 - set. 2025" at bounding box center [694, 370] width 188 height 47
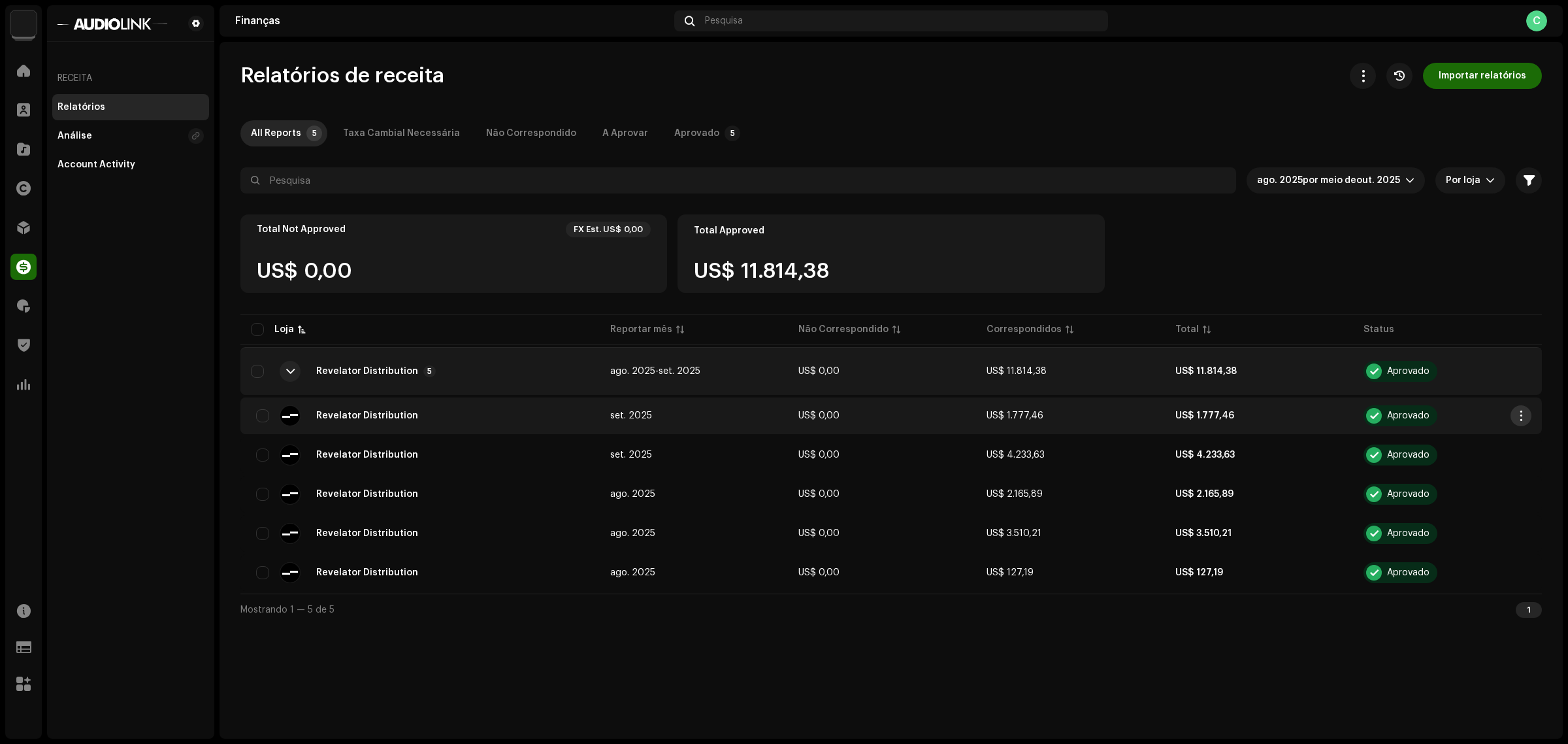
click at [1523, 413] on span "button" at bounding box center [1521, 415] width 10 height 10
click at [1363, 651] on div "Relatórios de receita Importar relatórios All Reports 5 Taxa Cambial Necessária…" at bounding box center [891, 390] width 1343 height 696
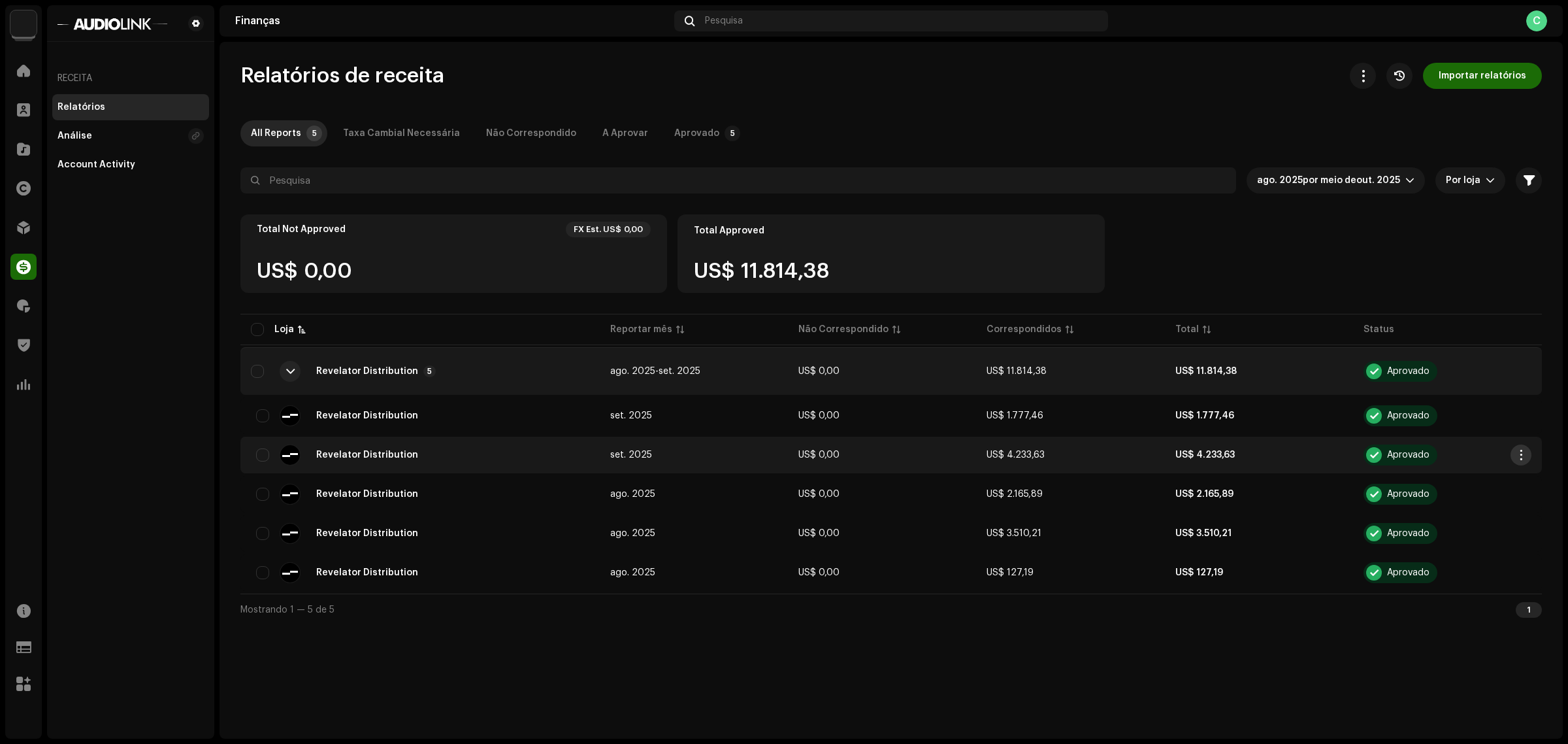
click at [1520, 455] on span "button" at bounding box center [1521, 454] width 10 height 10
click at [1452, 474] on div "Download Original" at bounding box center [1459, 483] width 132 height 26
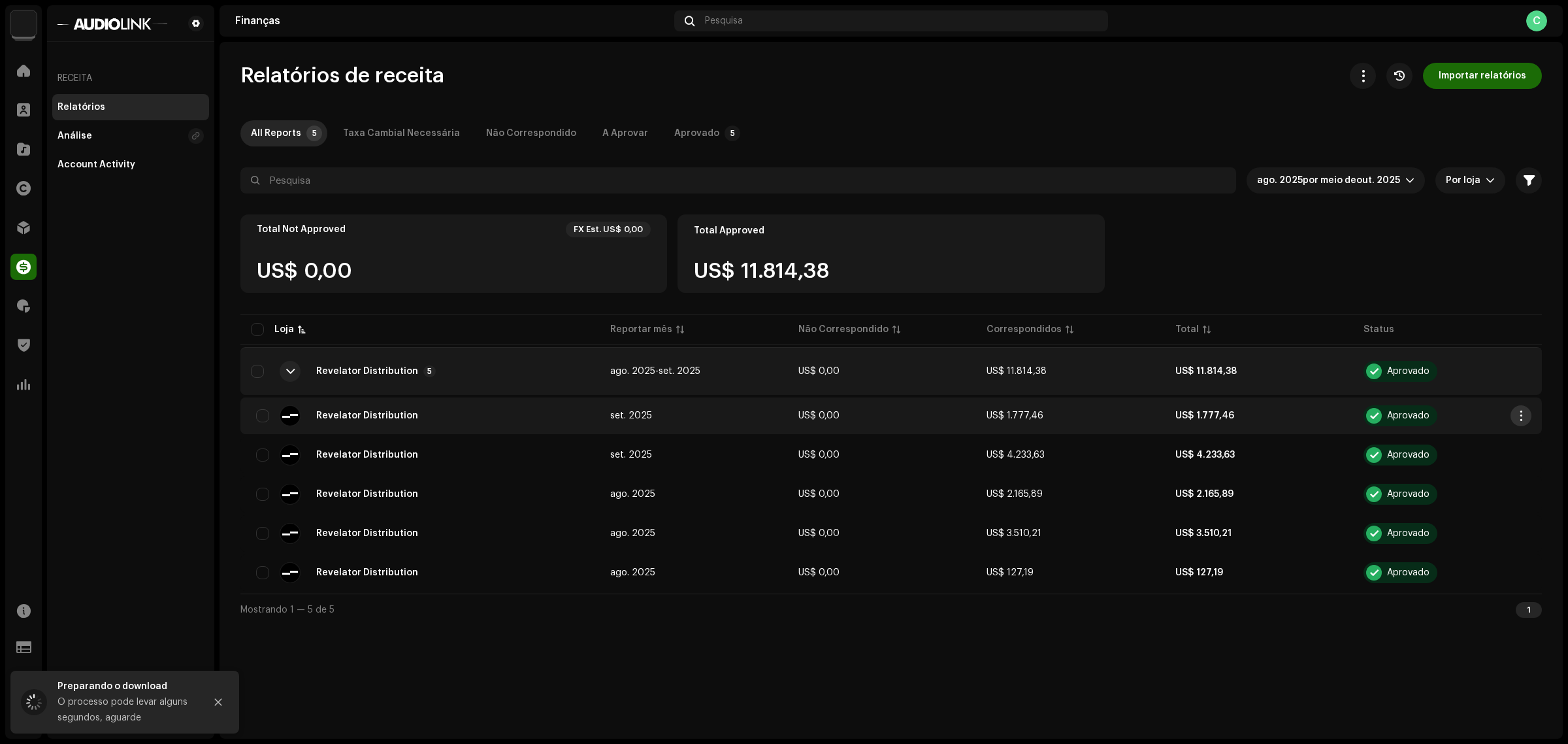
click at [1522, 410] on span "button" at bounding box center [1521, 415] width 10 height 10
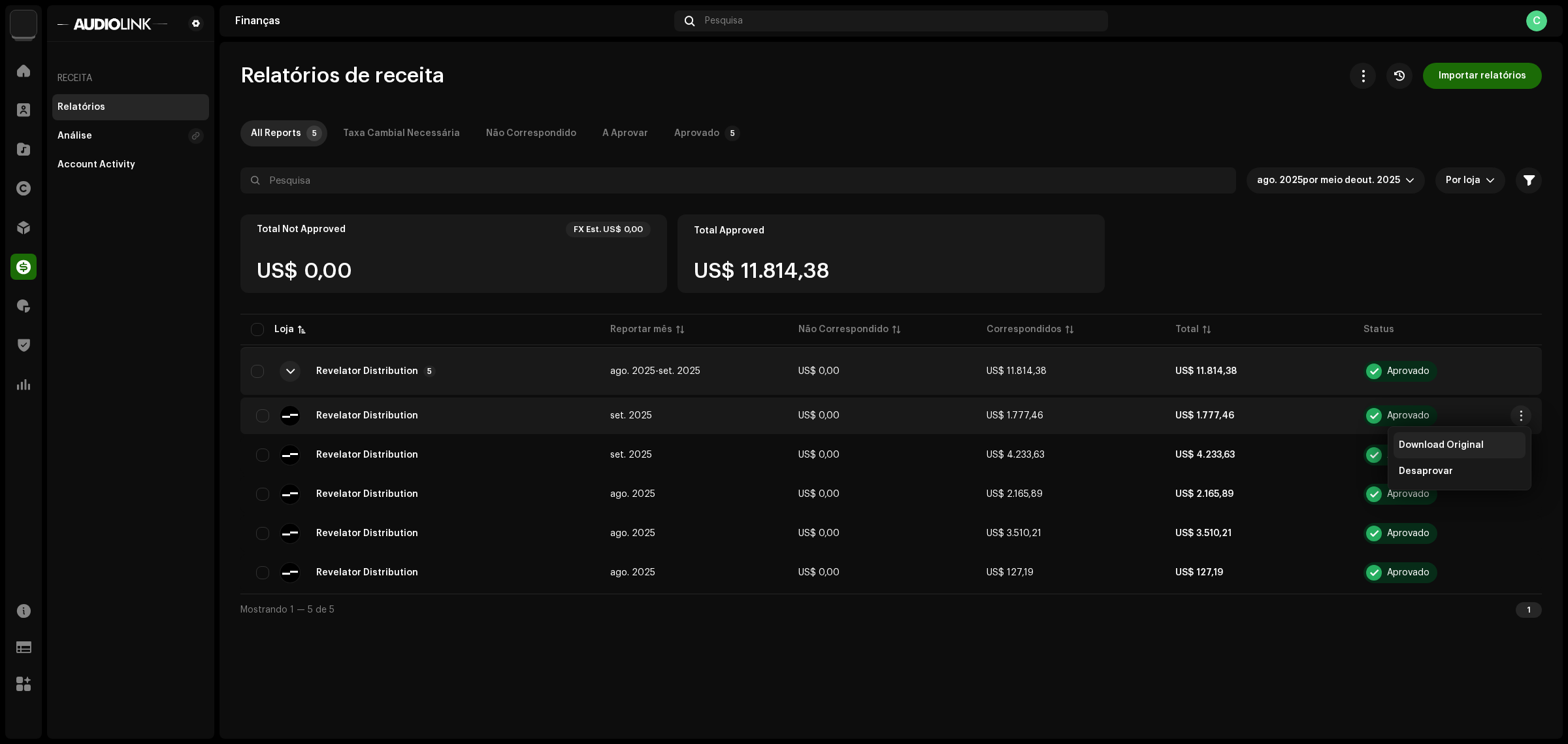
click at [1465, 440] on span "Download Original" at bounding box center [1442, 445] width 85 height 10
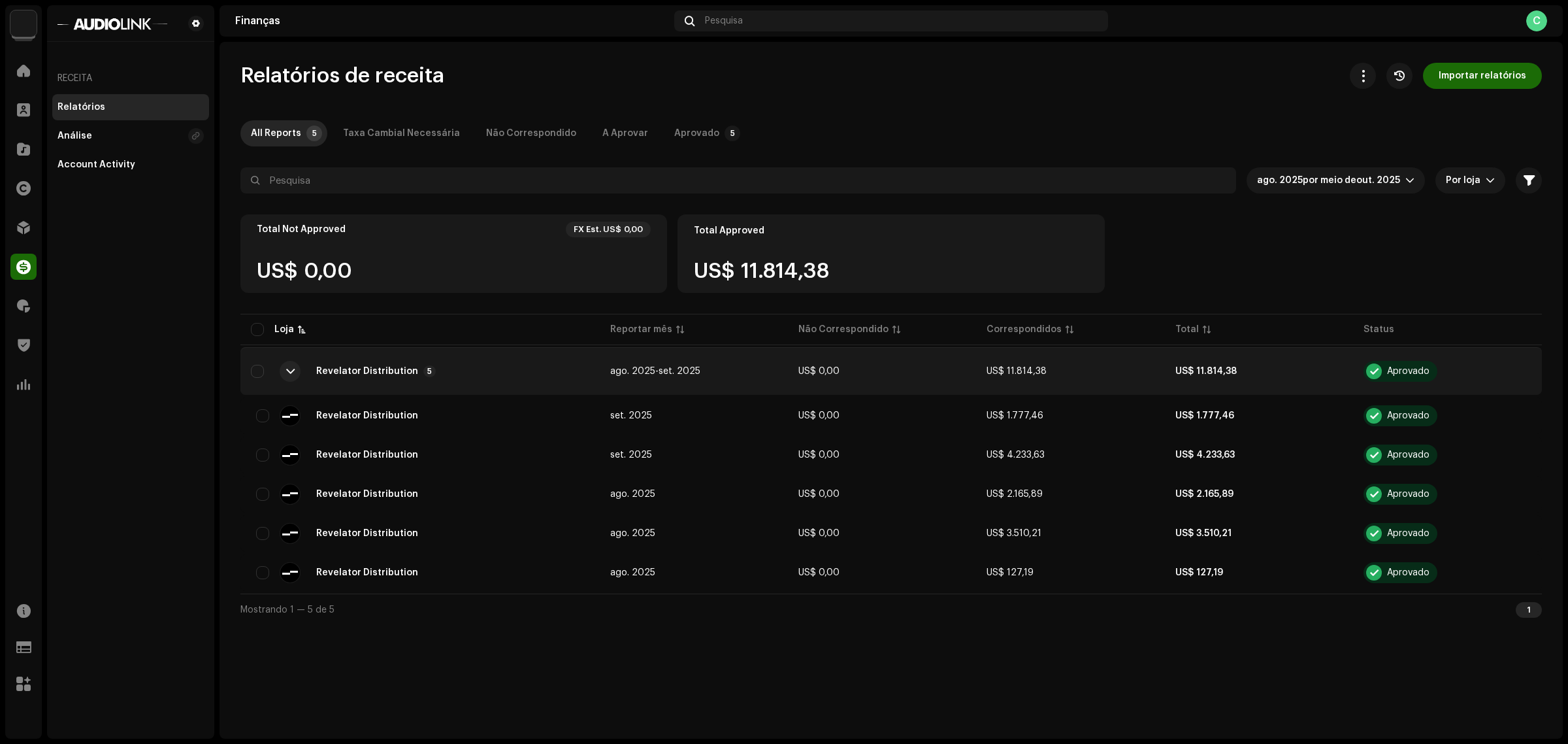
click at [923, 665] on div "Relatórios de receita Importar relatórios All Reports 5 Taxa Cambial Necessária…" at bounding box center [891, 390] width 1343 height 696
click at [677, 668] on div "Relatórios de receita Importar relatórios All Reports 5 Taxa Cambial Necessária…" at bounding box center [891, 390] width 1343 height 696
click at [26, 313] on div at bounding box center [23, 306] width 26 height 26
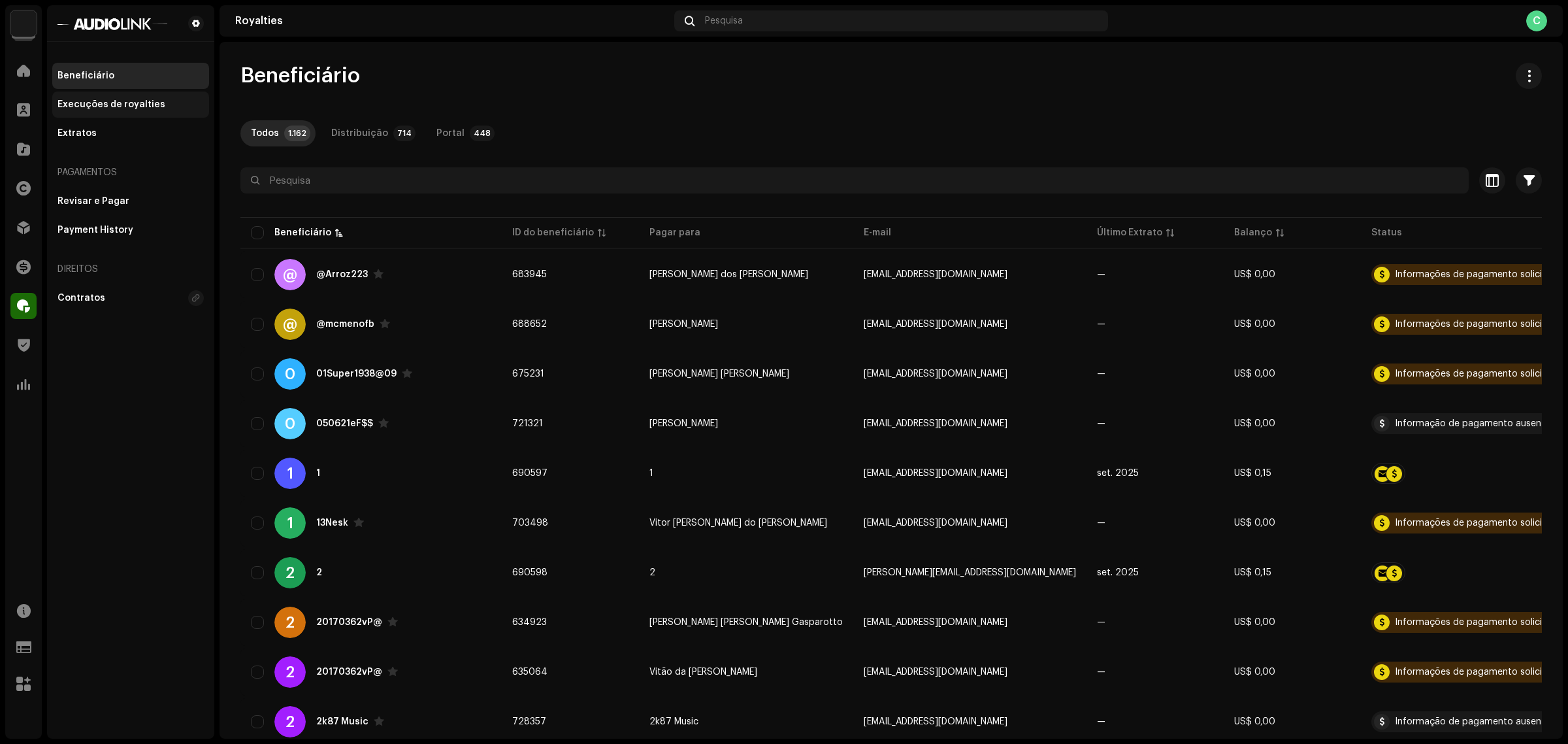
click at [138, 104] on div "Execuções de royalties" at bounding box center [111, 104] width 108 height 10
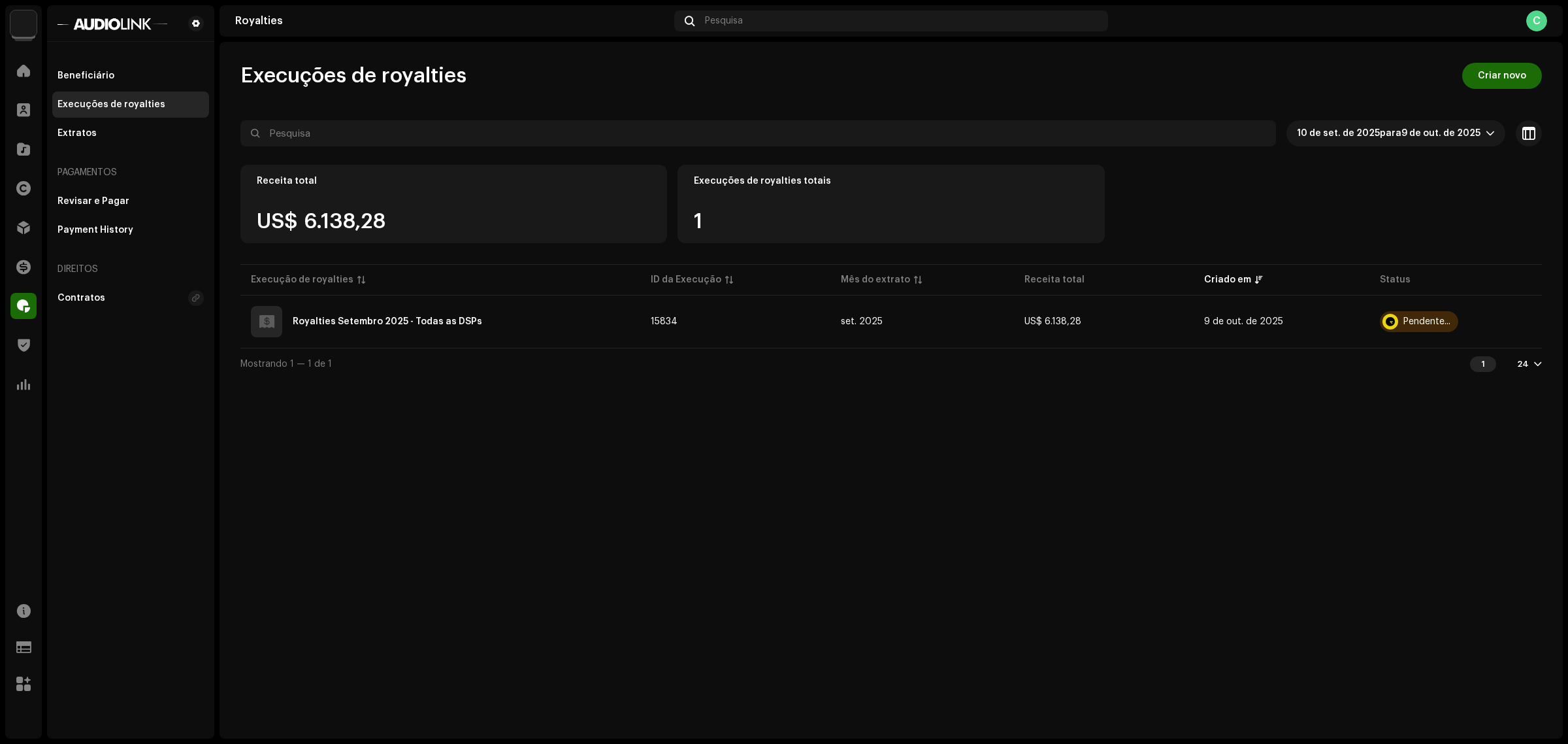
click at [1060, 498] on div "Execuções de royalties Criar novo 10 de set. de 2025 para 9 de out. de 2025 Sel…" at bounding box center [891, 390] width 1343 height 696
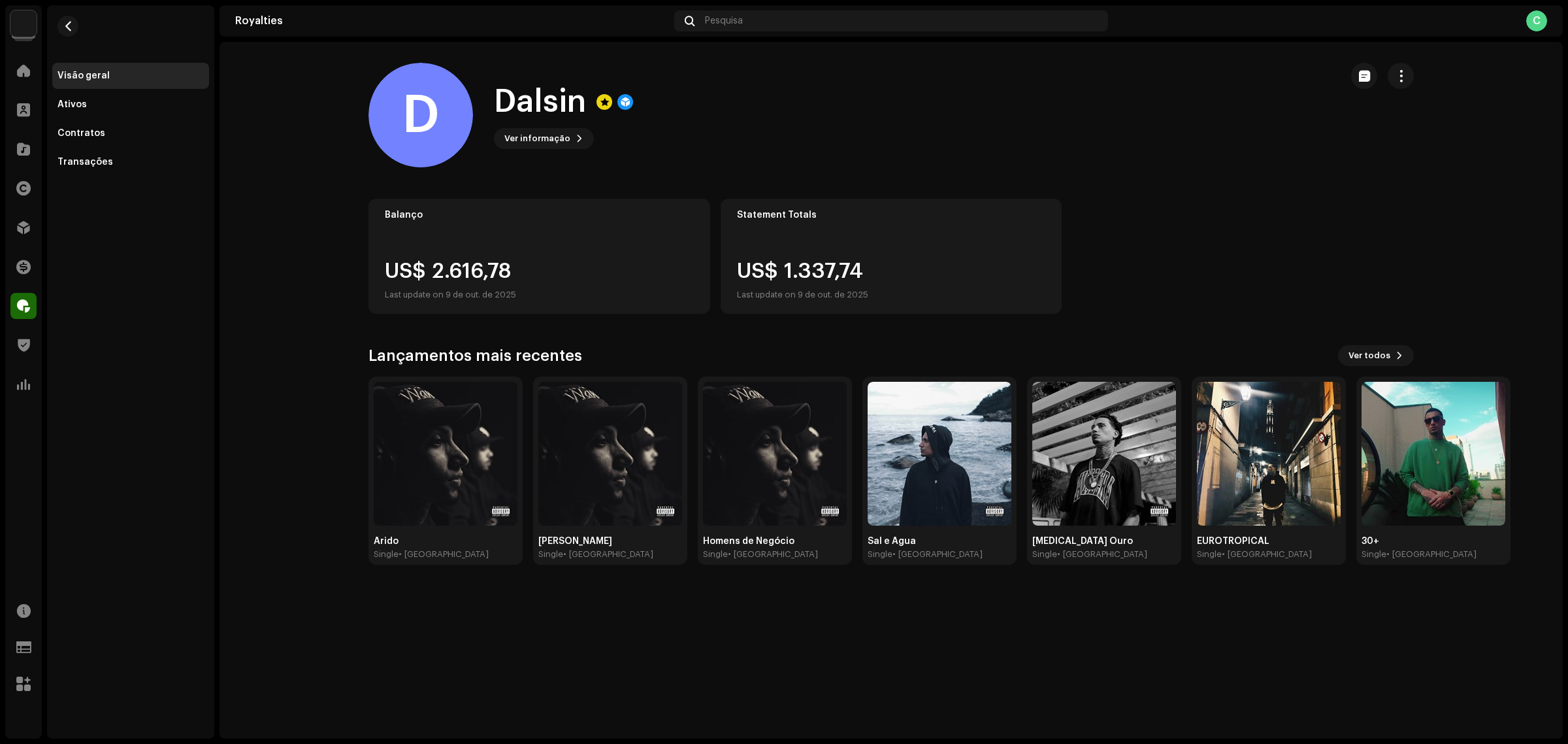
click at [1230, 200] on div "Balanço US$ 2.616,78 Last update on 9 de out. de 2025 Statement Totals US$ 1.33…" at bounding box center [891, 256] width 1045 height 115
